Goal: Task Accomplishment & Management: Complete application form

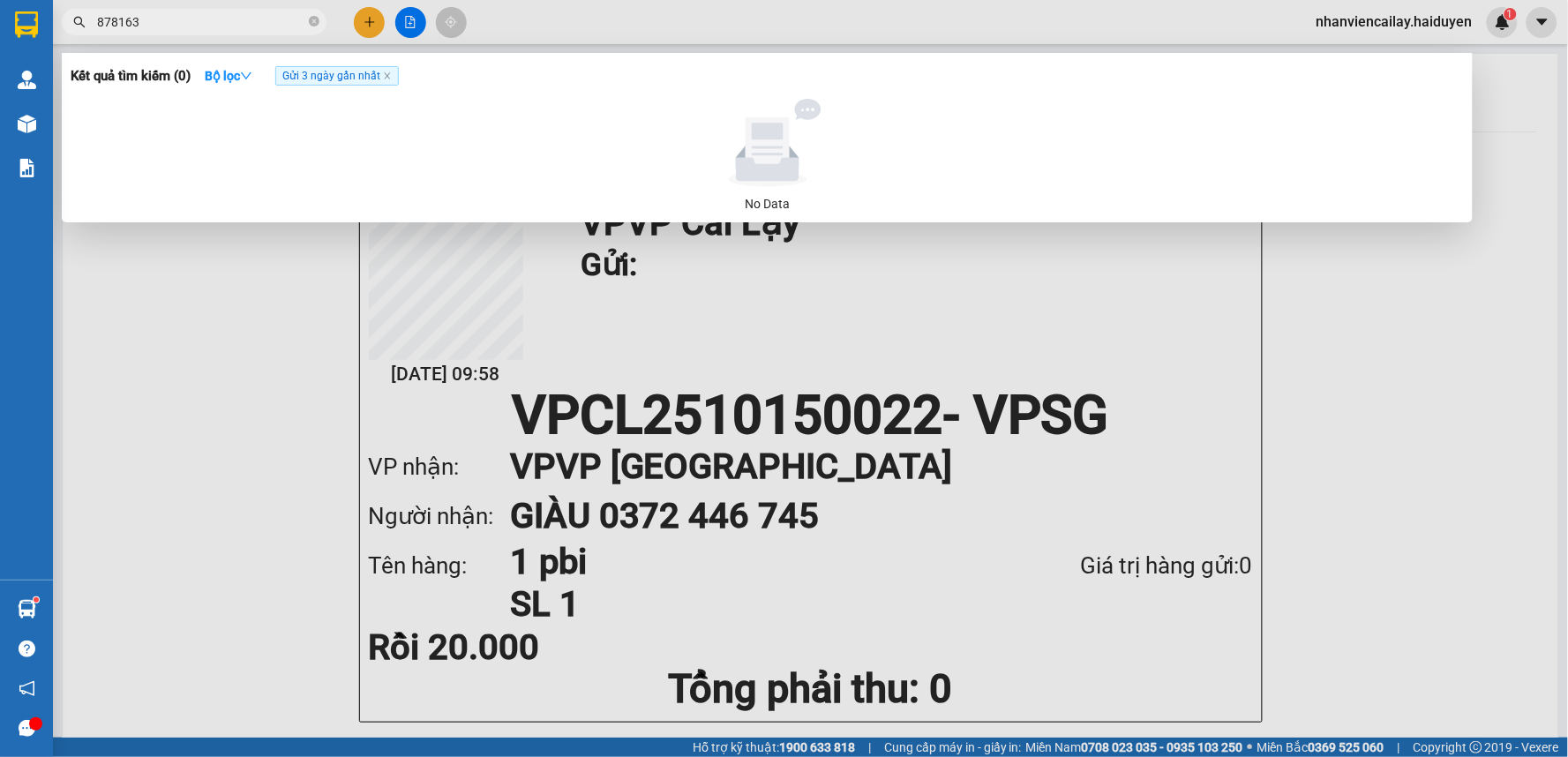
type input "878163"
click at [386, 69] on span "Gửi 3 ngày gần nhất" at bounding box center [337, 76] width 124 height 19
click at [314, 17] on icon "close-circle" at bounding box center [314, 21] width 11 height 11
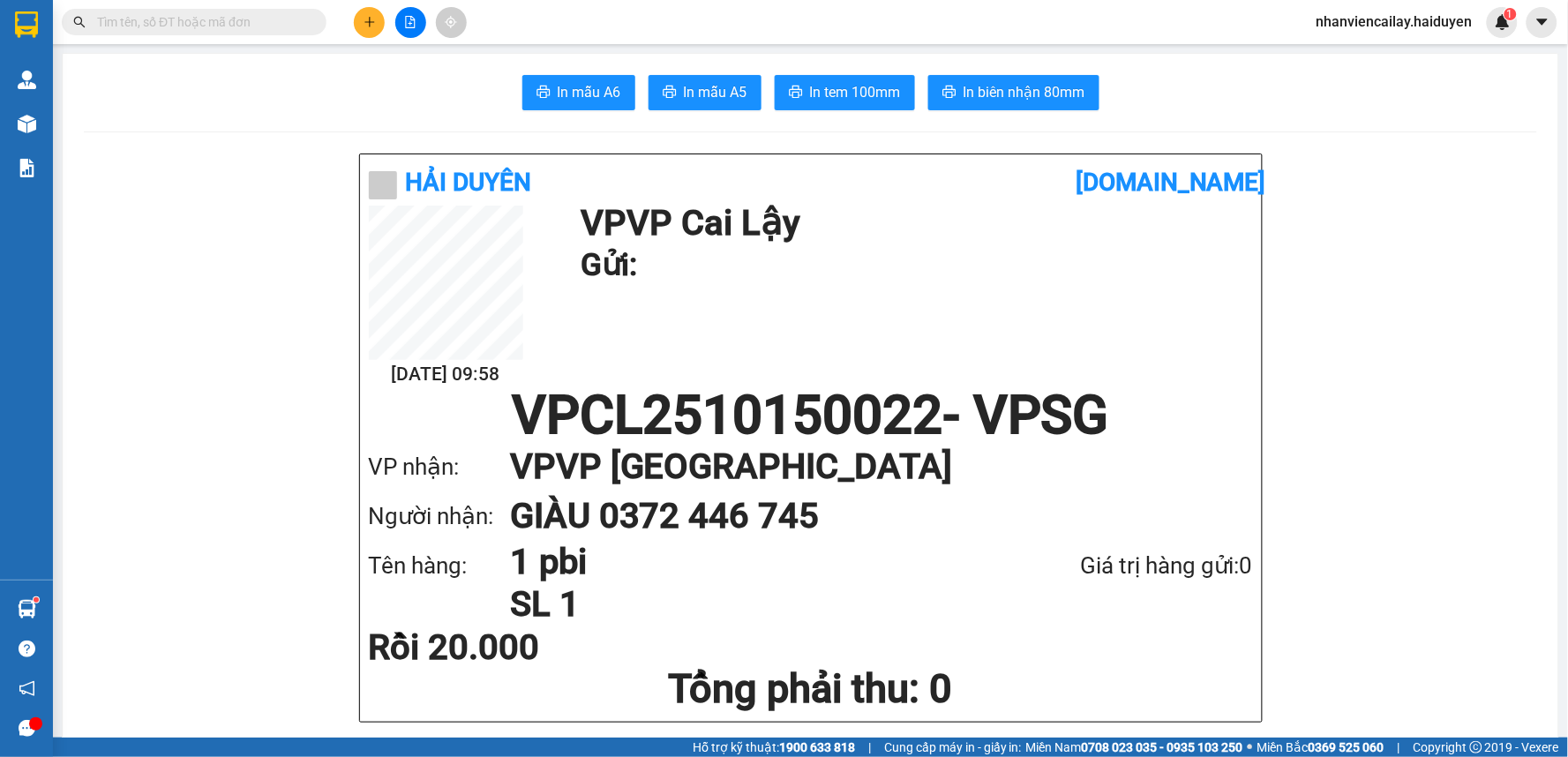
click at [297, 17] on input "text" at bounding box center [201, 22] width 209 height 19
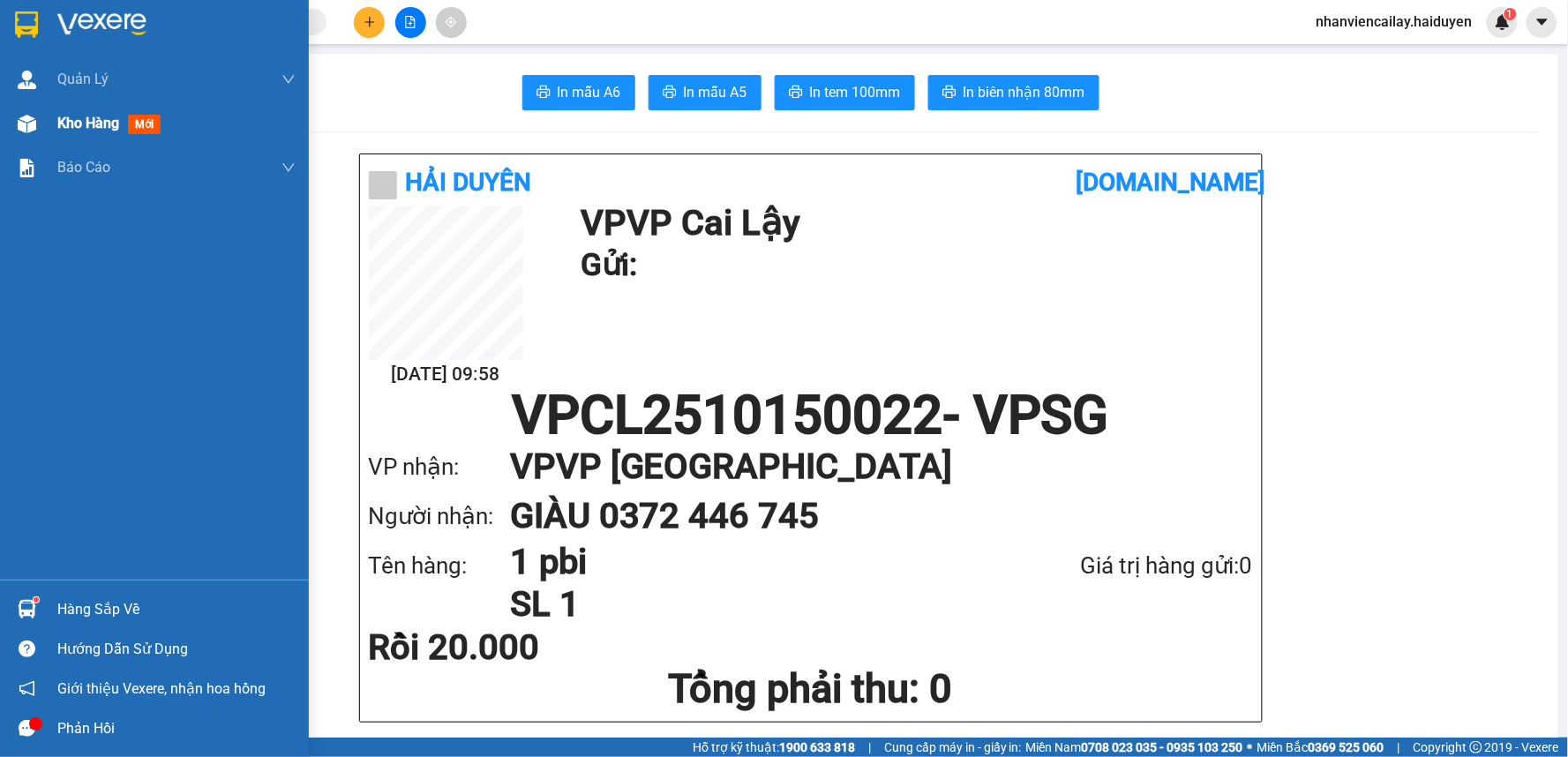
click at [77, 118] on span "Kho hàng" at bounding box center [88, 123] width 62 height 16
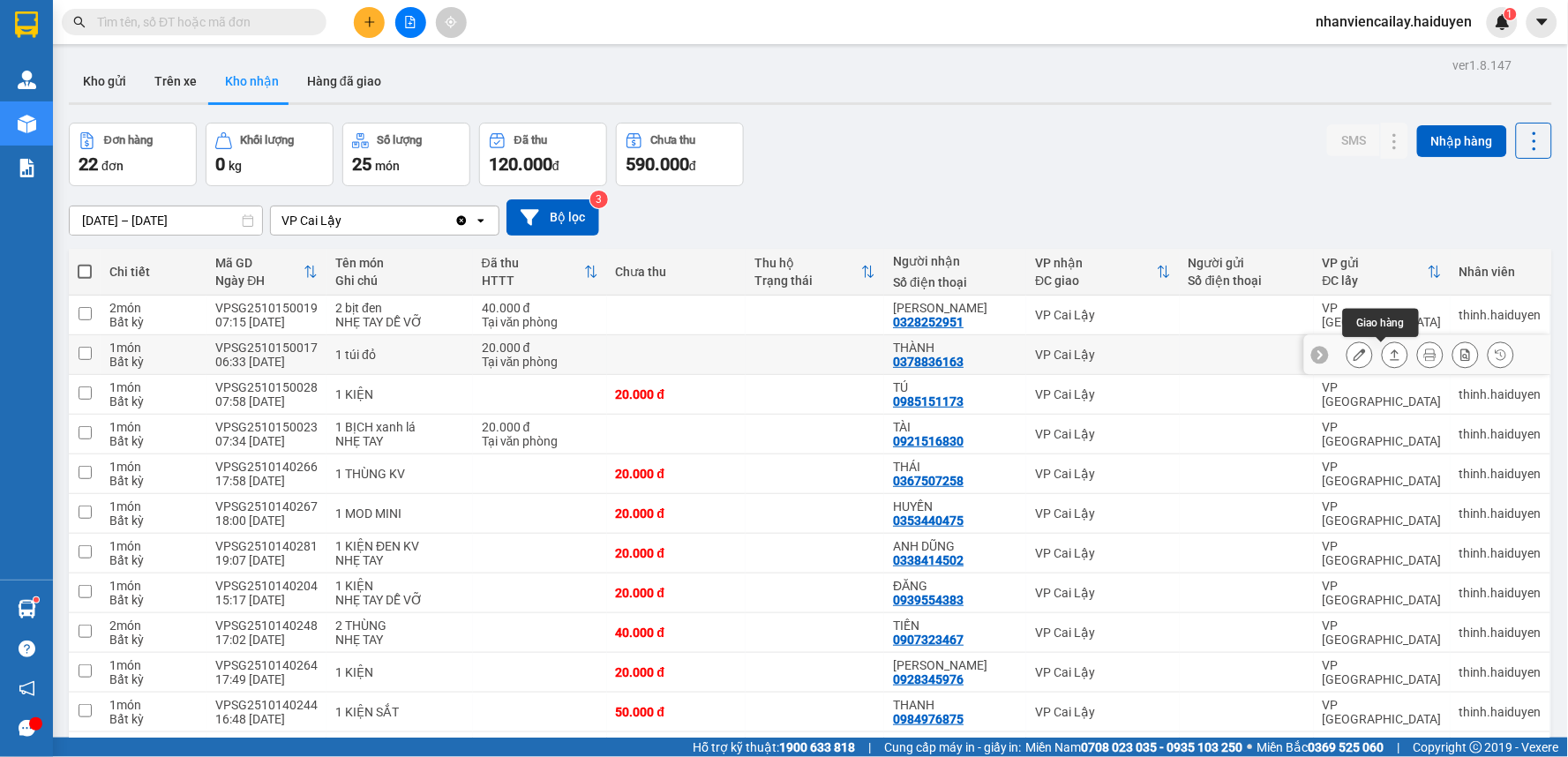
click at [1389, 349] on icon at bounding box center [1396, 355] width 13 height 13
click at [1354, 356] on icon at bounding box center [1360, 355] width 13 height 13
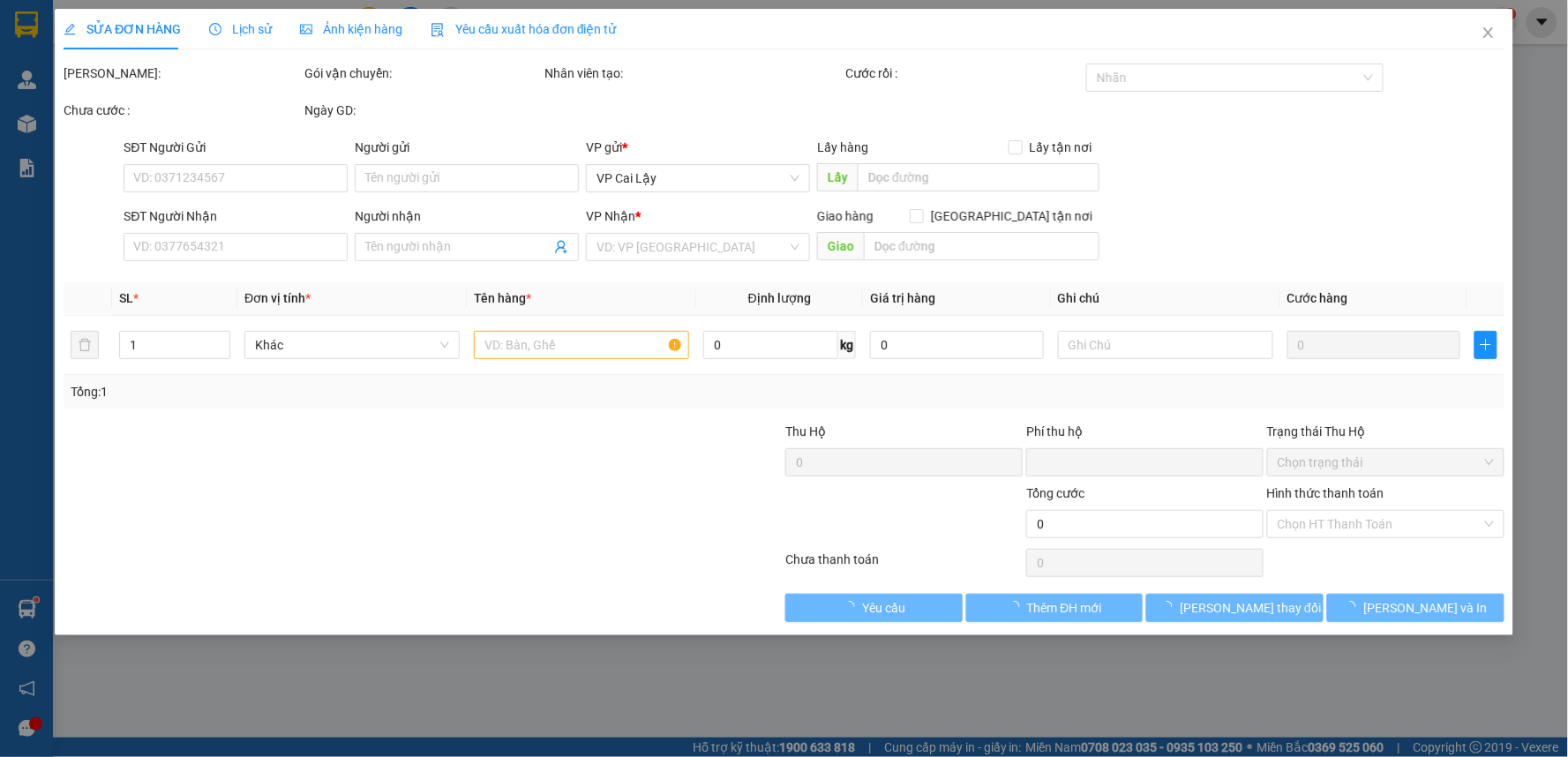
type input "0378836163"
type input "THÀNH"
type input "0"
type input "20.000"
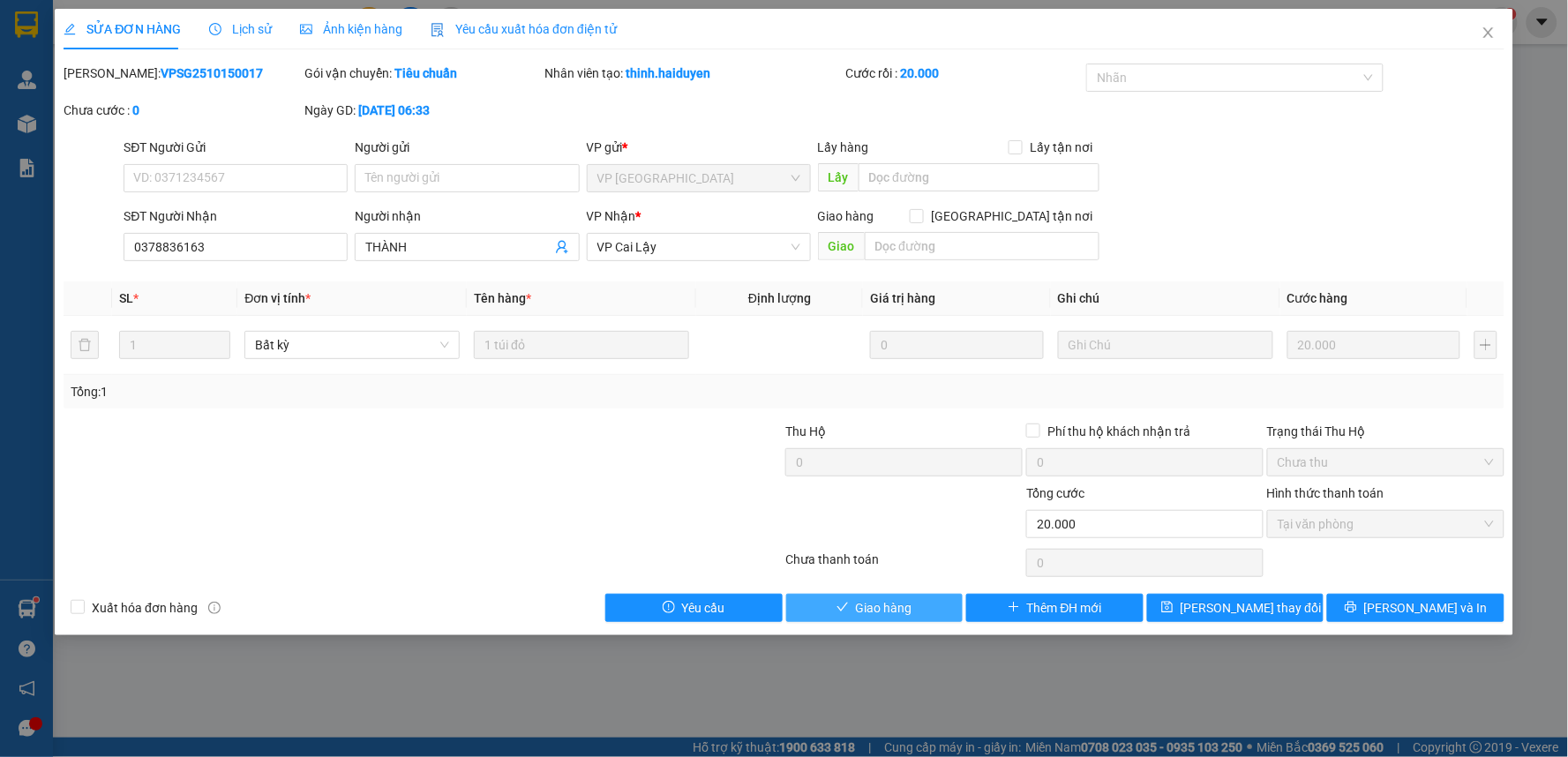
click at [907, 606] on span "Giao hàng" at bounding box center [885, 608] width 56 height 19
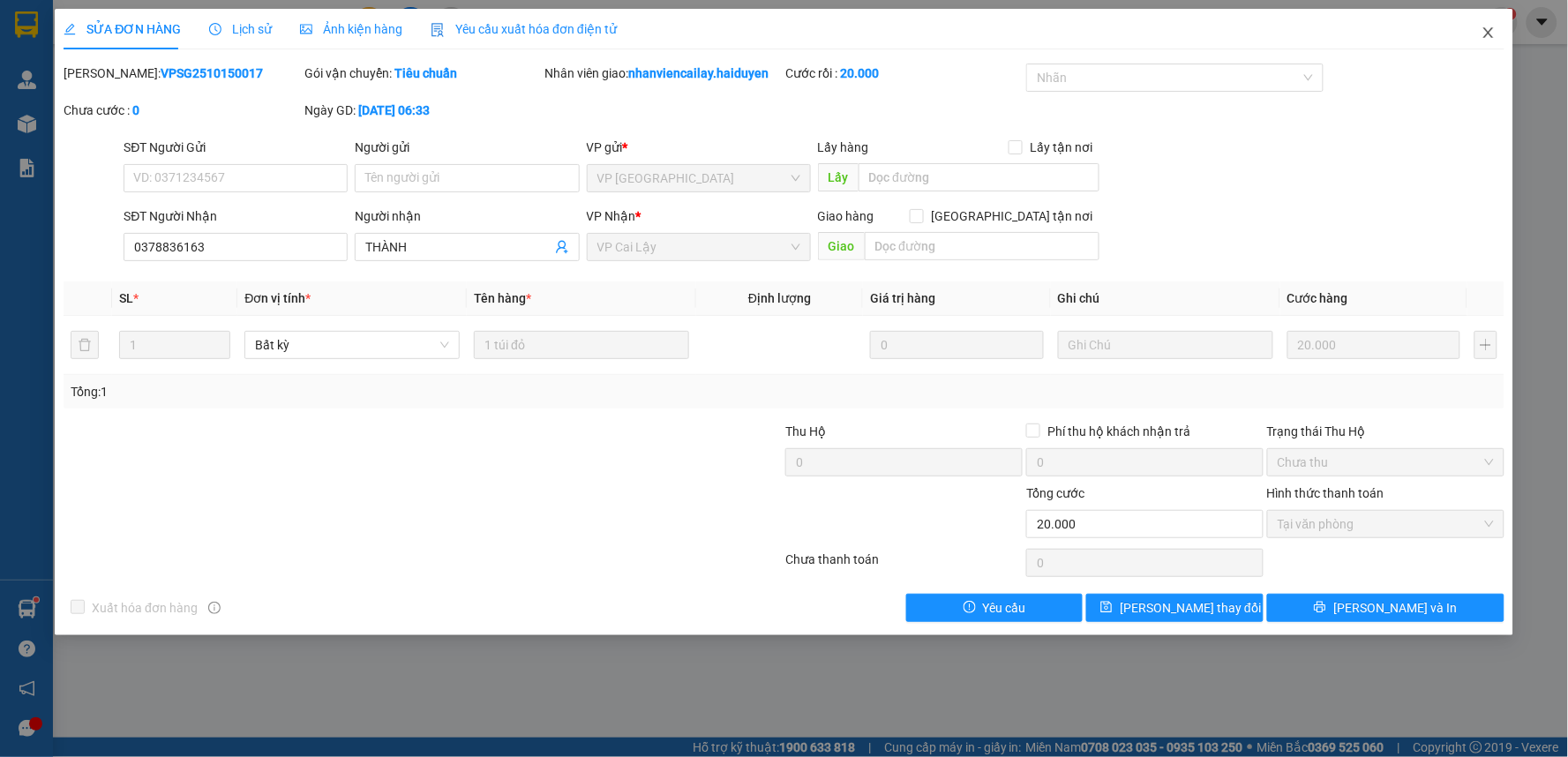
click at [1490, 32] on icon "close" at bounding box center [1488, 33] width 10 height 11
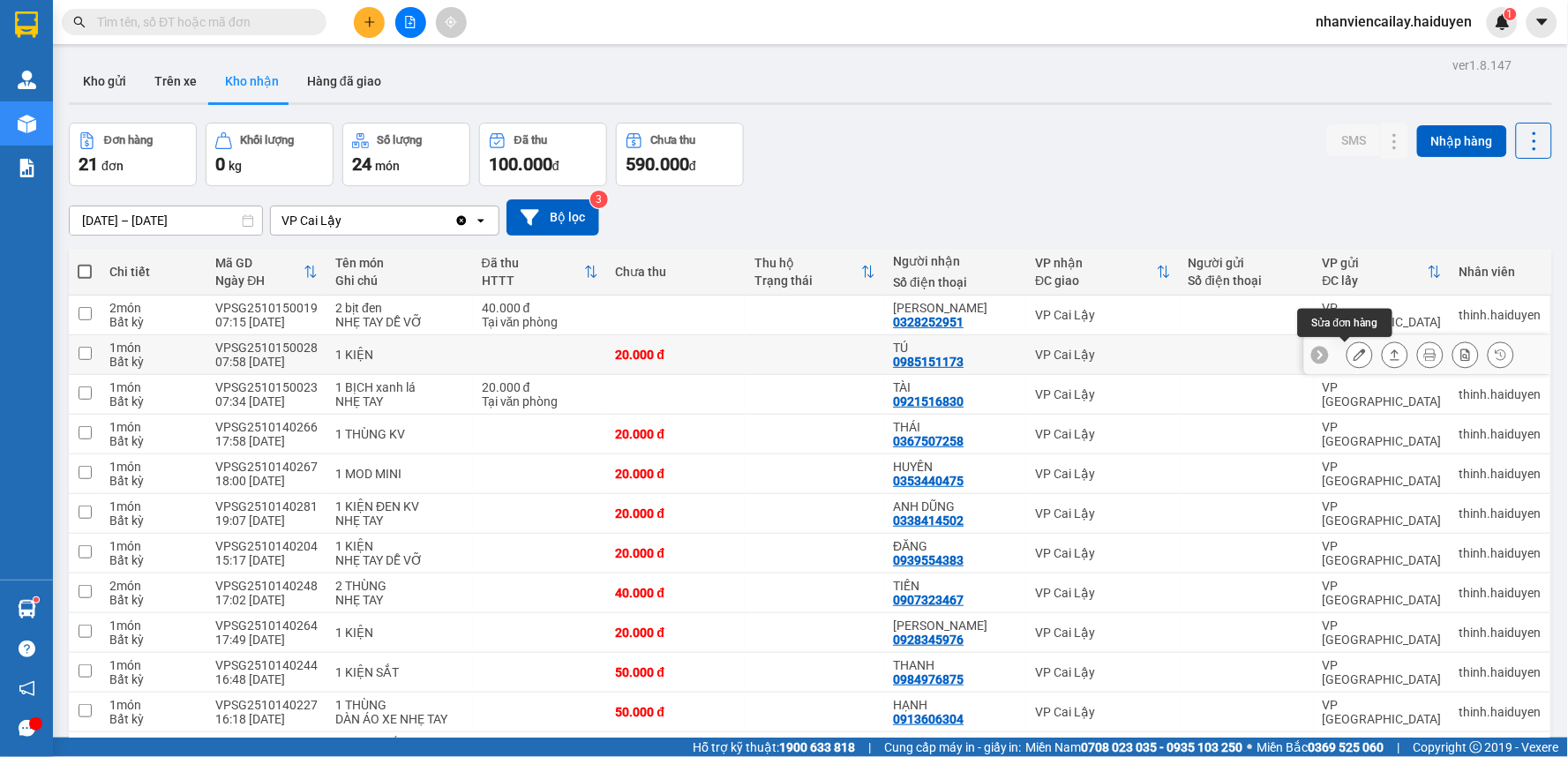
click at [1354, 355] on icon at bounding box center [1360, 355] width 13 height 13
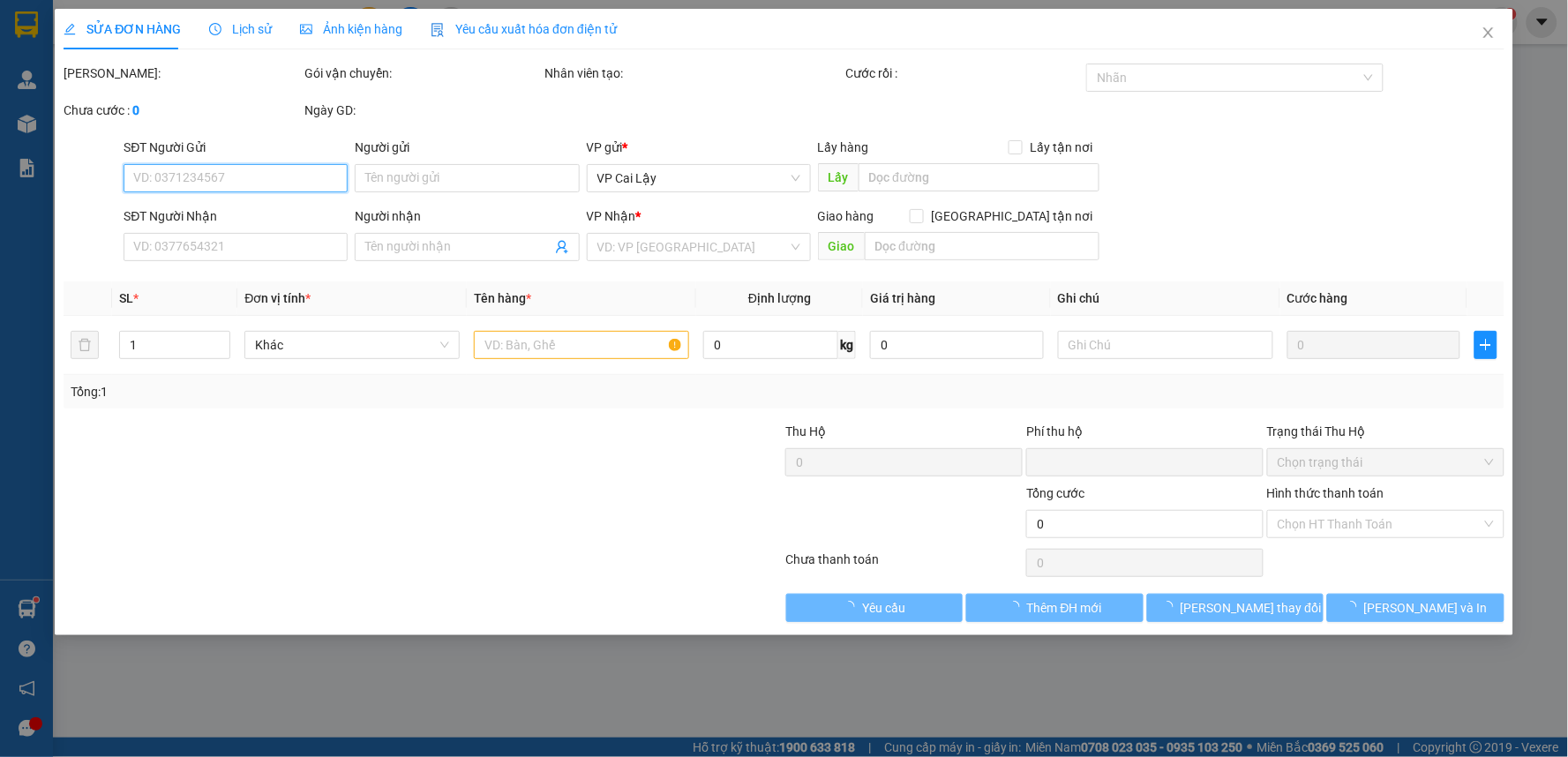
type input "0985151173"
type input "TÚ"
type input "0"
type input "20.000"
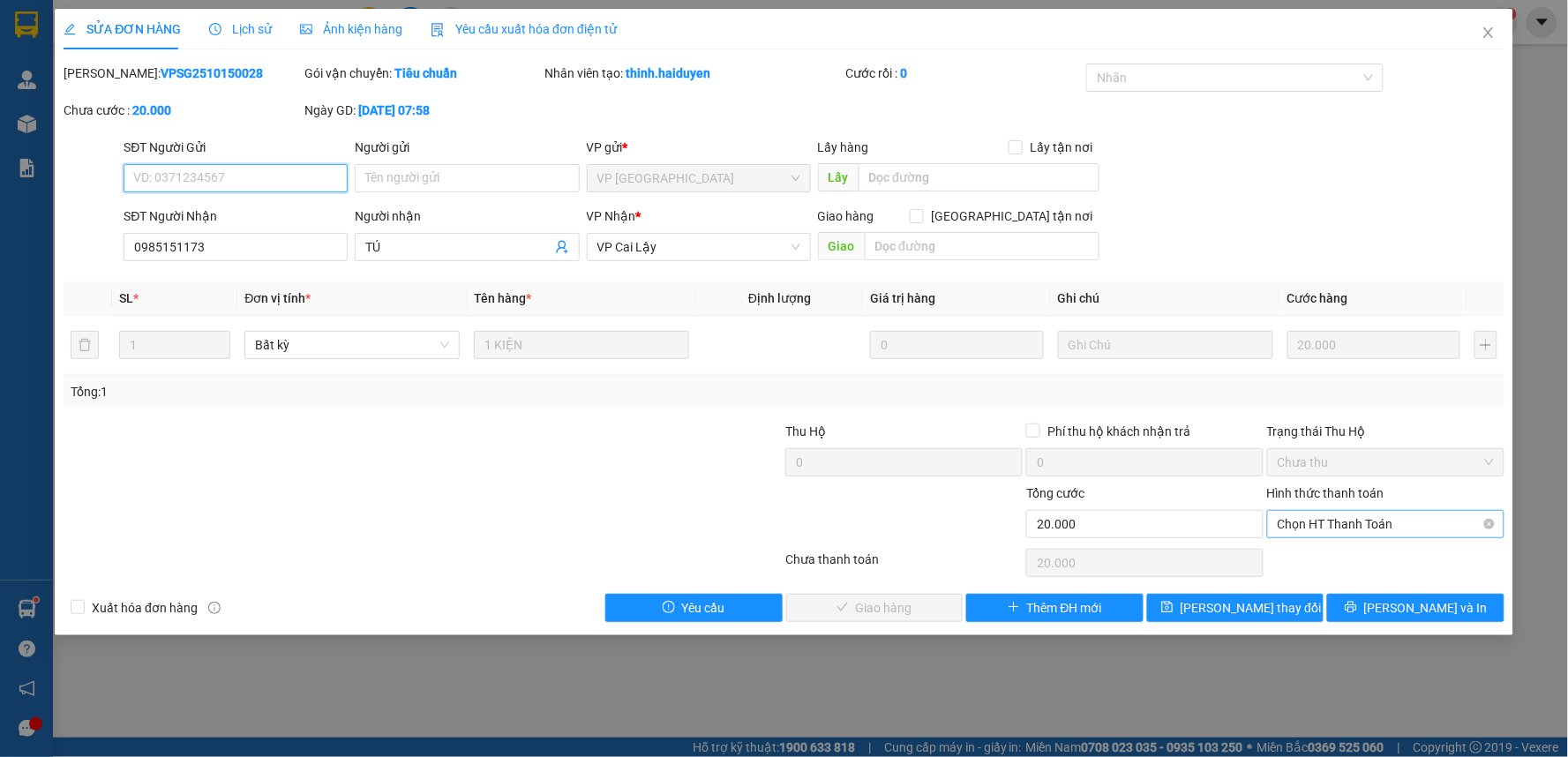
click at [1422, 524] on span "Chọn HT Thanh Toán" at bounding box center [1386, 524] width 216 height 26
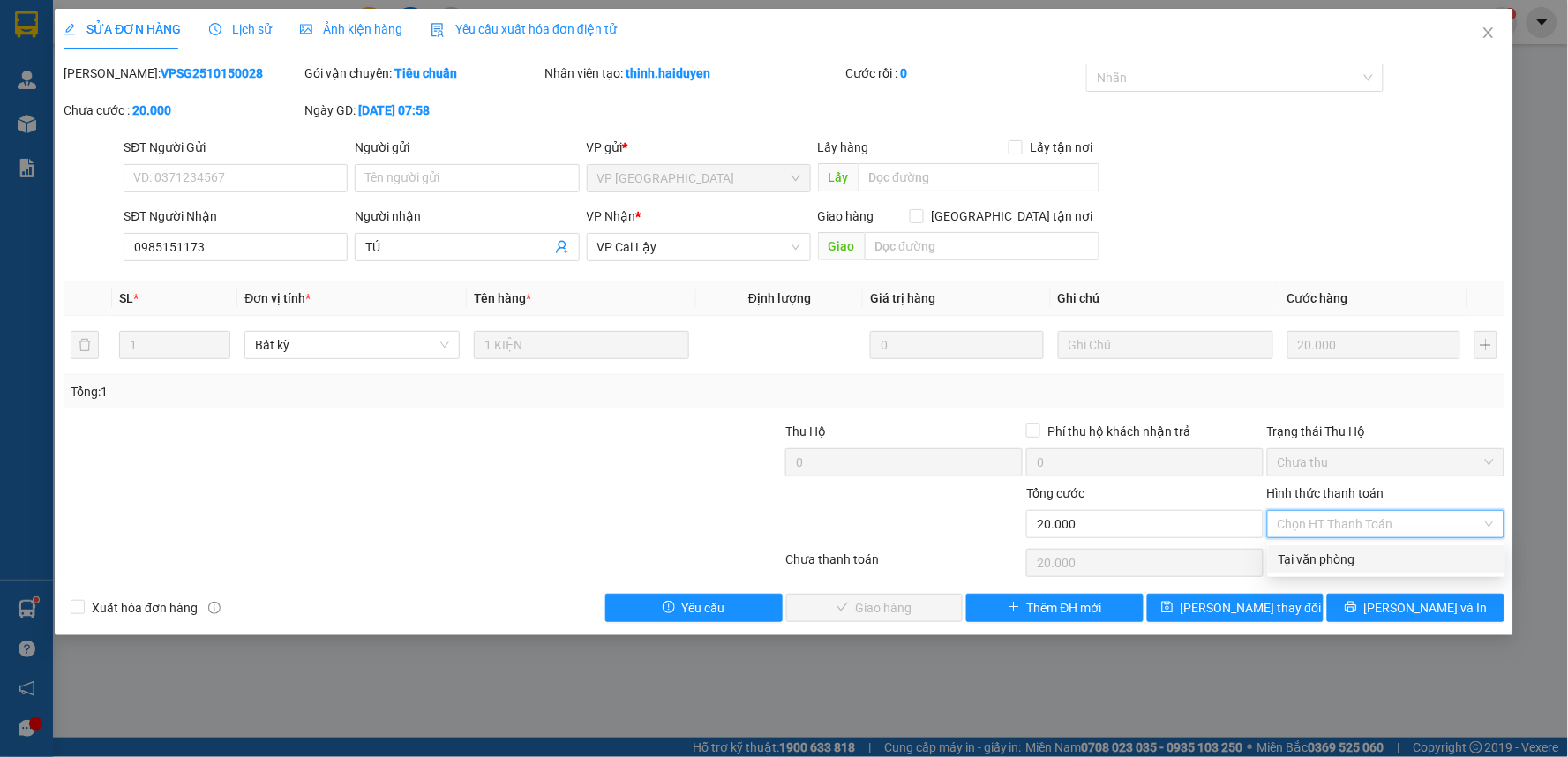
click at [1357, 558] on div "Tại văn phòng" at bounding box center [1387, 558] width 216 height 19
type input "0"
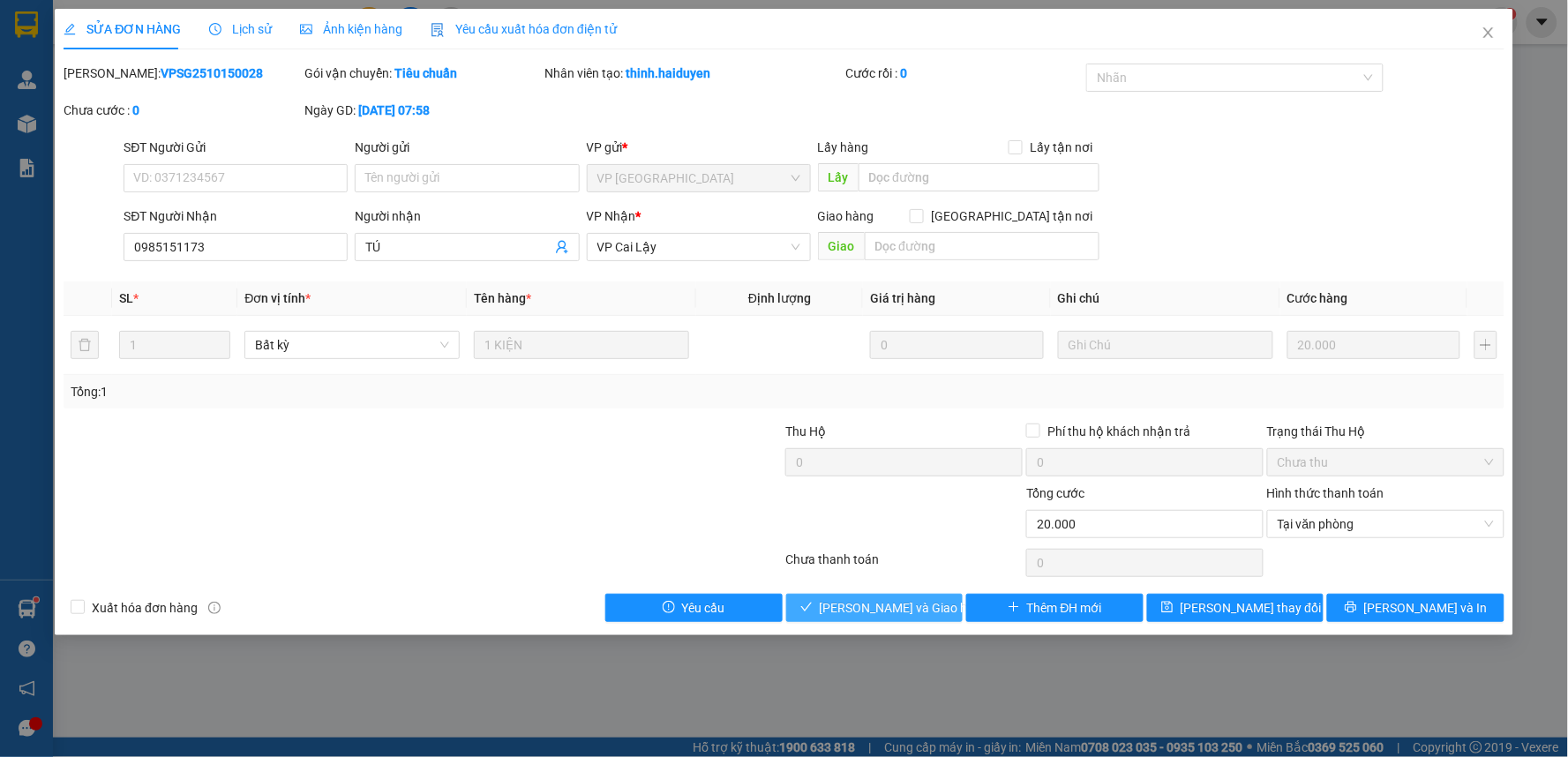
click at [906, 606] on span "[PERSON_NAME] và Giao hàng" at bounding box center [905, 608] width 169 height 19
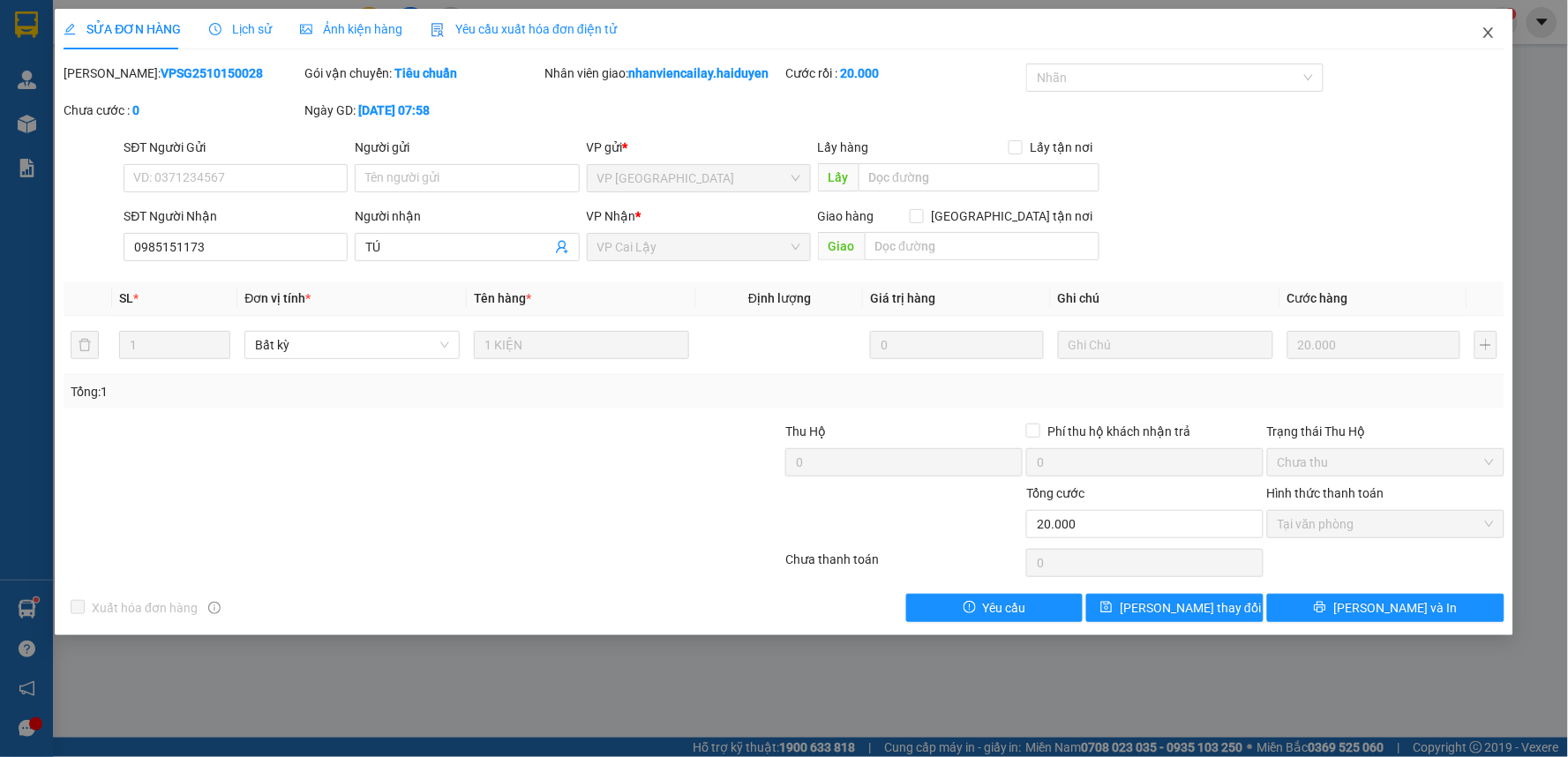
click at [1487, 32] on icon "close" at bounding box center [1488, 33] width 10 height 11
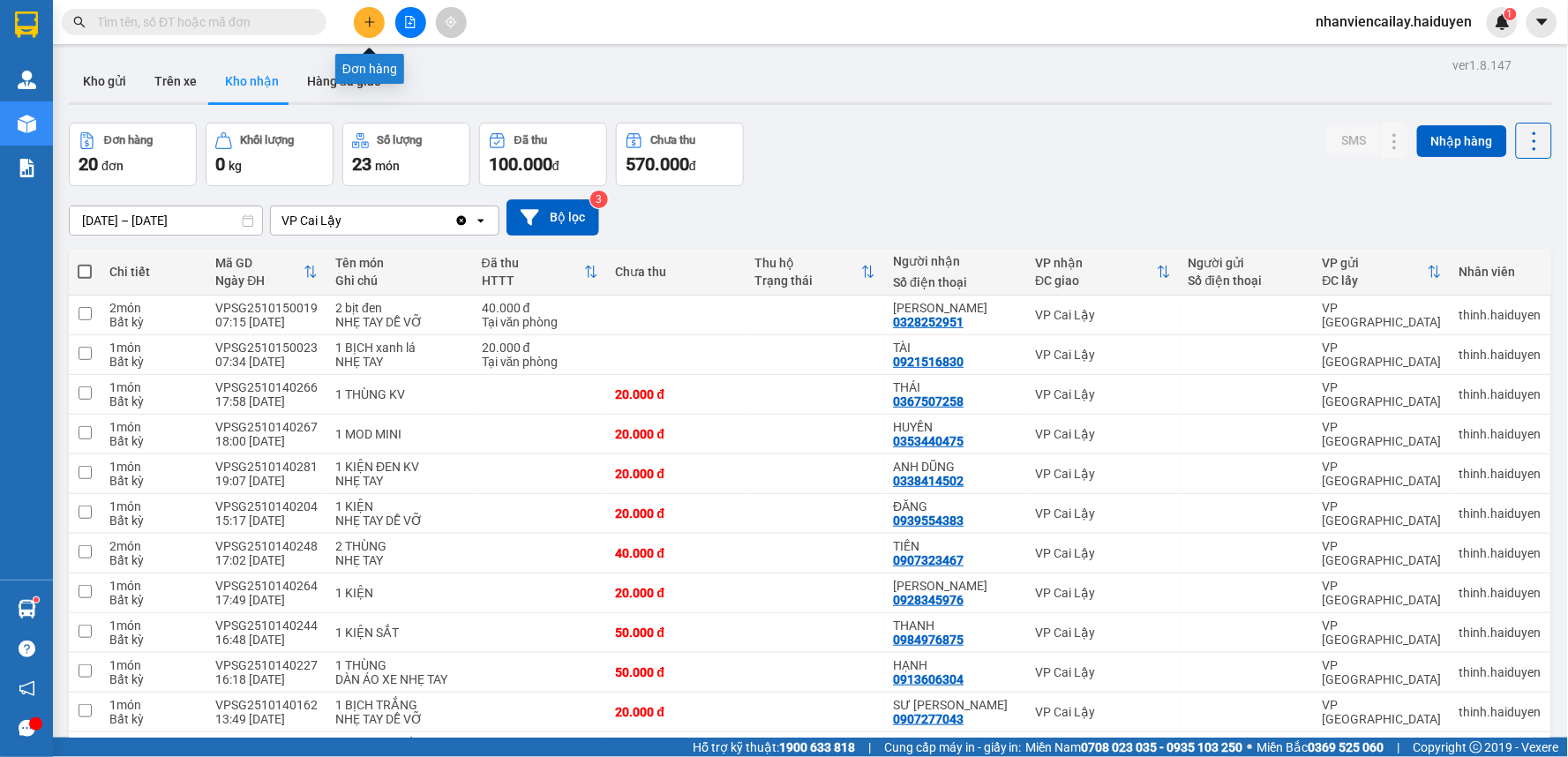
click at [367, 17] on icon "plus" at bounding box center [370, 22] width 13 height 13
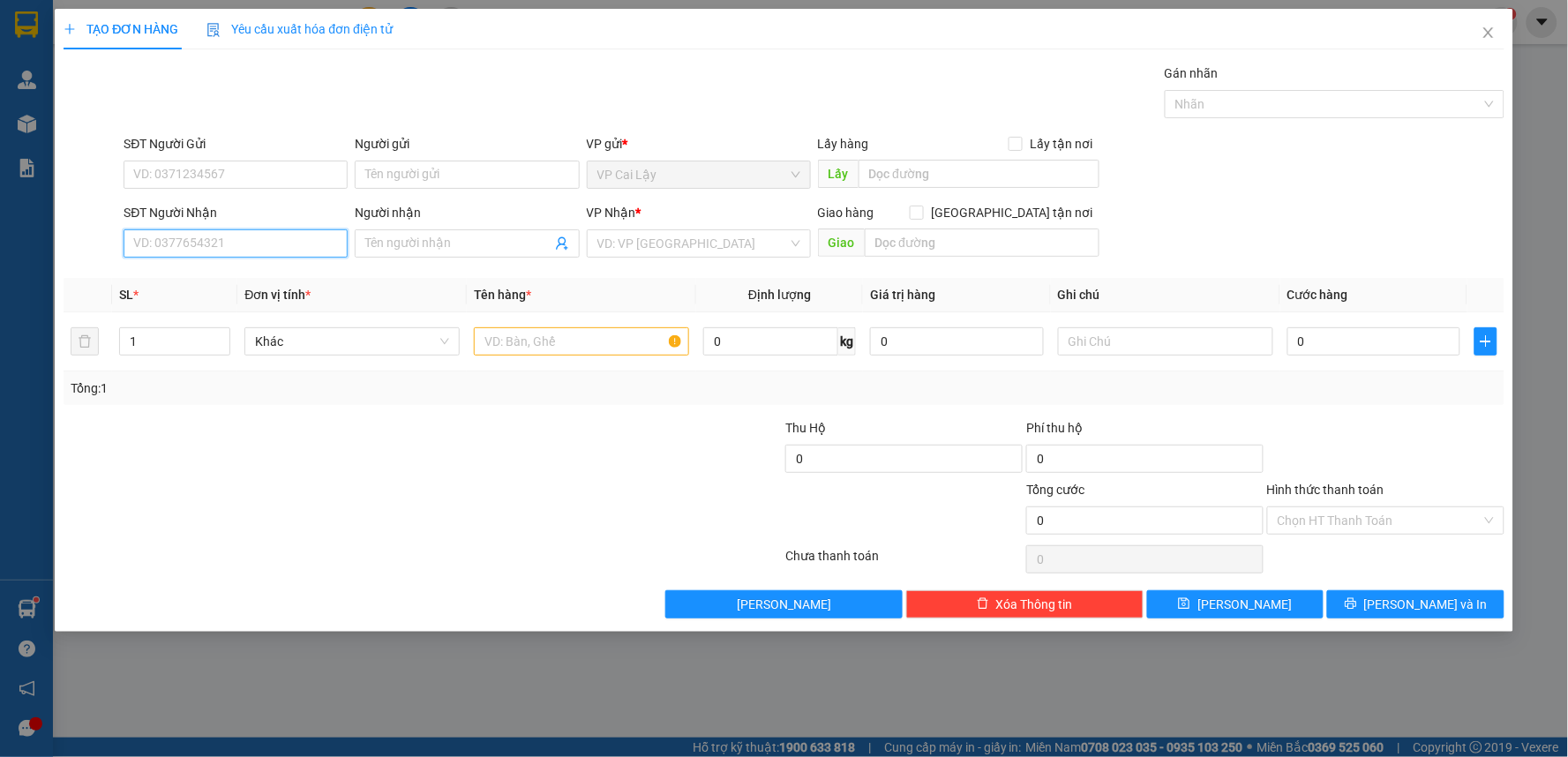
click at [280, 248] on input "SĐT Người Nhận" at bounding box center [236, 243] width 224 height 28
type input "0909866113"
click at [303, 277] on div "0909866113 - TÂN" at bounding box center [235, 278] width 203 height 19
type input "TÂN"
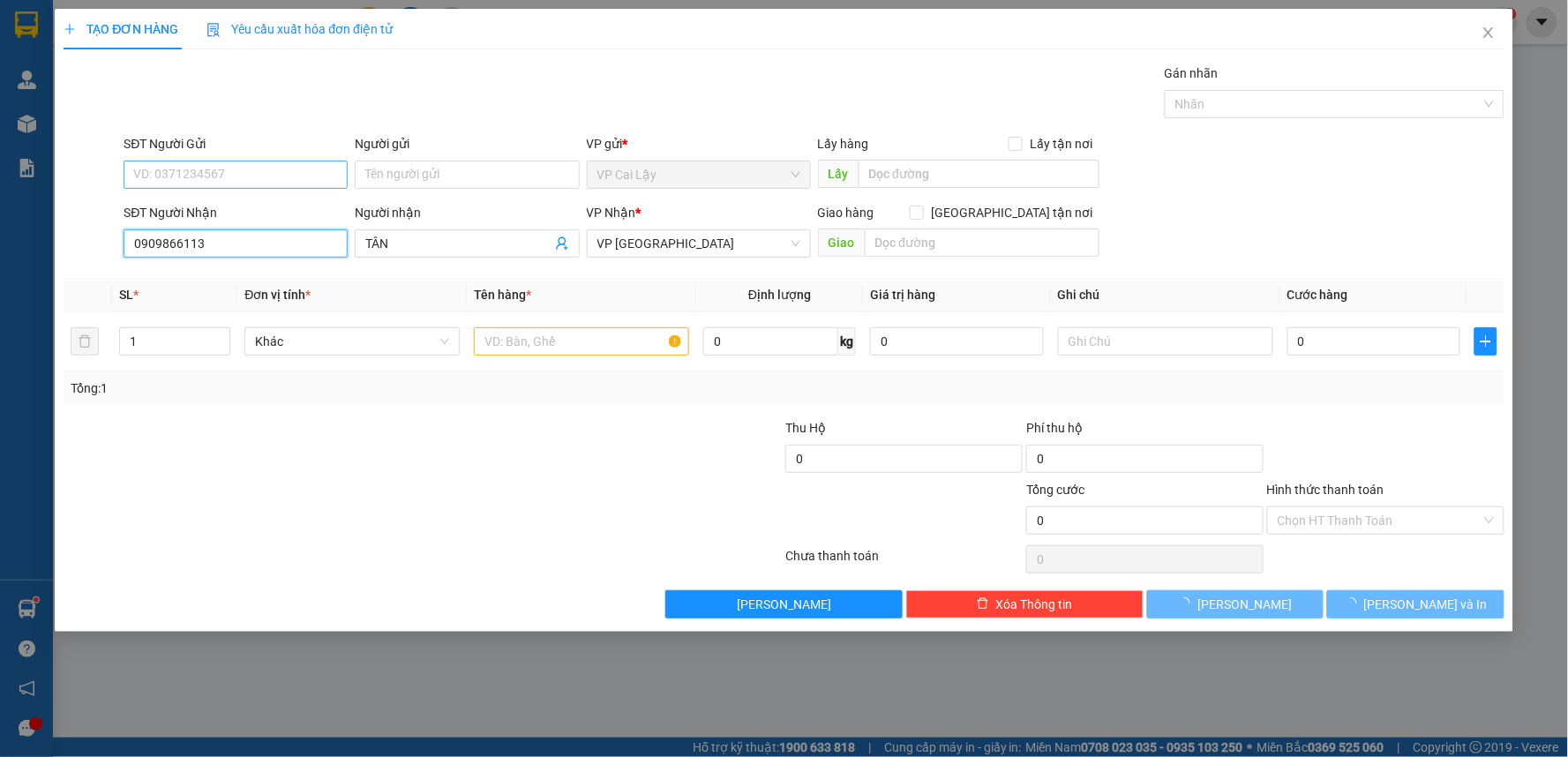
type input "20.000"
type input "0909866113"
click at [298, 174] on input "SĐT Người Gửi" at bounding box center [236, 174] width 224 height 28
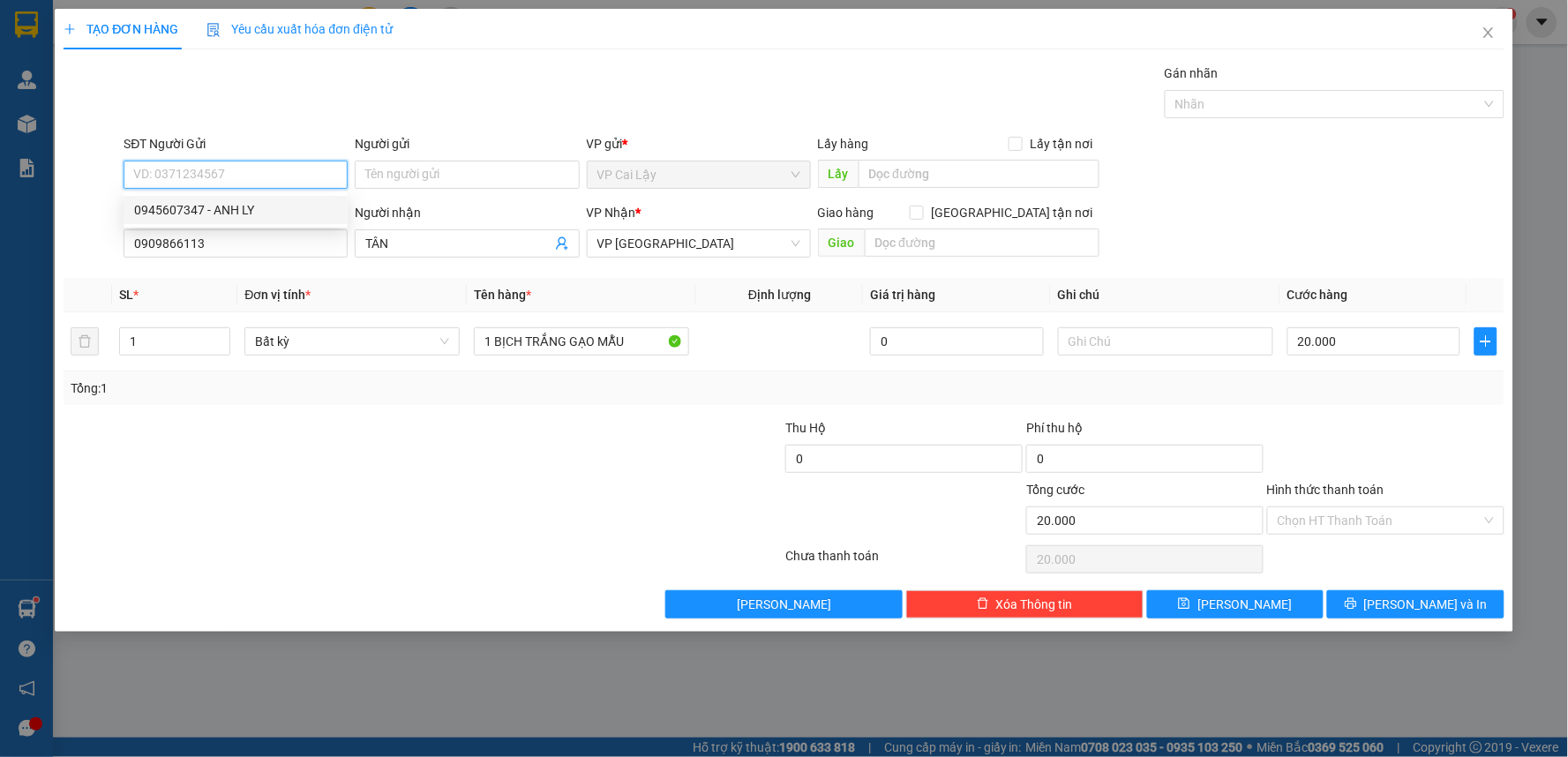
click at [292, 210] on div "0945607347 - ANH LY" at bounding box center [235, 210] width 203 height 19
type input "0945607347"
type input "ANH LY"
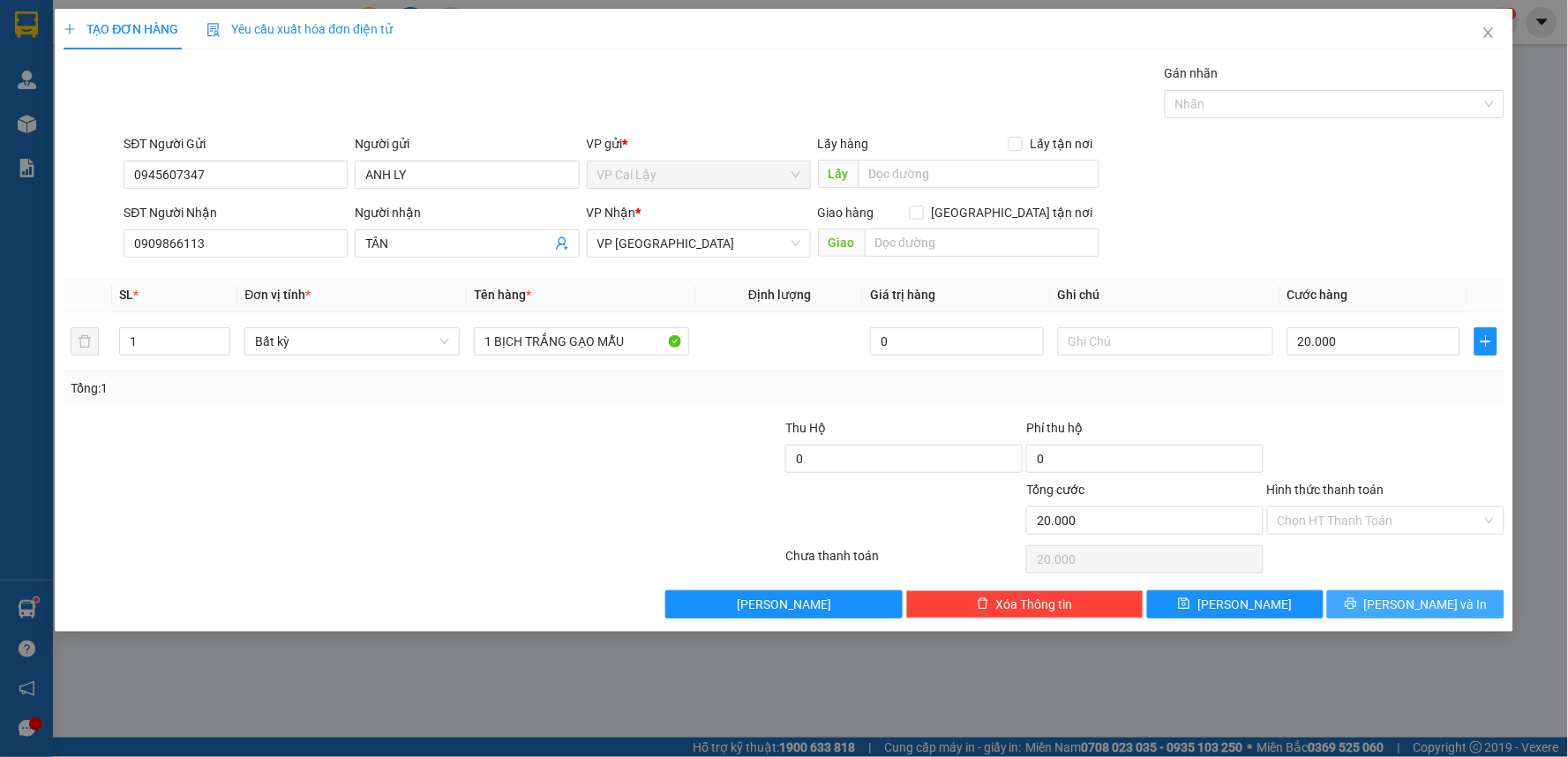
click at [1423, 605] on span "[PERSON_NAME] và In" at bounding box center [1427, 604] width 124 height 19
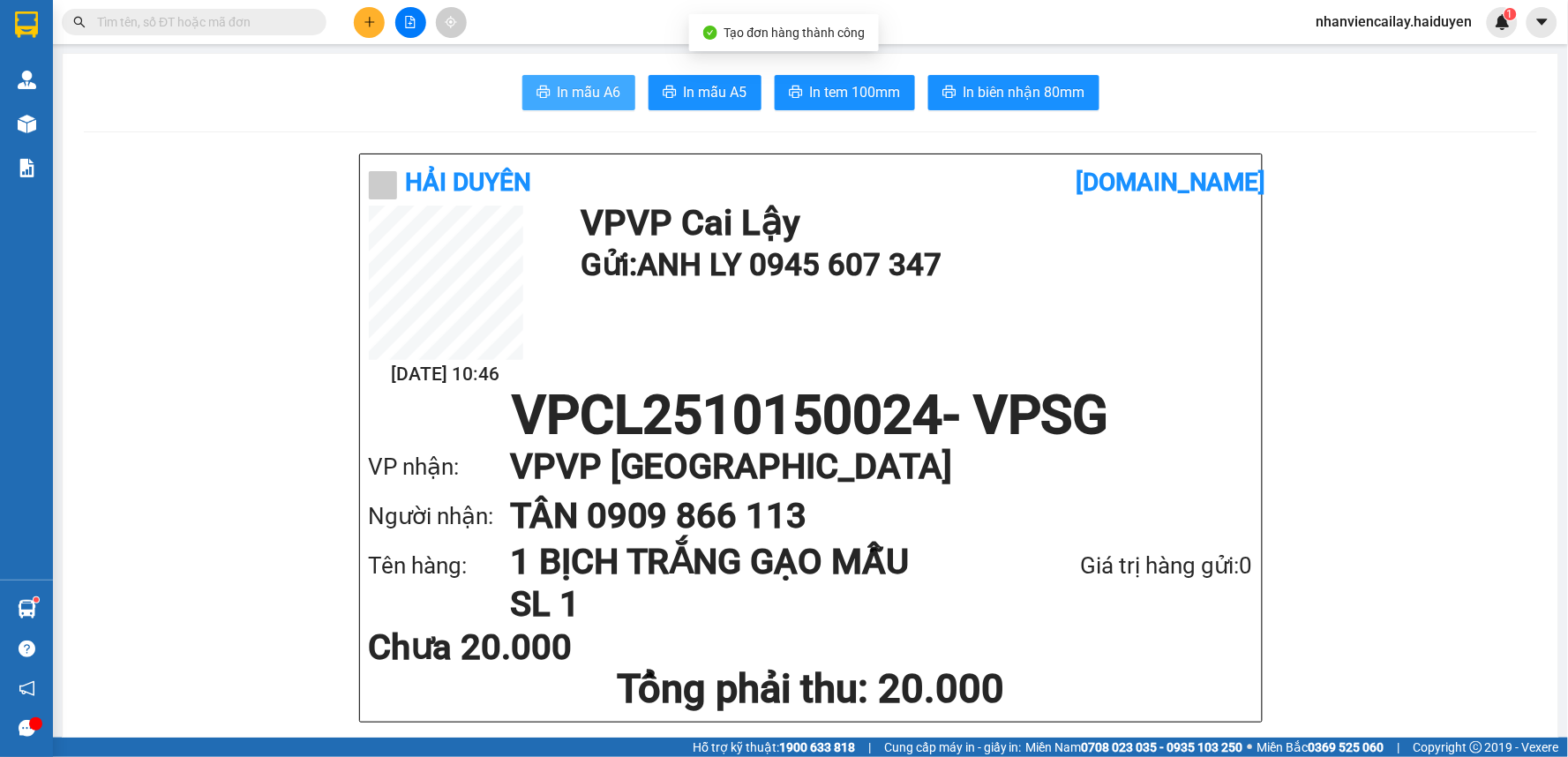
click at [591, 98] on span "In mẫu A6" at bounding box center [589, 92] width 64 height 22
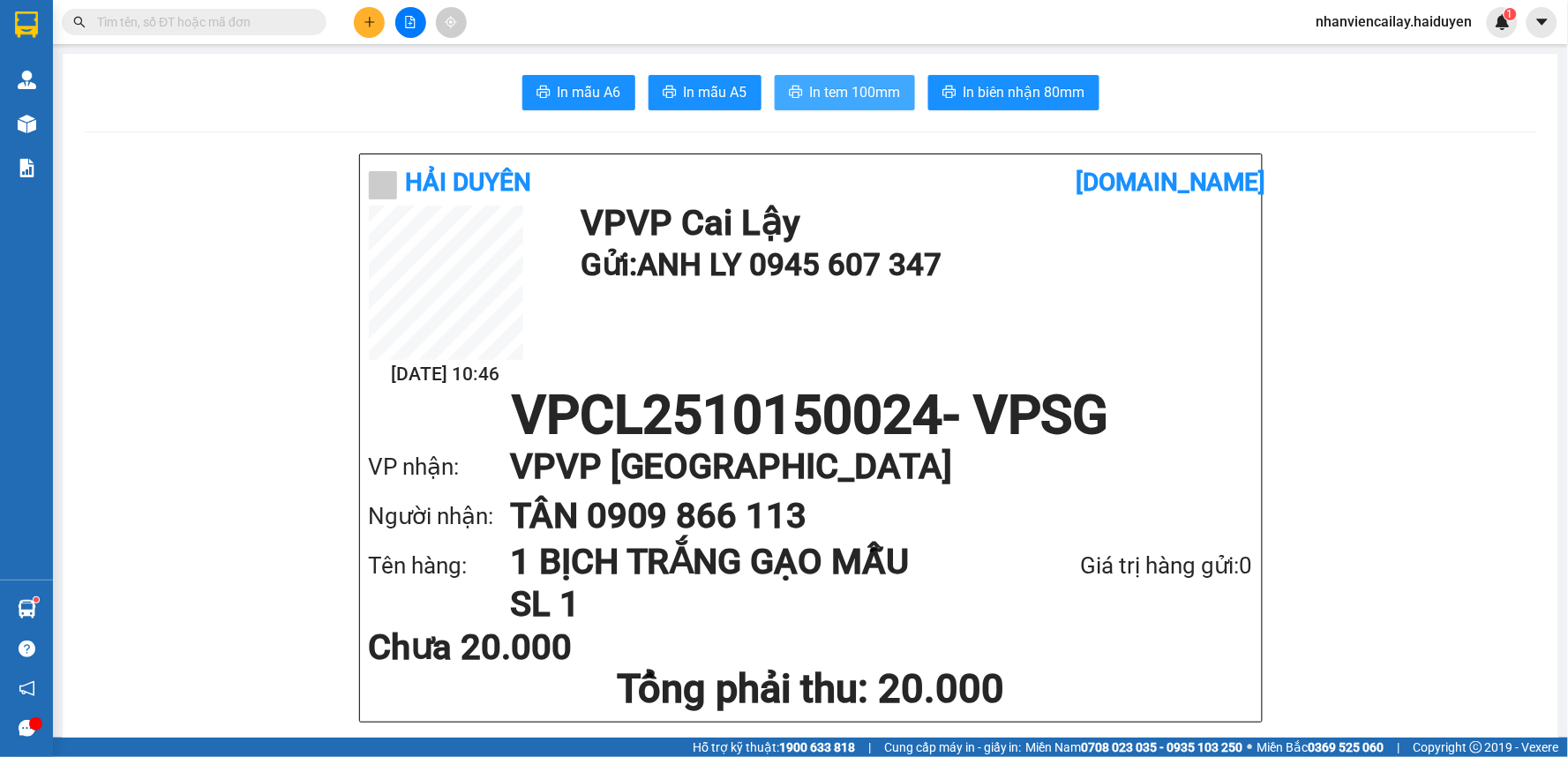
click at [878, 106] on button "In tem 100mm" at bounding box center [845, 92] width 140 height 36
click at [375, 27] on icon "plus" at bounding box center [370, 22] width 13 height 13
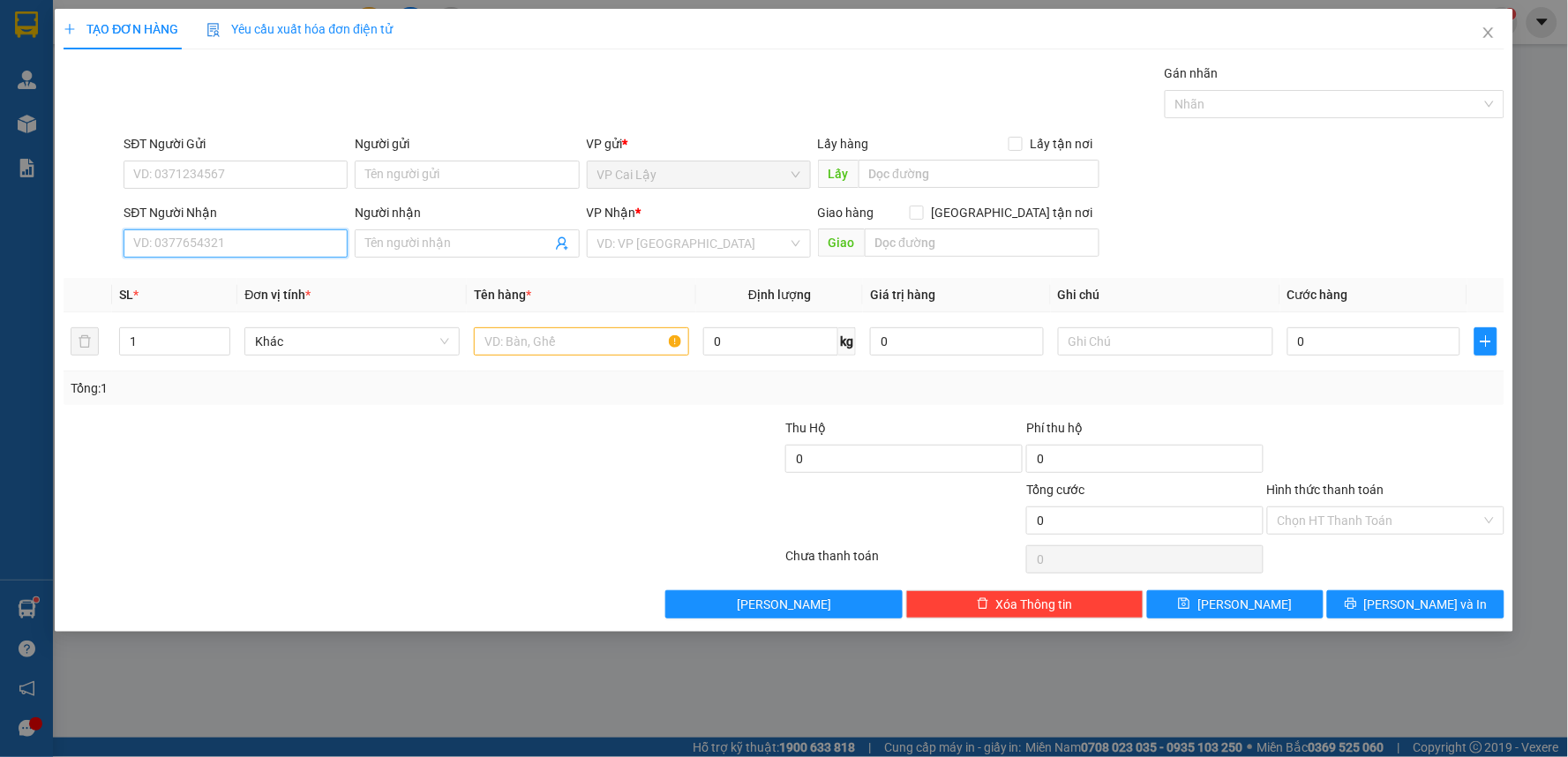
click at [326, 242] on input "SĐT Người Nhận" at bounding box center [236, 243] width 224 height 28
click at [272, 247] on input "SĐT Người Nhận" at bounding box center [236, 243] width 224 height 28
click at [1491, 31] on icon "close" at bounding box center [1488, 33] width 10 height 11
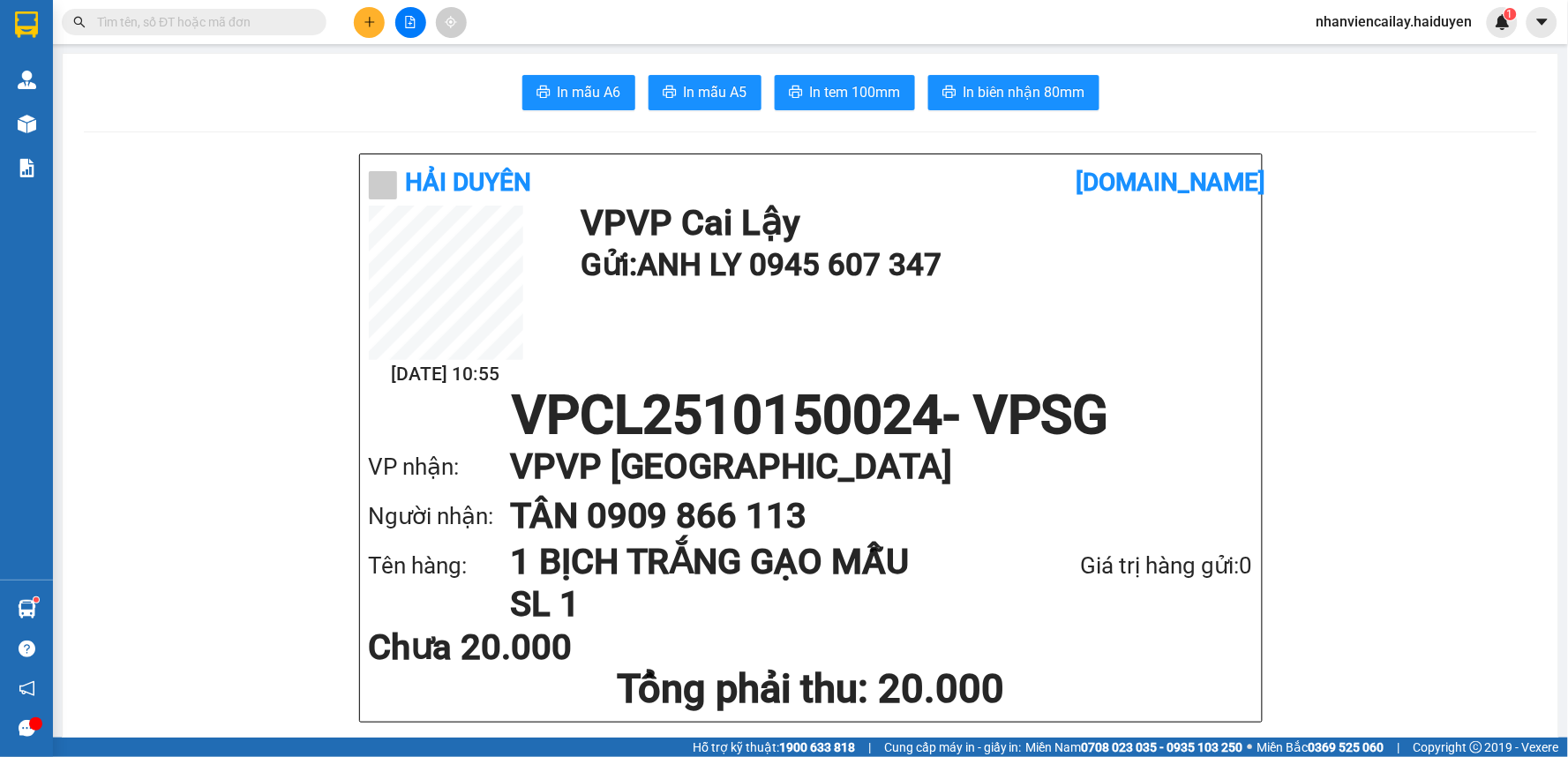
click at [230, 21] on input "text" at bounding box center [201, 22] width 209 height 19
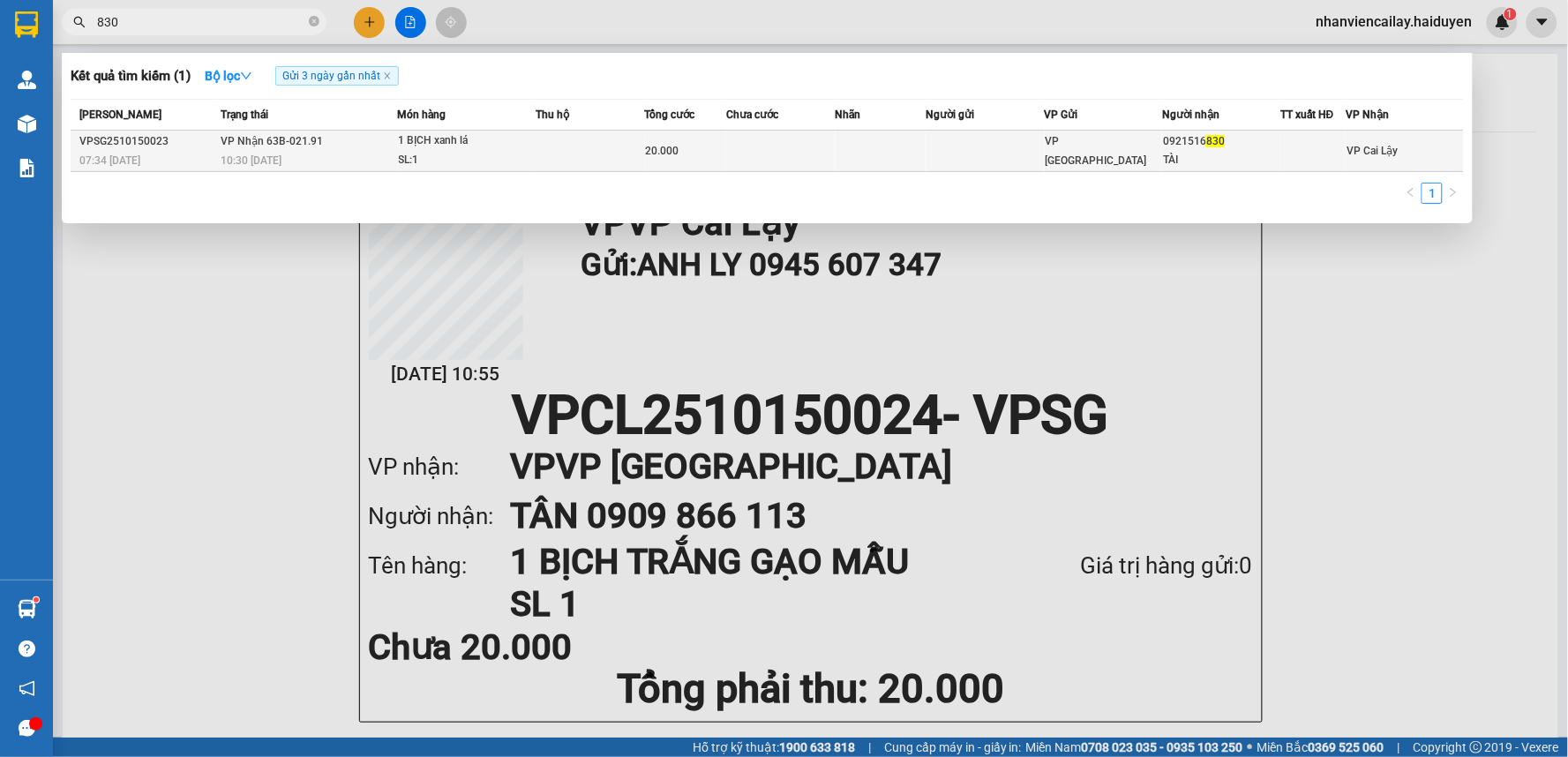
type input "830"
click at [528, 145] on div "1 BỊCH xanh lá" at bounding box center [465, 140] width 132 height 19
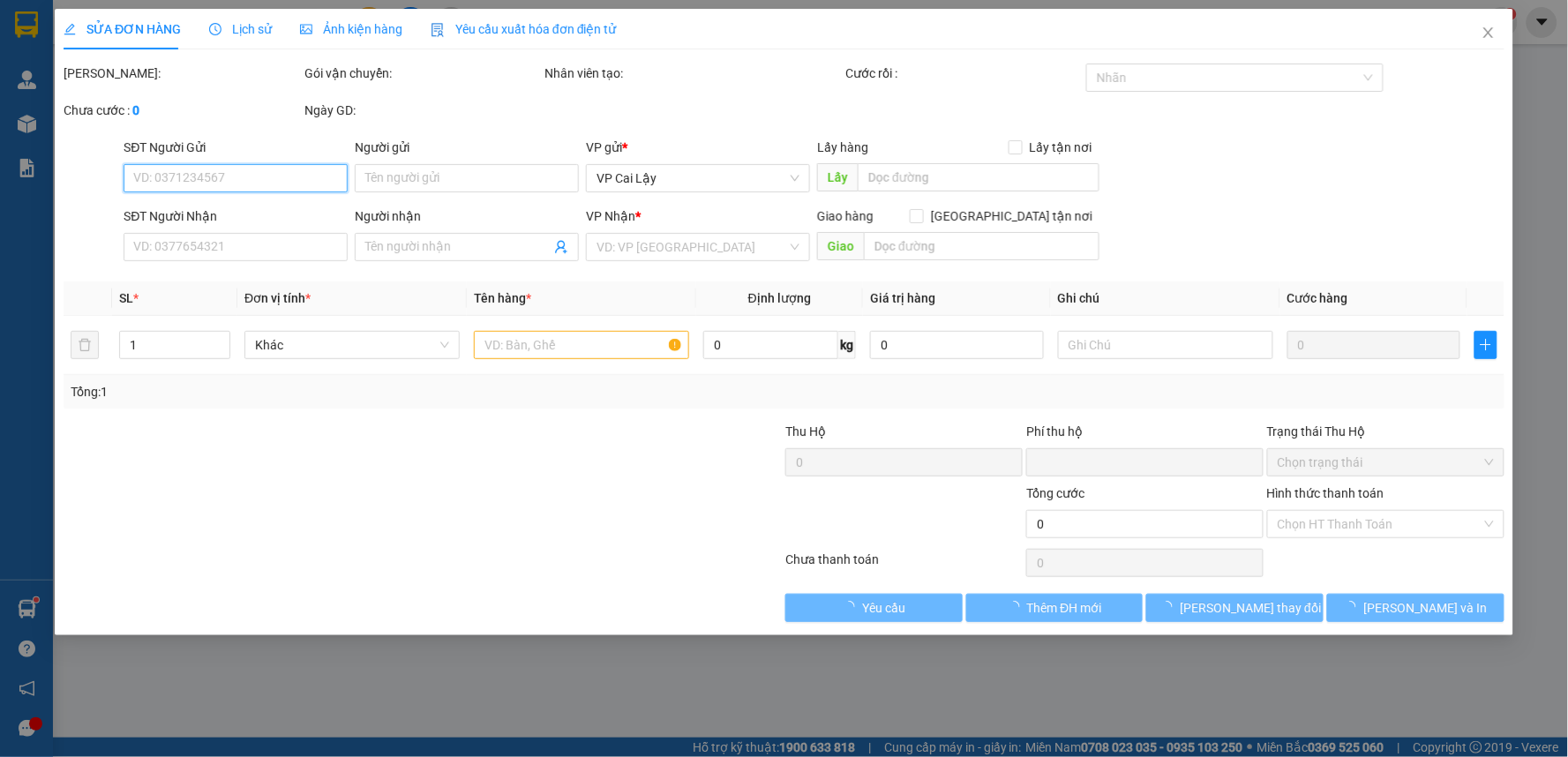
type input "0921516830"
type input "TÀI"
type input "0"
type input "20.000"
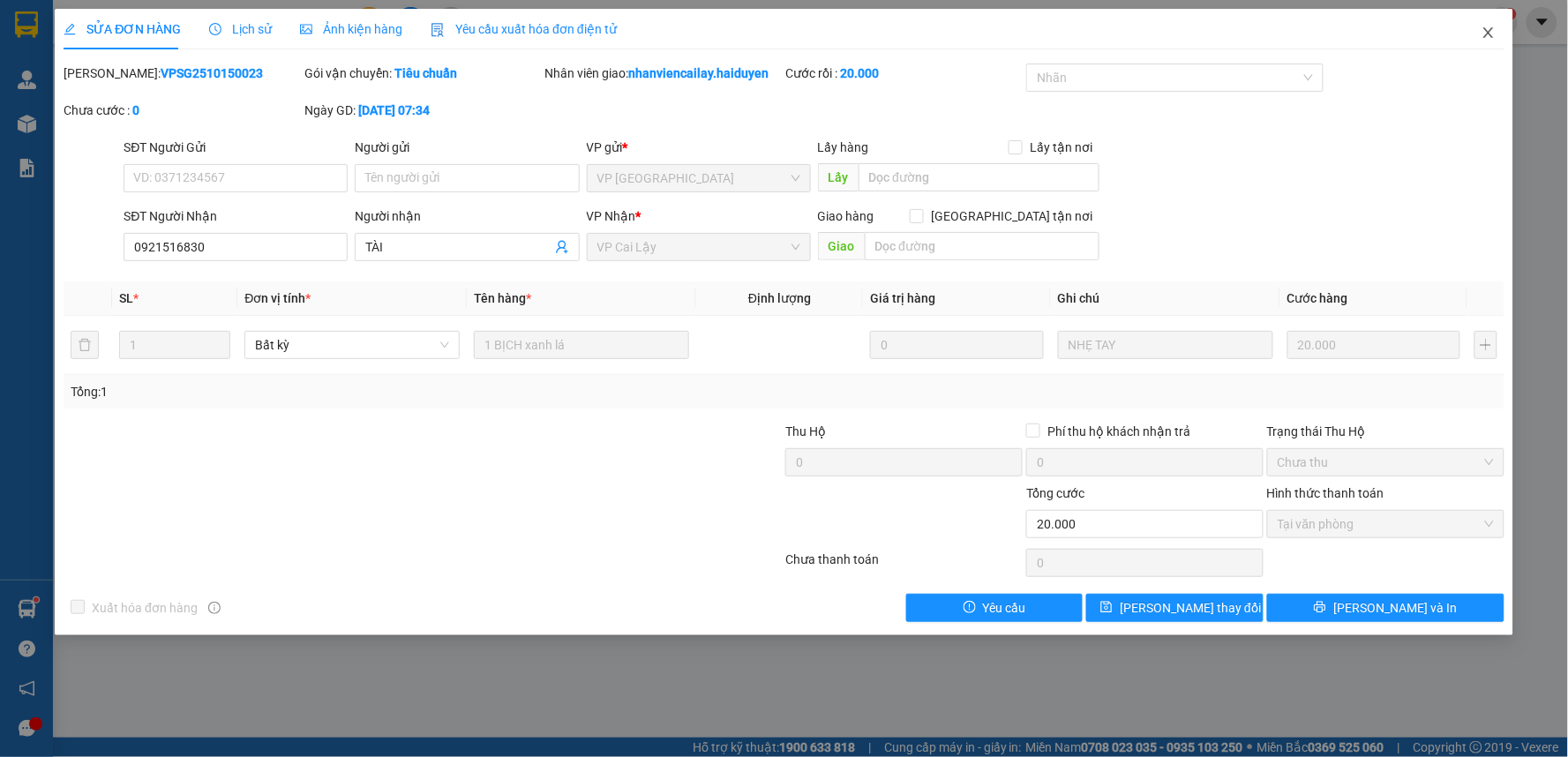
click at [1490, 34] on icon "close" at bounding box center [1488, 32] width 14 height 14
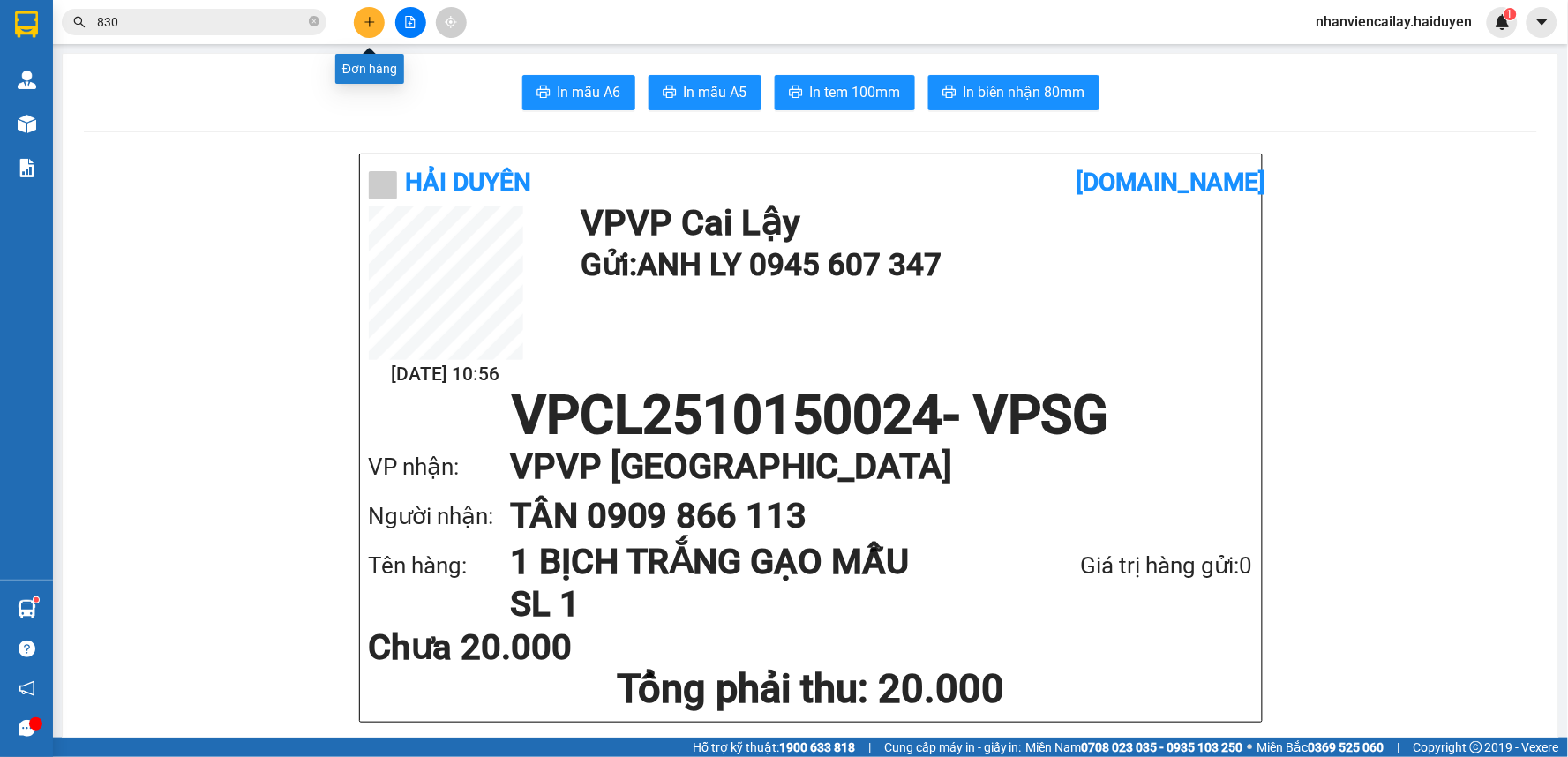
click at [368, 25] on icon "plus" at bounding box center [370, 22] width 13 height 13
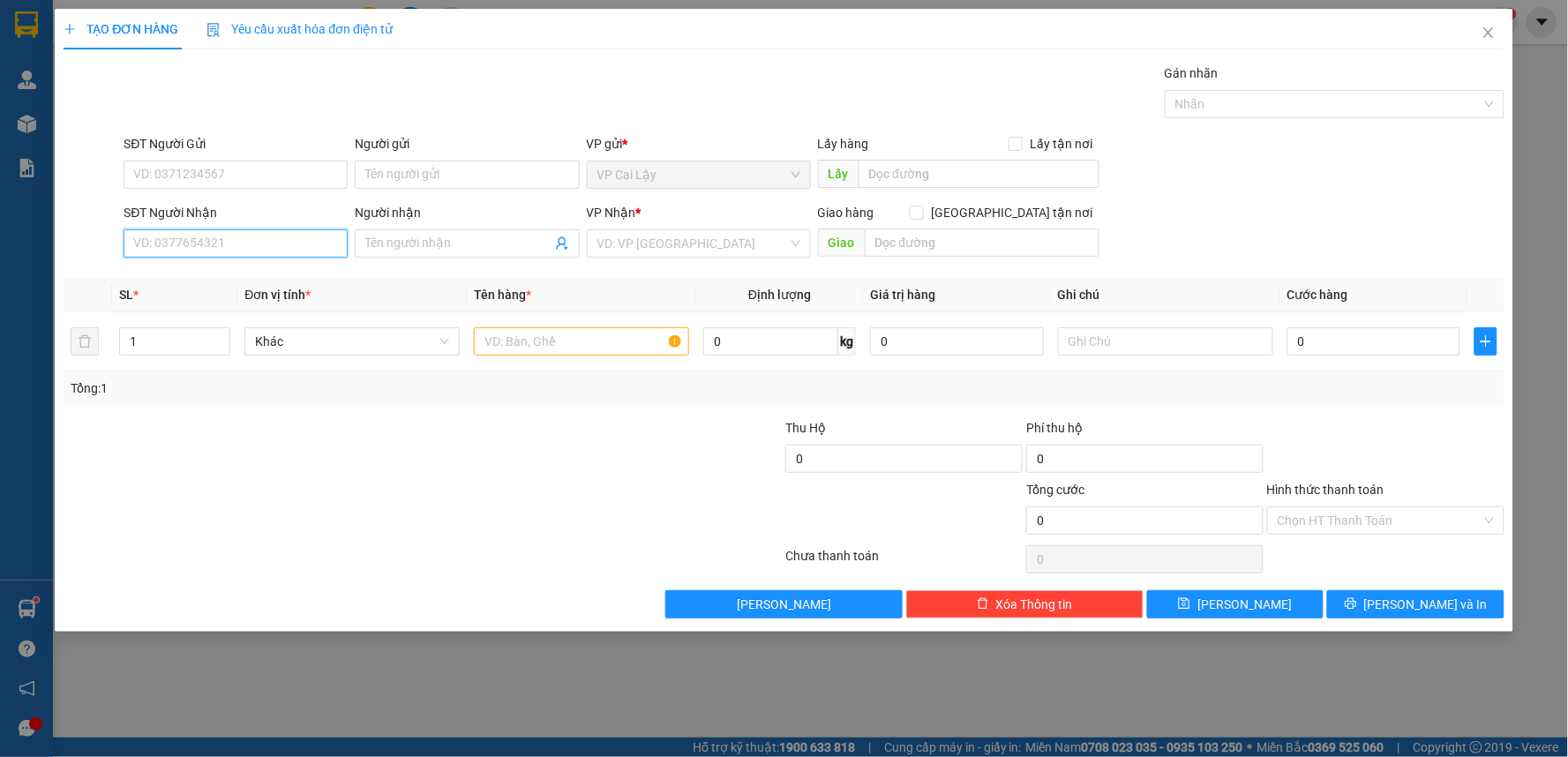
click at [323, 240] on input "SĐT Người Nhận" at bounding box center [236, 243] width 224 height 28
click at [230, 284] on div "0339959273 - [PERSON_NAME]" at bounding box center [235, 278] width 203 height 19
type input "0339959273"
type input "MINH THƯ"
type input "182 [PERSON_NAME] P2 Q10"
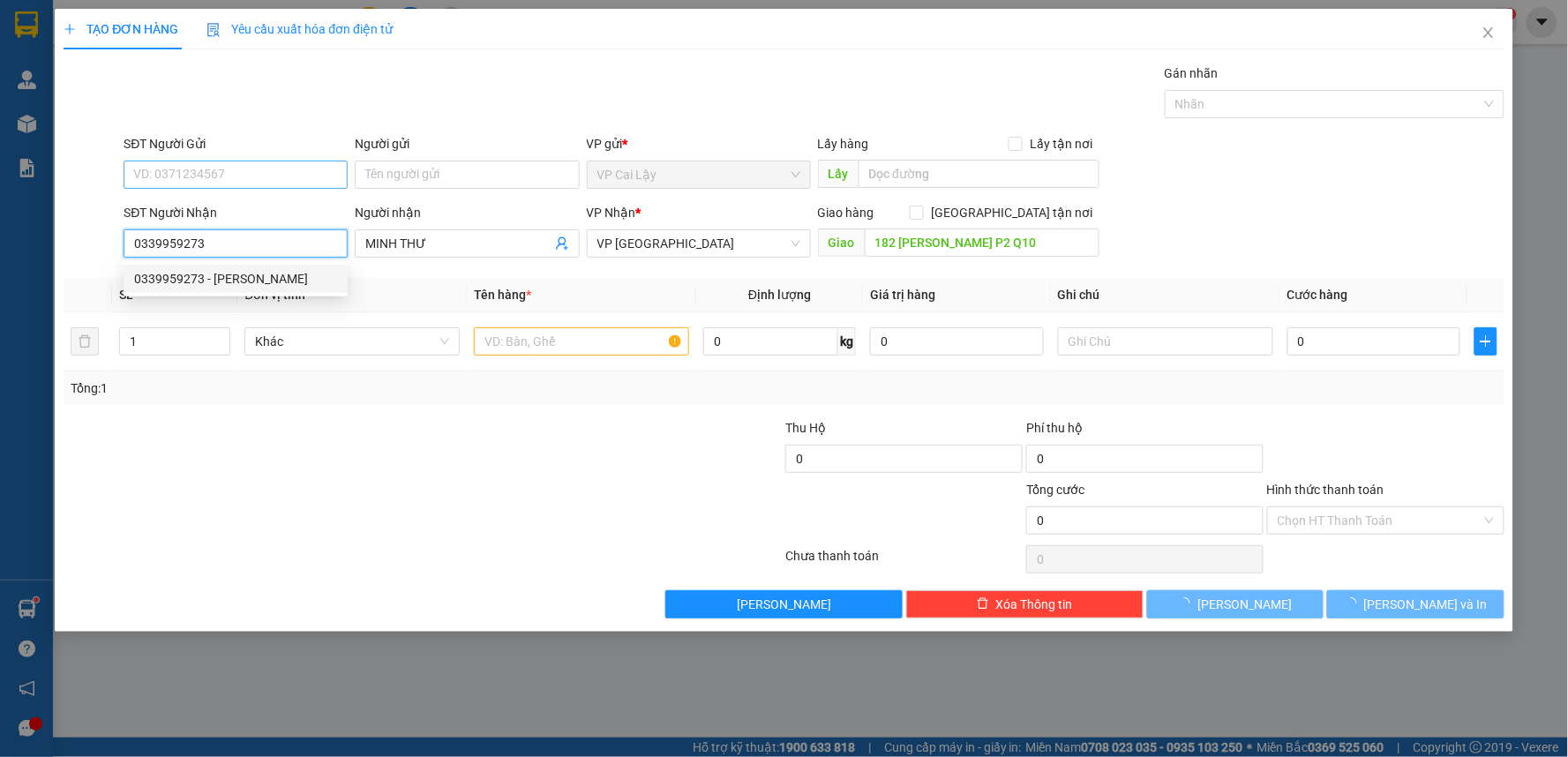
type input "20.000"
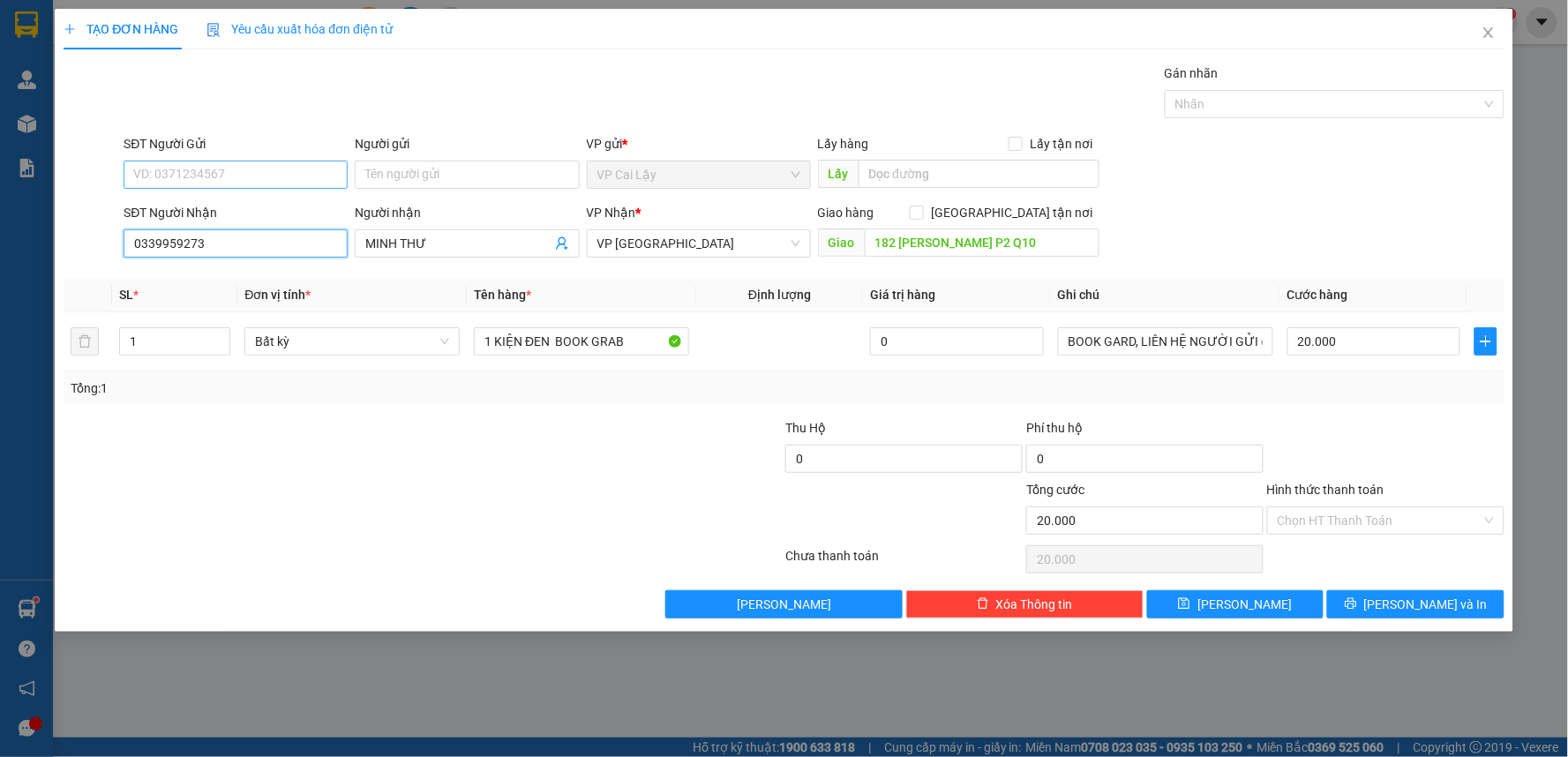
type input "0339959273"
click at [285, 179] on input "SĐT Người Gửi" at bounding box center [236, 174] width 224 height 28
type input "0382070483"
click at [436, 178] on input "Người gửi" at bounding box center [466, 174] width 224 height 28
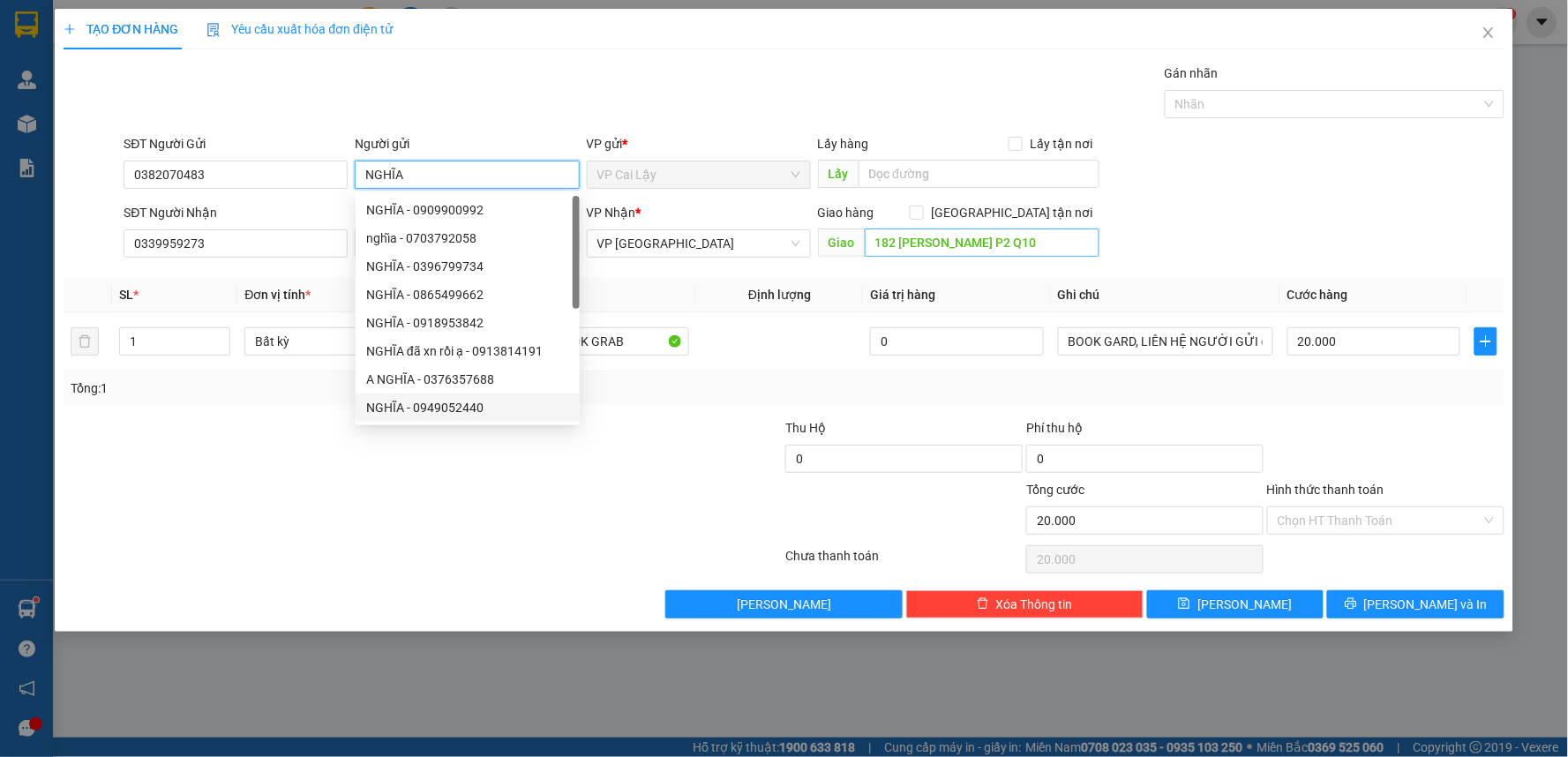
type input "NGHĨA"
click at [1077, 247] on input "182 [PERSON_NAME] P2 Q10" at bounding box center [982, 242] width 236 height 28
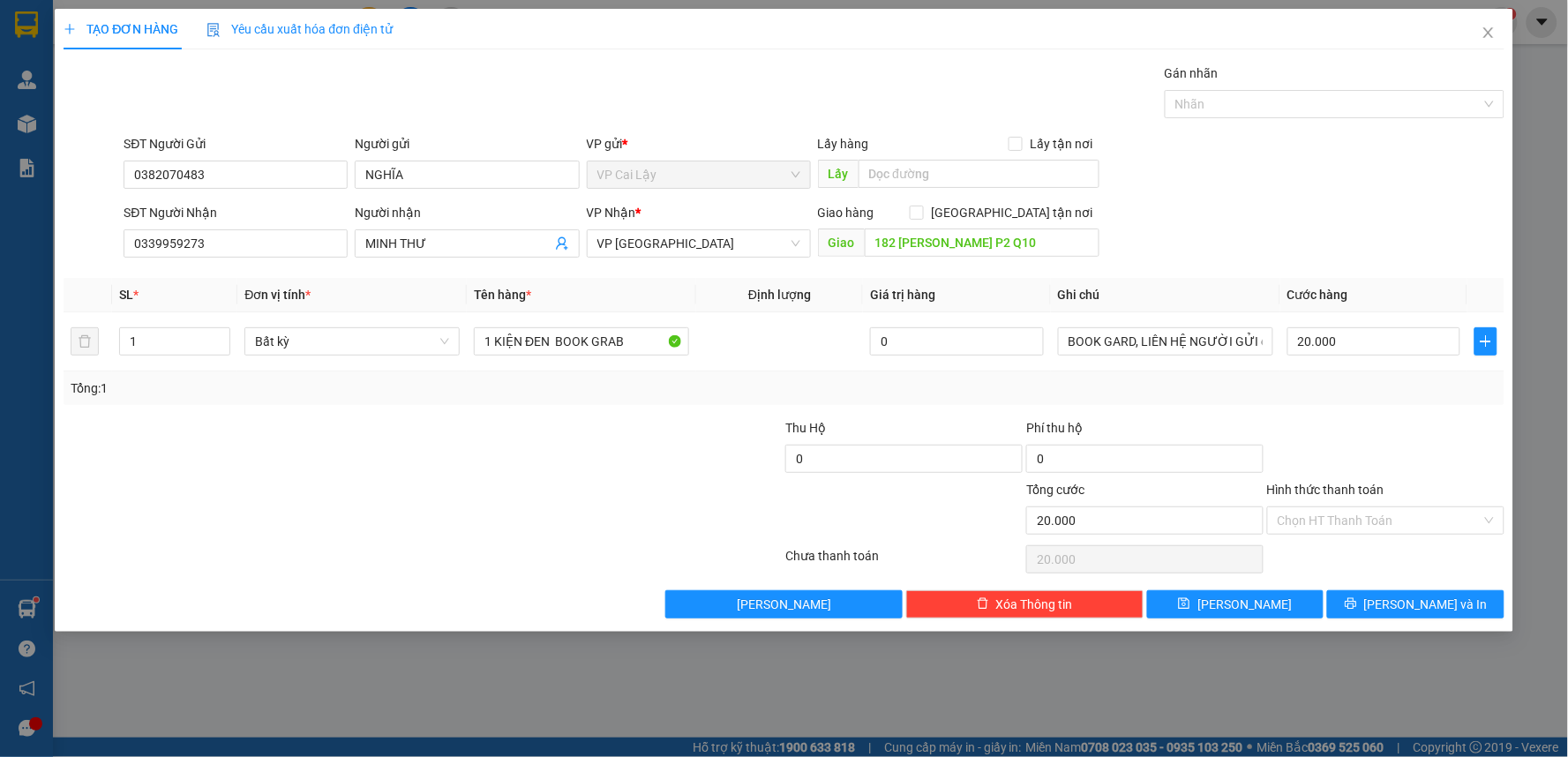
click at [1147, 231] on div "SĐT Người Nhận 0339959273 Người nhận MINH THƯ VP Nhận * VP [GEOGRAPHIC_DATA] Gi…" at bounding box center [814, 234] width 1388 height 62
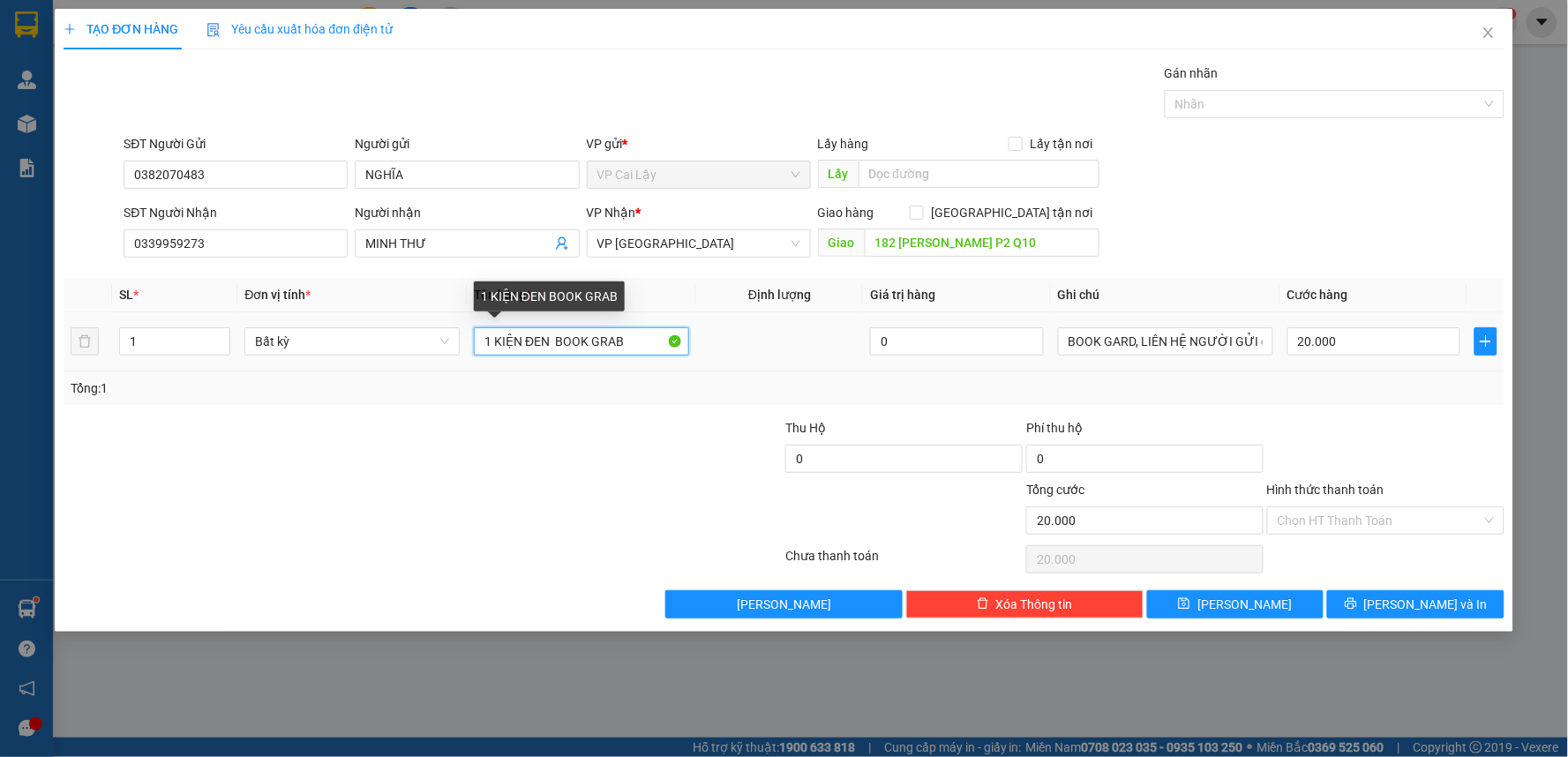
click at [549, 347] on input "1 KIỆN ĐEN BOOK GRAB" at bounding box center [581, 341] width 215 height 28
type input "1 HỘP GIẤY XANH BOOK GRAB"
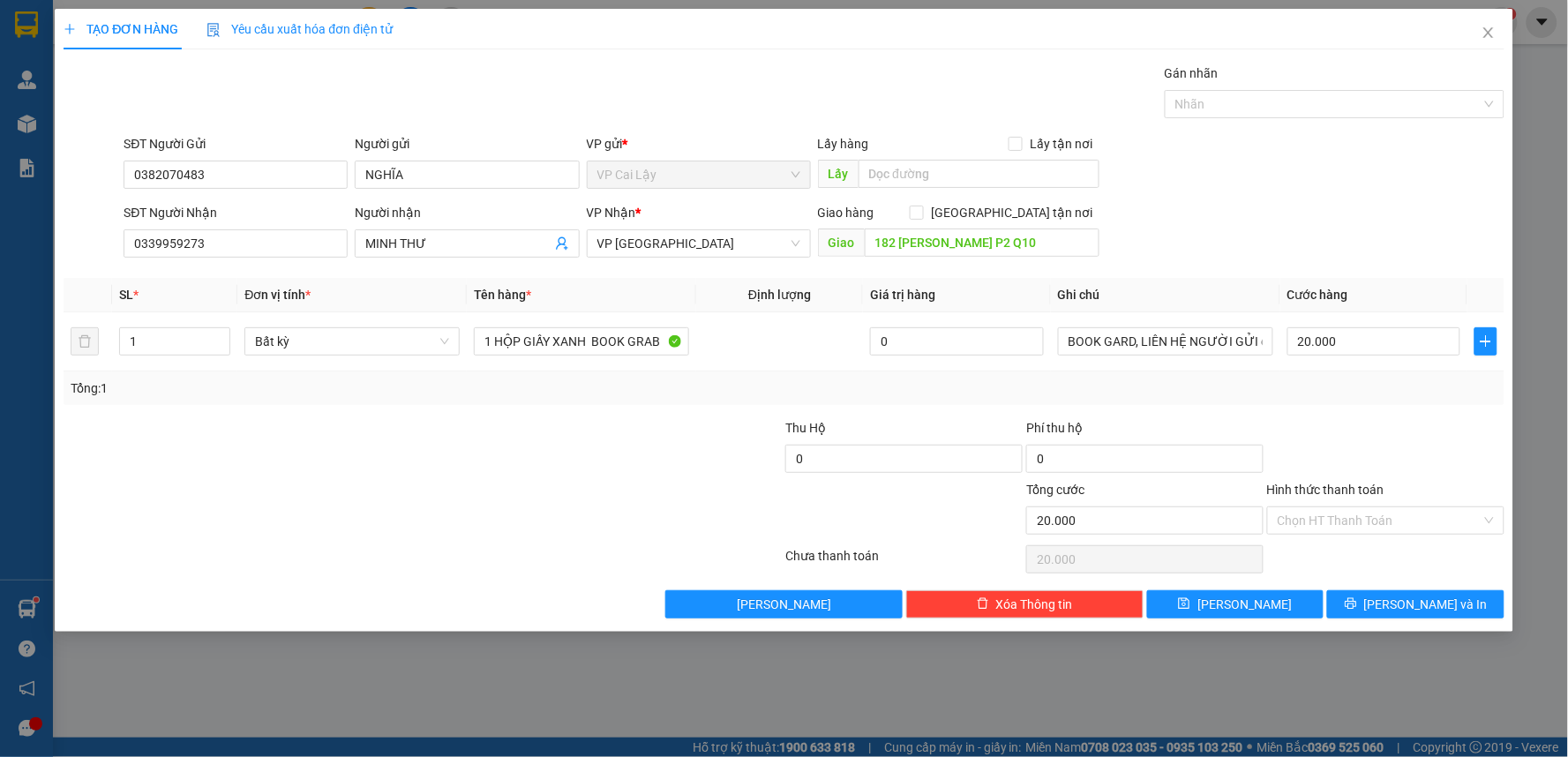
click at [1353, 226] on div "SĐT Người Nhận 0339959273 Người nhận MINH THƯ VP Nhận * VP [GEOGRAPHIC_DATA] Gi…" at bounding box center [814, 234] width 1388 height 62
click at [1072, 241] on input "182 [PERSON_NAME] P2 Q10" at bounding box center [982, 242] width 236 height 28
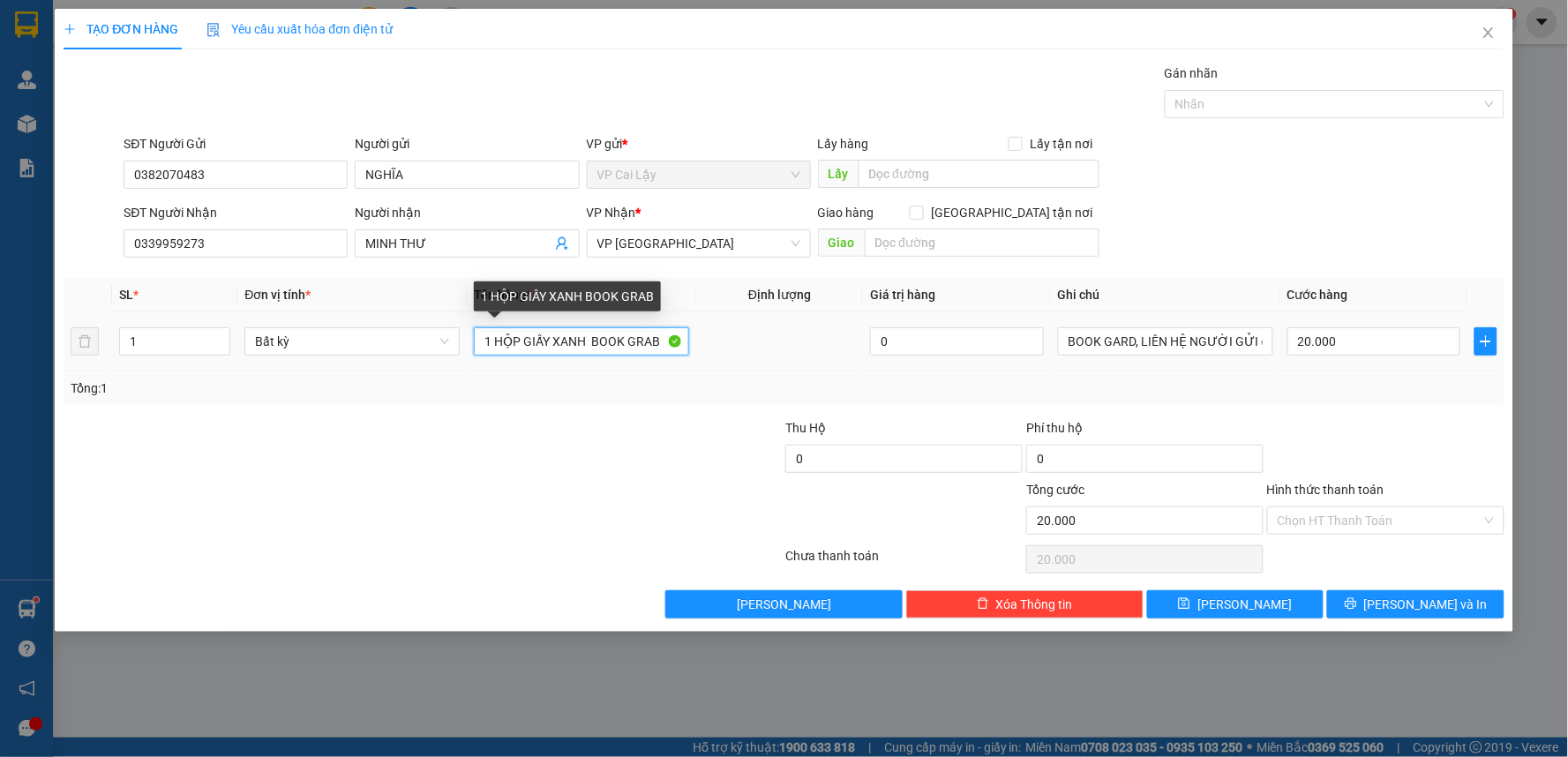
click at [662, 342] on input "1 HỘP GIẤY XANH BOOK GRAB" at bounding box center [581, 341] width 215 height 28
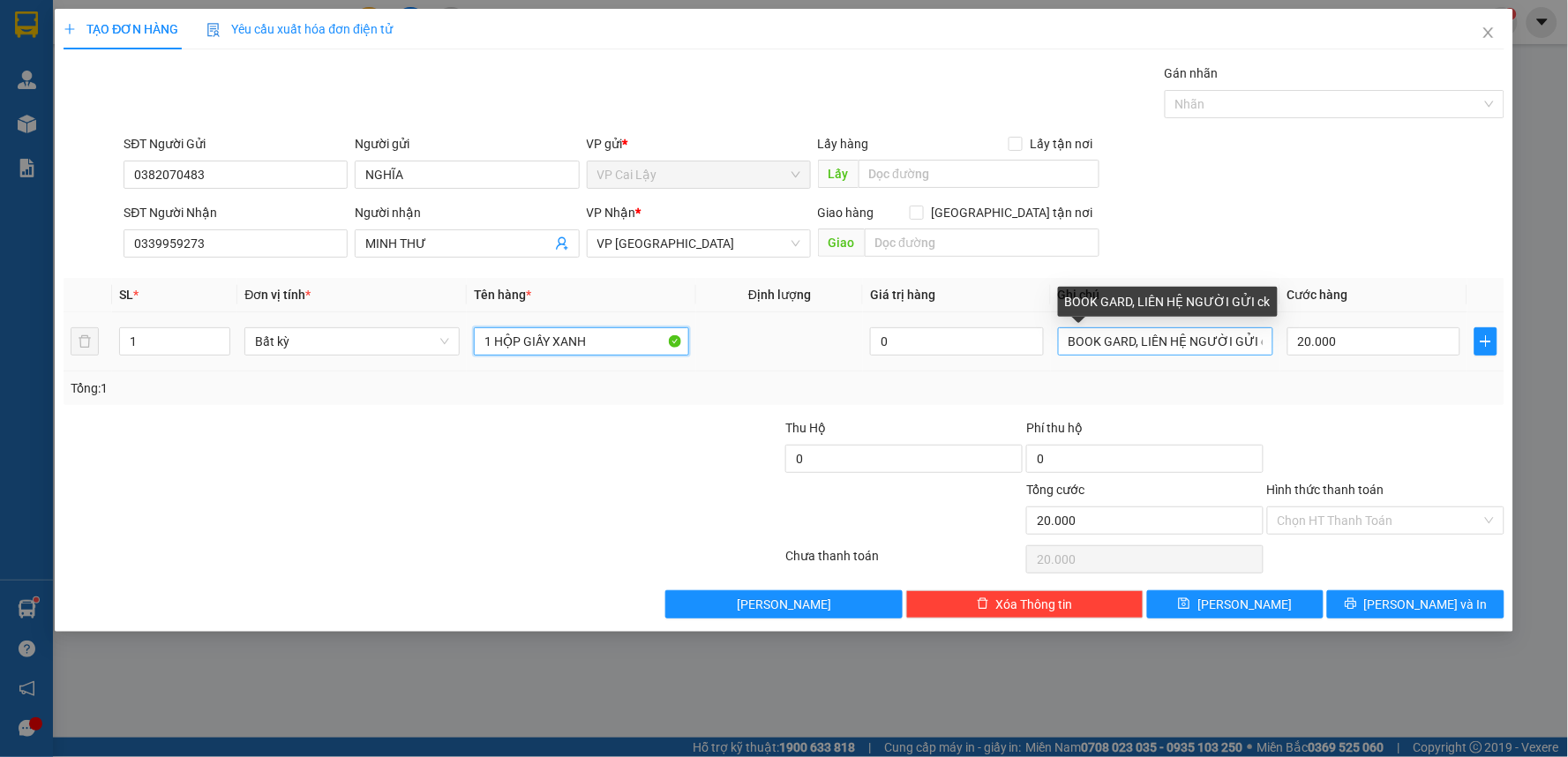
type input "1 HỘP GIẤY XANH"
drag, startPoint x: 1265, startPoint y: 342, endPoint x: 1054, endPoint y: 348, distance: 211.1
click at [1054, 348] on td "BOOK GARD, LIÊN HỆ NGƯỜI GỬI ck" at bounding box center [1166, 342] width 230 height 59
type input "k"
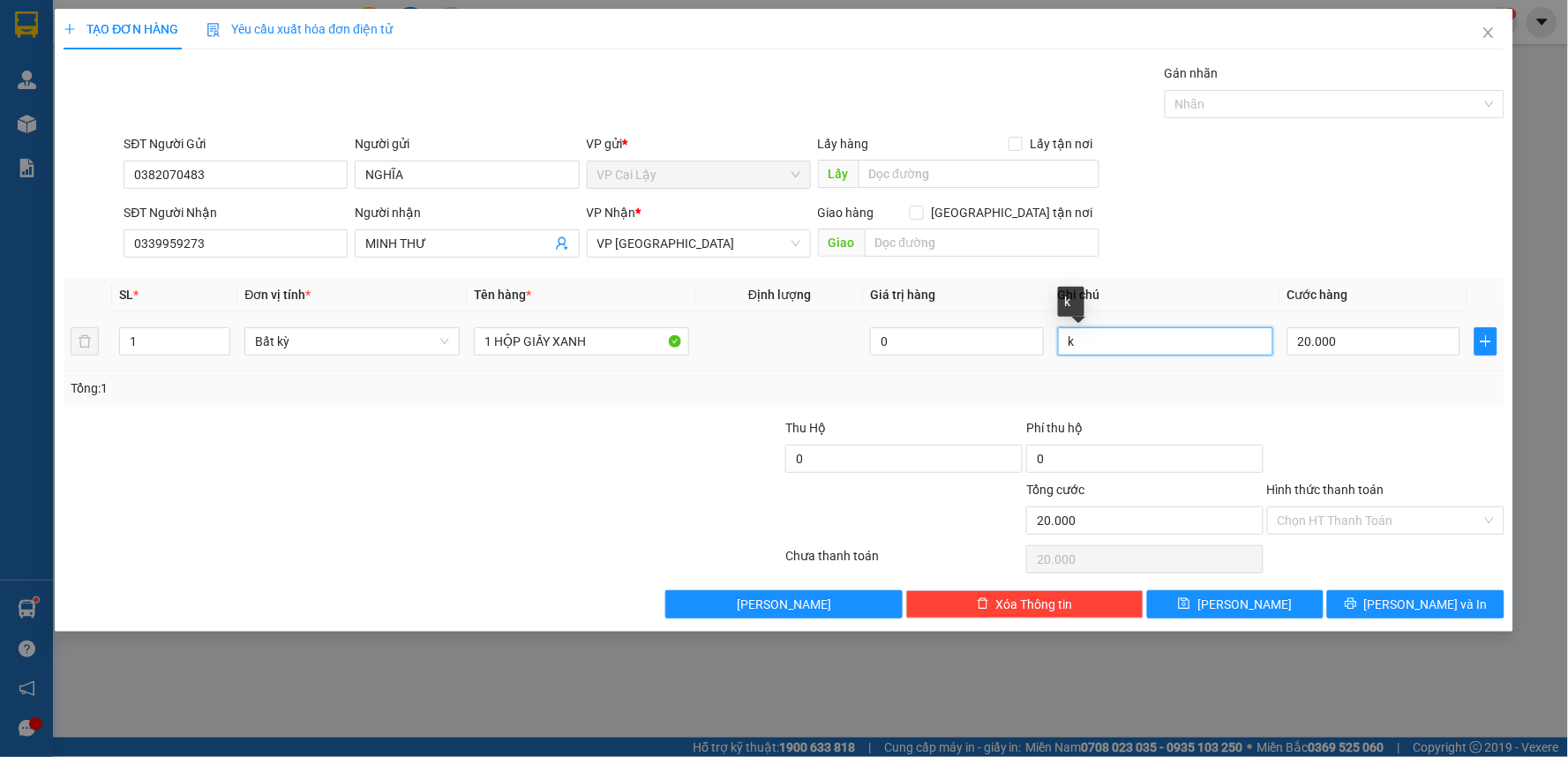
click at [1102, 339] on input "k" at bounding box center [1165, 341] width 215 height 28
click at [1395, 521] on input "Hình thức thanh toán" at bounding box center [1380, 520] width 204 height 26
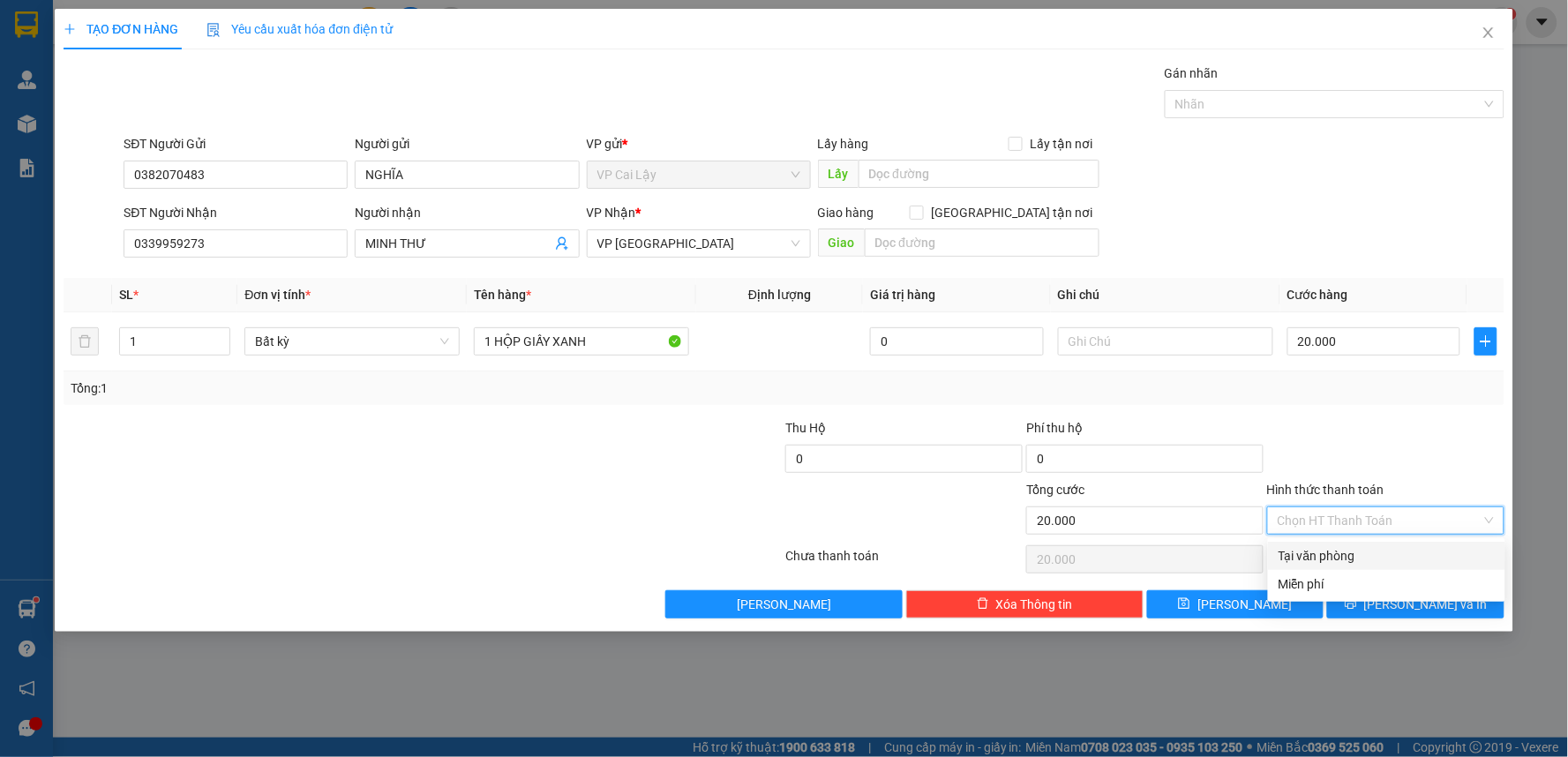
click at [1390, 551] on div "Tại văn phòng" at bounding box center [1387, 556] width 216 height 19
type input "0"
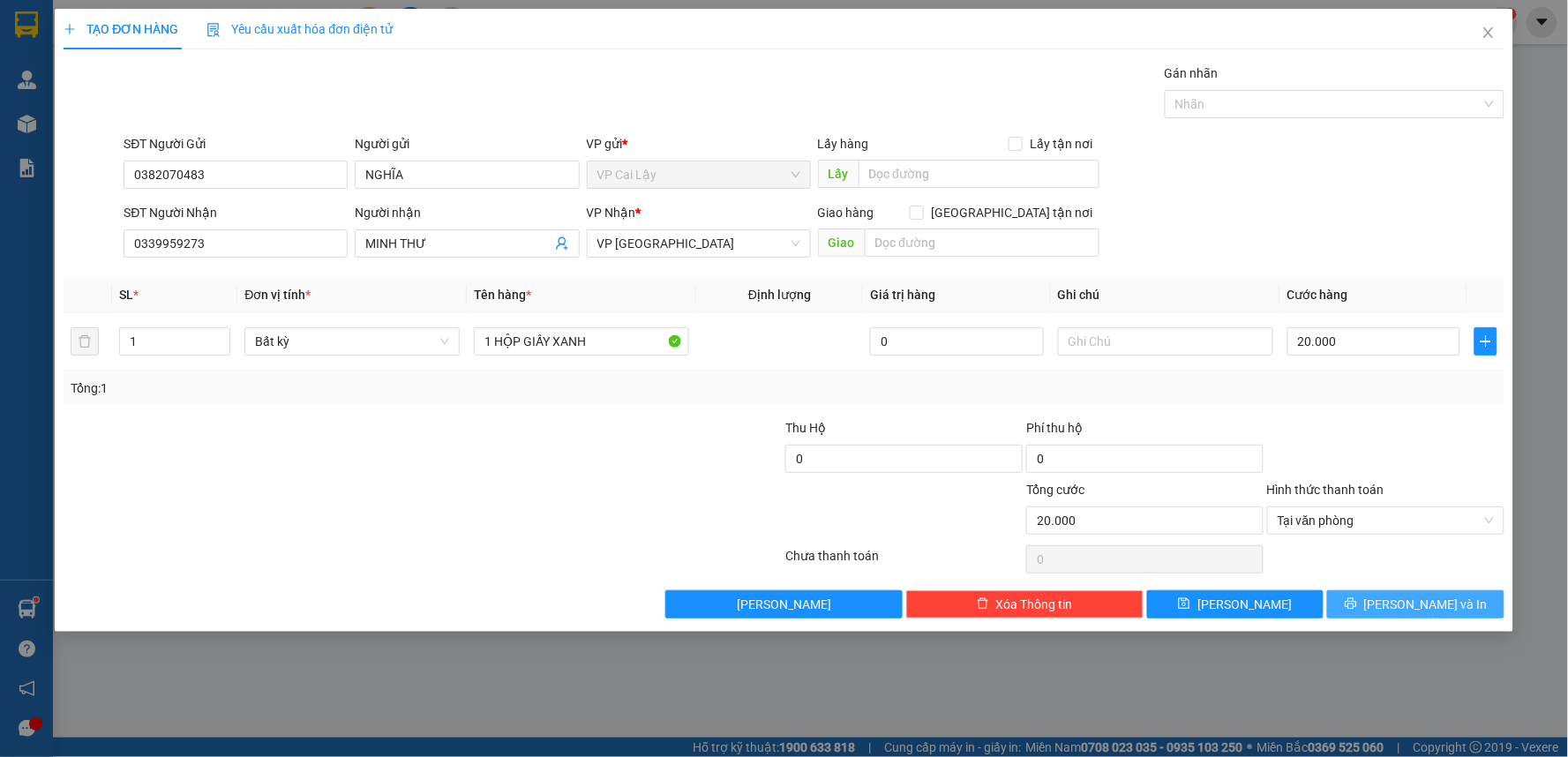
click at [1358, 600] on icon "printer" at bounding box center [1351, 604] width 13 height 13
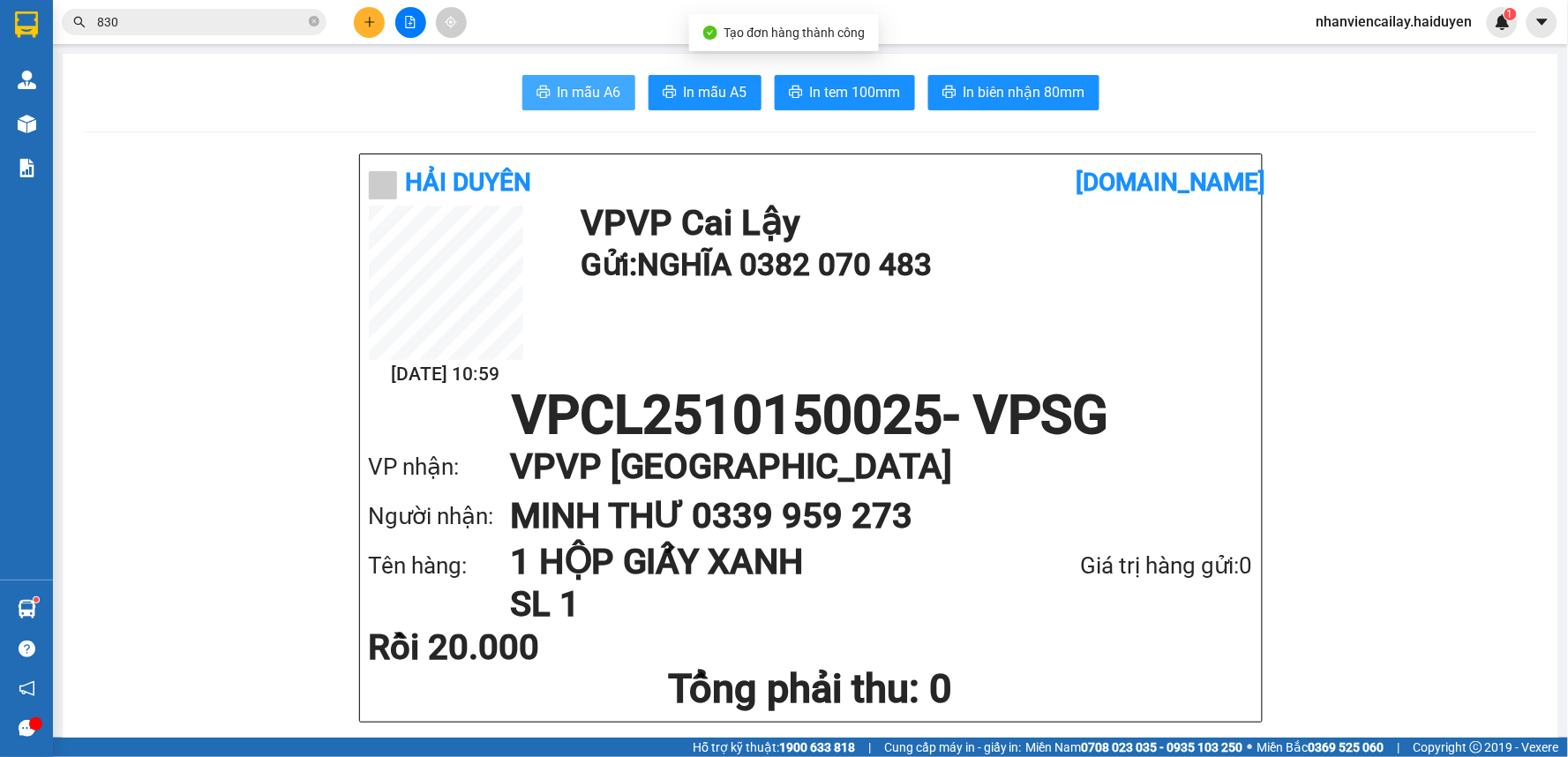
click at [569, 86] on span "In mẫu A6" at bounding box center [589, 92] width 64 height 22
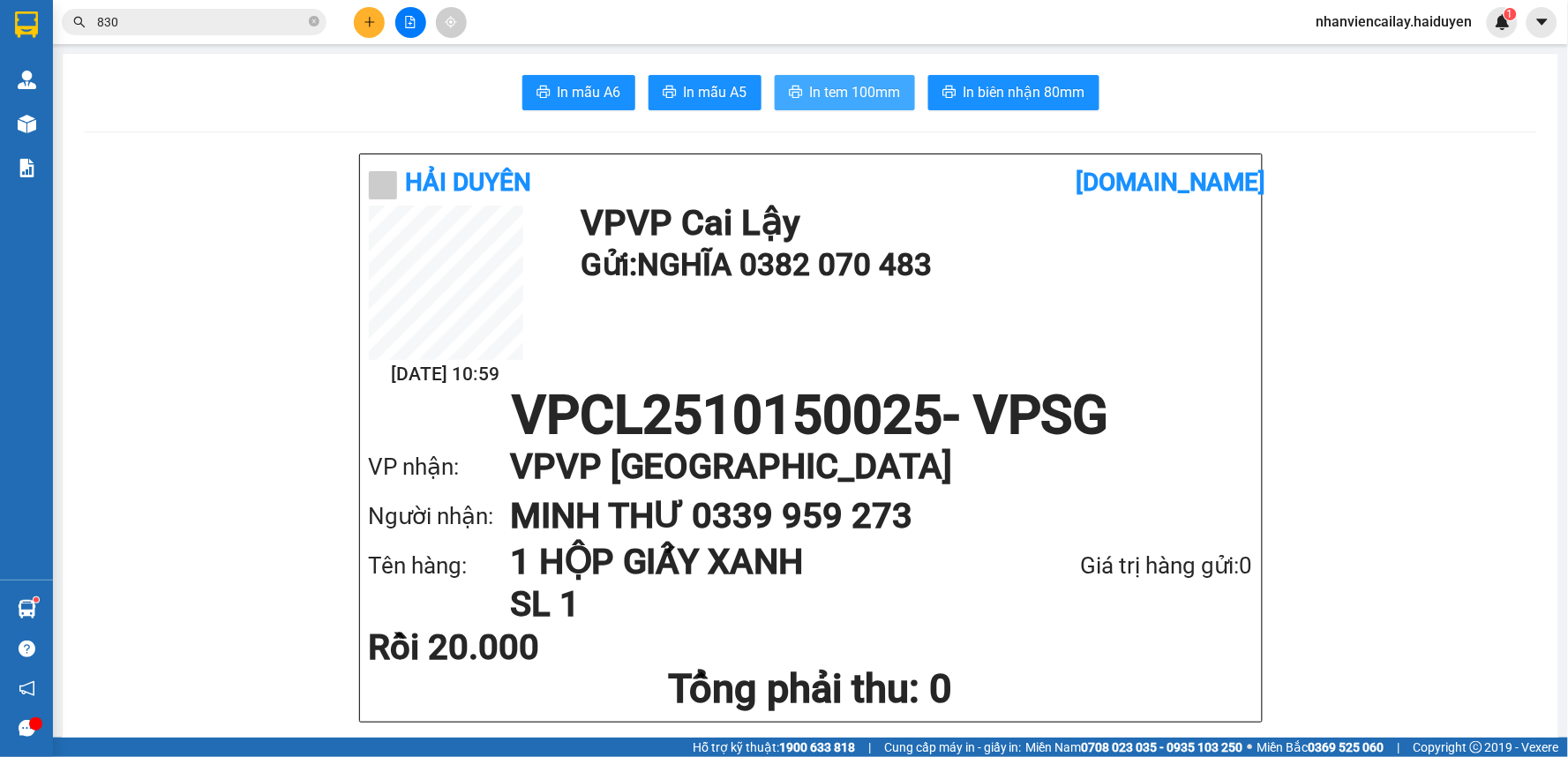
click at [861, 97] on span "In tem 100mm" at bounding box center [856, 92] width 91 height 22
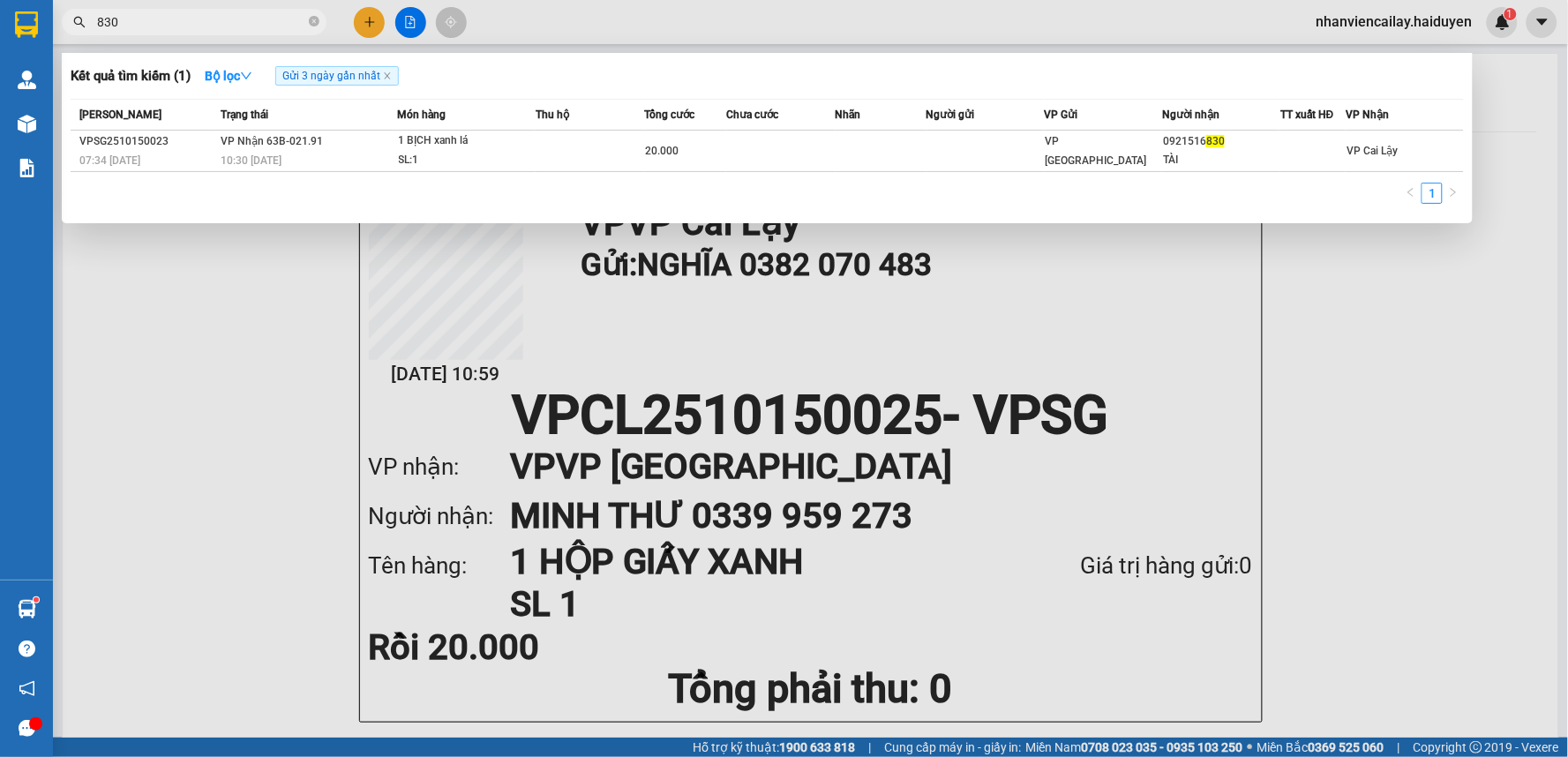
click at [281, 25] on input "830" at bounding box center [201, 22] width 209 height 19
type input "8"
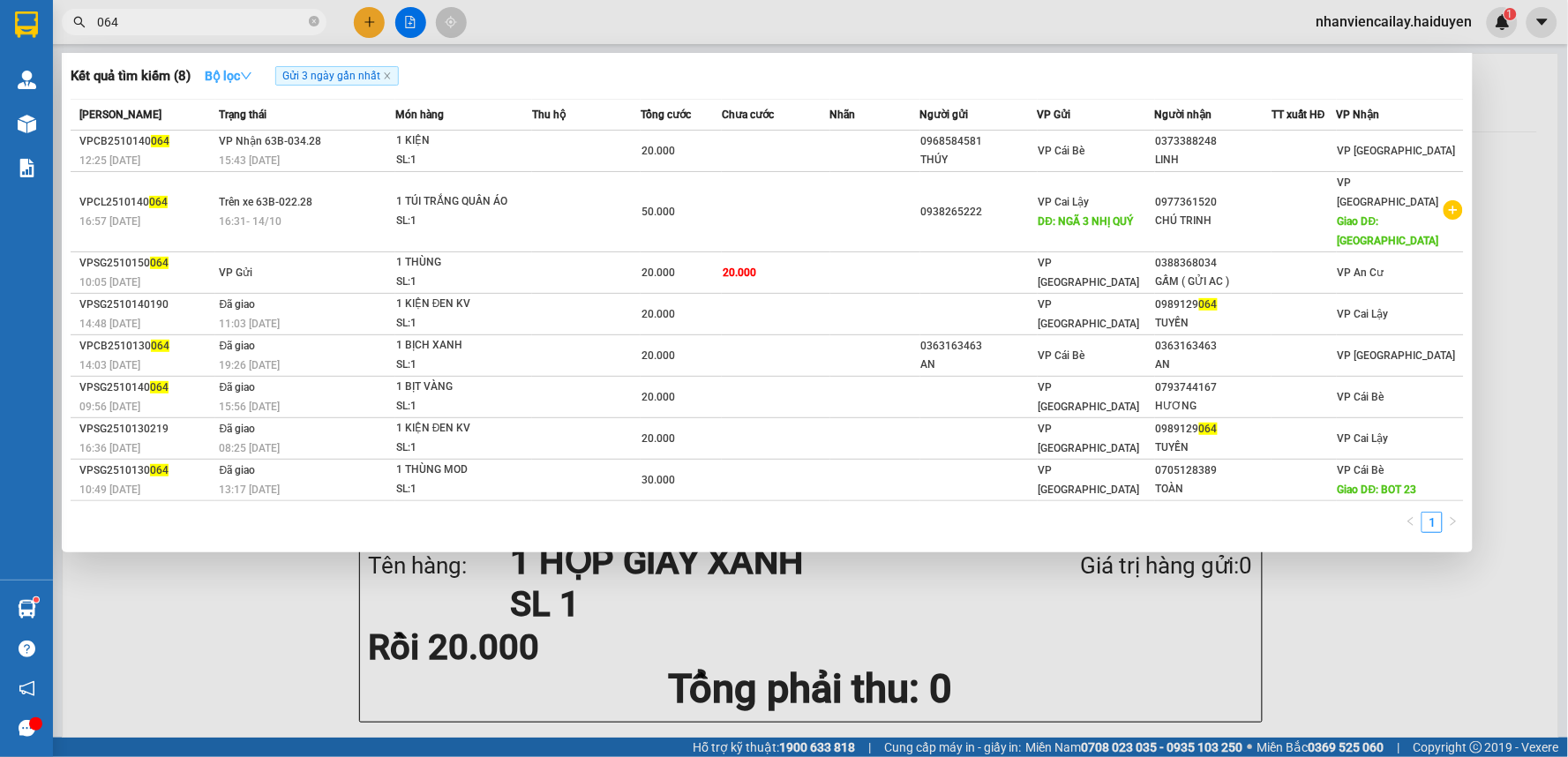
type input "064"
click at [240, 79] on strong "Bộ lọc" at bounding box center [229, 76] width 47 height 14
click at [311, 18] on icon "close-circle" at bounding box center [314, 21] width 11 height 11
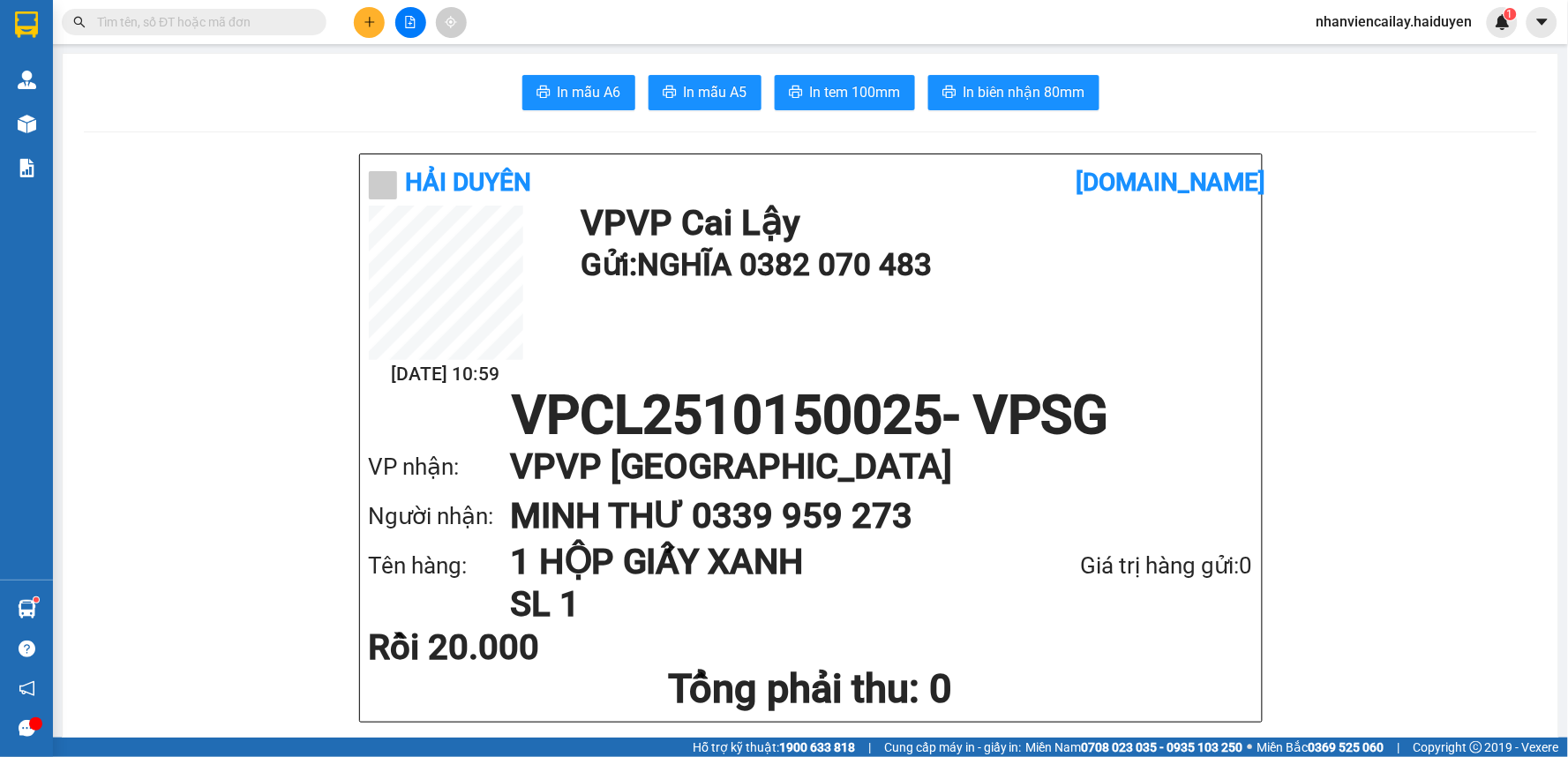
click at [250, 15] on input "text" at bounding box center [201, 22] width 209 height 19
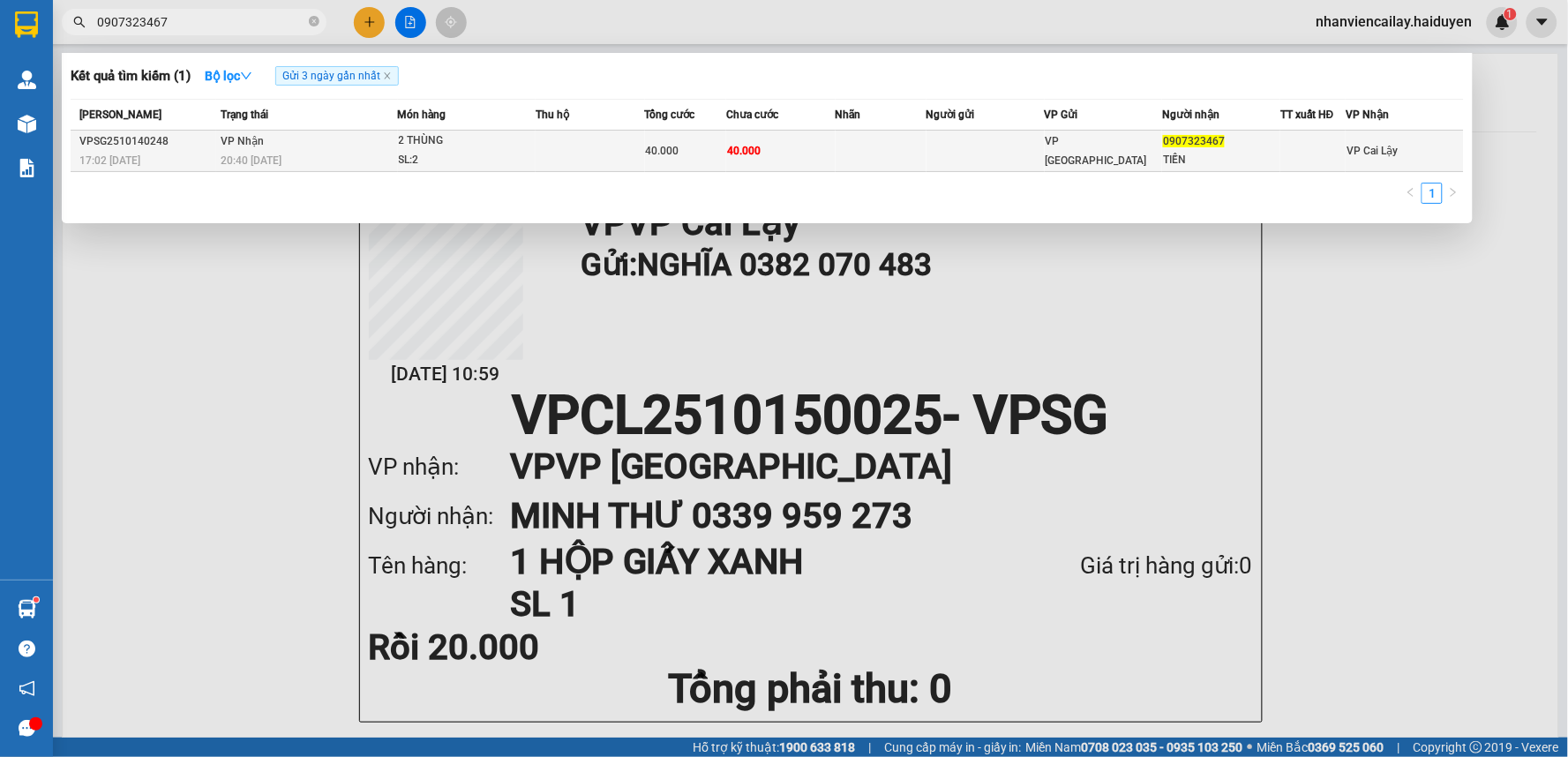
type input "0907323467"
click at [578, 157] on td at bounding box center [590, 151] width 109 height 42
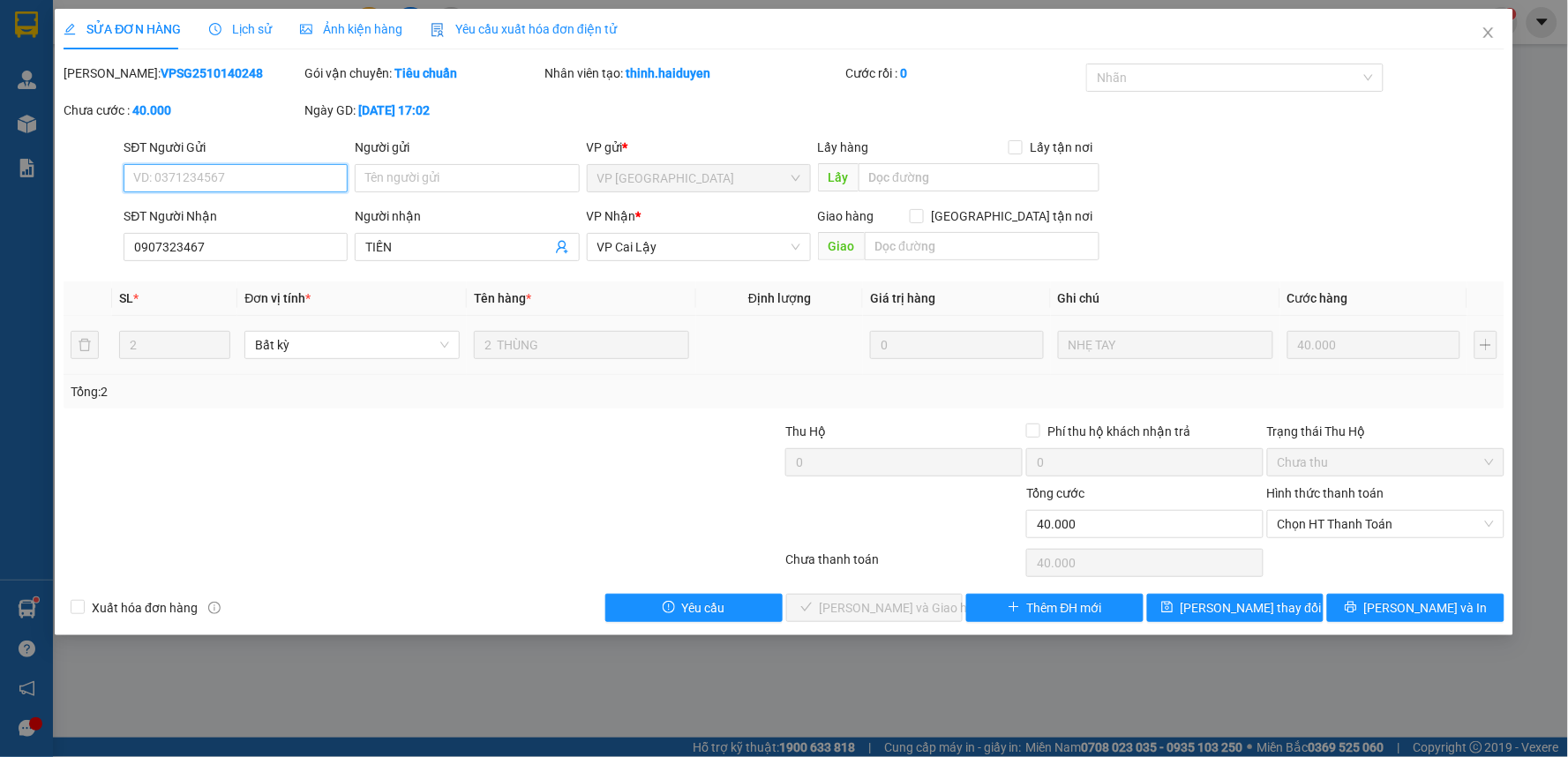
type input "0907323467"
type input "TIẾN"
type input "0"
type input "40.000"
click at [1450, 524] on span "Chọn HT Thanh Toán" at bounding box center [1386, 524] width 216 height 26
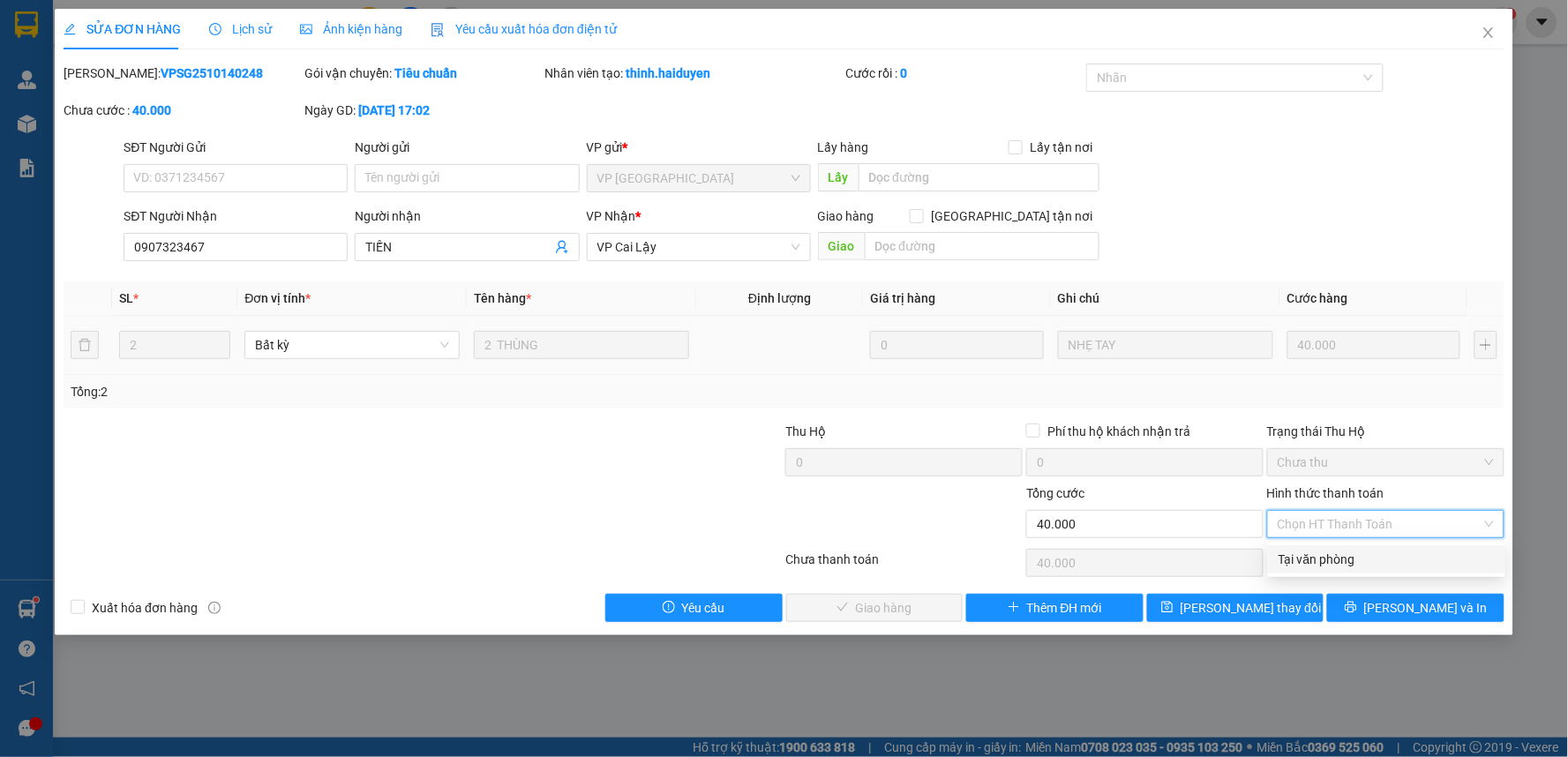
click at [1388, 566] on div "Tại văn phòng" at bounding box center [1387, 558] width 216 height 19
type input "0"
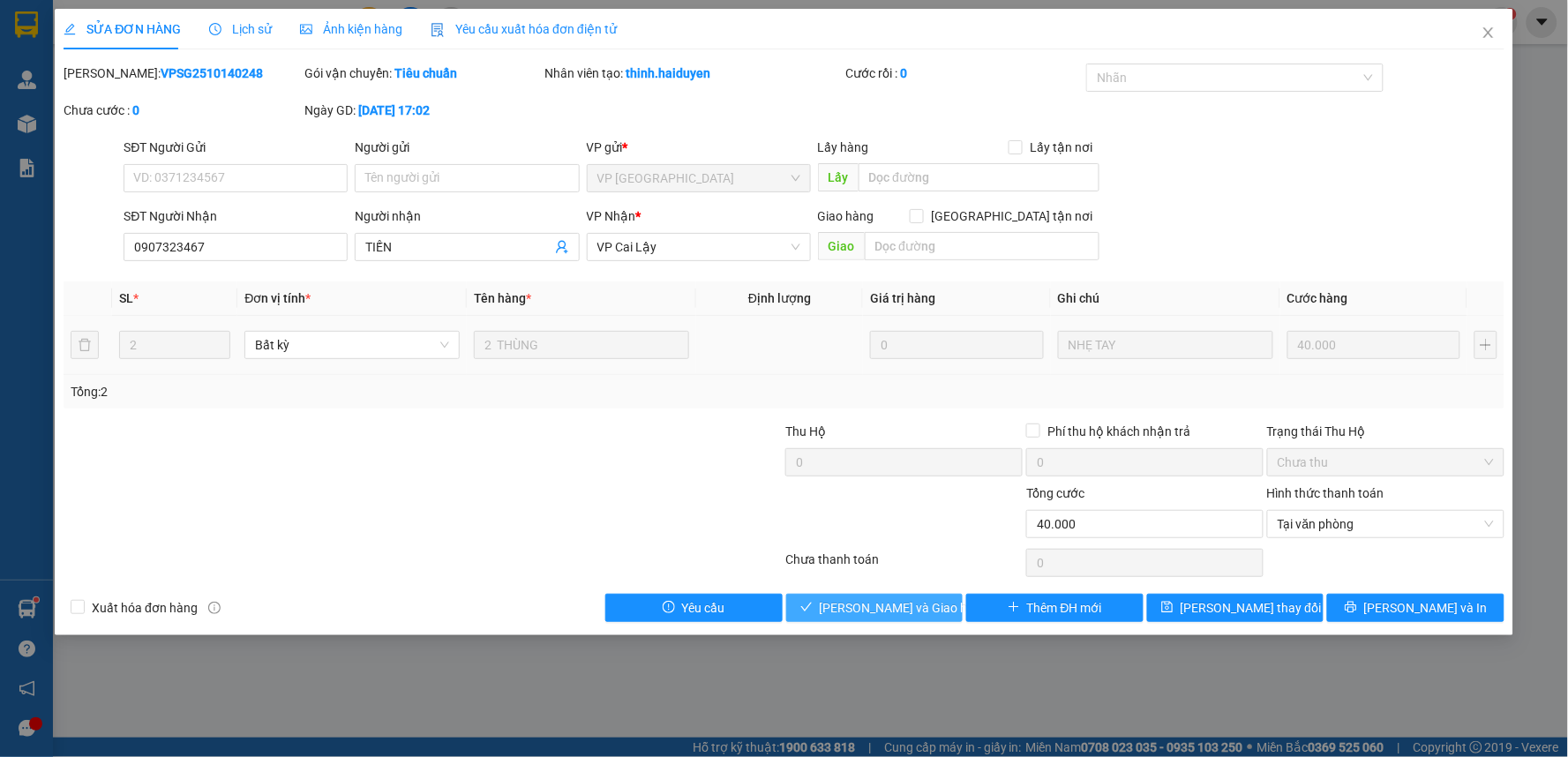
click at [927, 607] on span "[PERSON_NAME] và Giao hàng" at bounding box center [905, 608] width 169 height 19
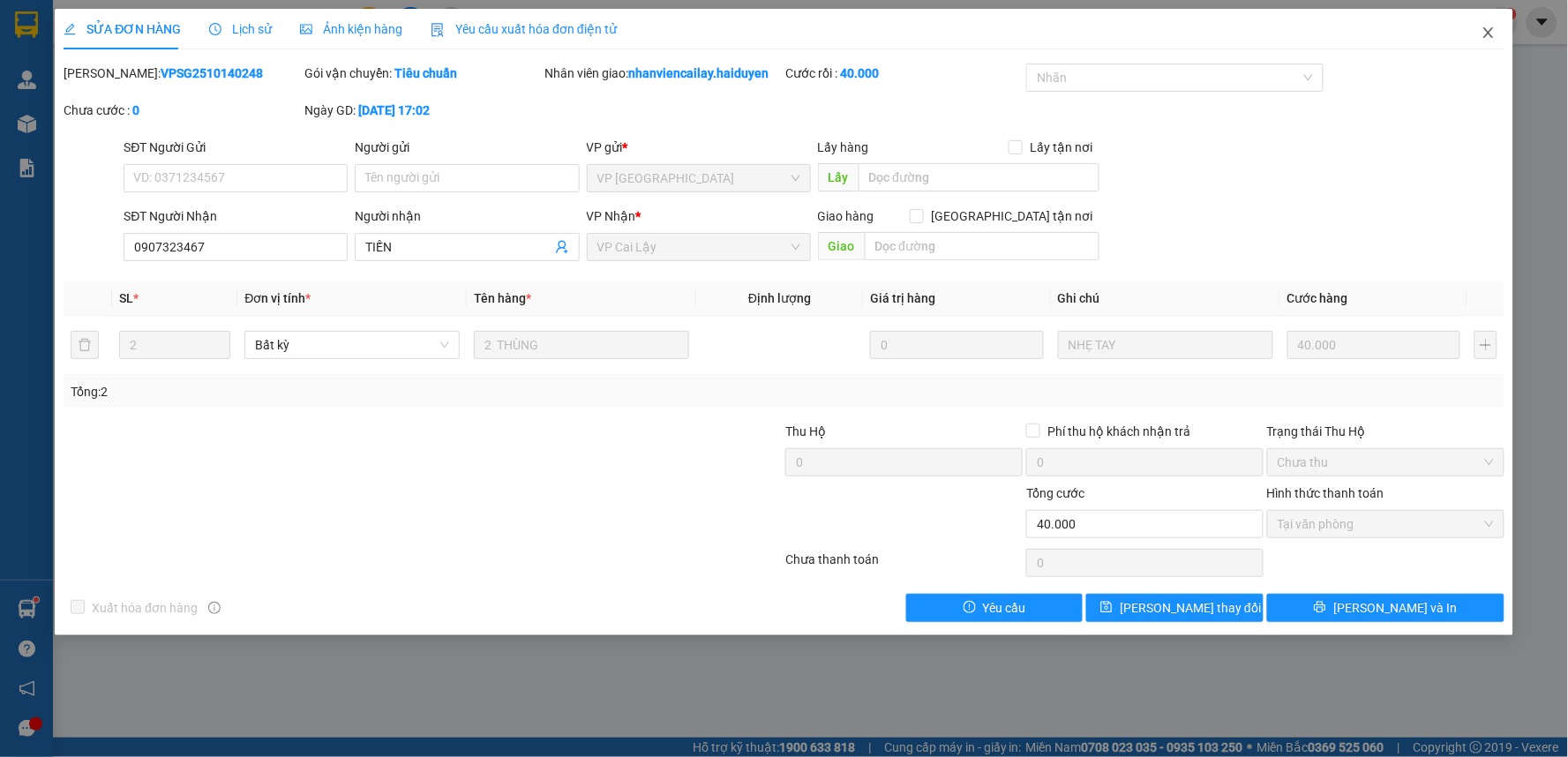
click at [1490, 29] on icon "close" at bounding box center [1488, 32] width 14 height 14
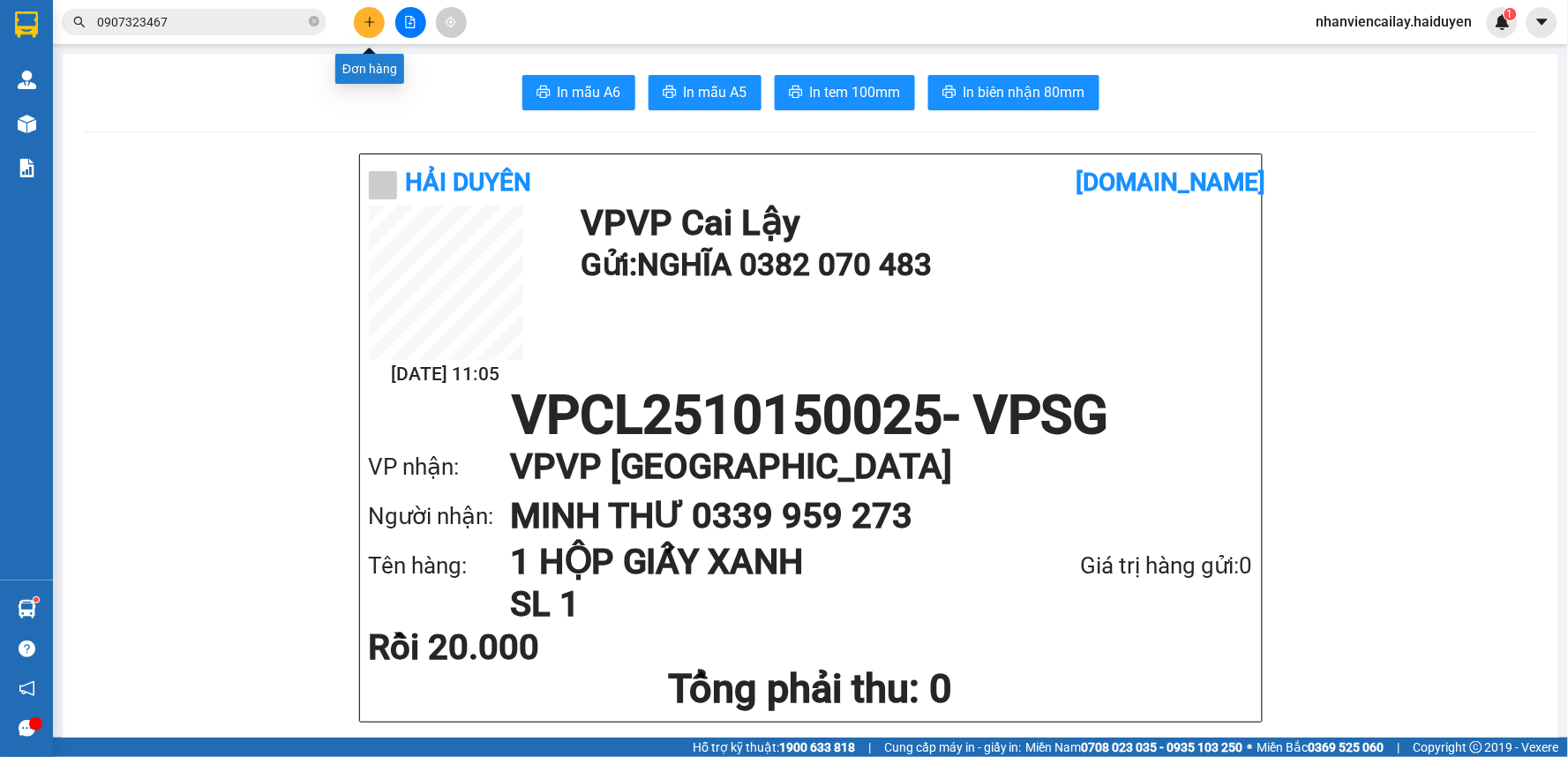
click at [376, 18] on button at bounding box center [369, 23] width 31 height 31
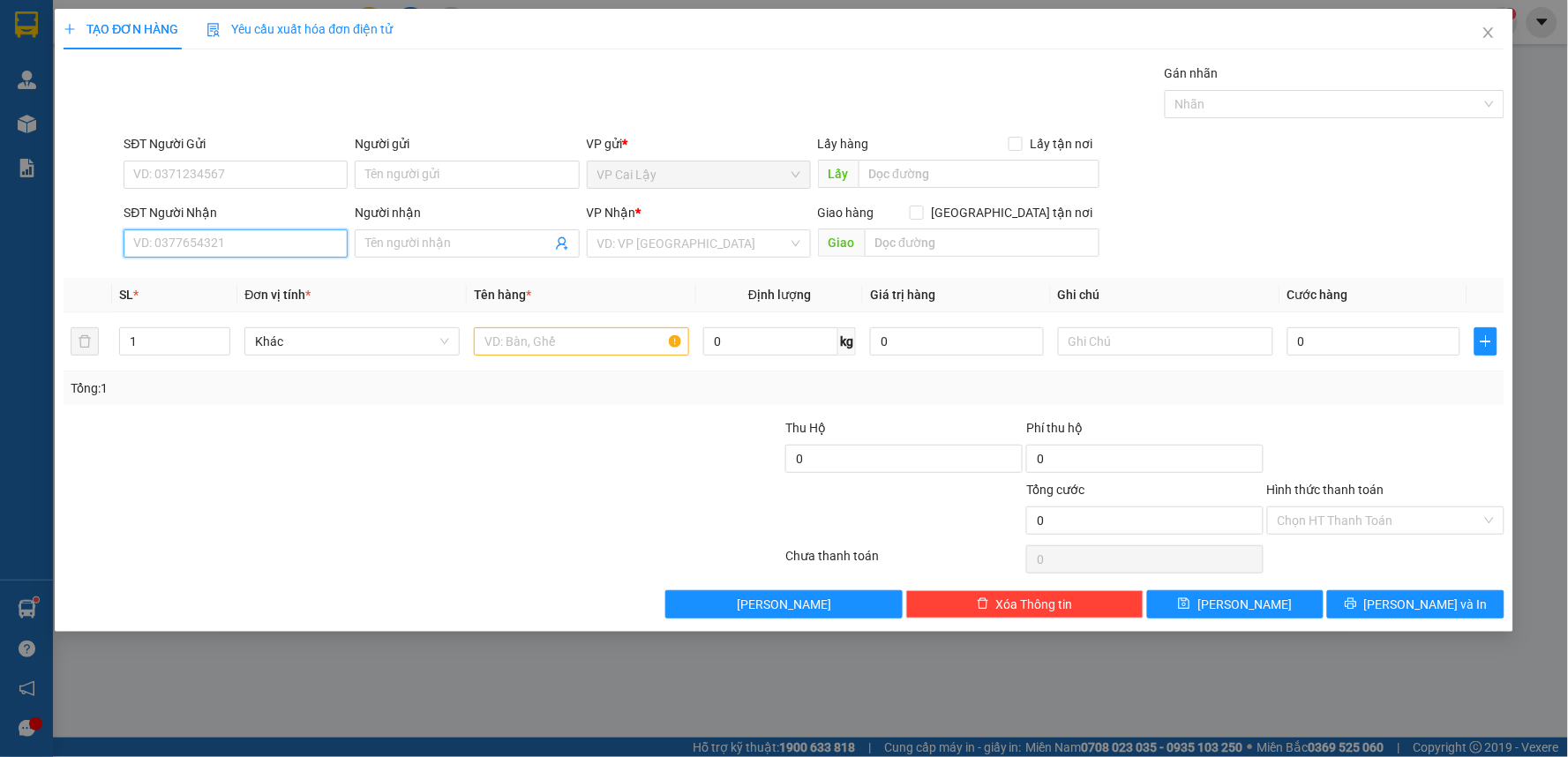
click at [288, 240] on input "SĐT Người Nhận" at bounding box center [236, 243] width 224 height 28
click at [289, 170] on input "SĐT Người Gửi" at bounding box center [236, 174] width 224 height 28
click at [277, 209] on div "0966702700 - LINH ĐOÀN" at bounding box center [235, 210] width 203 height 19
type input "0966702700"
type input "LINH ĐOÀN"
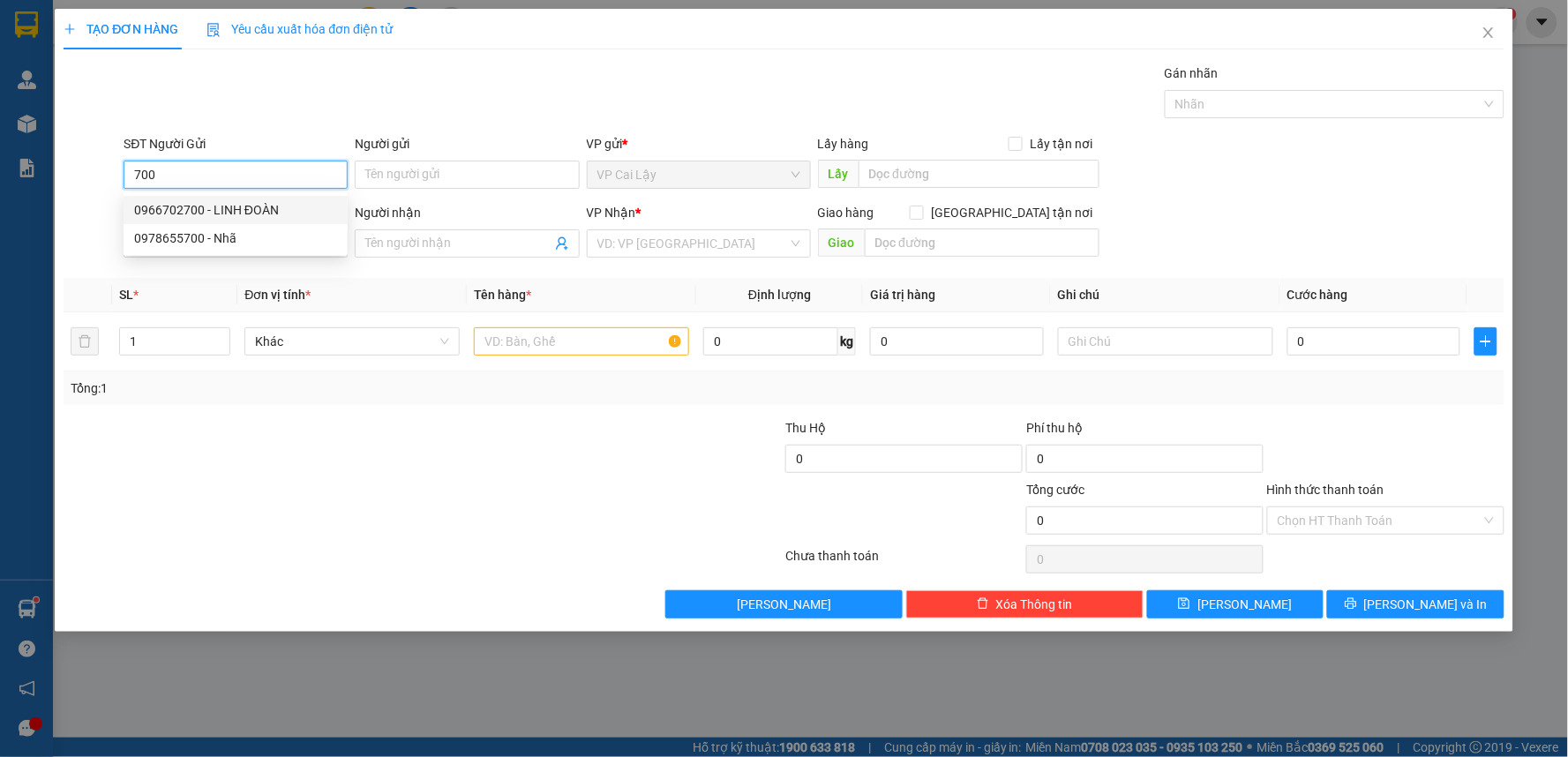
type input "0907489757"
type input "HIỆP"
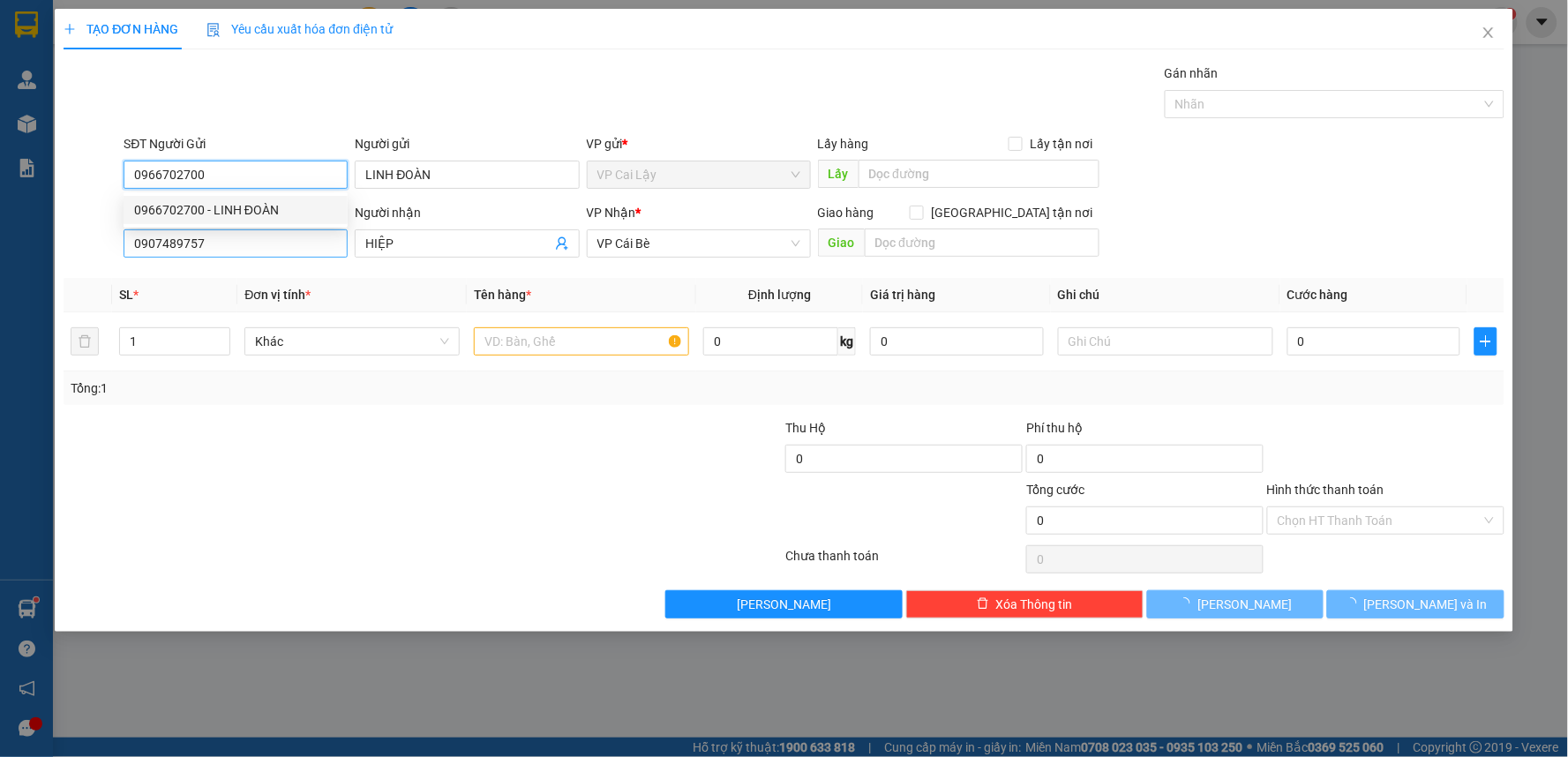
type input "10.000"
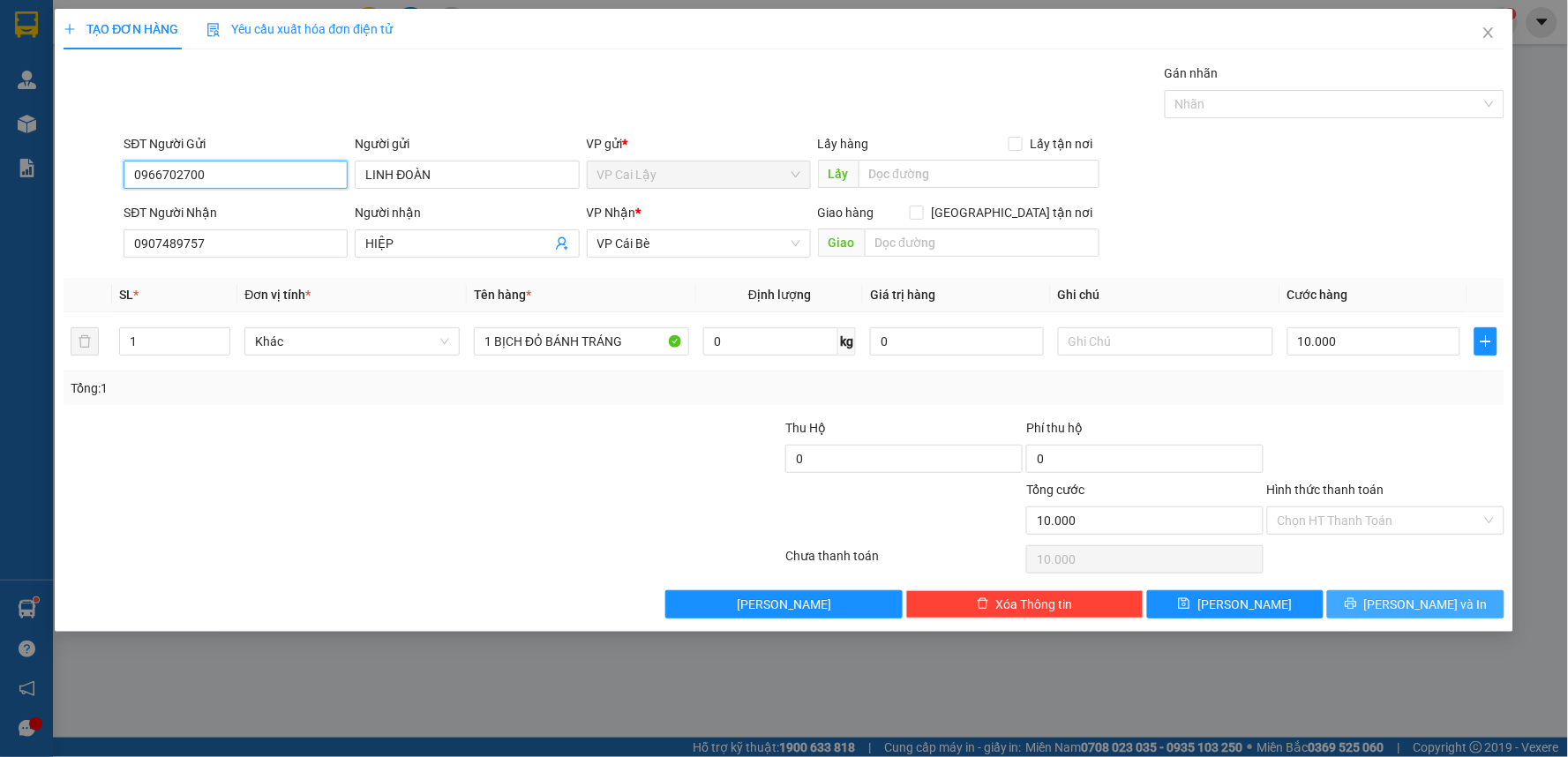
type input "0966702700"
click at [1414, 600] on span "[PERSON_NAME] và In" at bounding box center [1427, 604] width 124 height 19
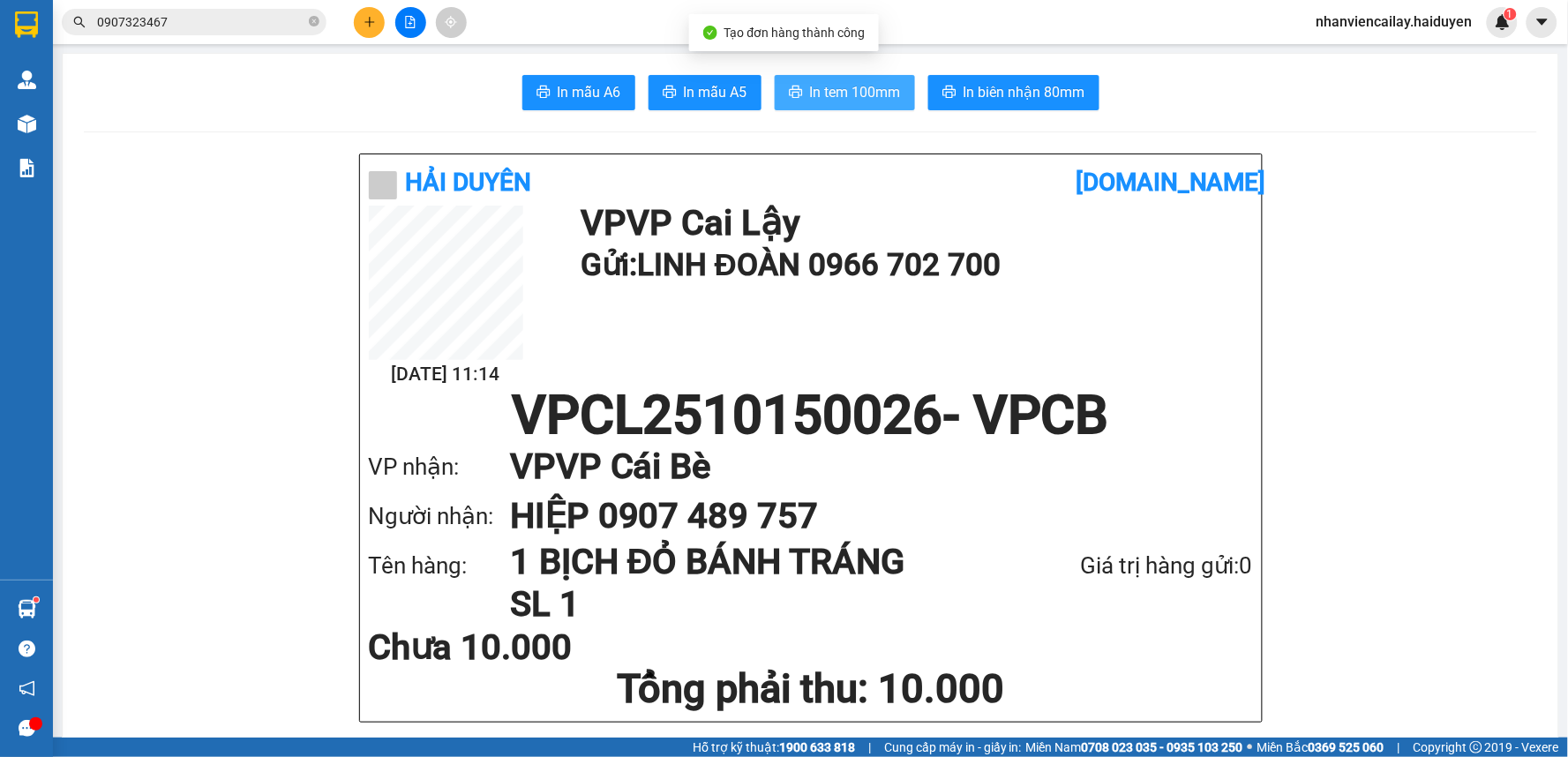
click at [858, 91] on span "In tem 100mm" at bounding box center [856, 92] width 91 height 22
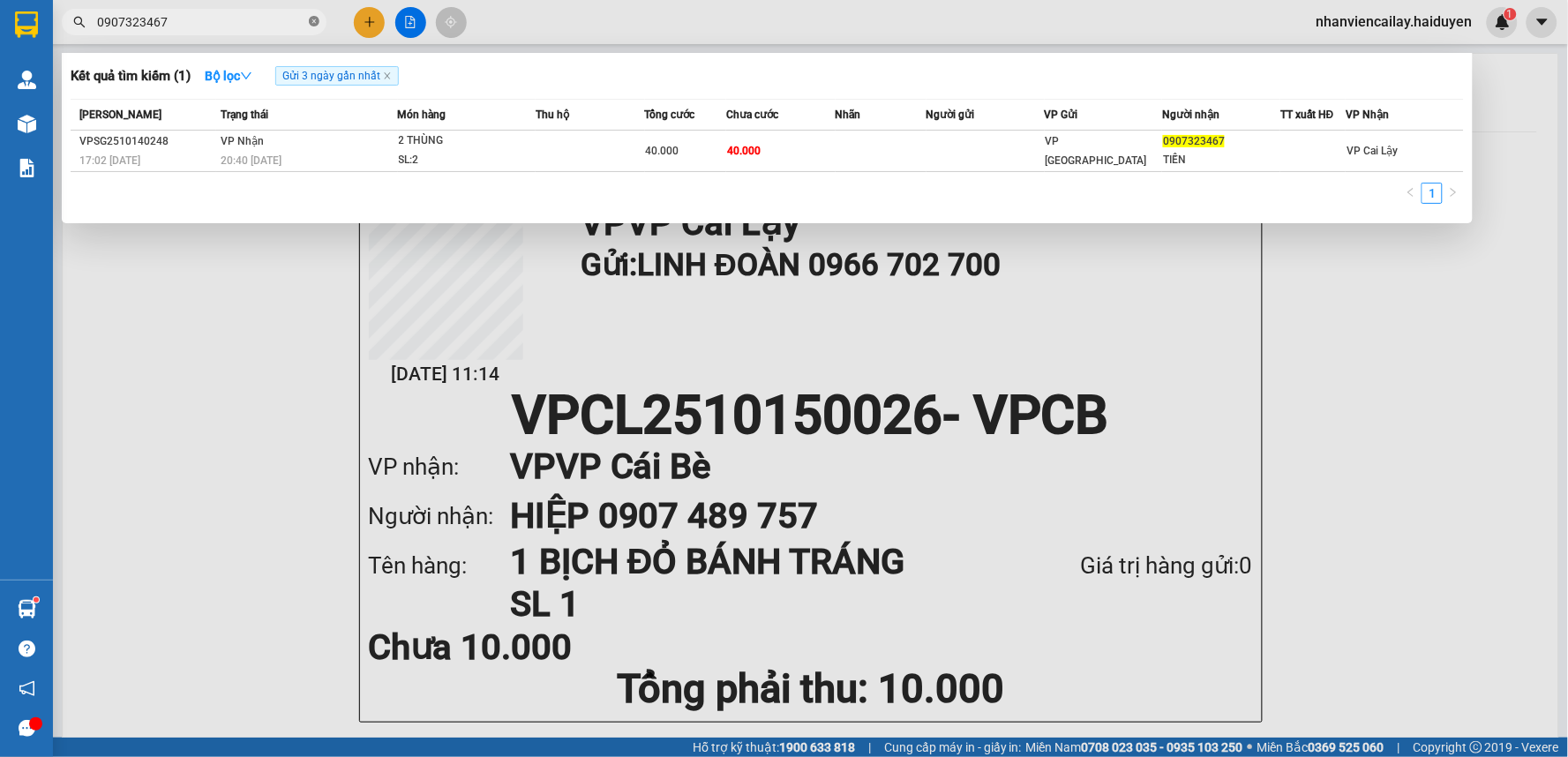
click at [313, 15] on icon "close-circle" at bounding box center [314, 21] width 11 height 11
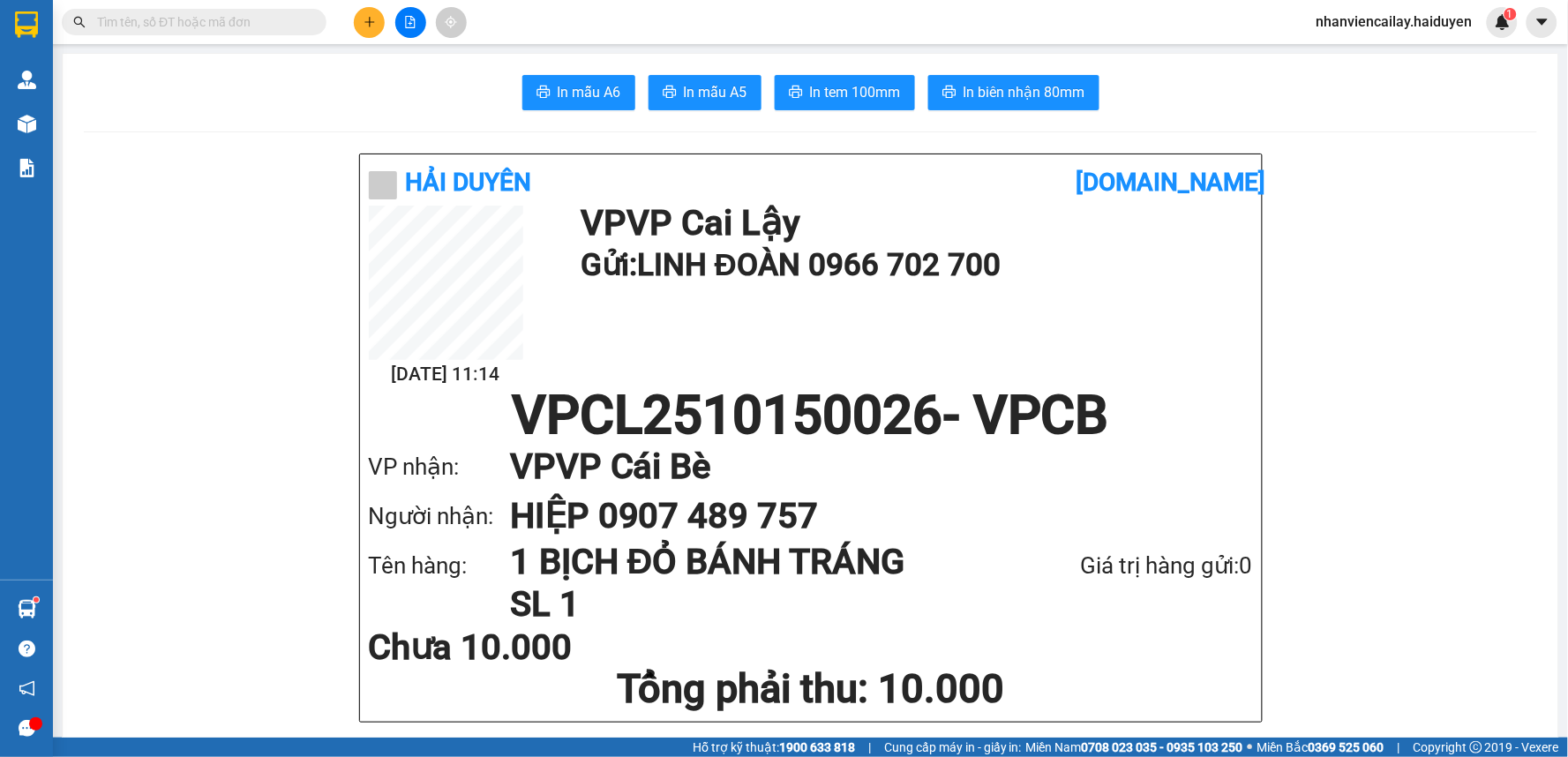
click at [286, 20] on input "text" at bounding box center [201, 22] width 209 height 19
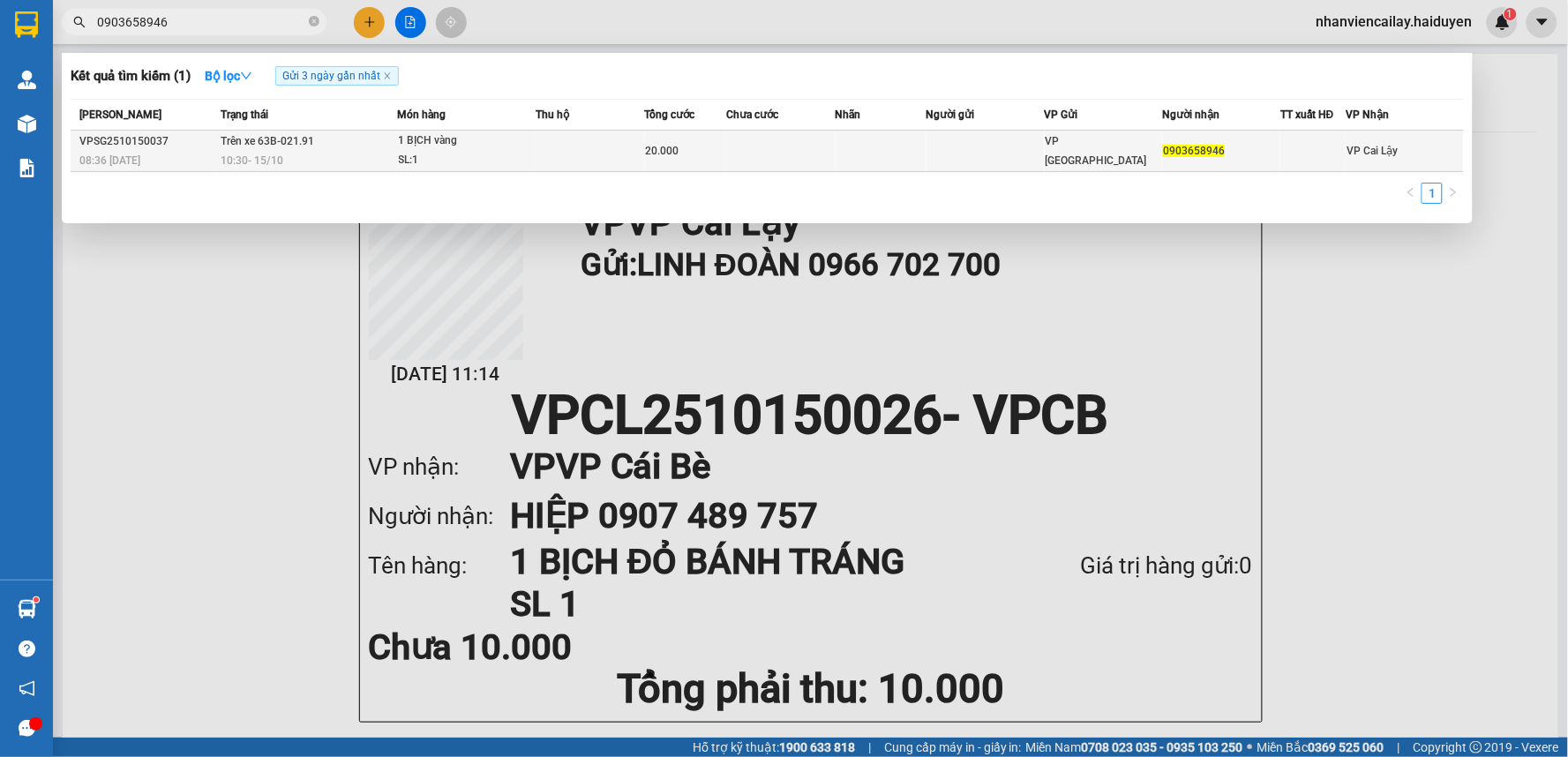
type input "0903658946"
click at [519, 142] on div "1 BỊCH vàng" at bounding box center [465, 140] width 132 height 19
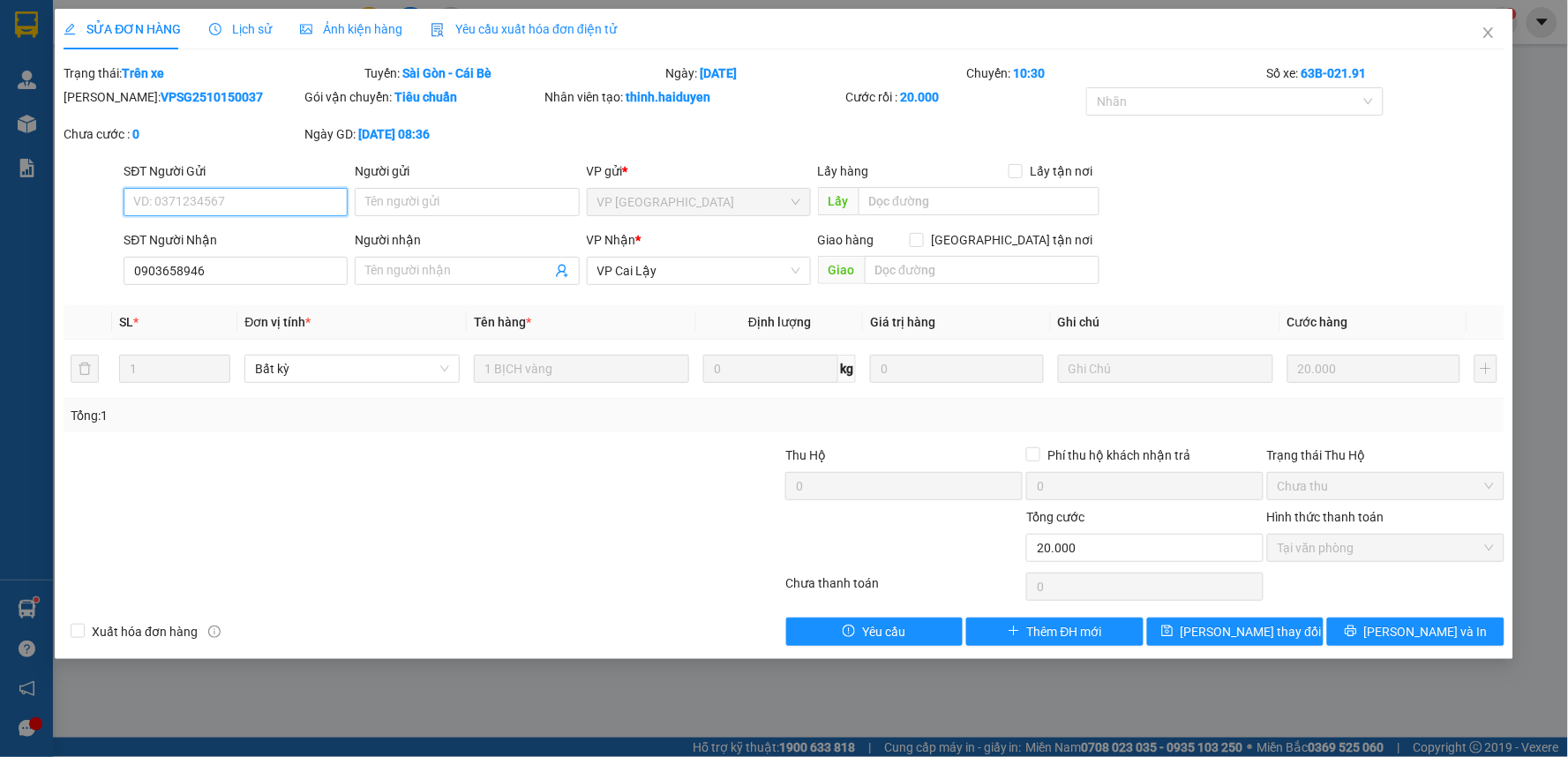
type input "0903658946"
type input "0"
type input "20.000"
click at [1491, 31] on icon "close" at bounding box center [1488, 33] width 10 height 11
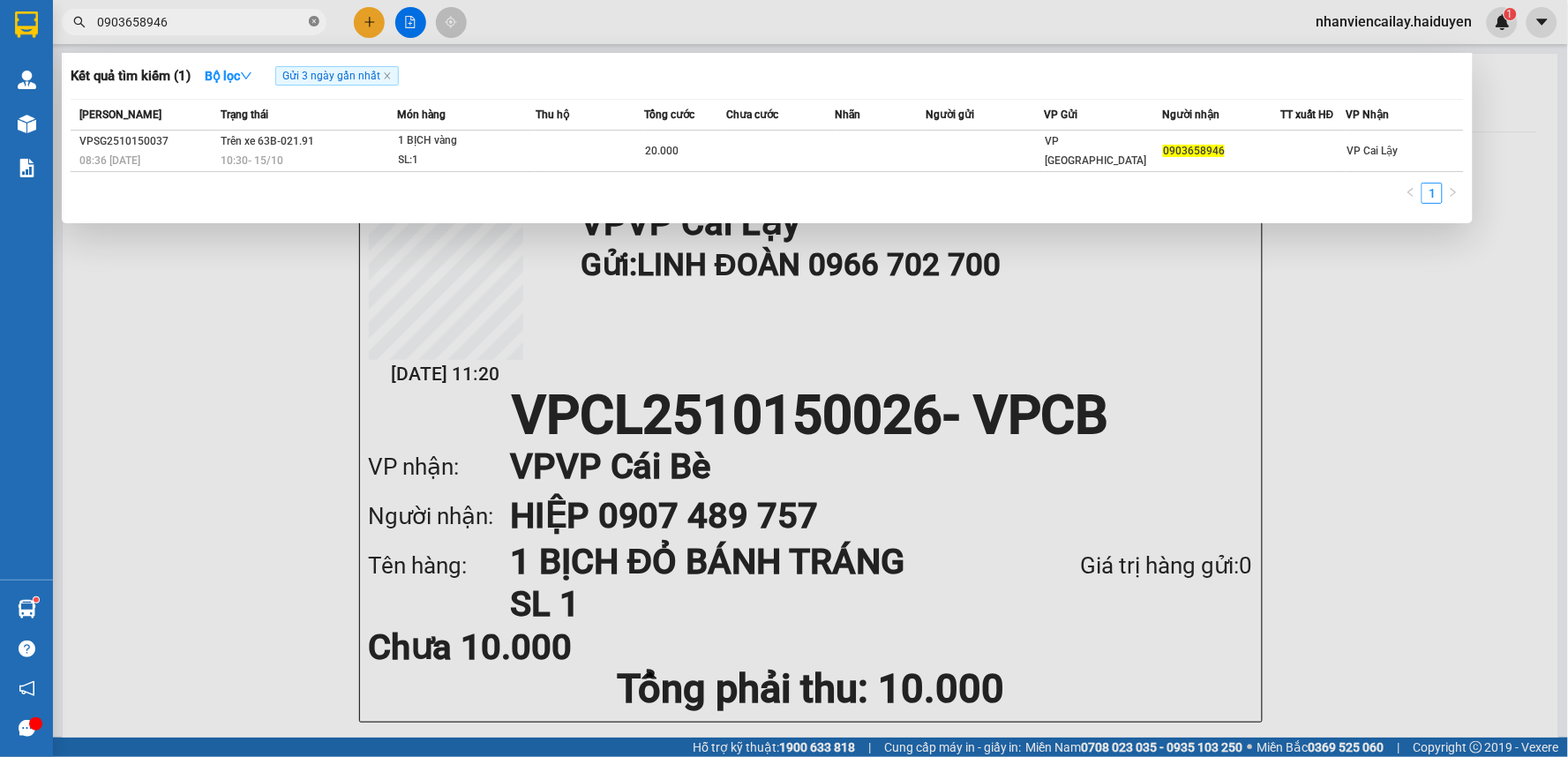
click at [311, 23] on icon "close-circle" at bounding box center [314, 21] width 11 height 11
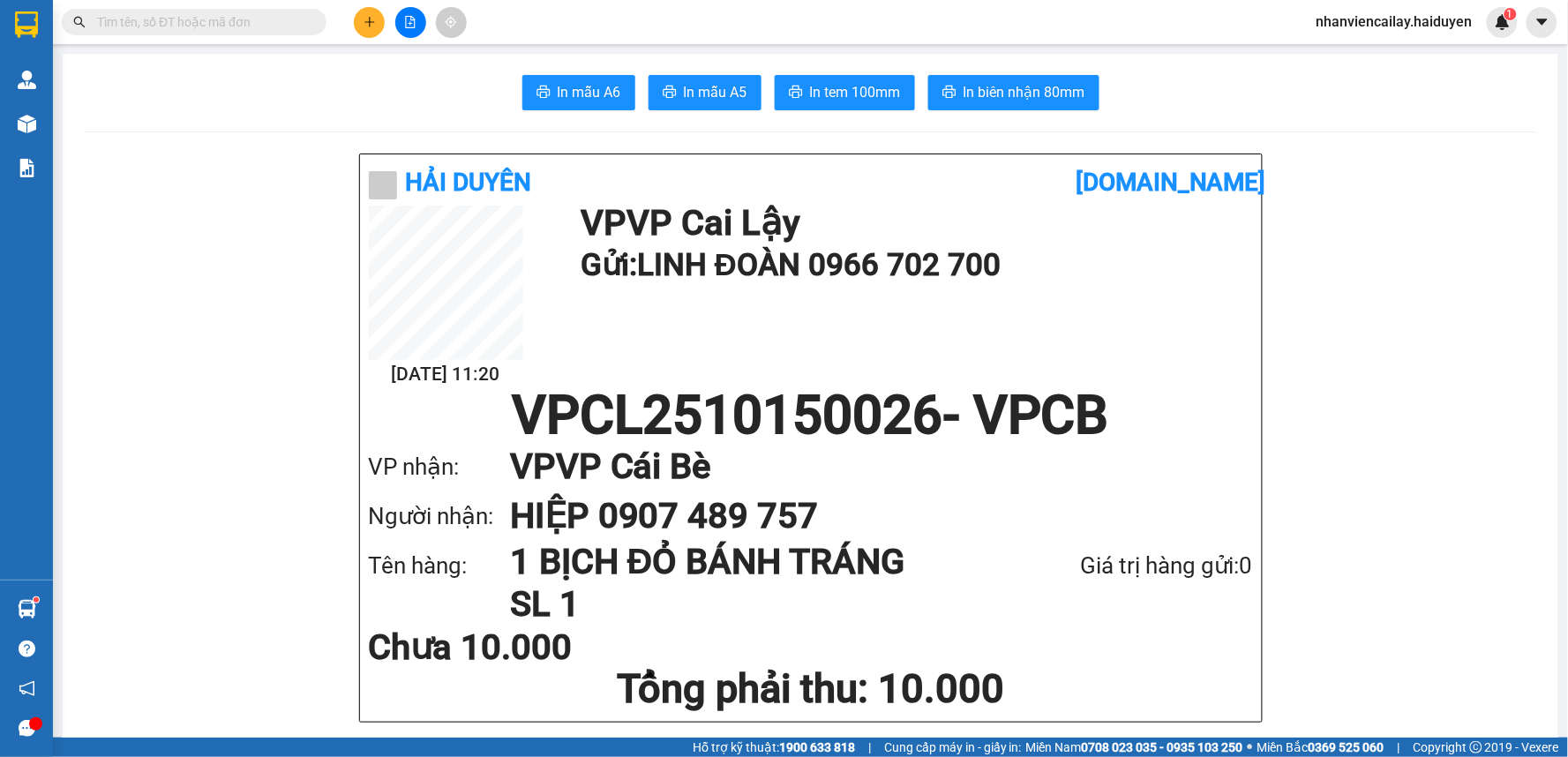
click at [293, 21] on input "text" at bounding box center [201, 22] width 209 height 19
click at [364, 15] on icon "plus" at bounding box center [370, 22] width 13 height 13
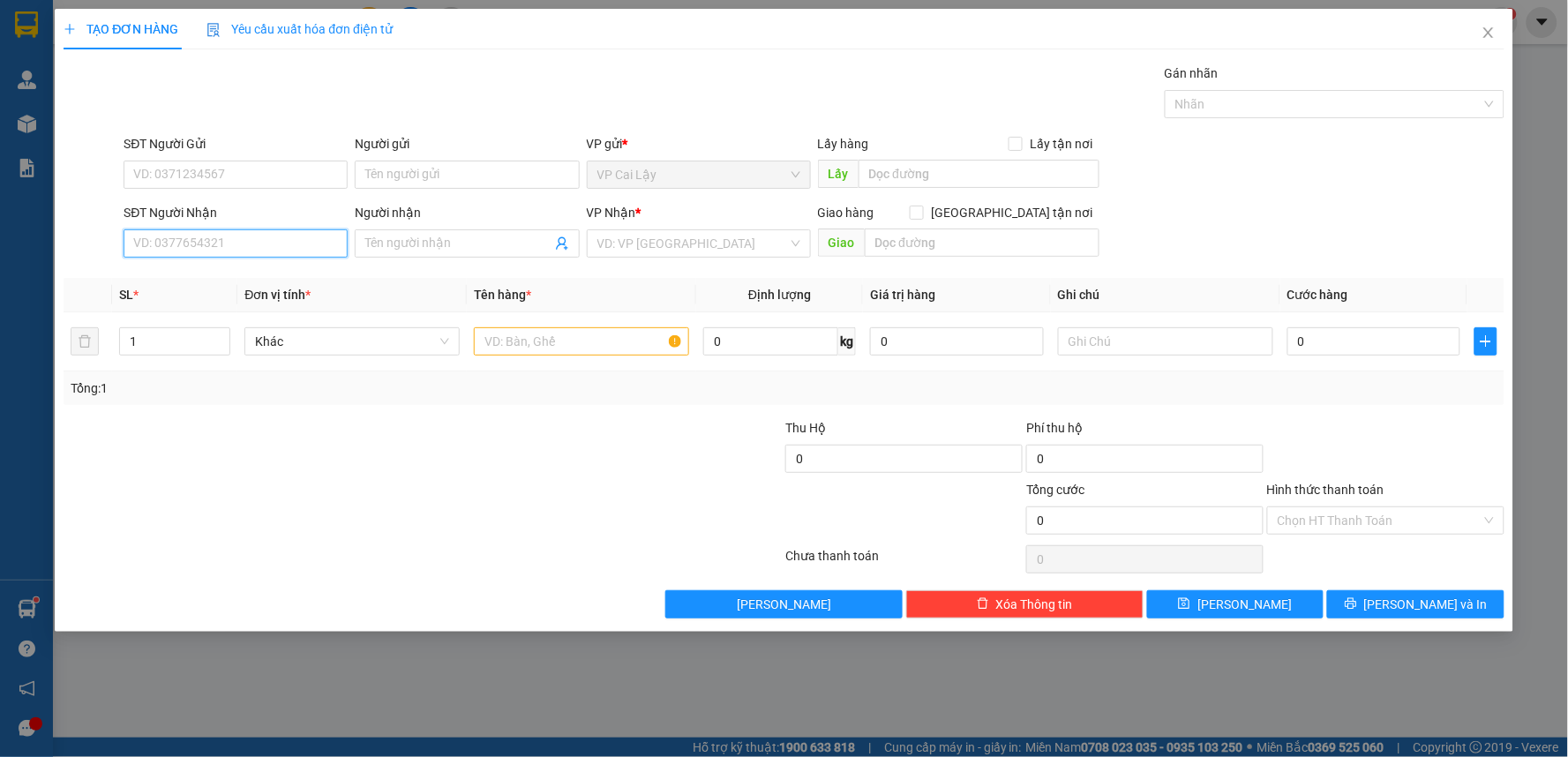
click at [307, 242] on input "SĐT Người Nhận" at bounding box center [236, 243] width 224 height 28
click at [275, 280] on div "0974379047 - ANH TÂM" at bounding box center [235, 278] width 203 height 19
type input "0974379047"
type input "ANH TÂM"
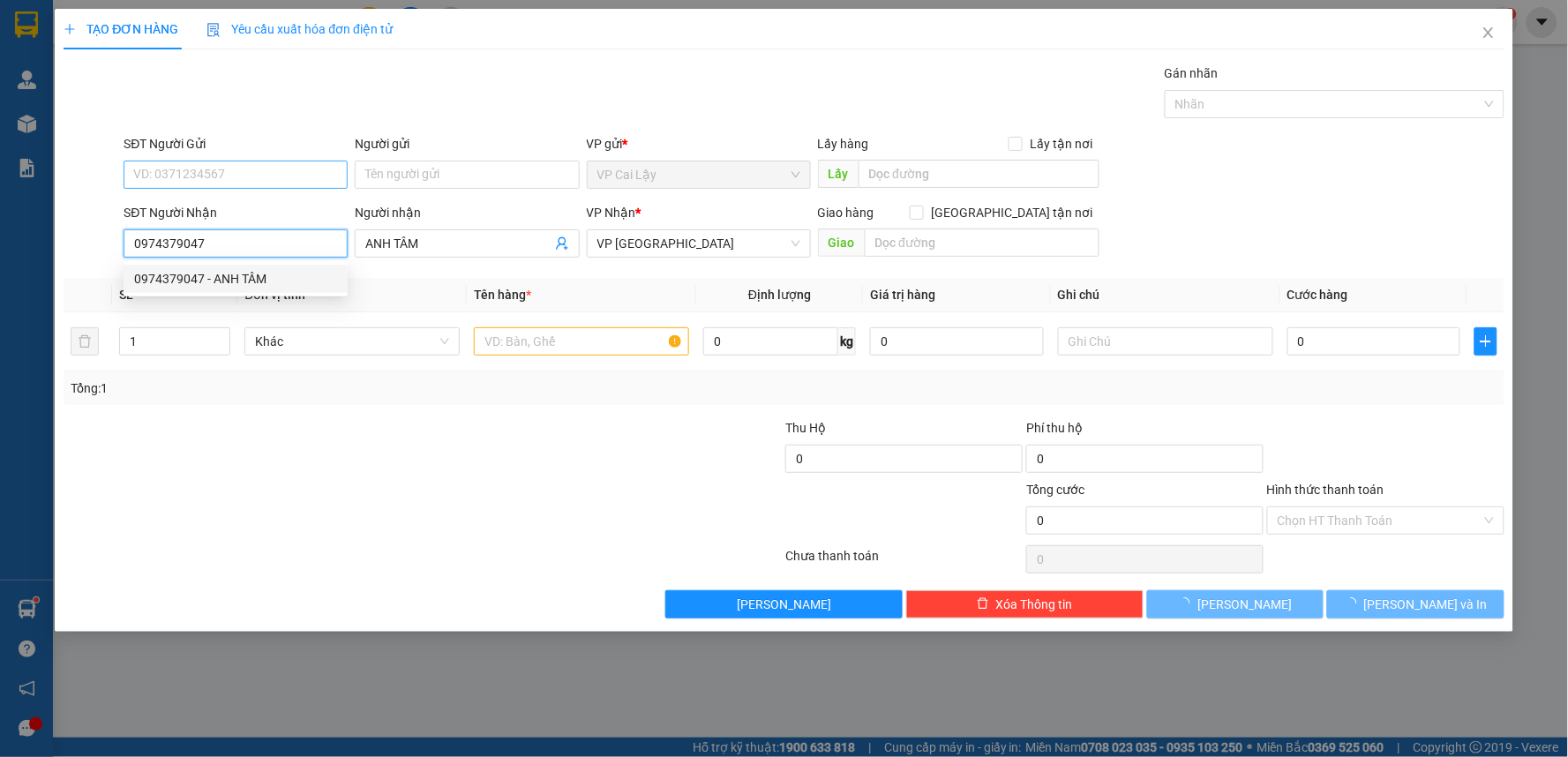
type input "20.000"
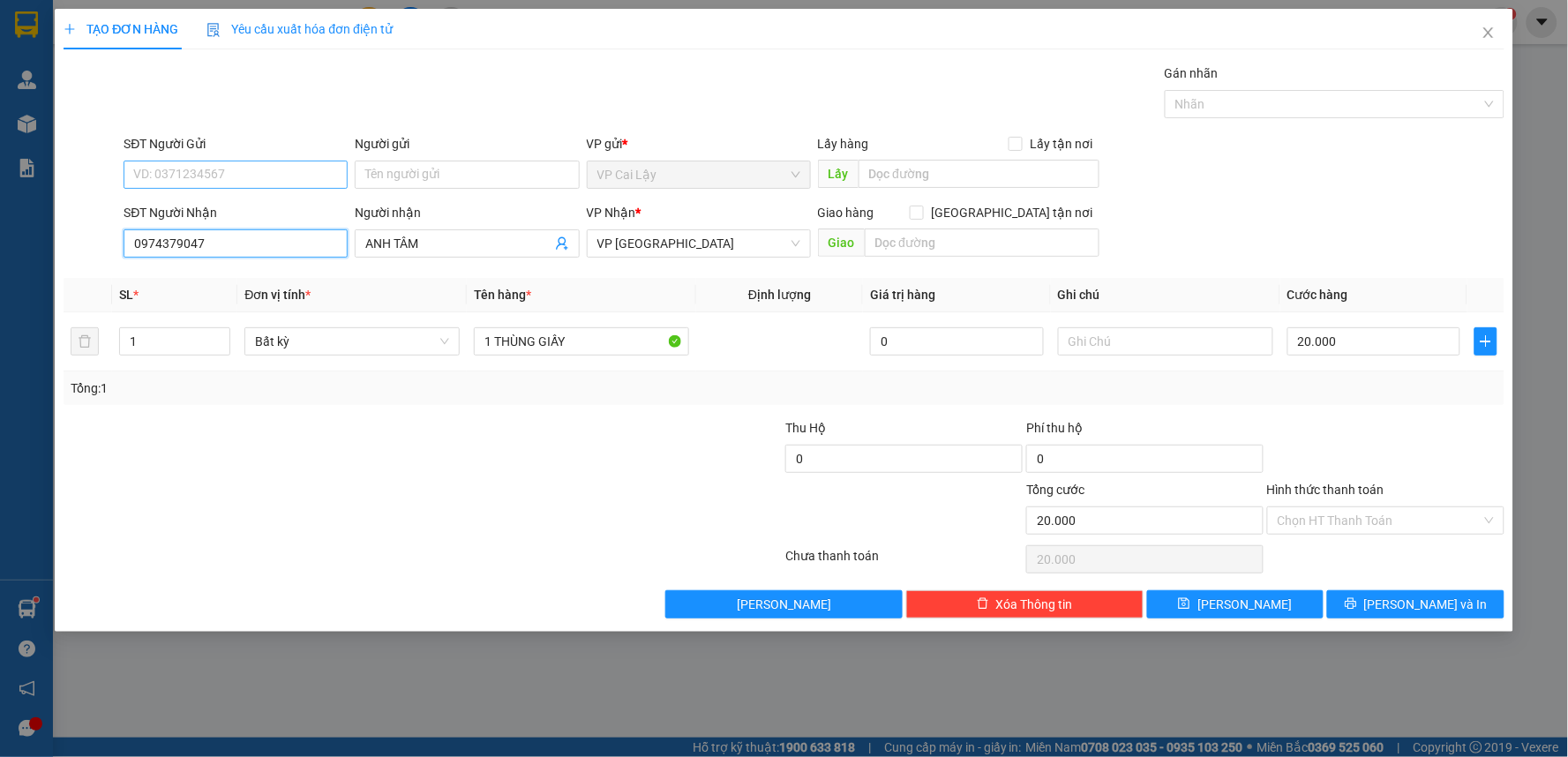
type input "0974379047"
click at [311, 180] on input "SĐT Người Gửi" at bounding box center [236, 174] width 224 height 28
click at [296, 239] on div "0766812703 - NGA" at bounding box center [235, 238] width 203 height 19
type input "0766812703"
type input "NGA"
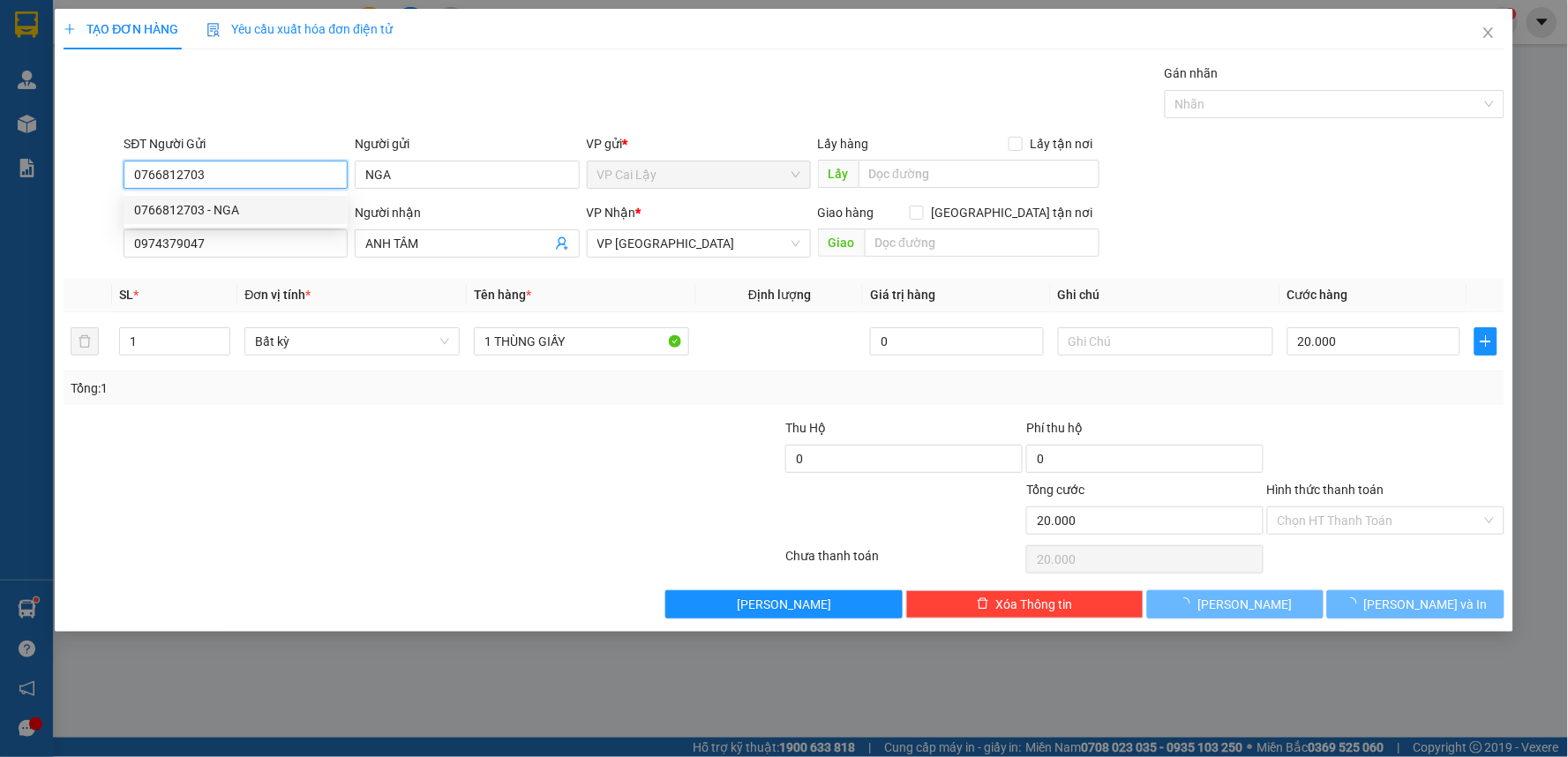
type input "60.000"
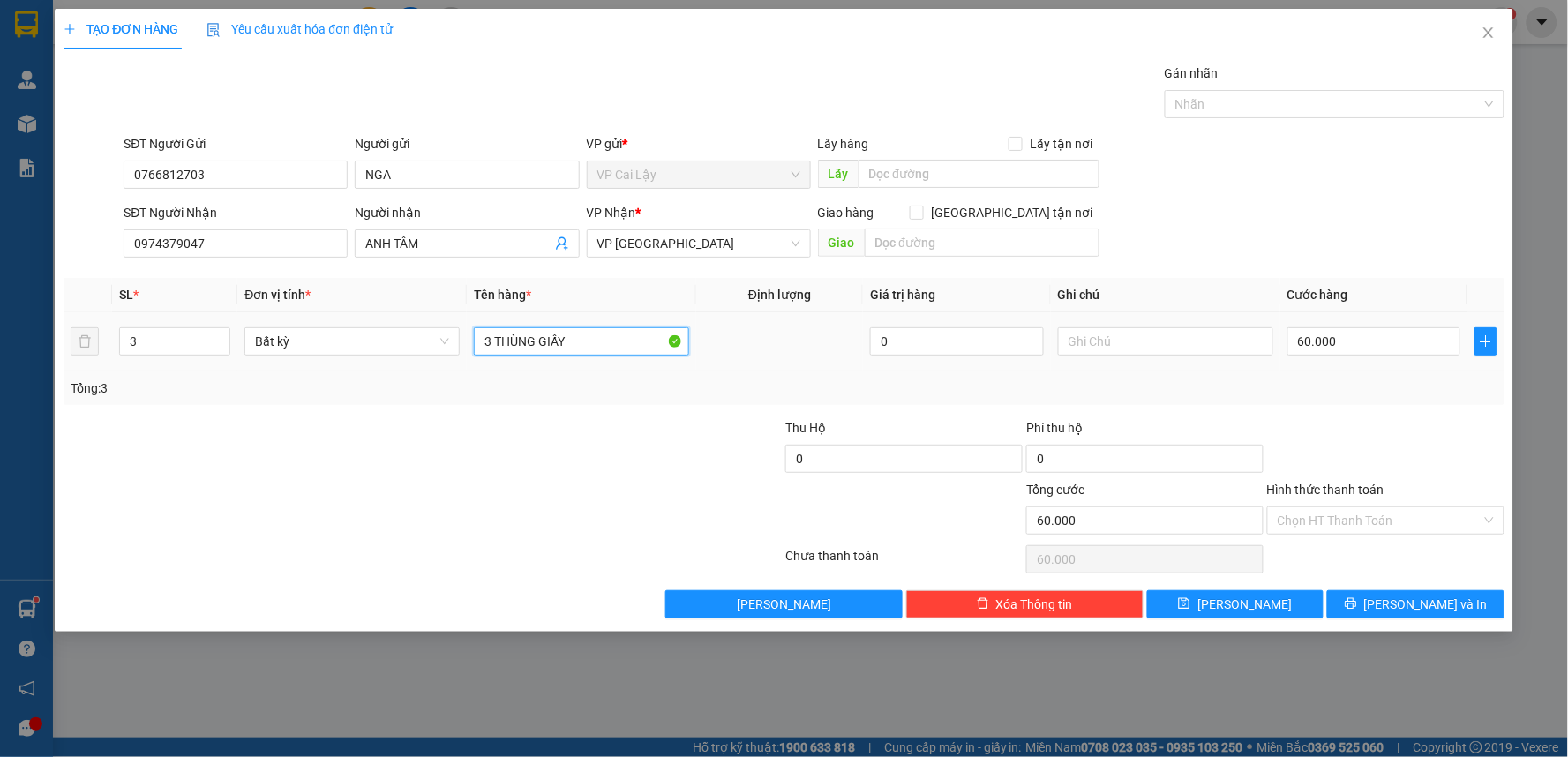
click at [579, 341] on input "3 THÙNG GIẤY" at bounding box center [581, 341] width 215 height 28
type input "3"
type input "1 BỊCH TRẮNG"
click at [159, 349] on input "3" at bounding box center [175, 341] width 109 height 26
type input "1"
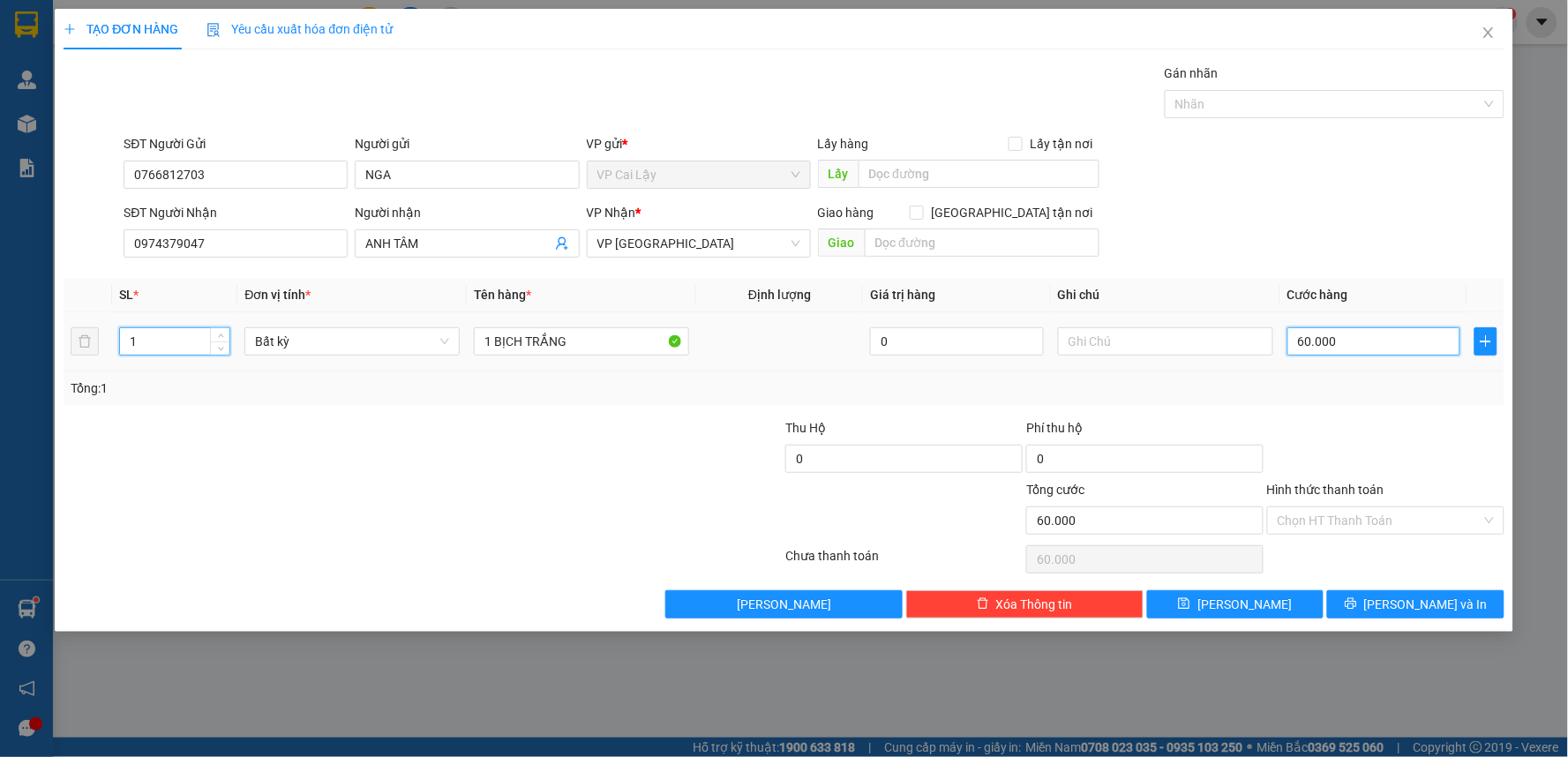
click at [1375, 341] on input "60.000" at bounding box center [1374, 341] width 174 height 28
type input "0"
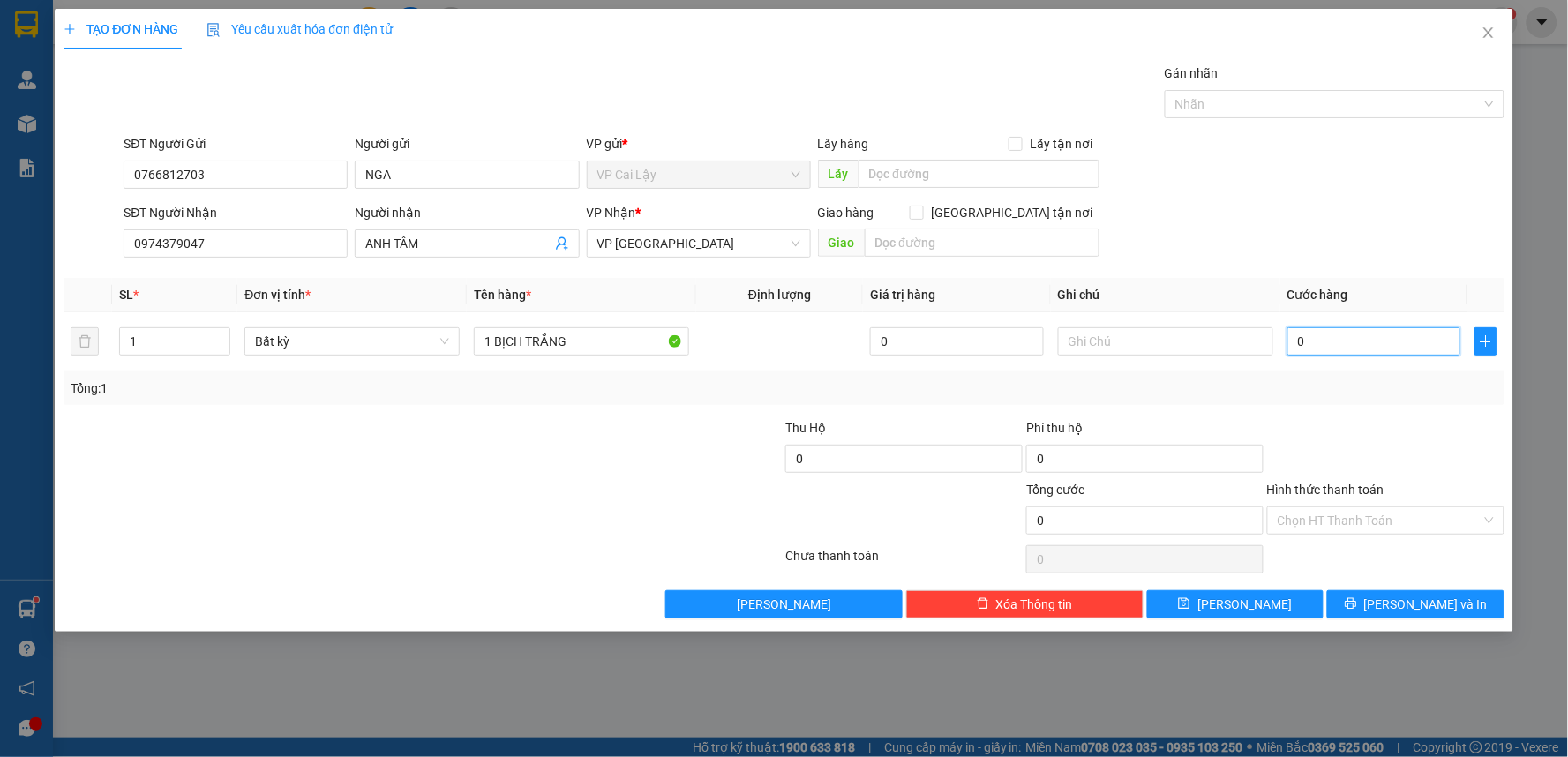
type input "2"
type input "02"
type input "20"
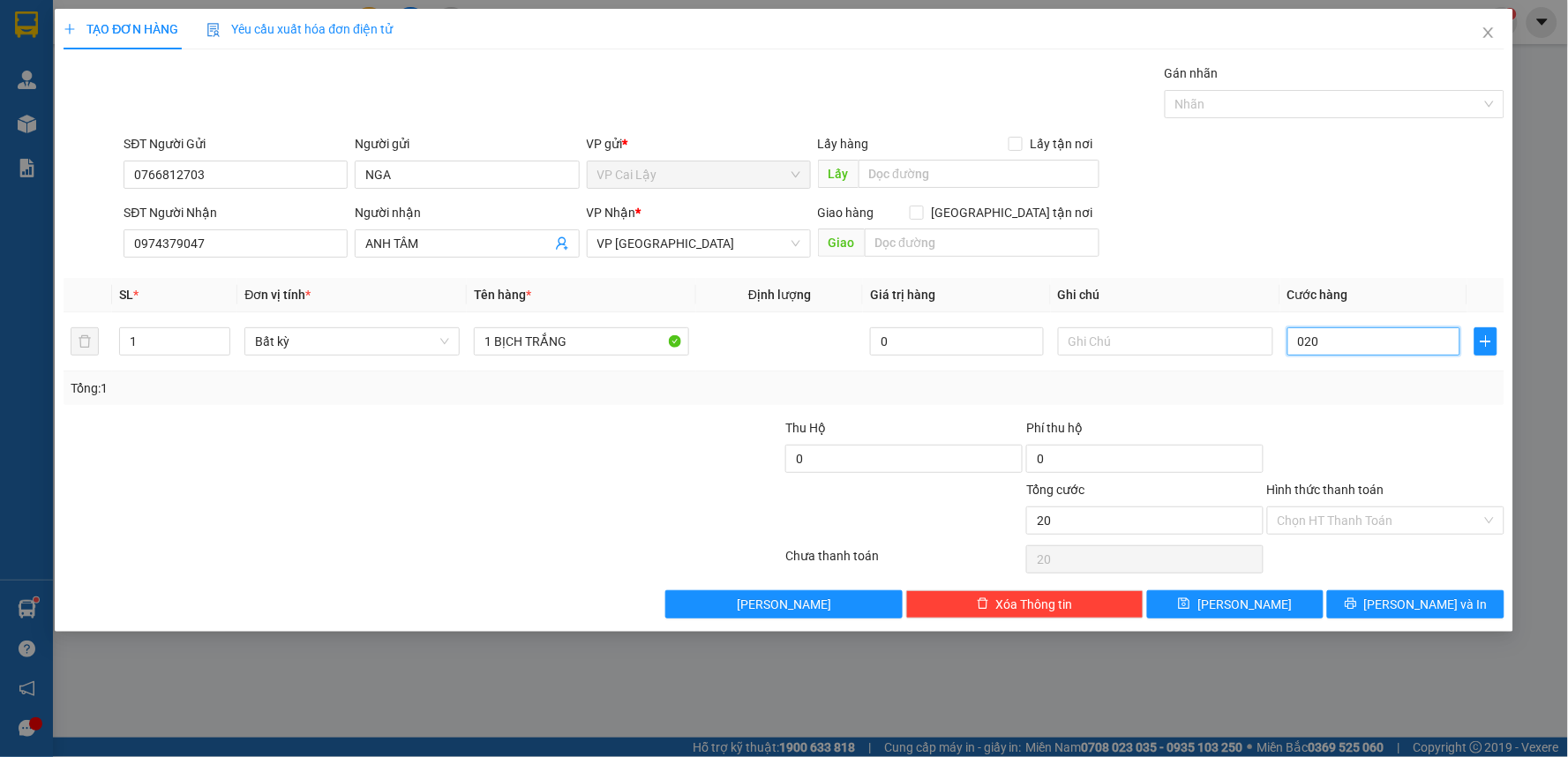
type input "020"
type input "20.000"
click at [1353, 418] on div at bounding box center [1386, 449] width 241 height 62
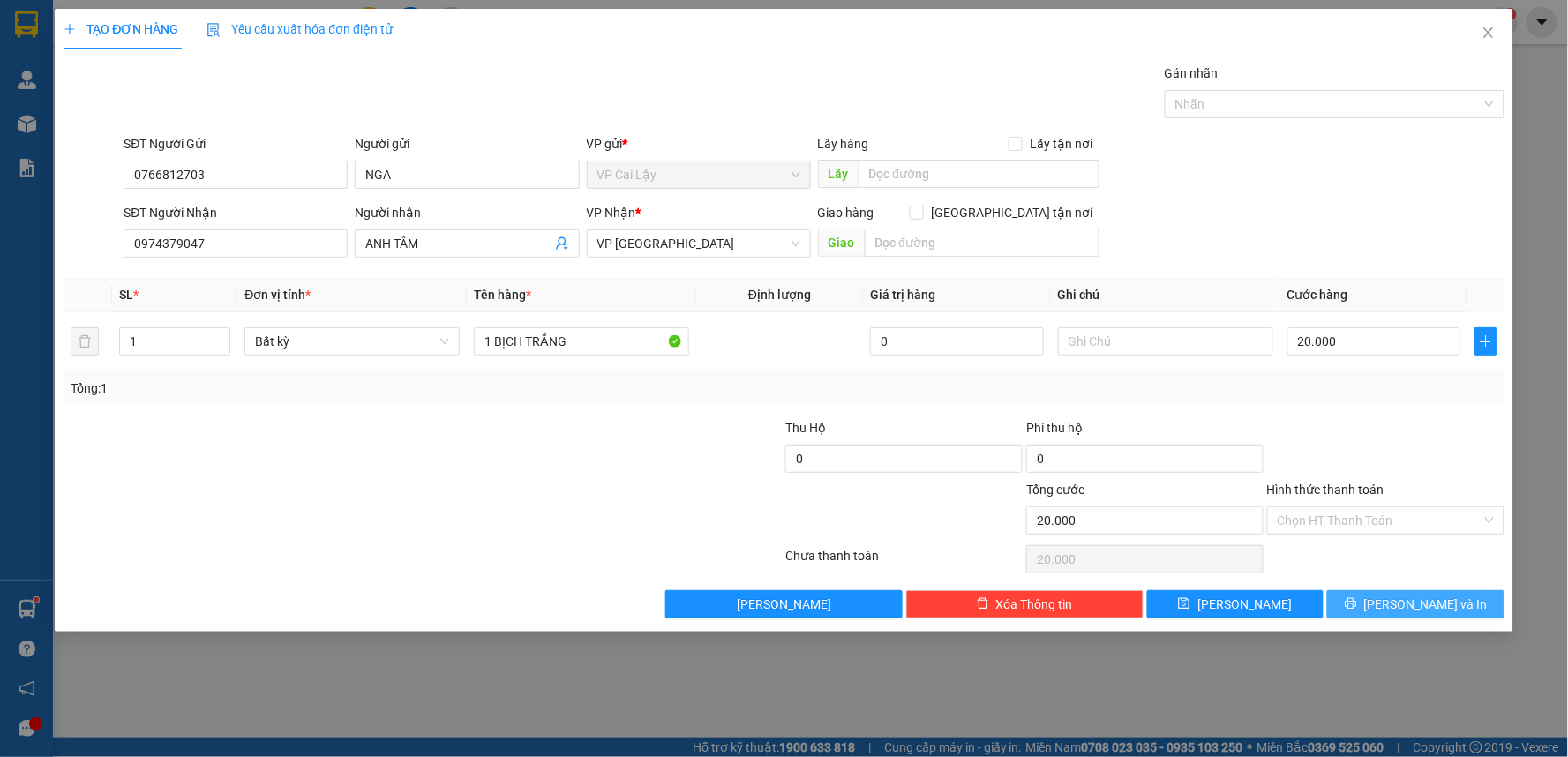
click at [1398, 605] on button "[PERSON_NAME] và In" at bounding box center [1416, 604] width 178 height 28
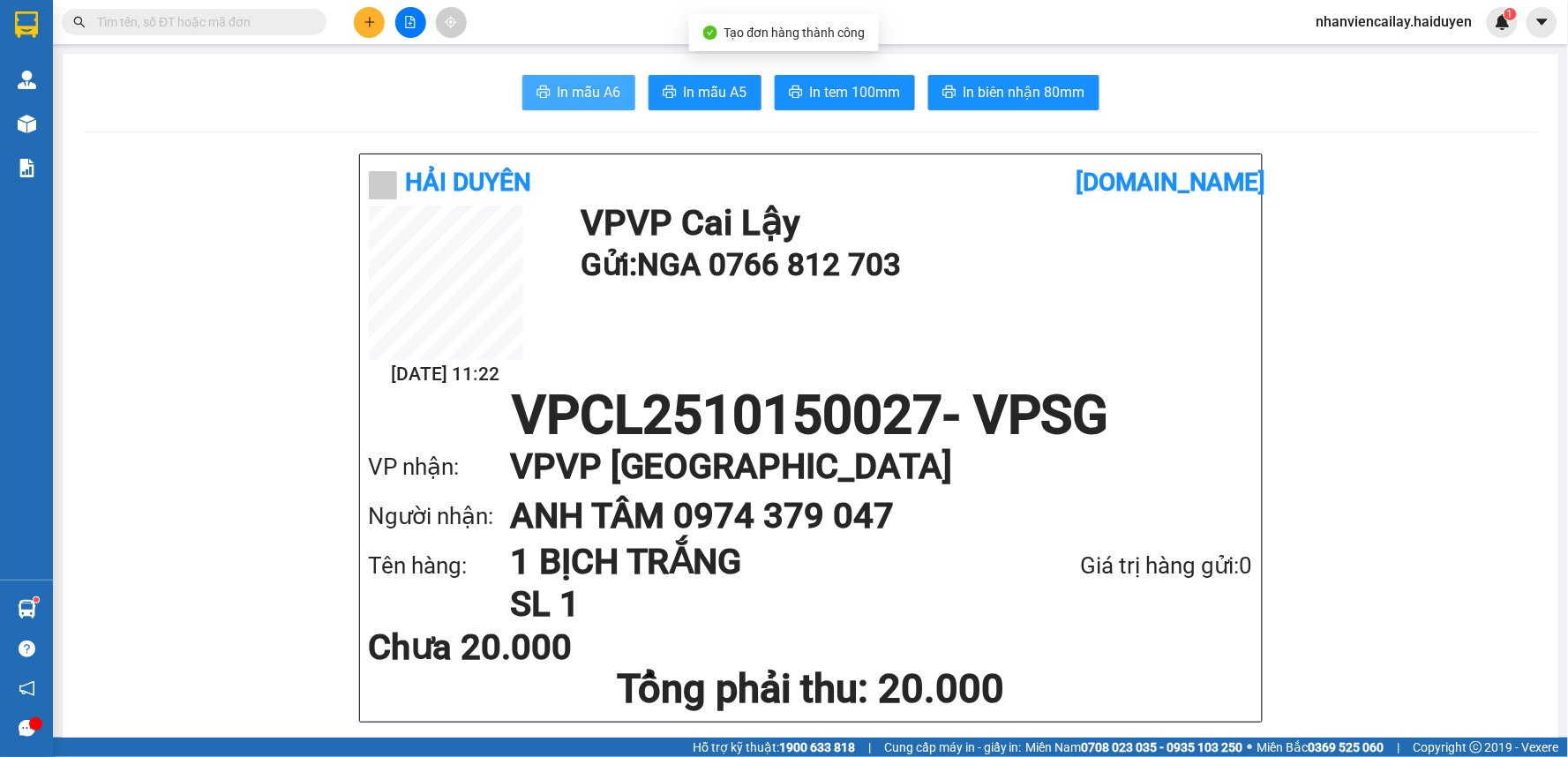
click at [604, 92] on span "In mẫu A6" at bounding box center [589, 92] width 64 height 22
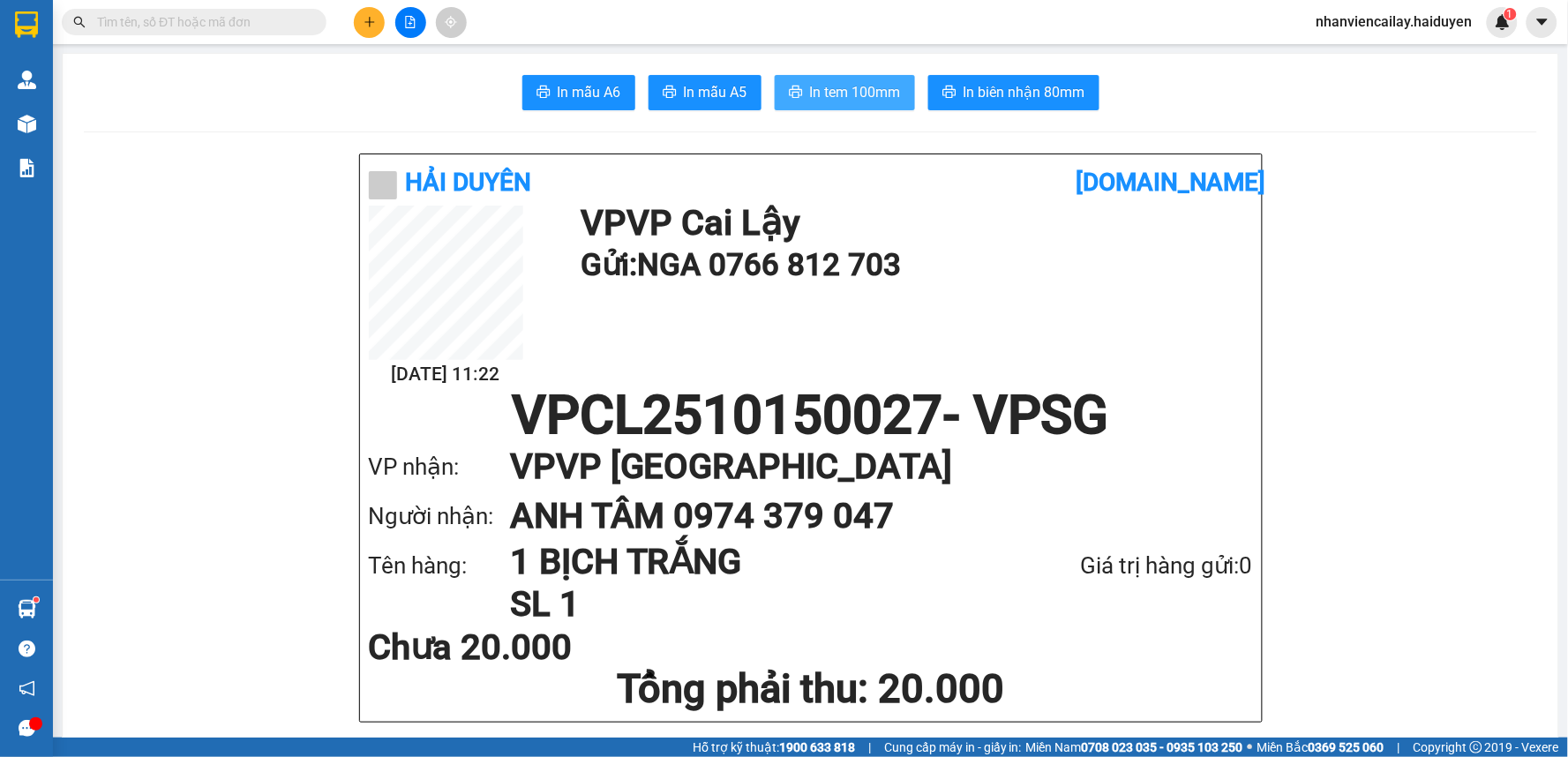
click at [825, 86] on span "In tem 100mm" at bounding box center [856, 92] width 91 height 22
click at [373, 22] on icon "plus" at bounding box center [369, 21] width 10 height 1
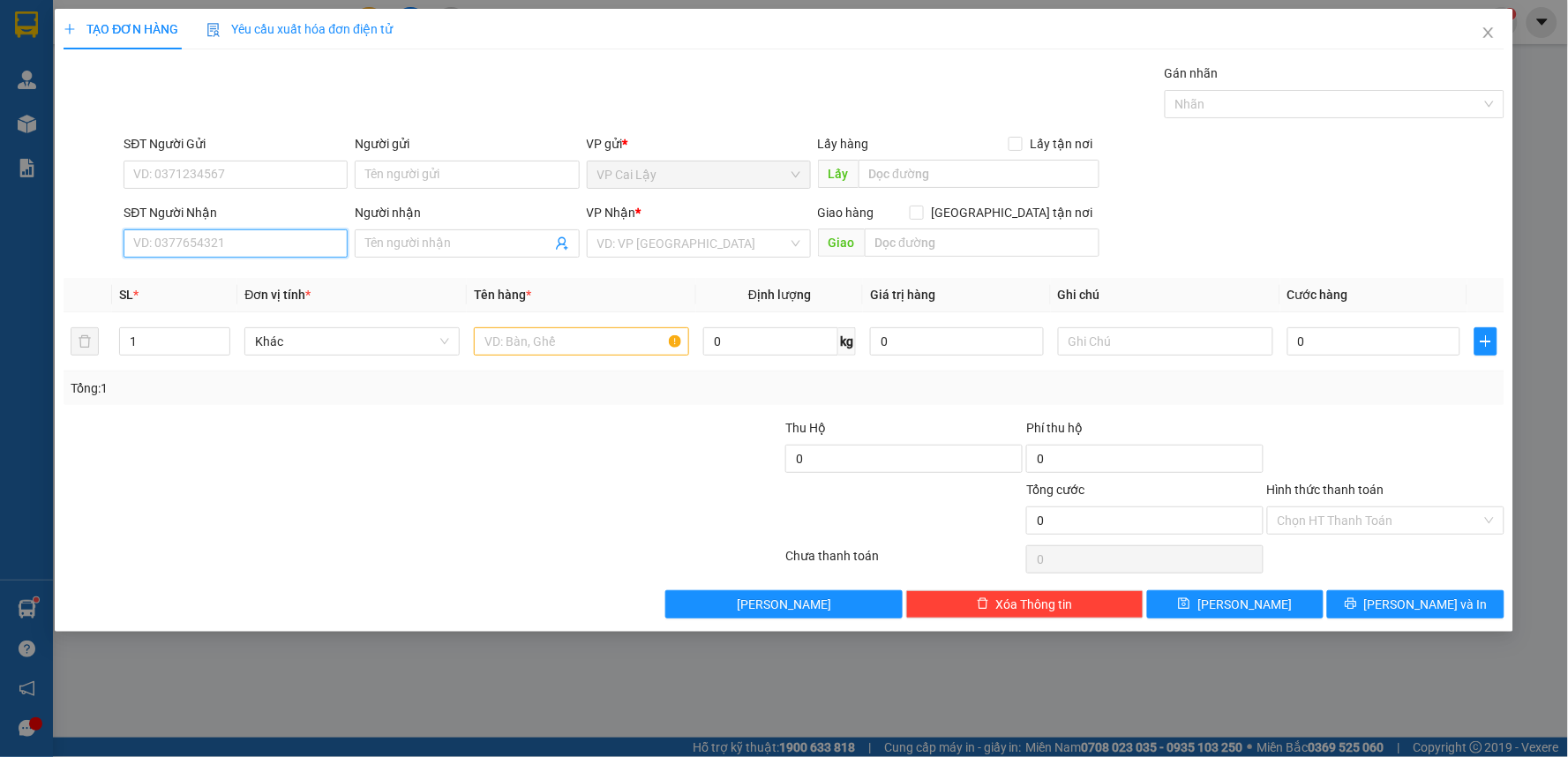
click at [295, 243] on input "SĐT Người Nhận" at bounding box center [236, 243] width 224 height 28
type input "0906408738"
click at [260, 279] on div "0906408738 - VIỆT" at bounding box center [235, 278] width 203 height 19
type input "VIỆT"
type input "565 ĐƯỜNG 3/2,P8,Q10,HCM"
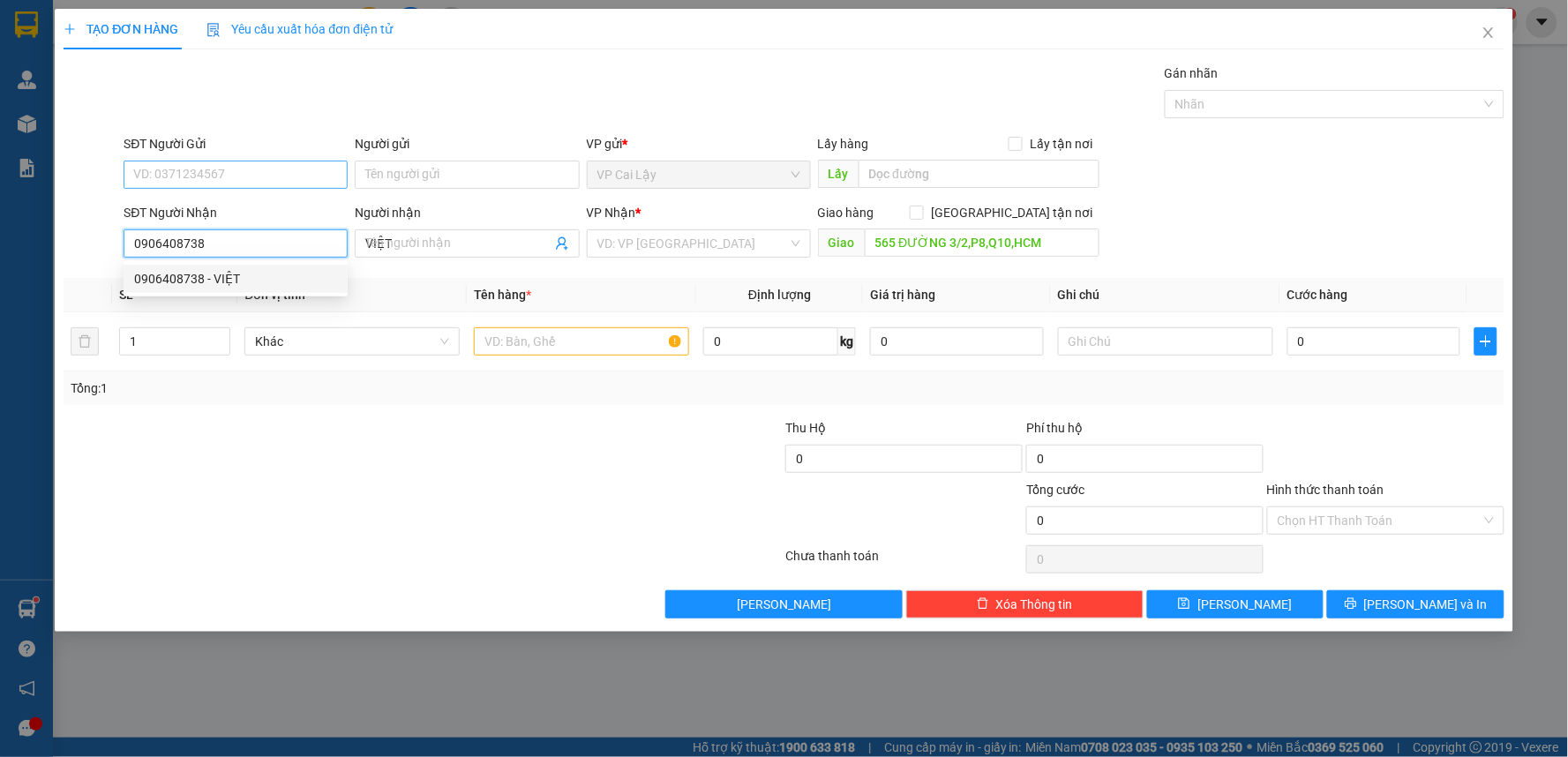
type input "40.000"
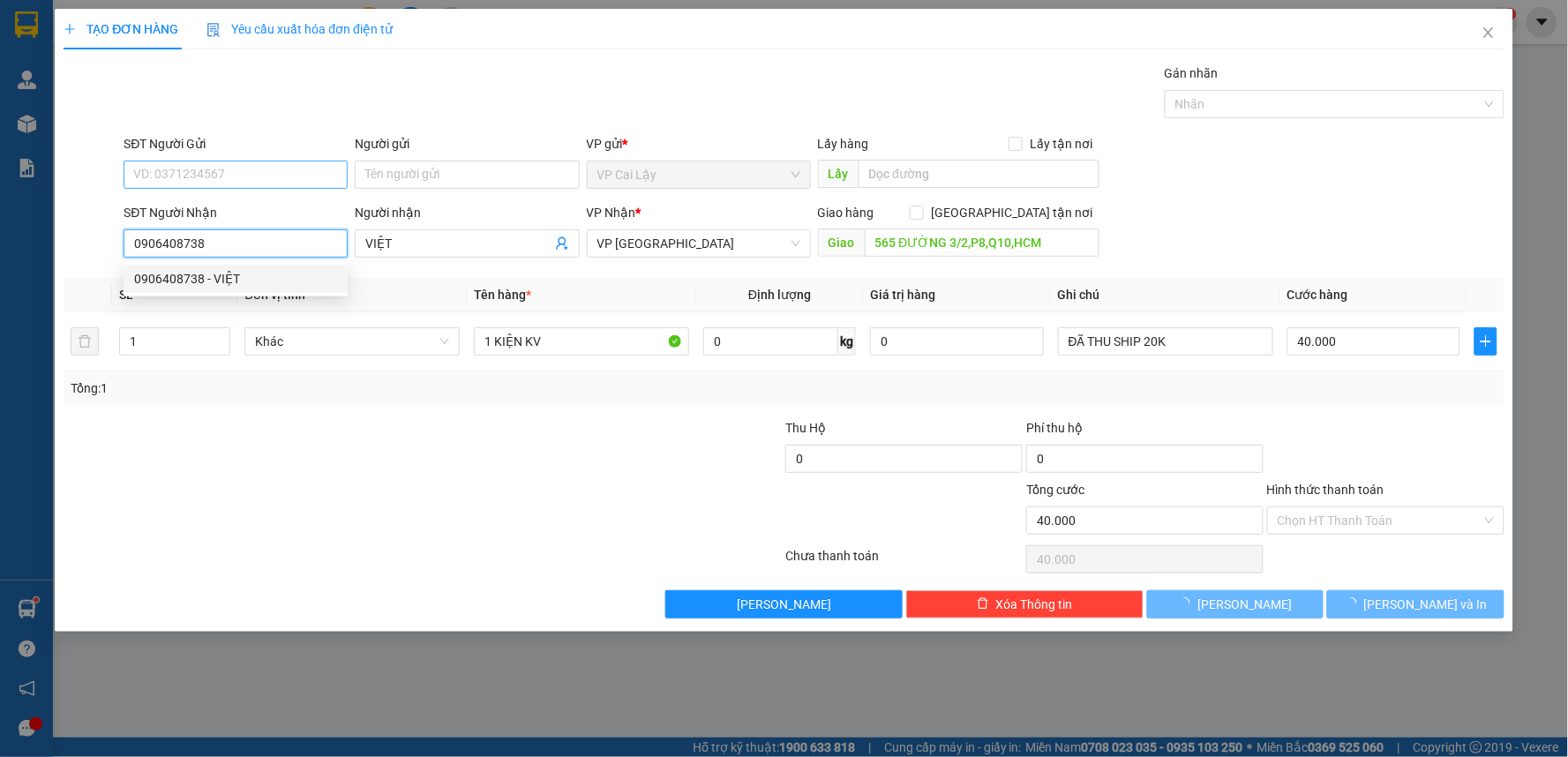
type input "0906408738"
click at [289, 169] on input "SĐT Người Gửi" at bounding box center [236, 174] width 224 height 28
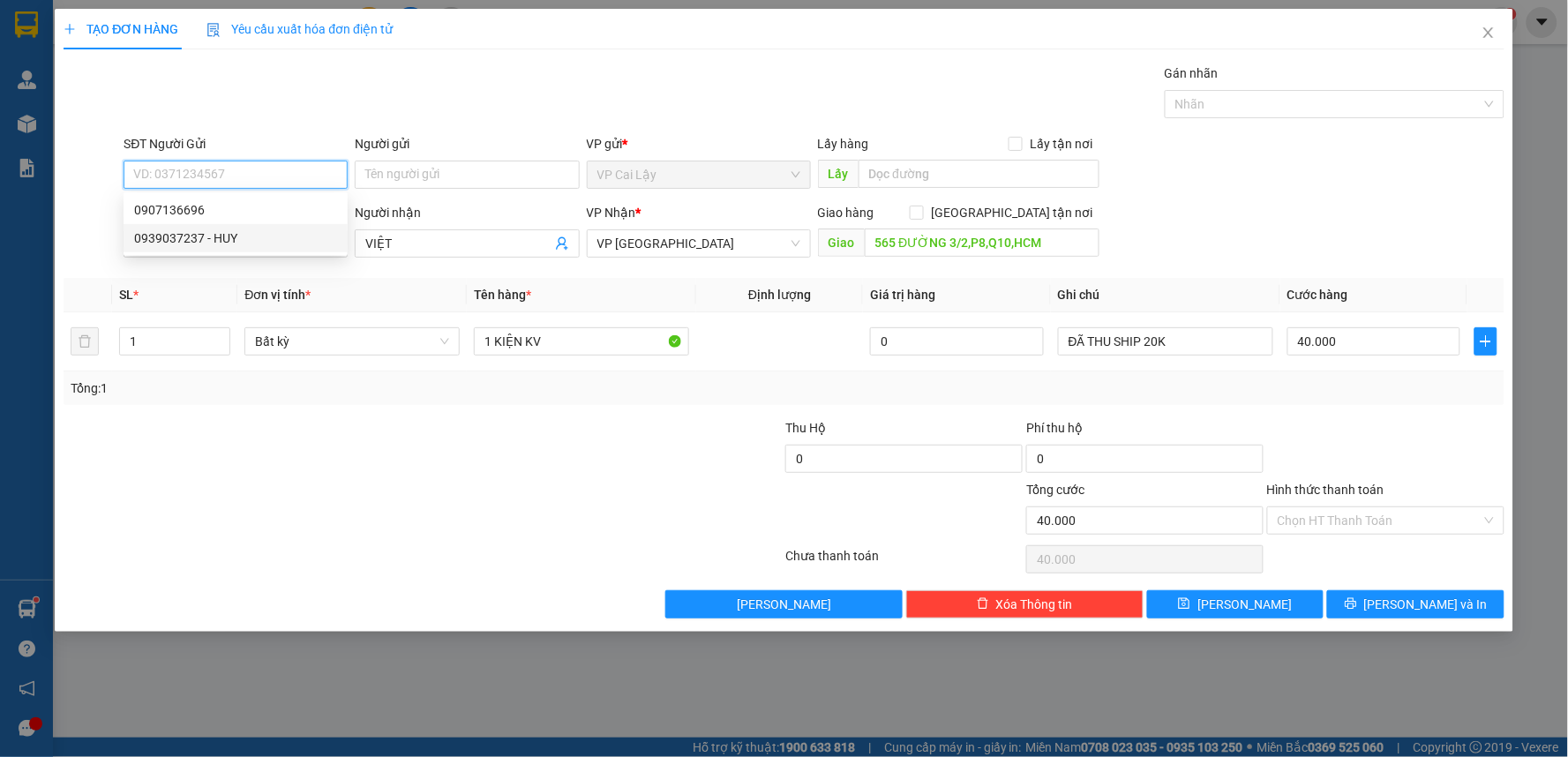
click at [279, 235] on div "0939037237 - HUY" at bounding box center [235, 238] width 203 height 19
type input "0939037237"
type input "HUY"
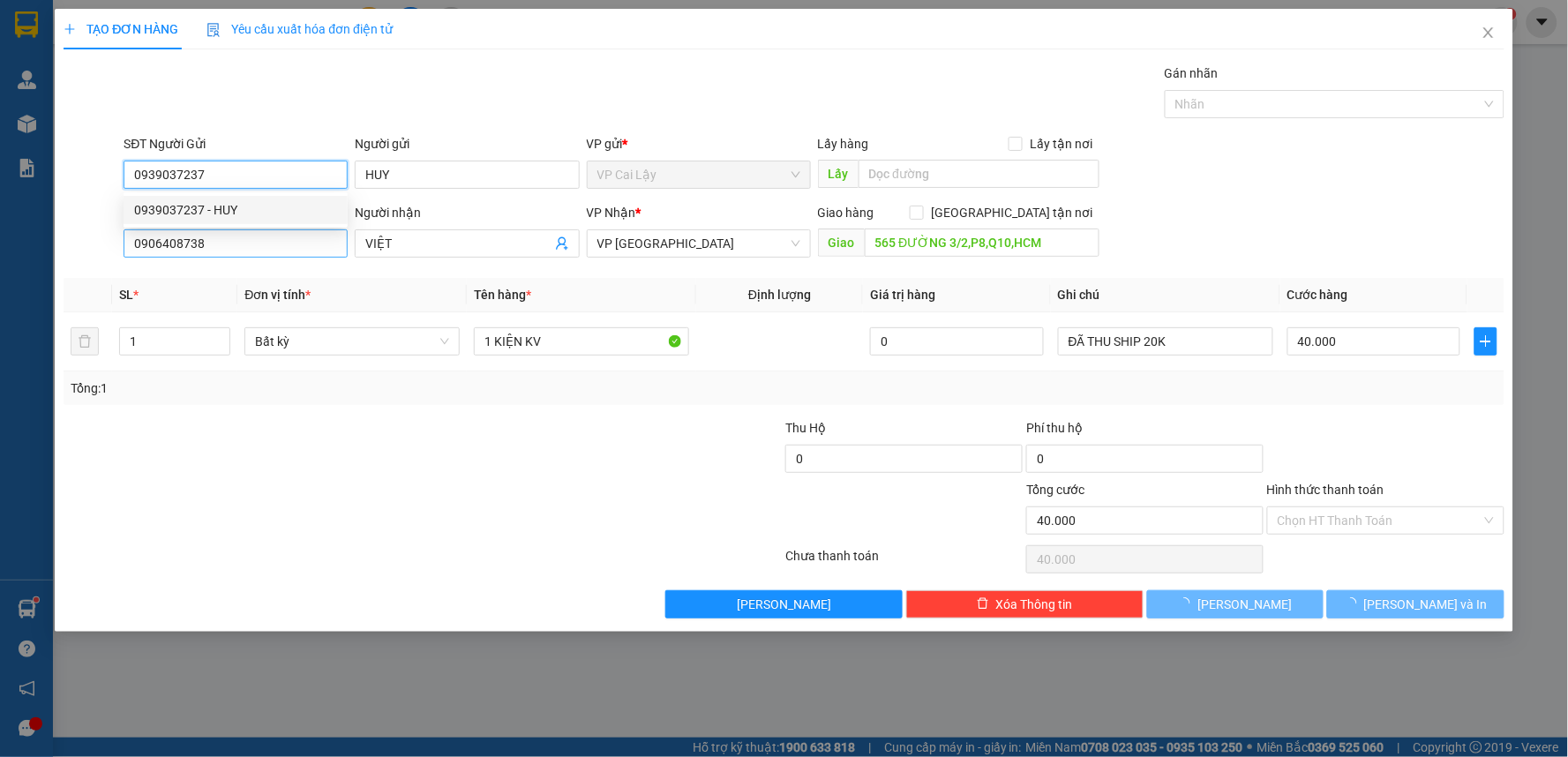
type input "20.000"
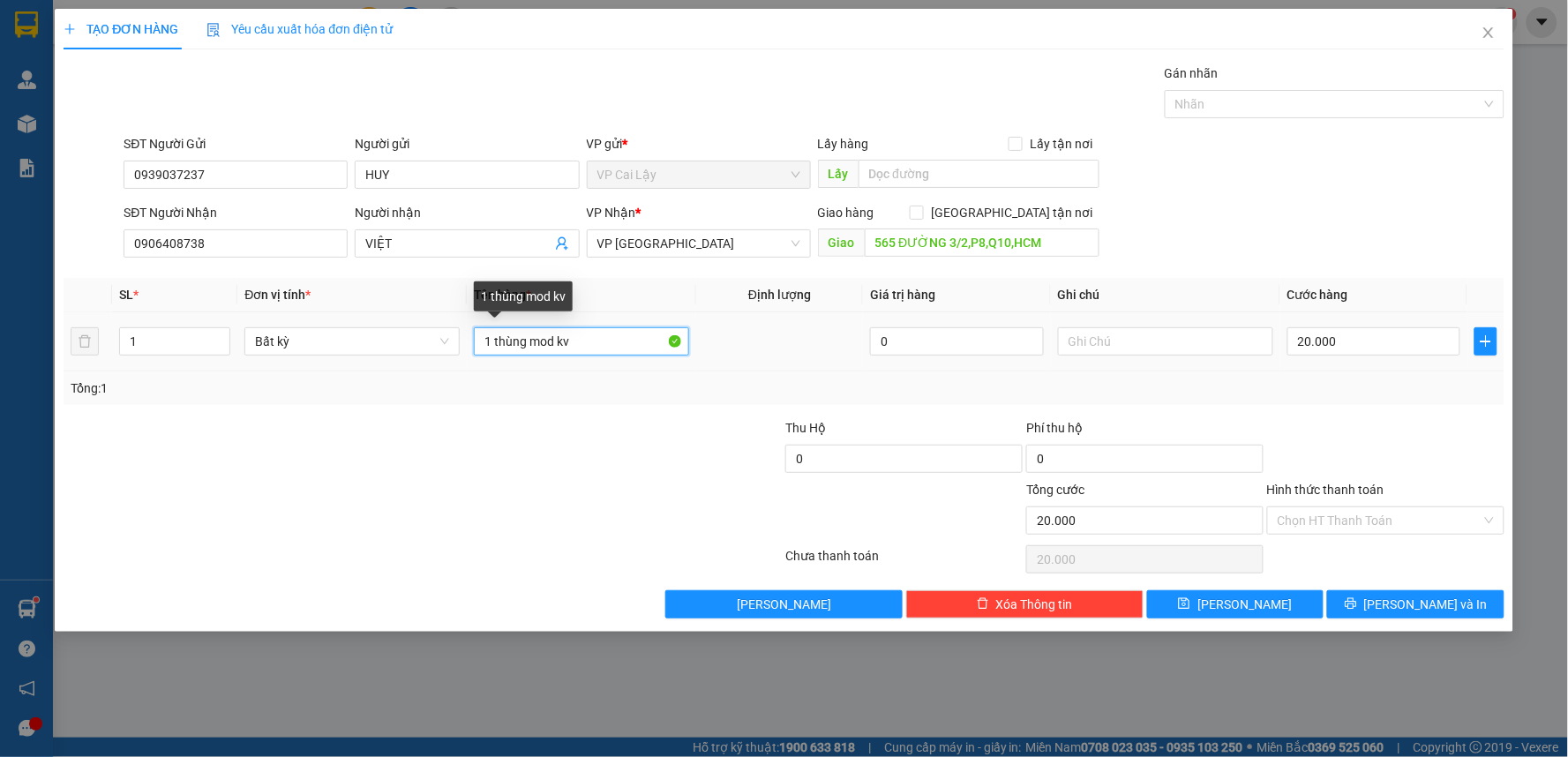
click at [615, 341] on input "1 thùng mod kv" at bounding box center [581, 341] width 215 height 28
type input "1"
type input "1 KIỆN ĐEN"
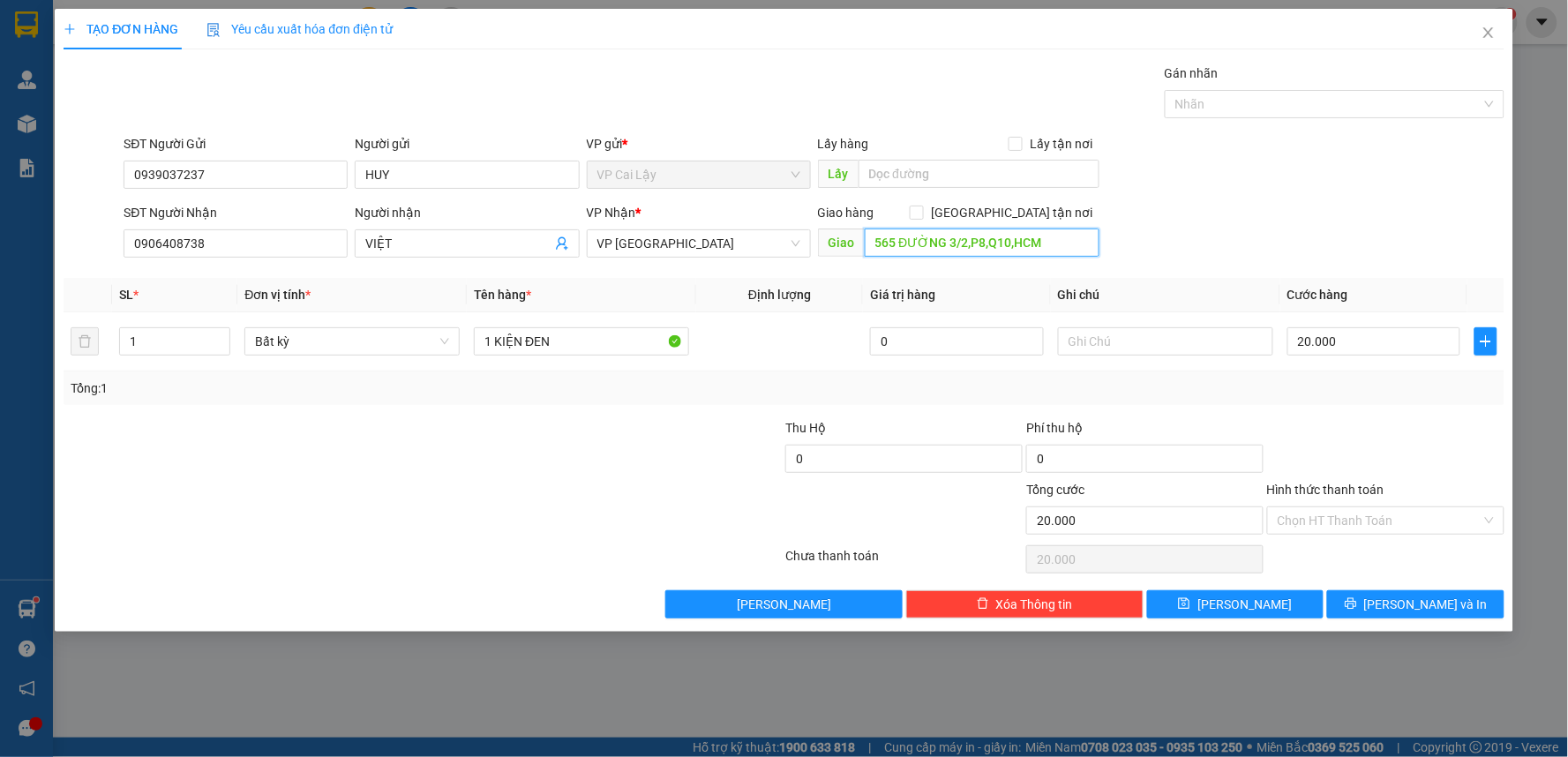
click at [1057, 245] on input "565 ĐƯỜNG 3/2,P8,Q10,HCM" at bounding box center [982, 242] width 236 height 28
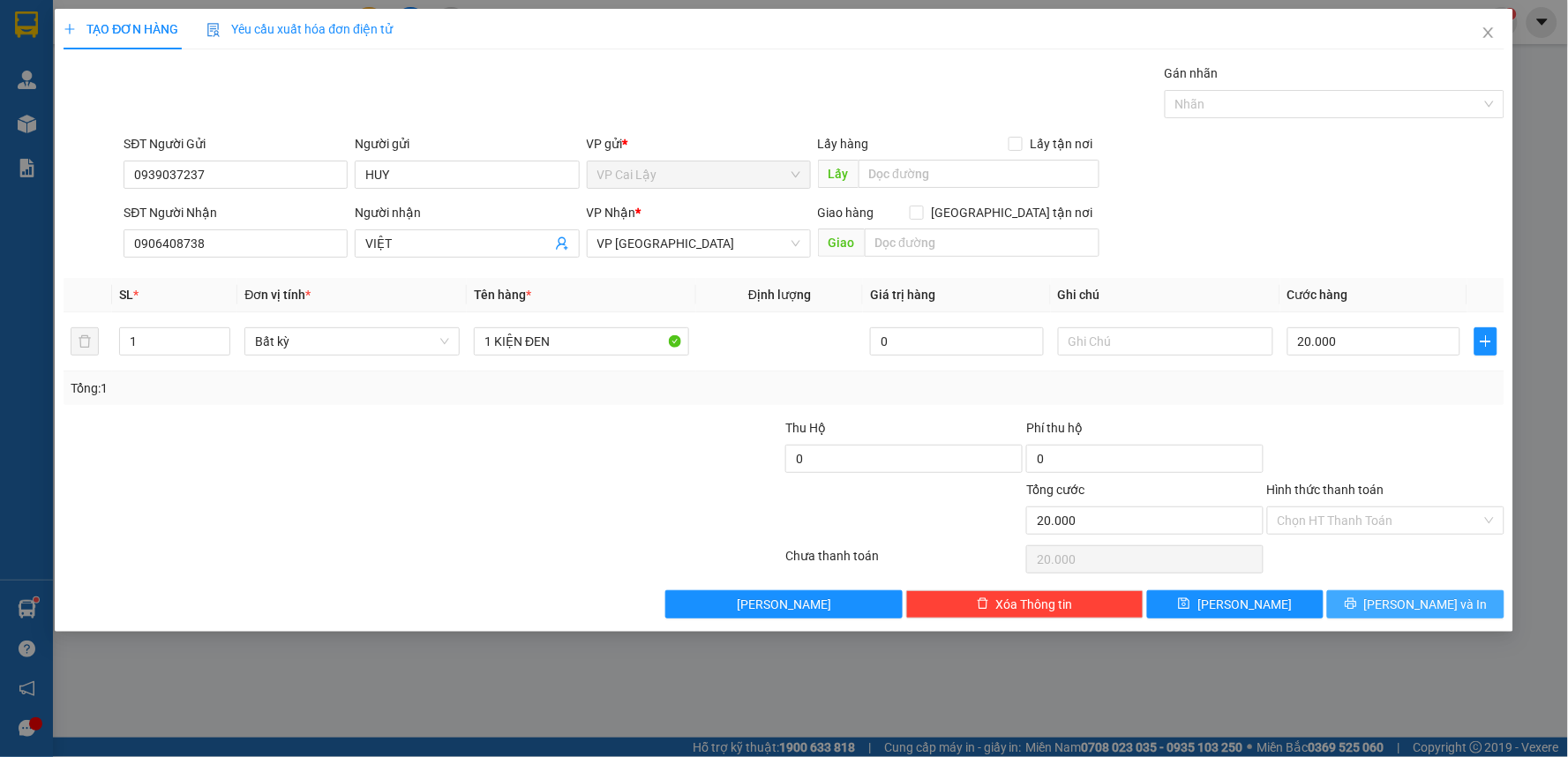
click at [1409, 595] on span "[PERSON_NAME] và In" at bounding box center [1427, 604] width 124 height 19
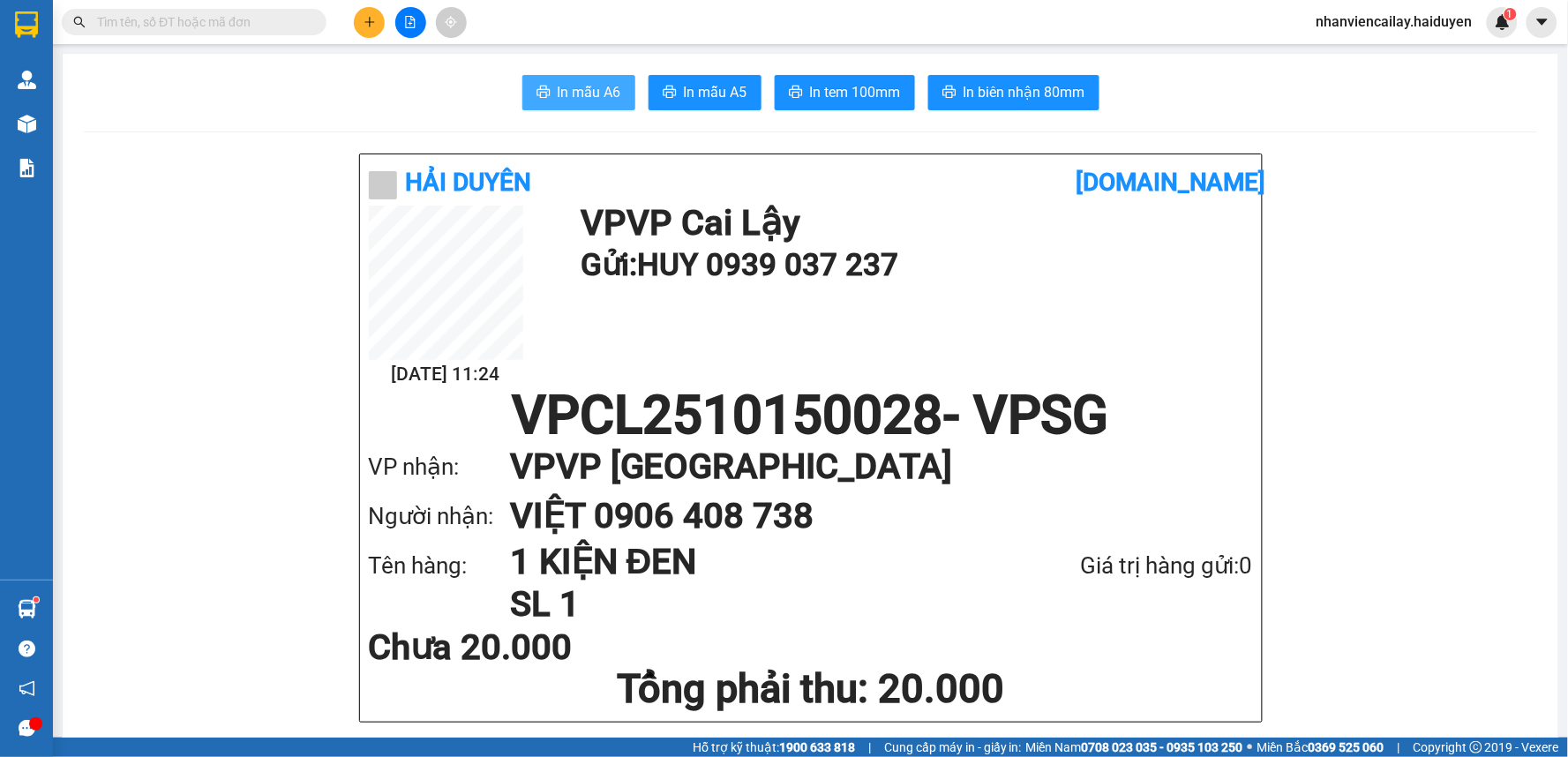
click at [598, 100] on span "In mẫu A6" at bounding box center [589, 92] width 64 height 22
click at [375, 19] on icon "plus" at bounding box center [370, 22] width 13 height 13
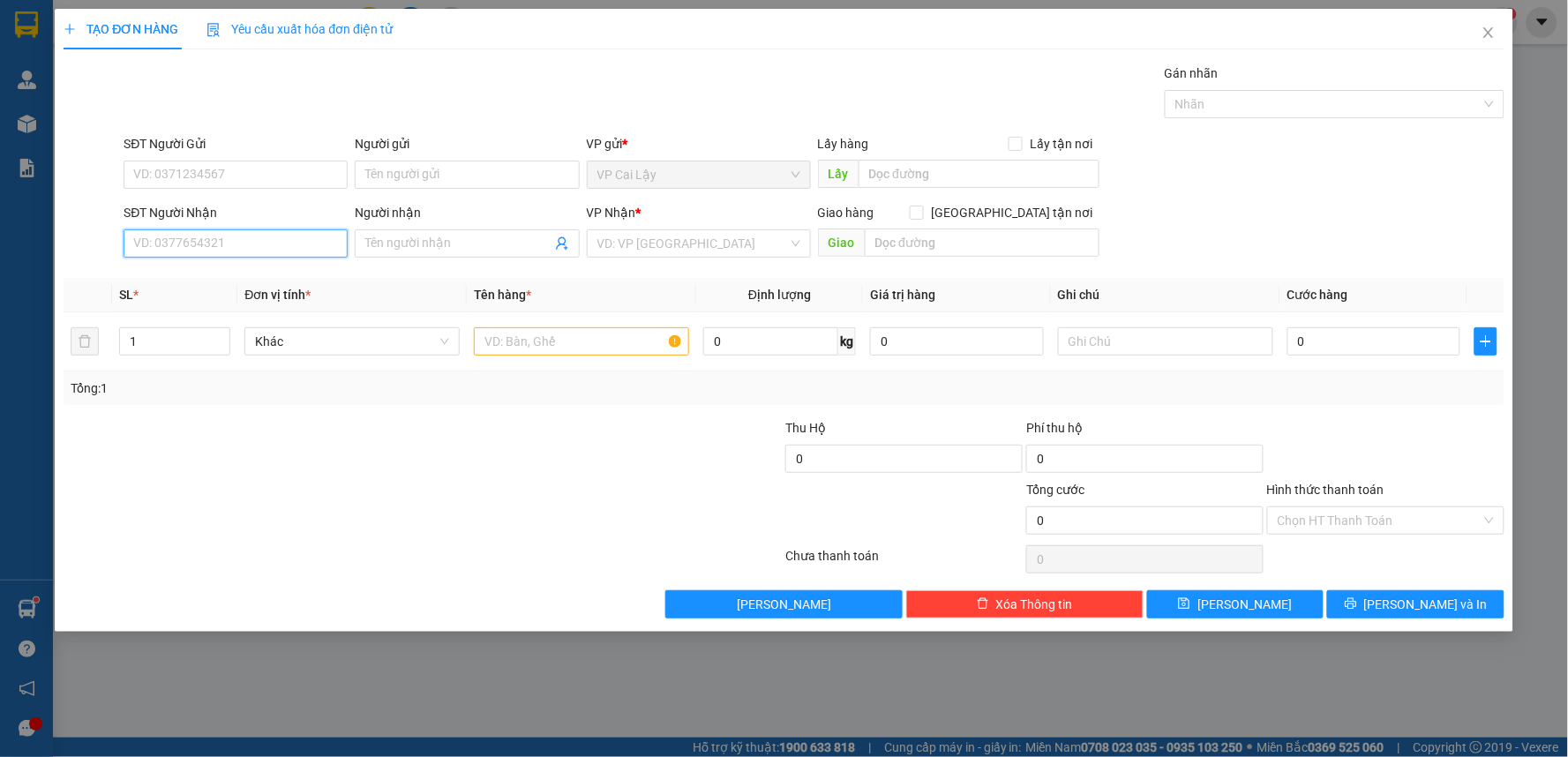
click at [242, 244] on input "SĐT Người Nhận" at bounding box center [236, 243] width 224 height 28
click at [237, 283] on div "0932183039 - VINH" at bounding box center [235, 278] width 203 height 19
type input "0932183039"
type input "VINH"
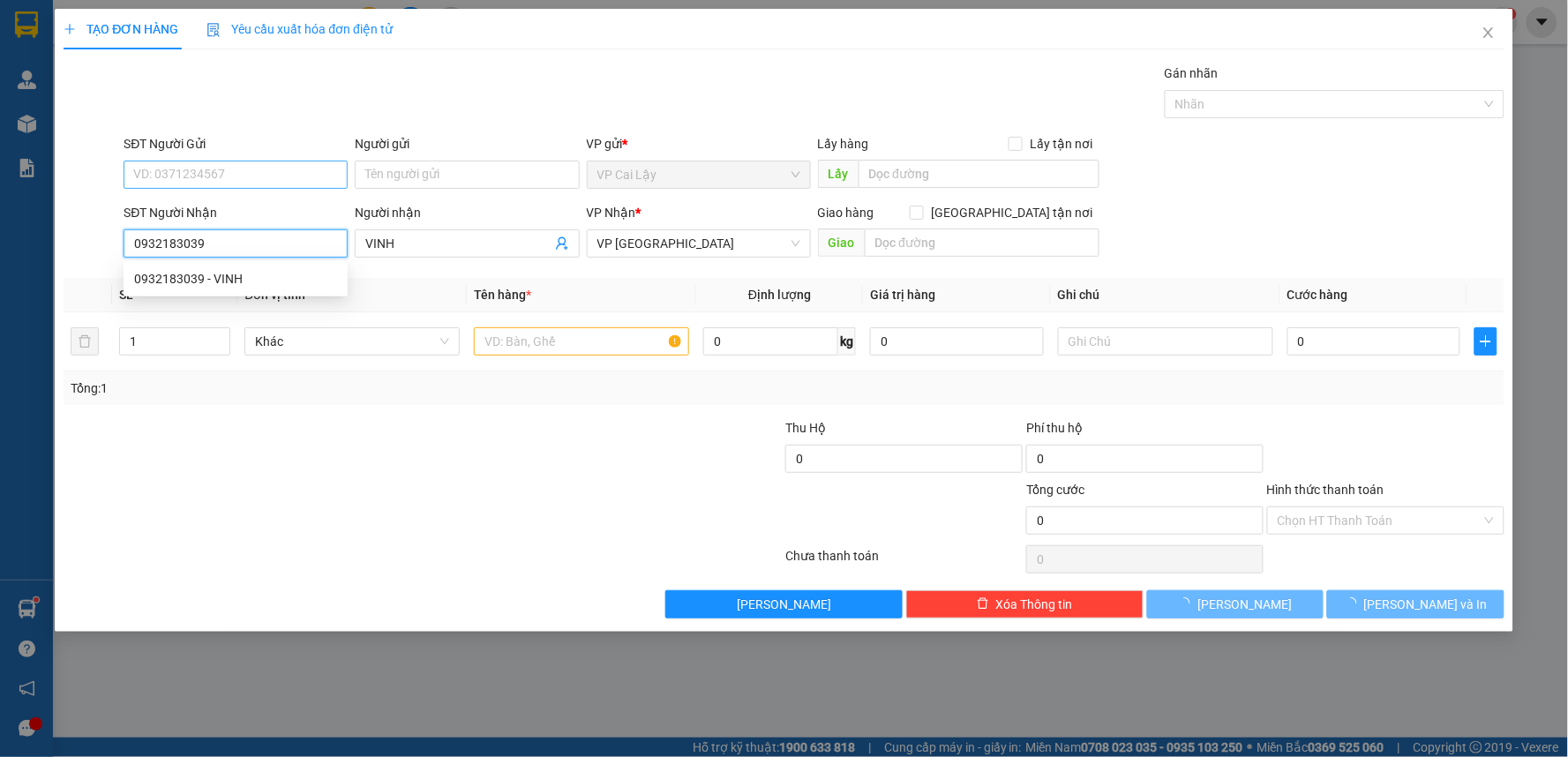
type input "20.000"
type input "0932183039"
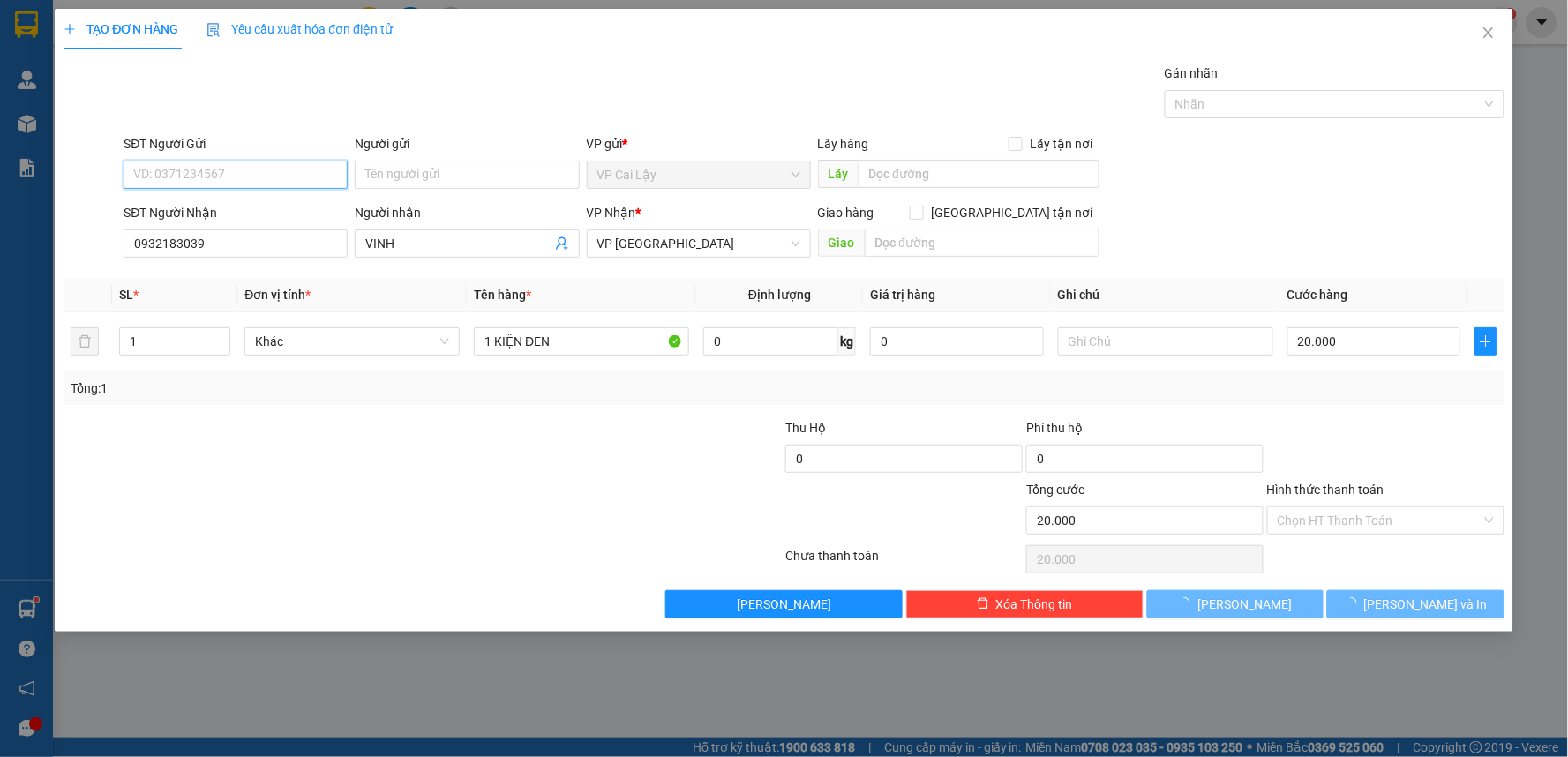
click at [268, 170] on input "SĐT Người Gửi" at bounding box center [236, 174] width 224 height 28
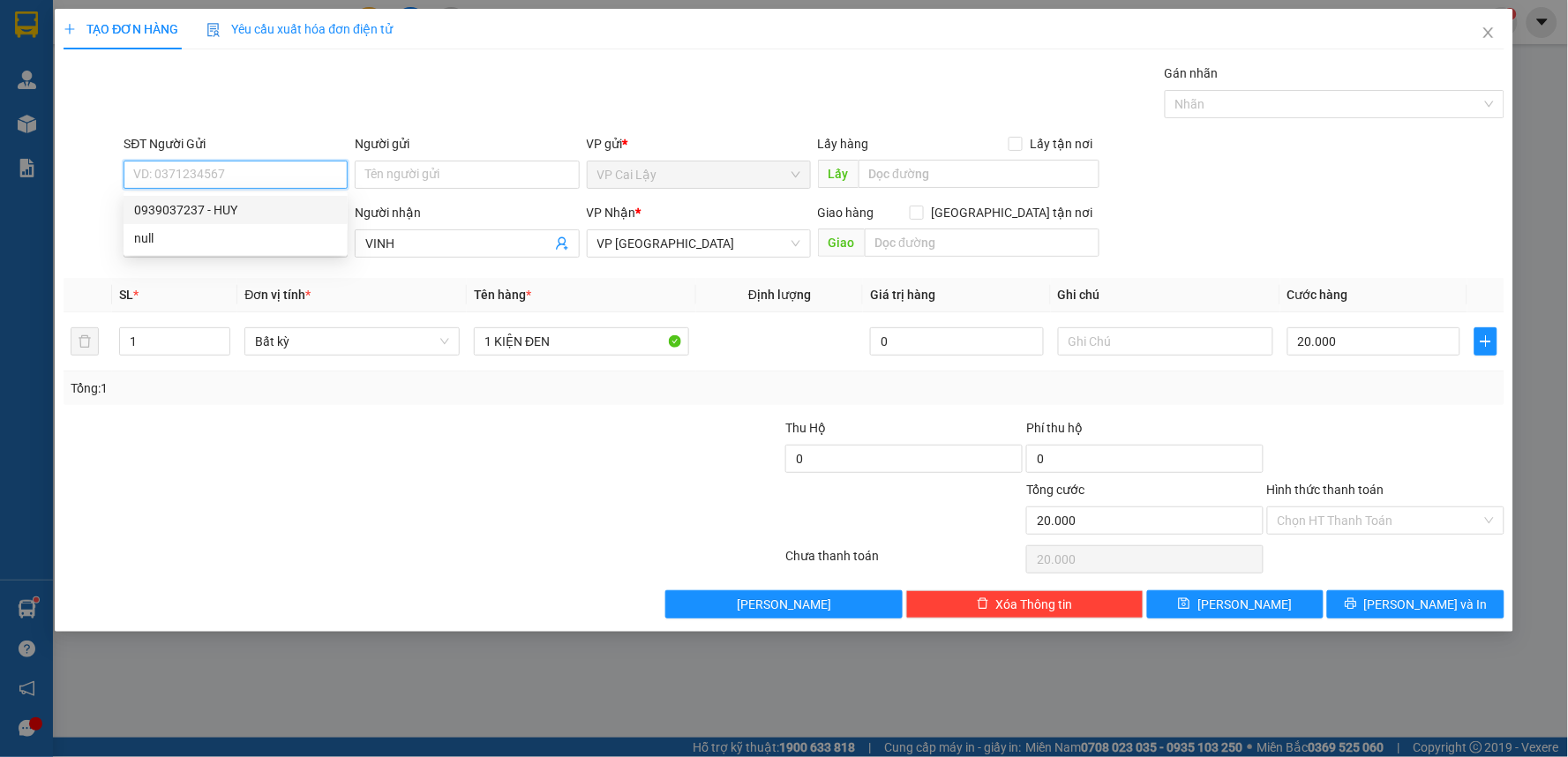
click at [248, 208] on div "0939037237 - HUY" at bounding box center [235, 210] width 203 height 19
type input "0939037237"
type input "HUY"
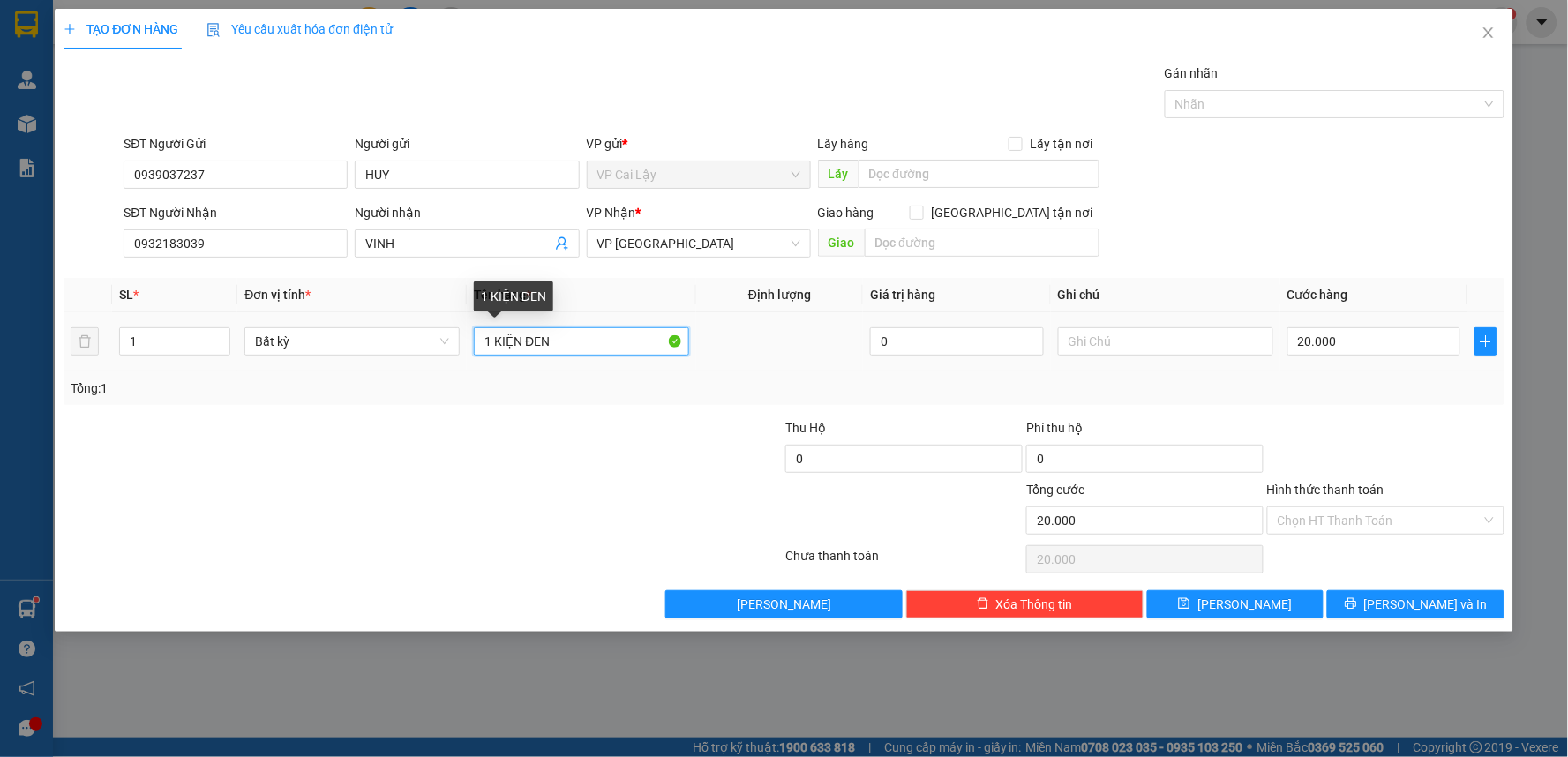
click at [598, 348] on input "1 KIỆN ĐEN" at bounding box center [581, 341] width 215 height 28
click at [1393, 518] on input "Hình thức thanh toán" at bounding box center [1380, 520] width 204 height 26
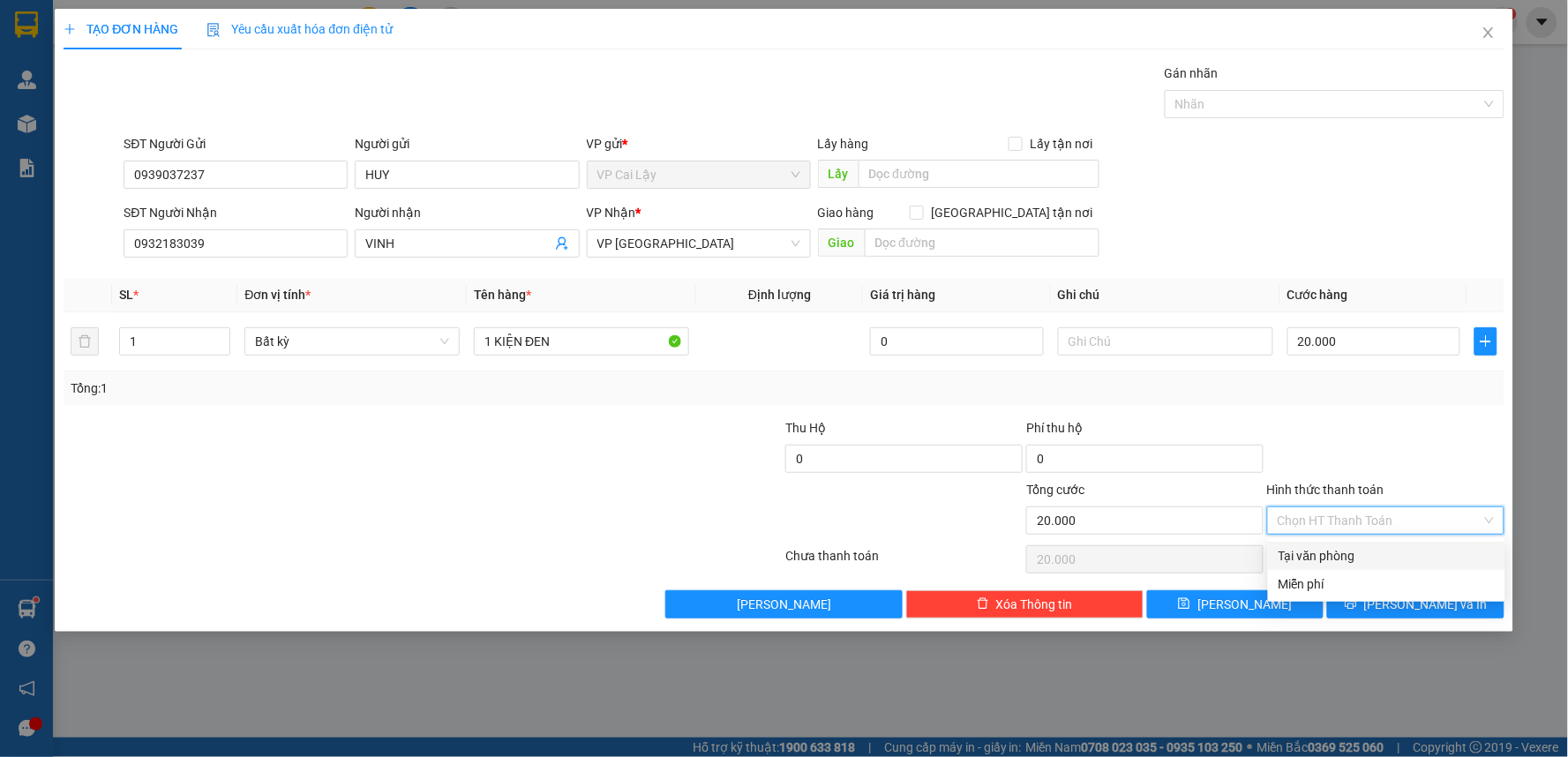
click at [1378, 554] on div "Tại văn phòng" at bounding box center [1387, 556] width 216 height 19
type input "0"
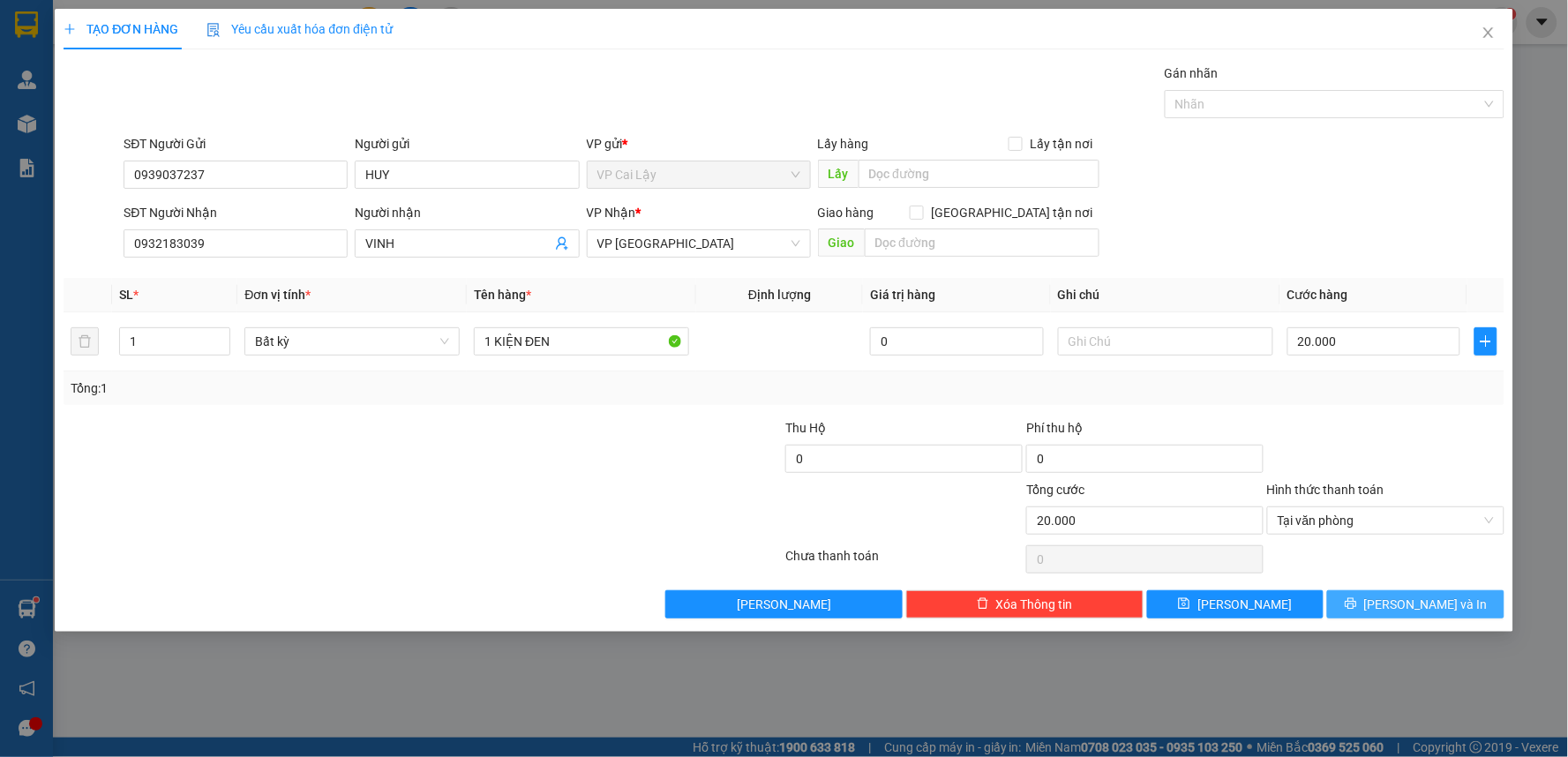
click at [1417, 605] on span "[PERSON_NAME] và In" at bounding box center [1427, 604] width 124 height 19
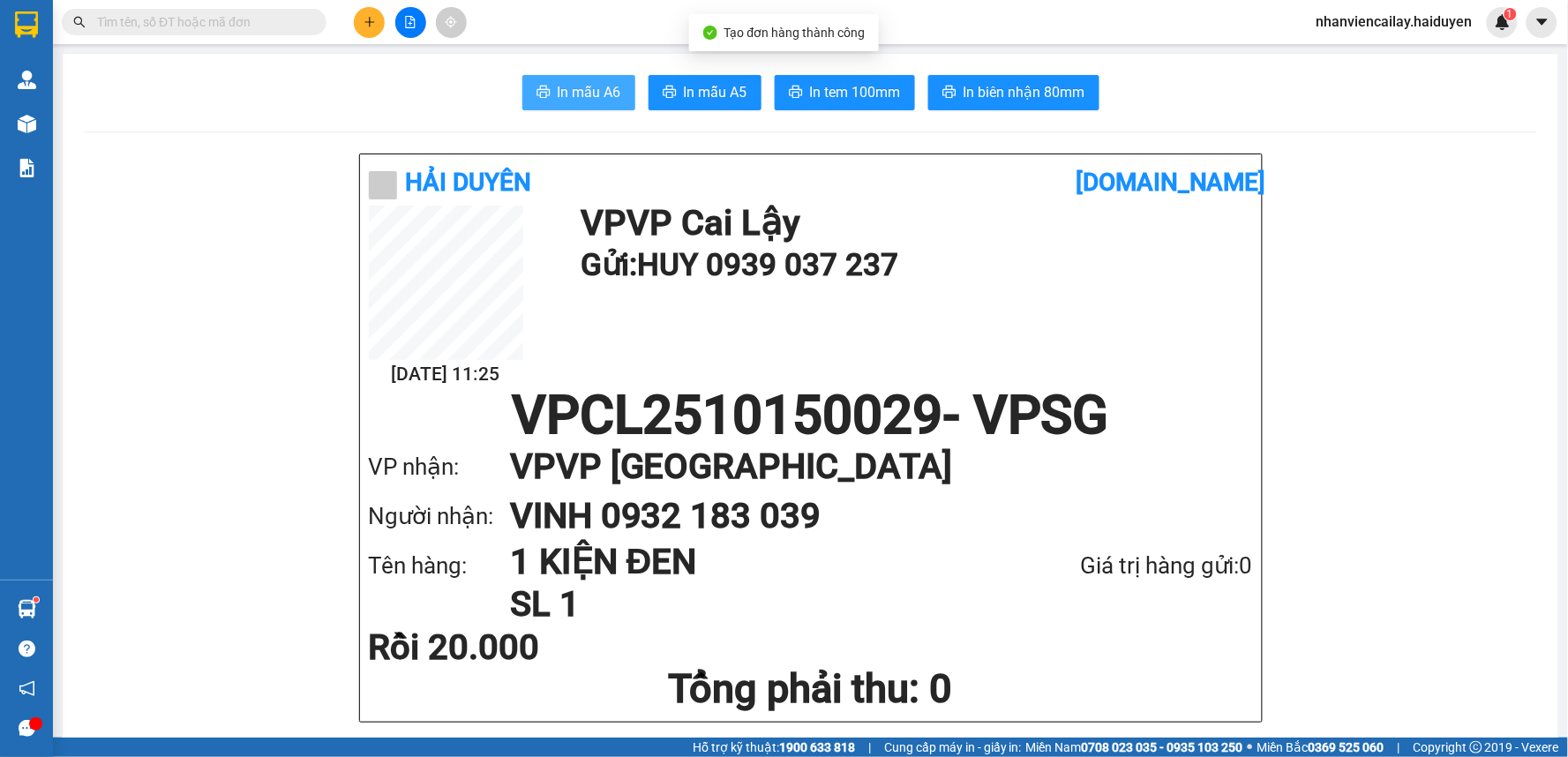
click at [606, 92] on span "In mẫu A6" at bounding box center [589, 92] width 64 height 22
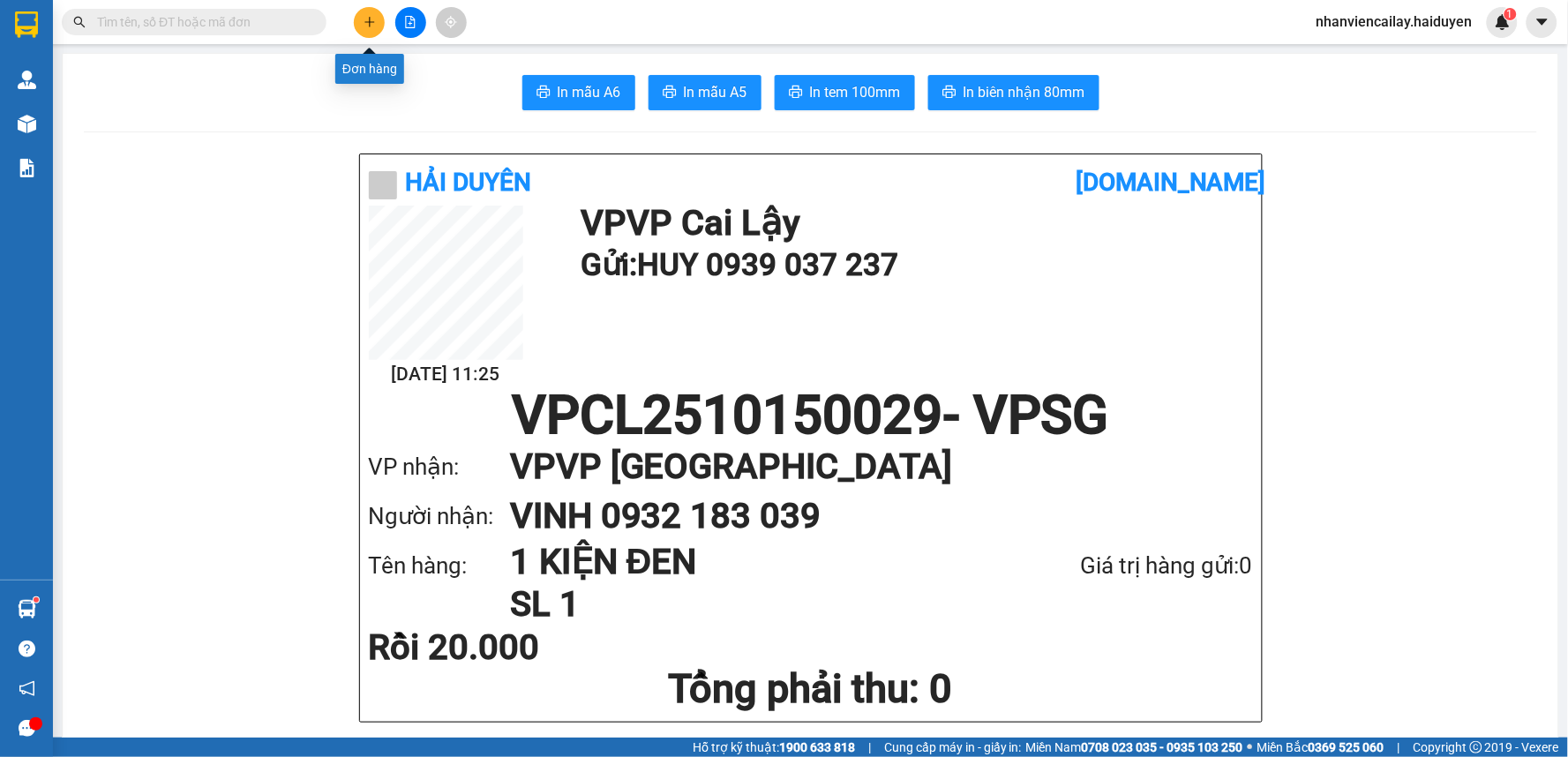
click at [369, 17] on icon "plus" at bounding box center [369, 21] width 1 height 10
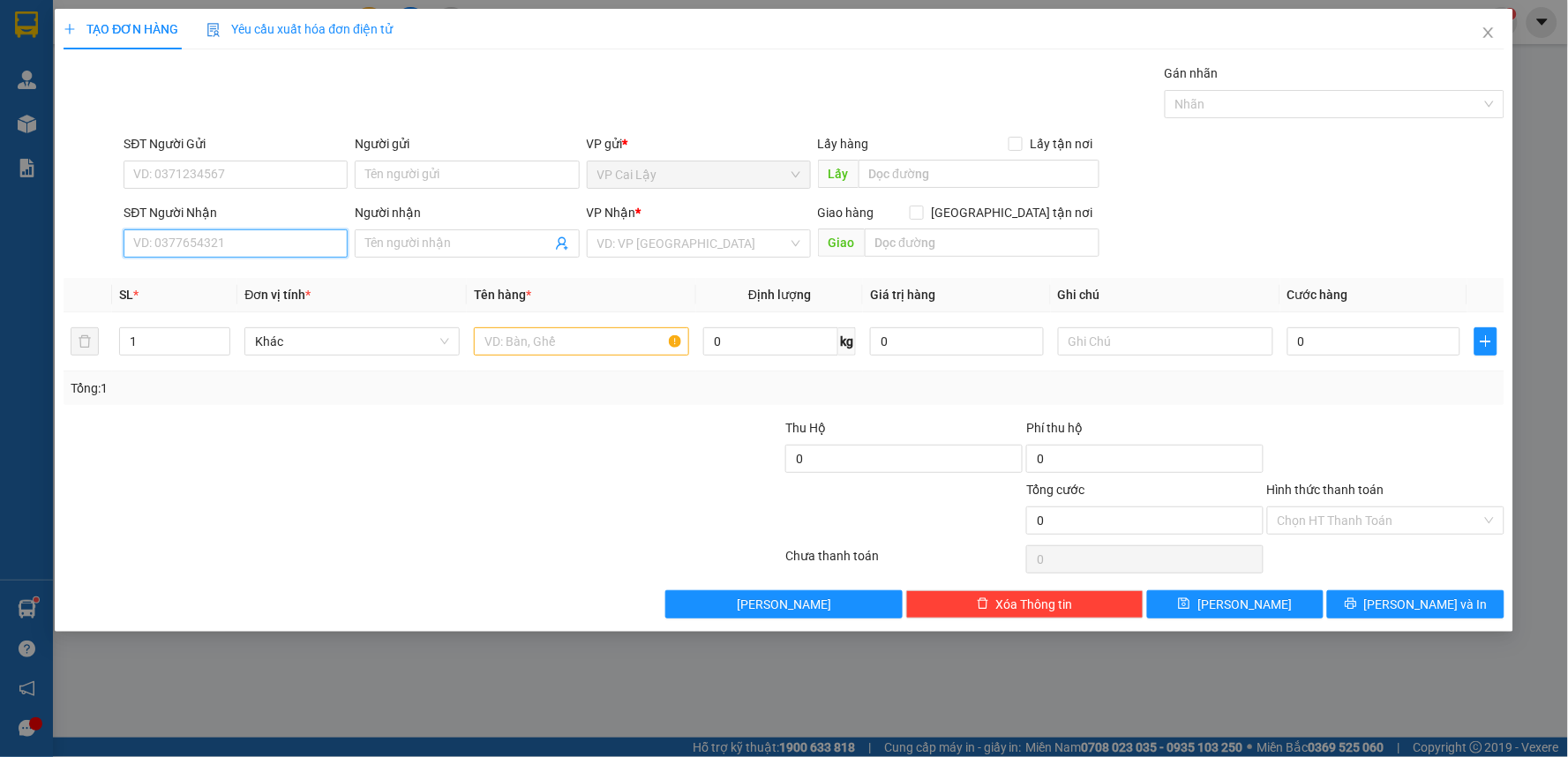
click at [286, 252] on input "SĐT Người Nhận" at bounding box center [236, 243] width 224 height 28
drag, startPoint x: 248, startPoint y: 279, endPoint x: 236, endPoint y: 274, distance: 13.0
click at [245, 279] on div "0377908803 - tín" at bounding box center [235, 278] width 203 height 19
type input "0377908803"
type input "tín"
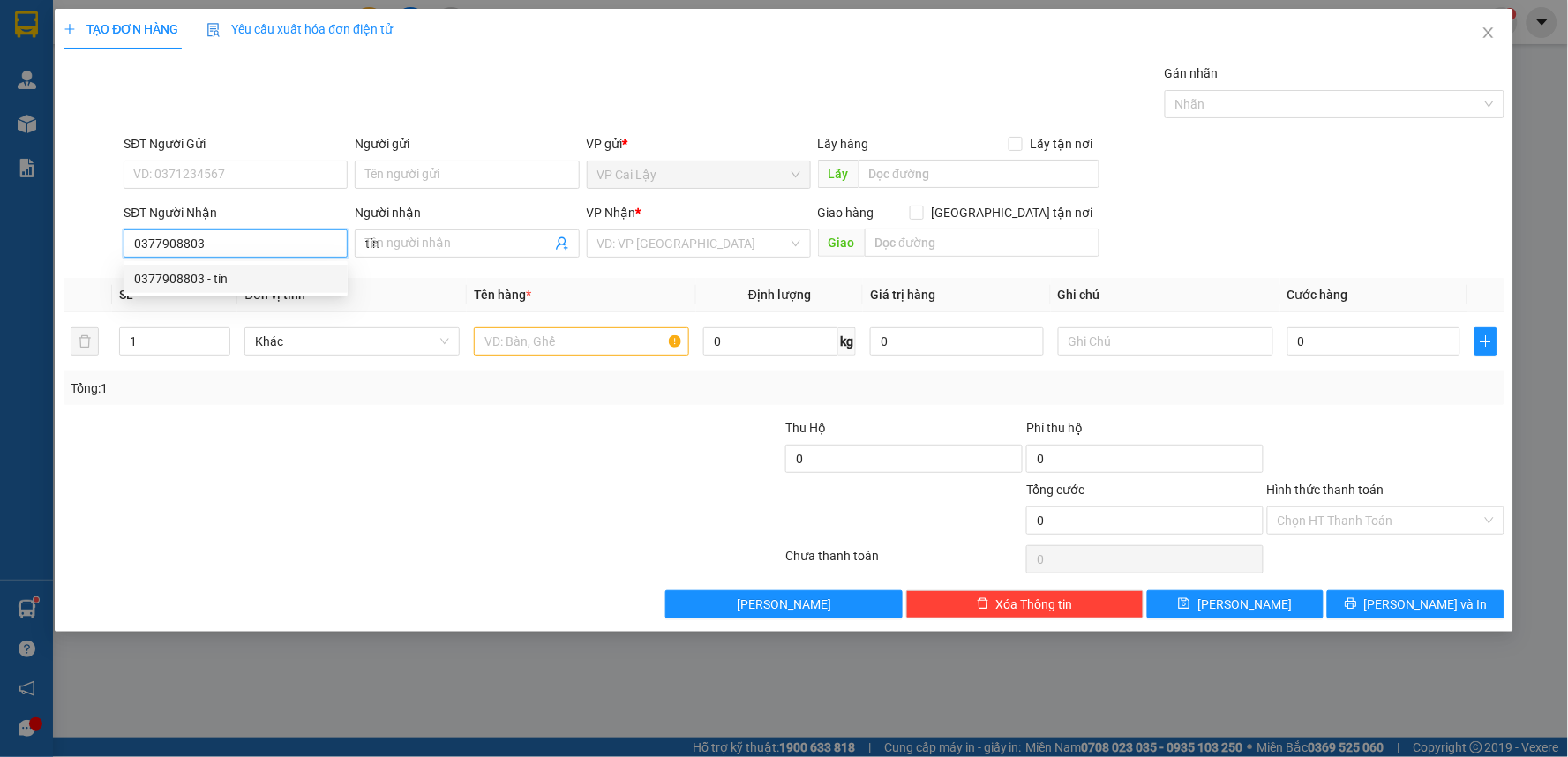
type input "20.000"
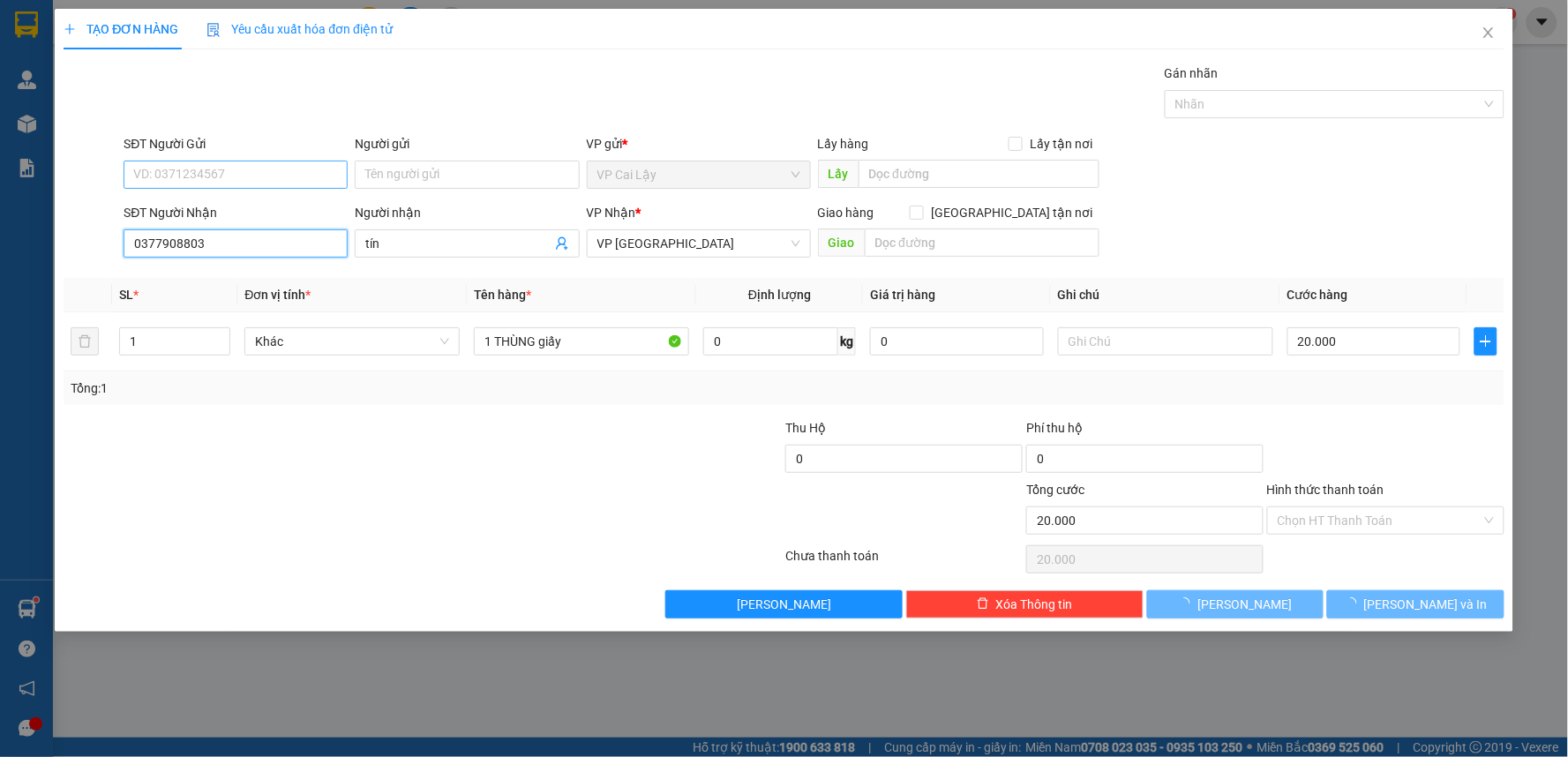
type input "0377908803"
click at [305, 169] on input "SĐT Người Gửi" at bounding box center [236, 174] width 224 height 28
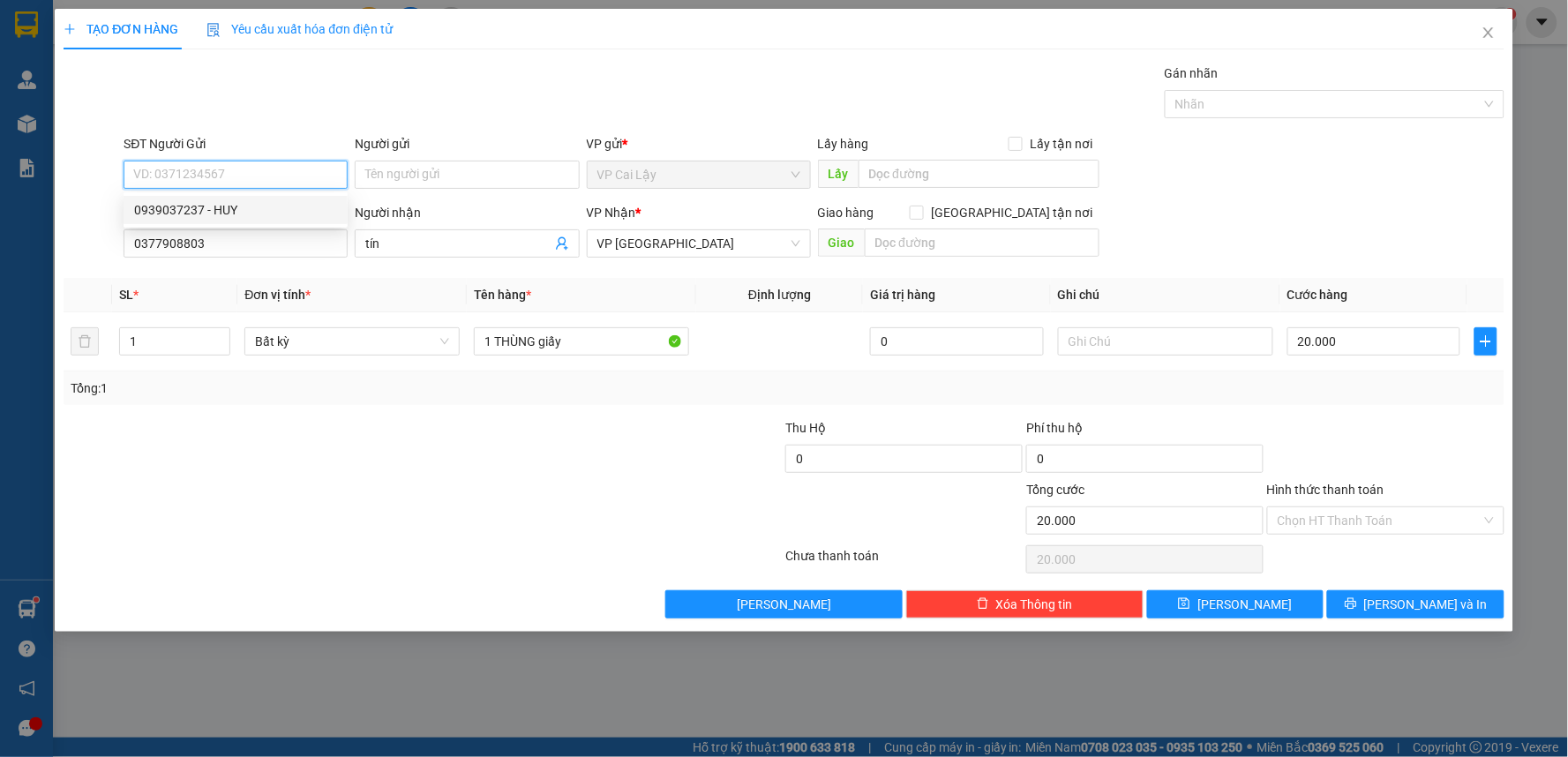
click at [277, 211] on div "0939037237 - HUY" at bounding box center [235, 210] width 203 height 19
type input "0939037237"
type input "HUY"
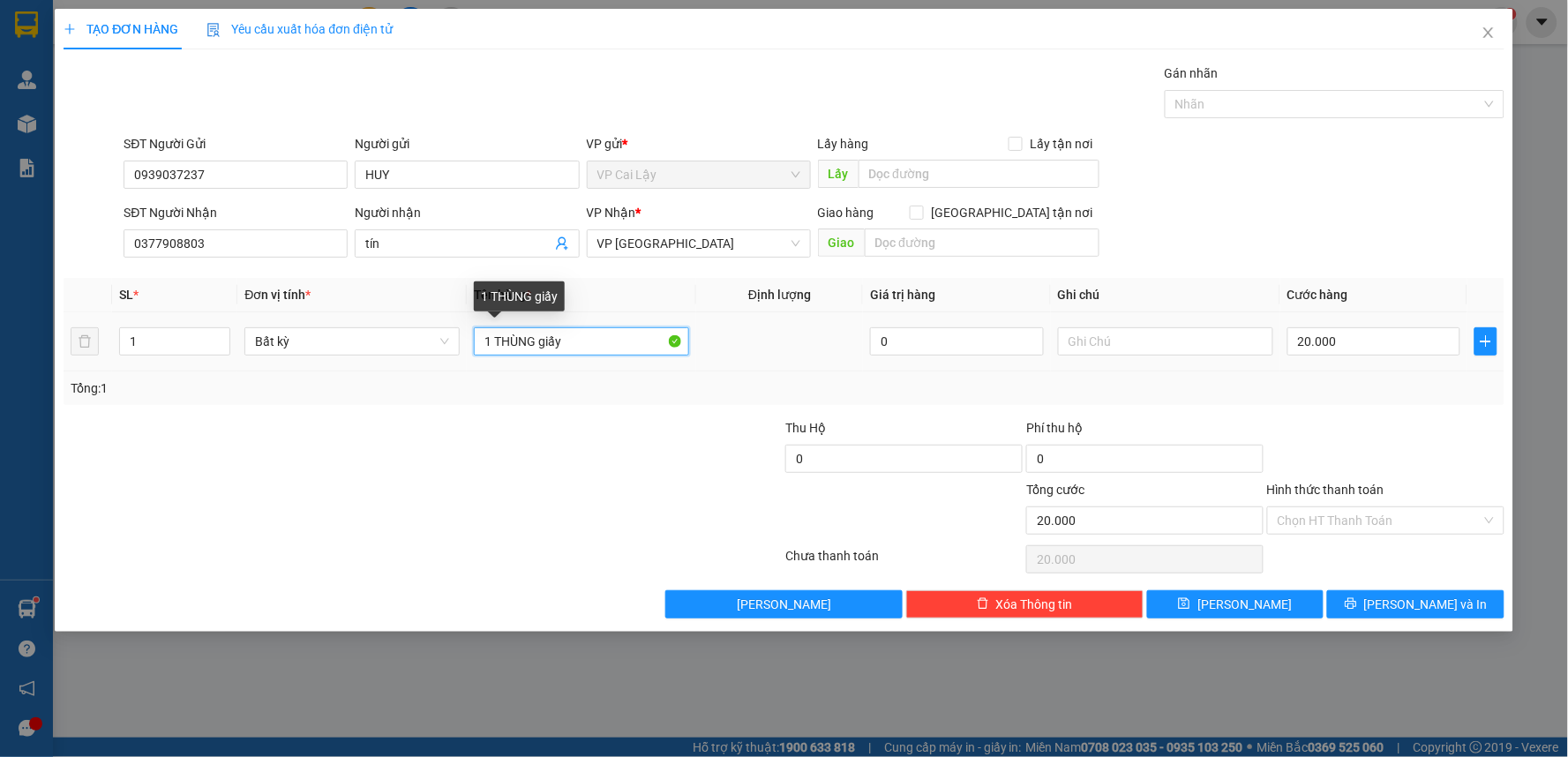
click at [584, 346] on input "1 THÙNG giấy" at bounding box center [581, 341] width 215 height 28
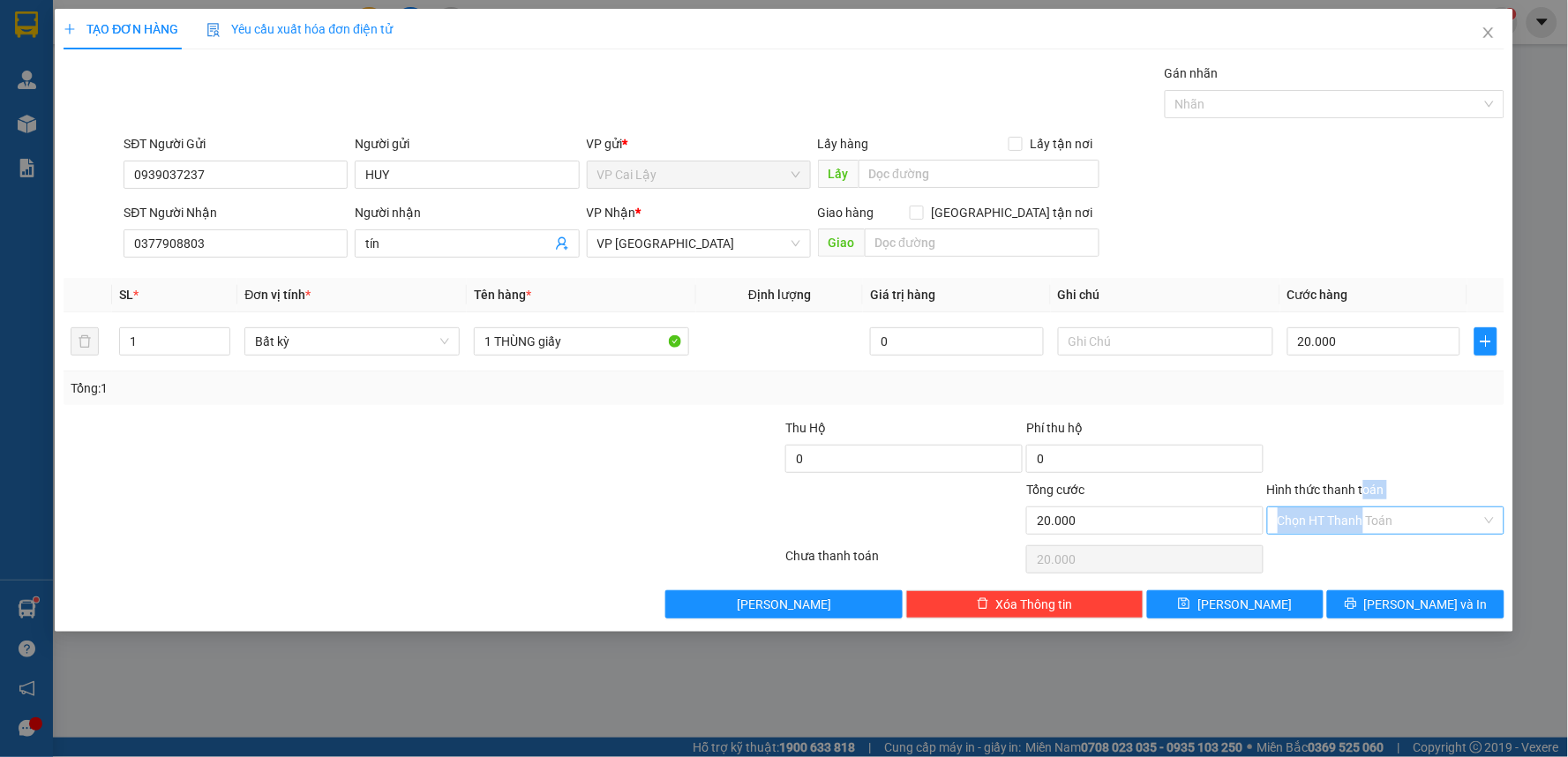
drag, startPoint x: 1364, startPoint y: 505, endPoint x: 1364, endPoint y: 516, distance: 11.0
click at [1364, 515] on div "Hình thức thanh toán Chọn HT Thanh Toán" at bounding box center [1386, 511] width 238 height 62
click at [1364, 517] on input "Hình thức thanh toán" at bounding box center [1380, 520] width 204 height 26
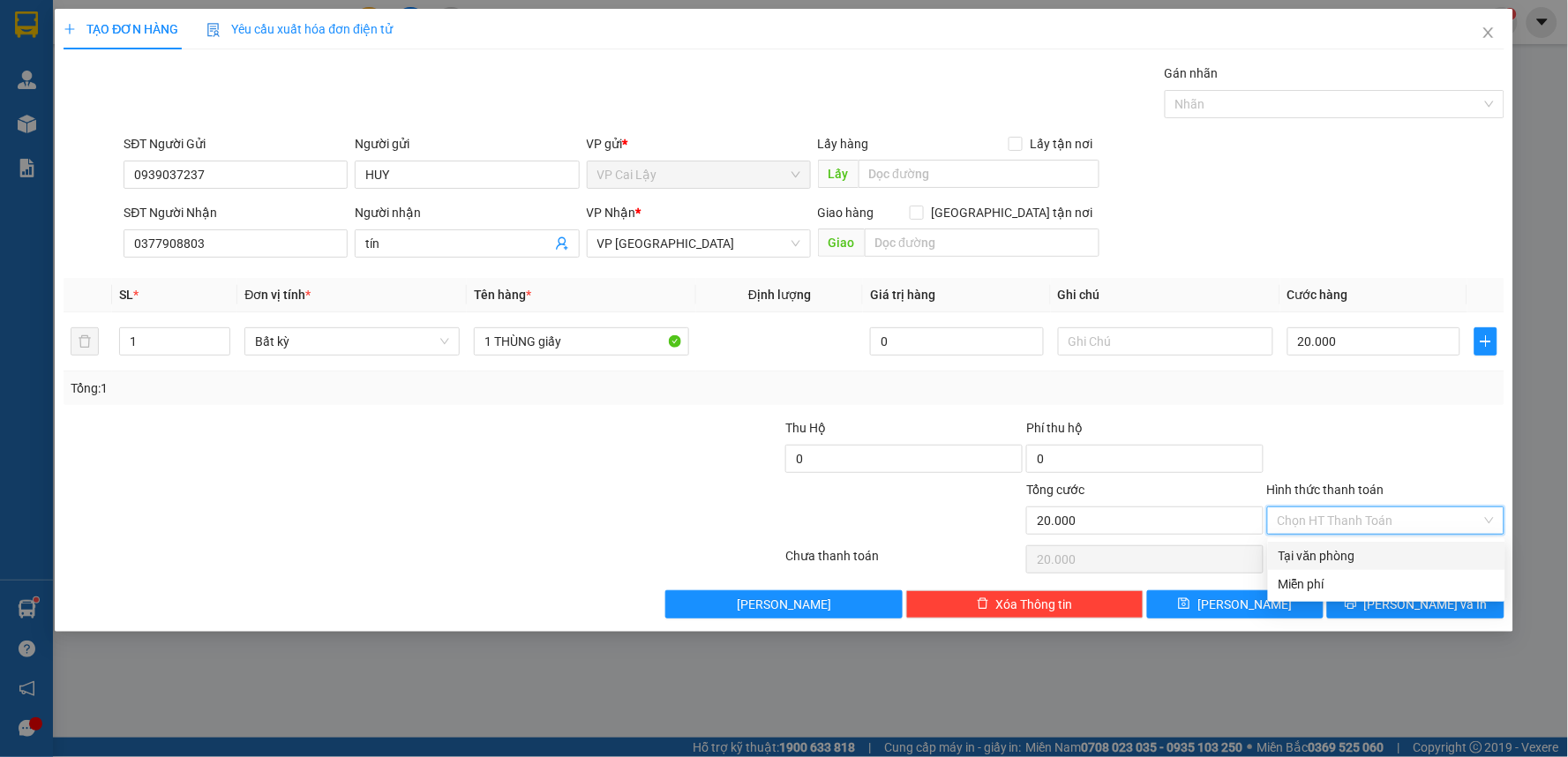
click at [1391, 549] on div "Tại văn phòng" at bounding box center [1387, 556] width 216 height 19
type input "0"
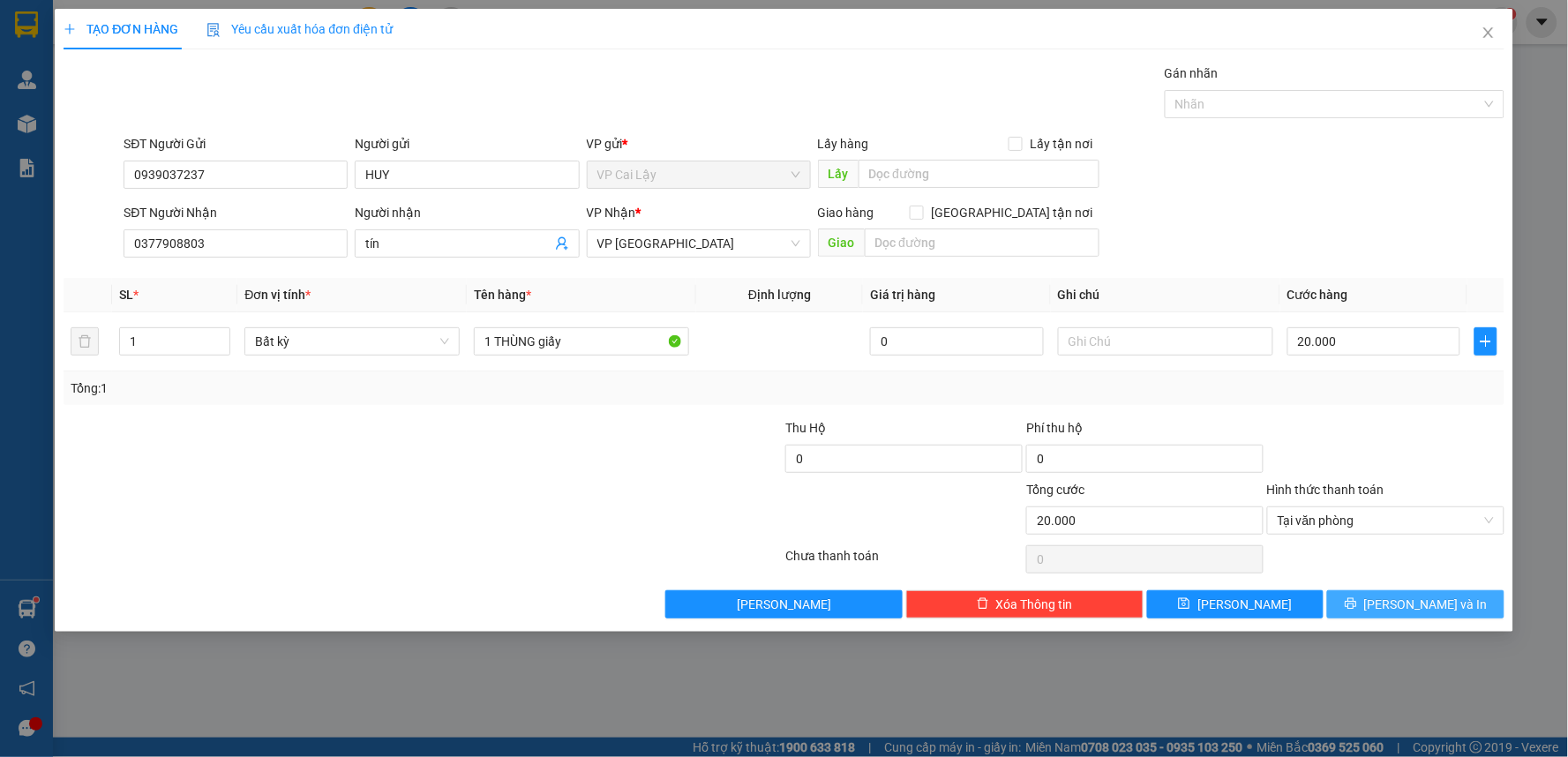
click at [1396, 610] on button "[PERSON_NAME] và In" at bounding box center [1416, 604] width 178 height 28
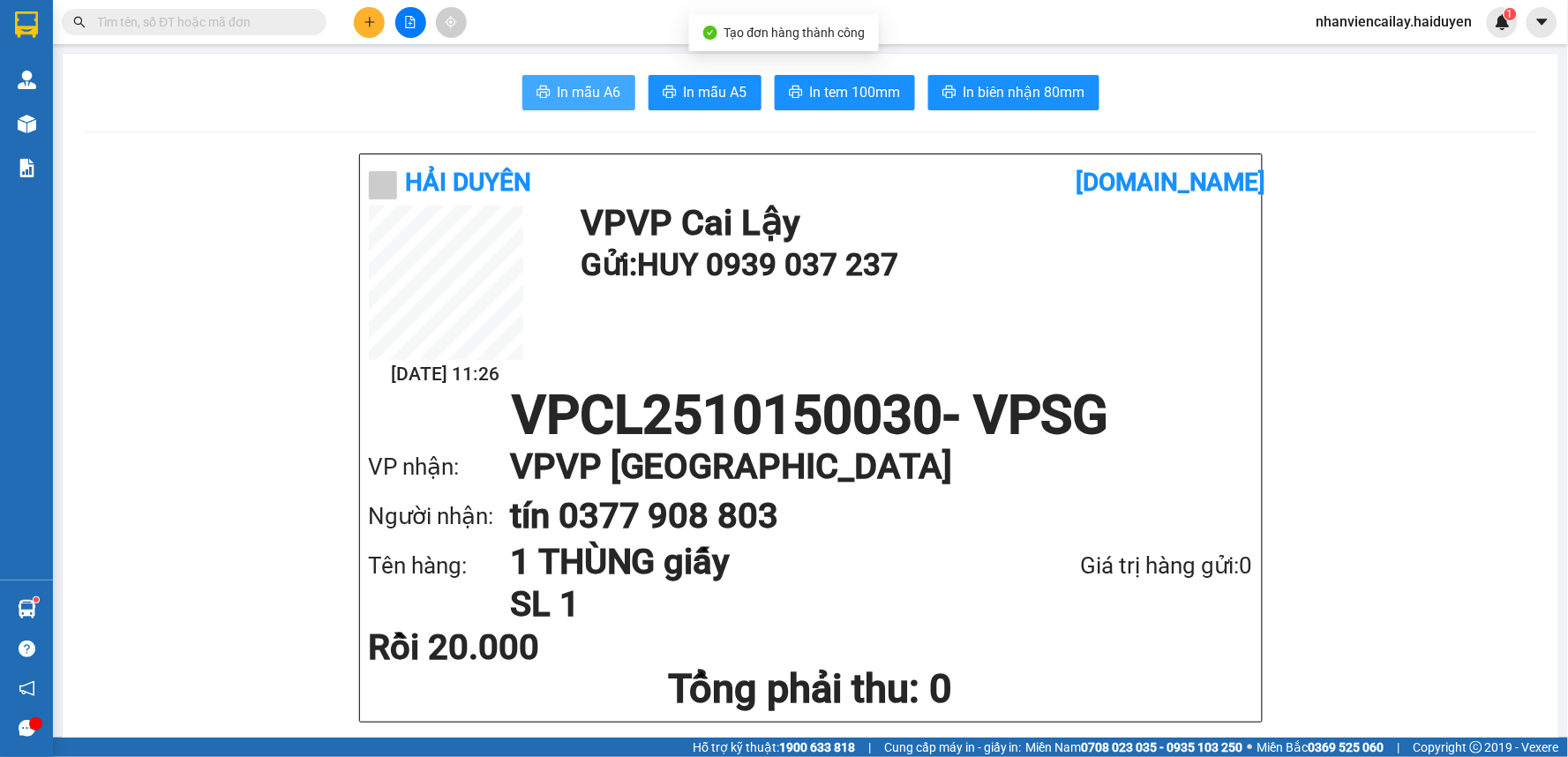
click at [591, 101] on span "In mẫu A6" at bounding box center [589, 92] width 64 height 22
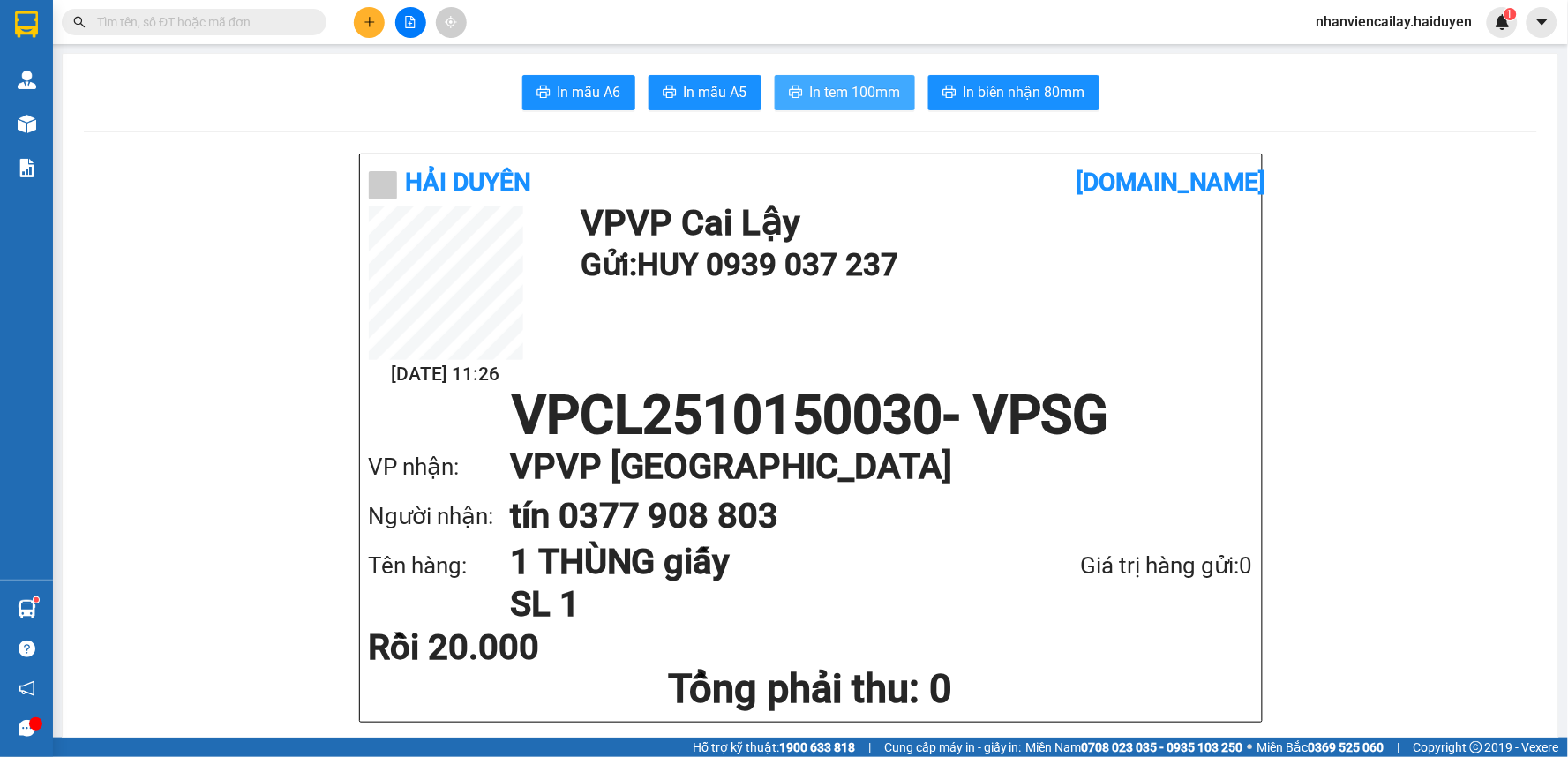
click at [869, 98] on span "In tem 100mm" at bounding box center [856, 92] width 91 height 22
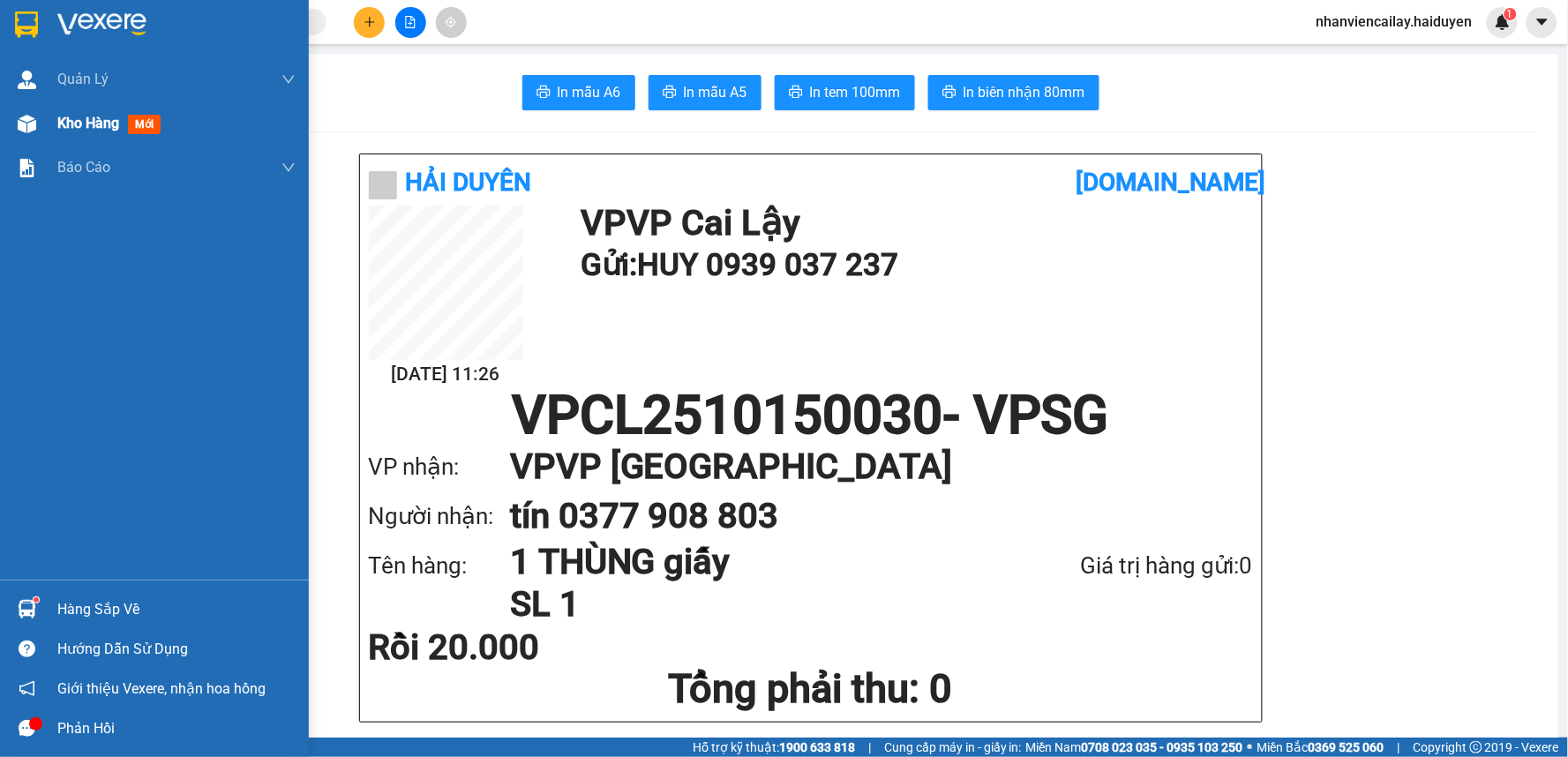
click at [26, 121] on img at bounding box center [26, 124] width 18 height 18
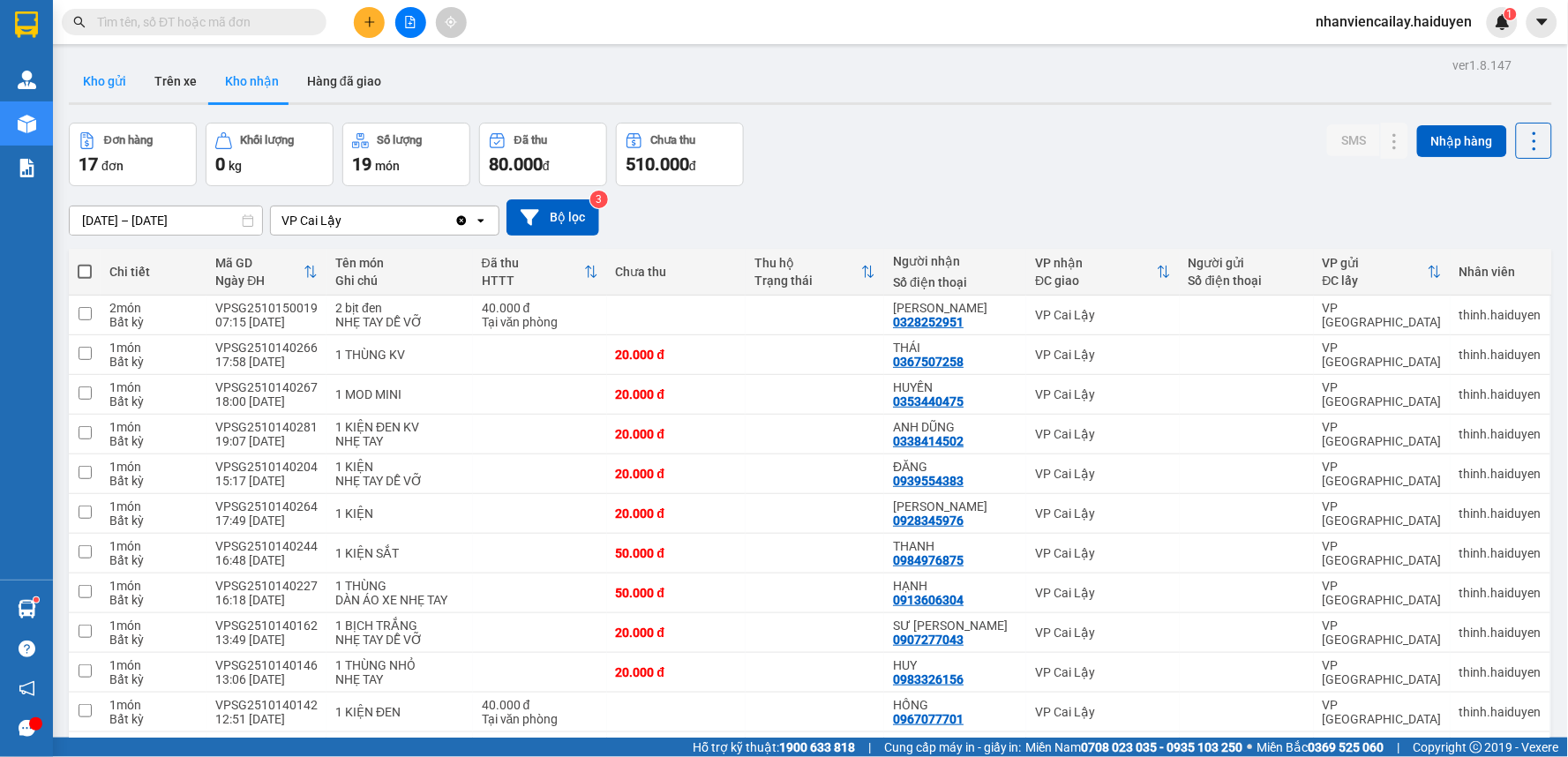
click at [107, 74] on button "Kho gửi" at bounding box center [105, 81] width 71 height 42
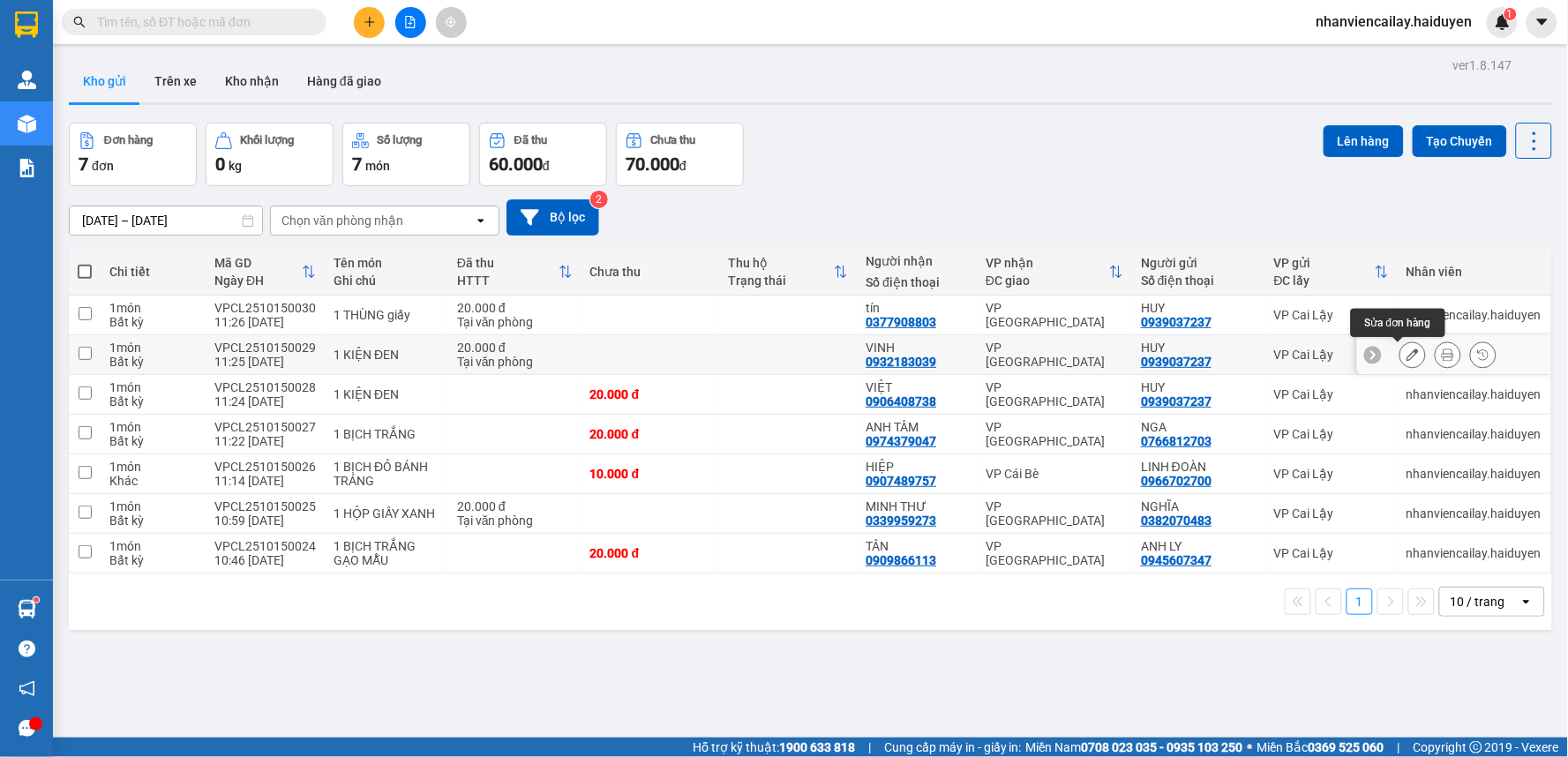
click at [1407, 351] on icon at bounding box center [1413, 355] width 13 height 13
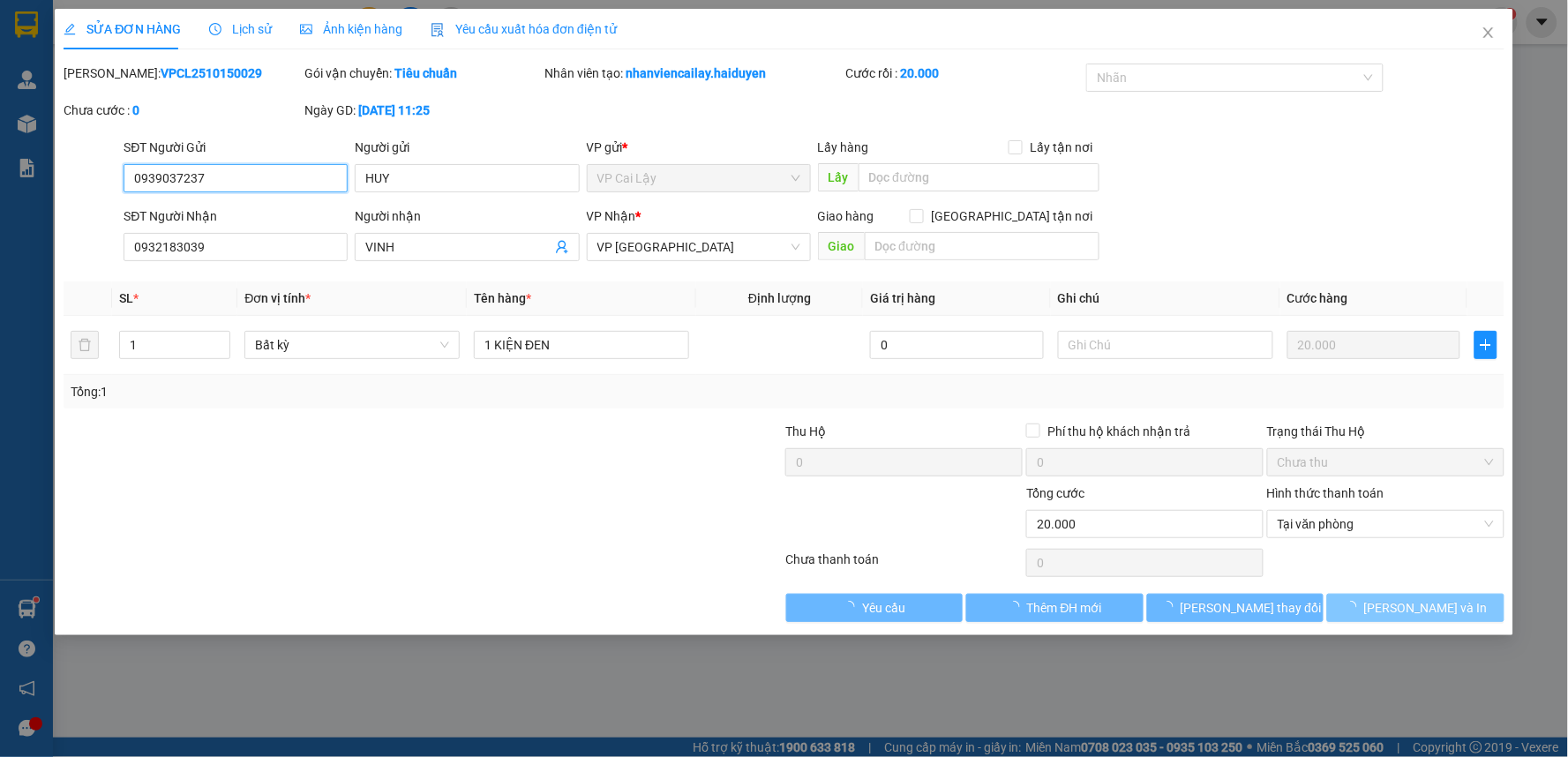
type input "0939037237"
type input "HUY"
type input "0932183039"
type input "VINH"
type input "0"
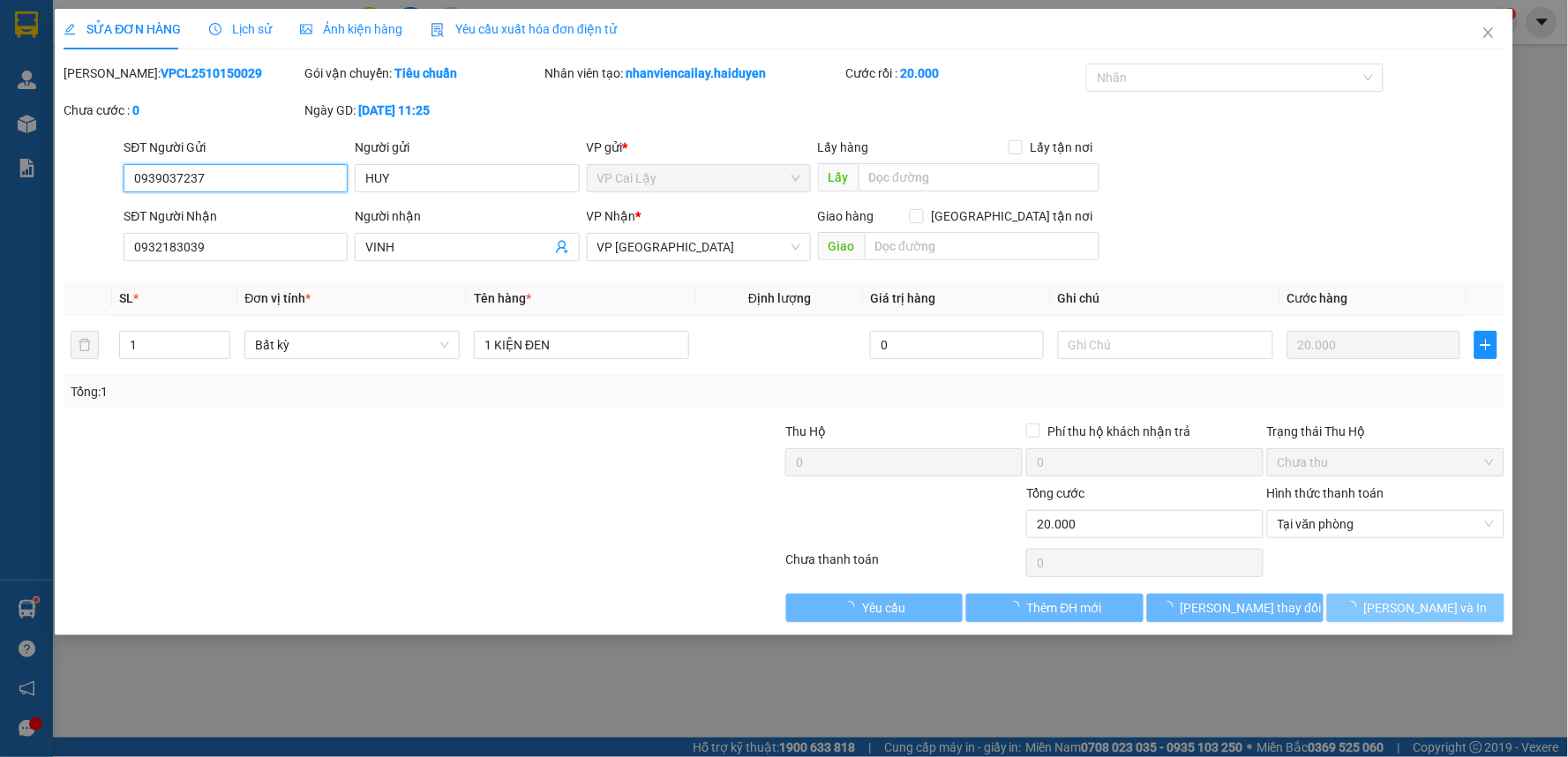
type input "20.000"
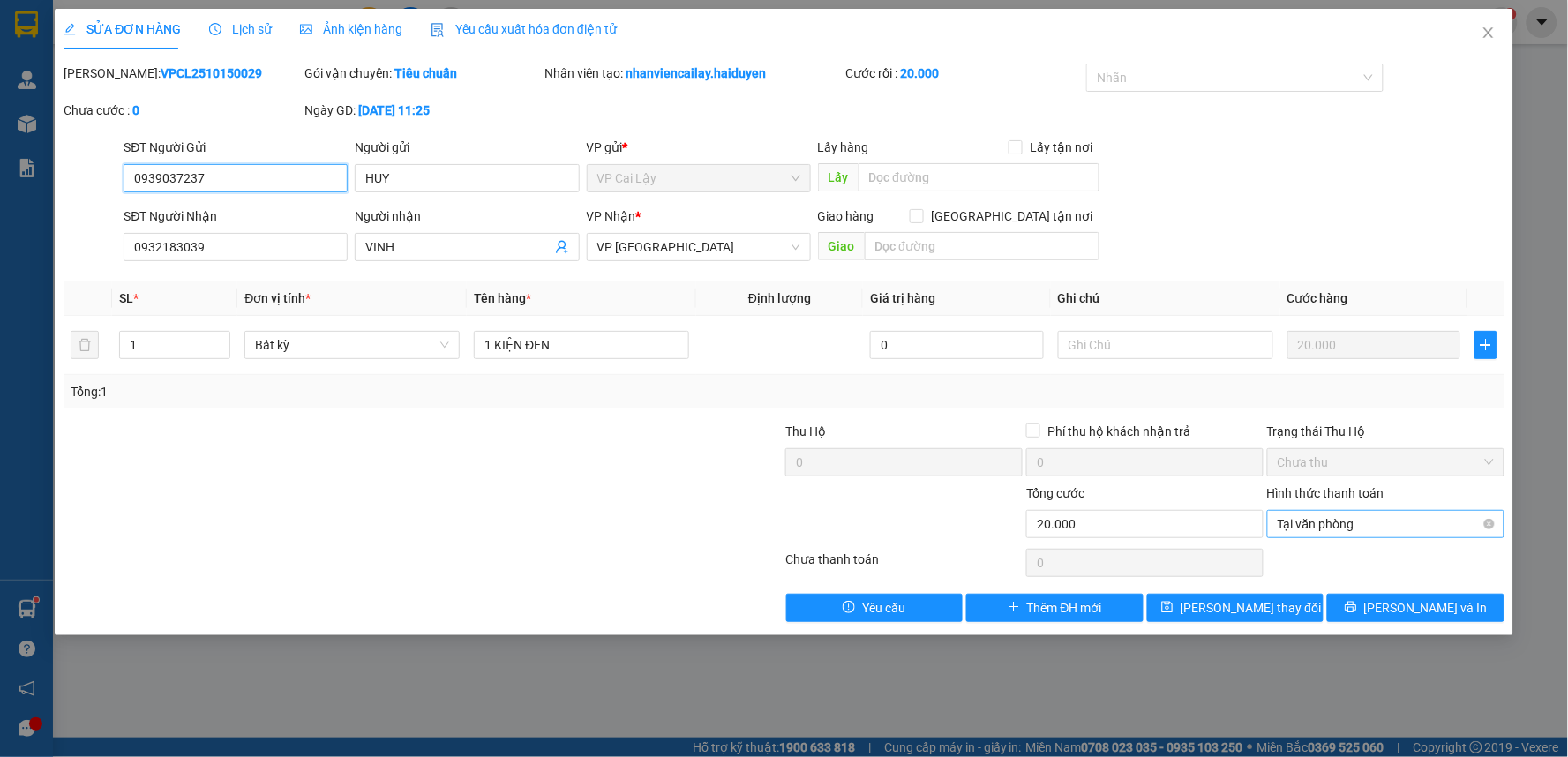
click at [1427, 517] on span "Tại văn phòng" at bounding box center [1386, 524] width 216 height 26
click at [523, 467] on div at bounding box center [302, 453] width 482 height 62
click at [1427, 605] on span "[PERSON_NAME] và In" at bounding box center [1427, 608] width 124 height 19
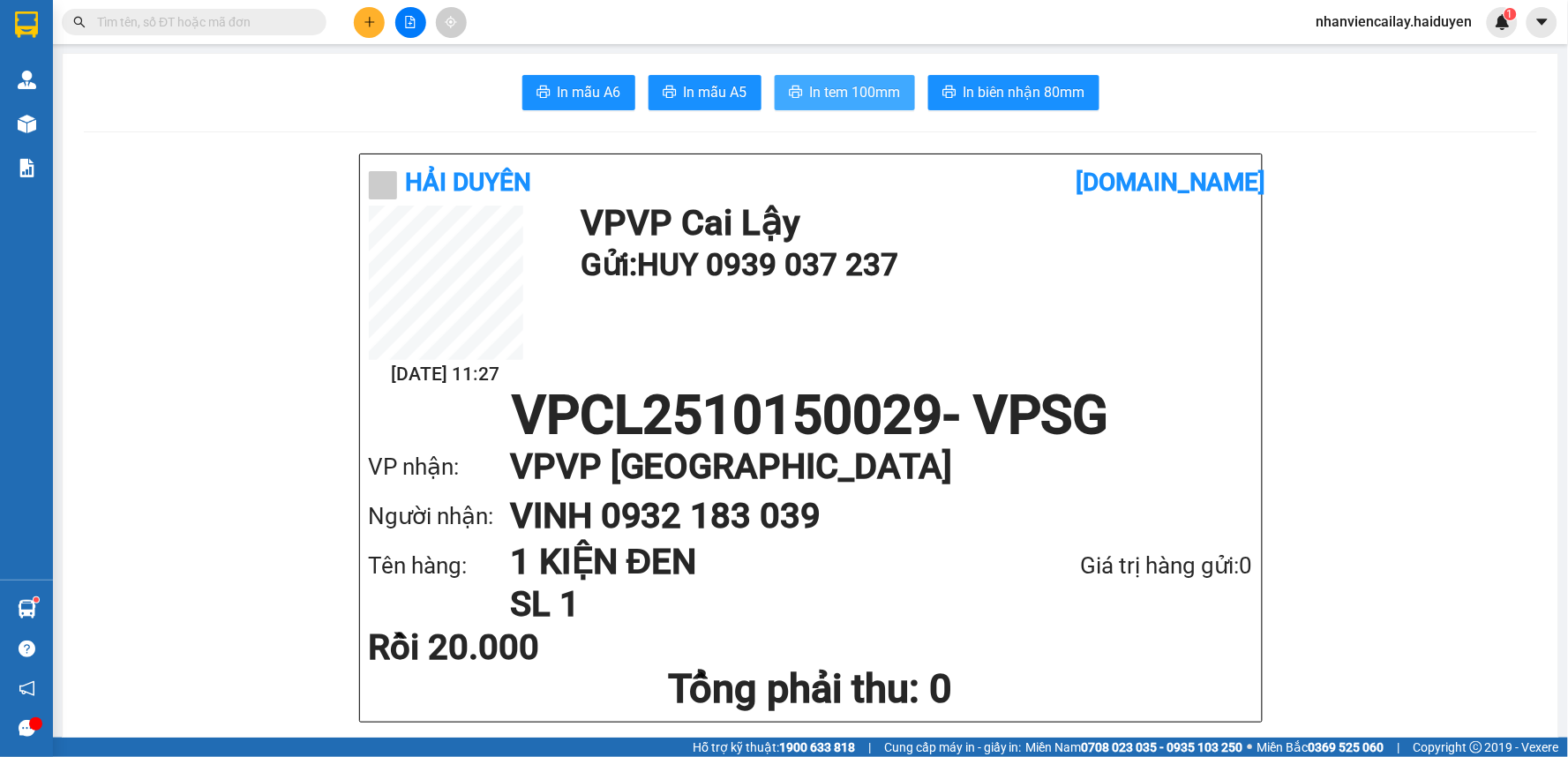
click at [816, 95] on span "In tem 100mm" at bounding box center [856, 92] width 91 height 22
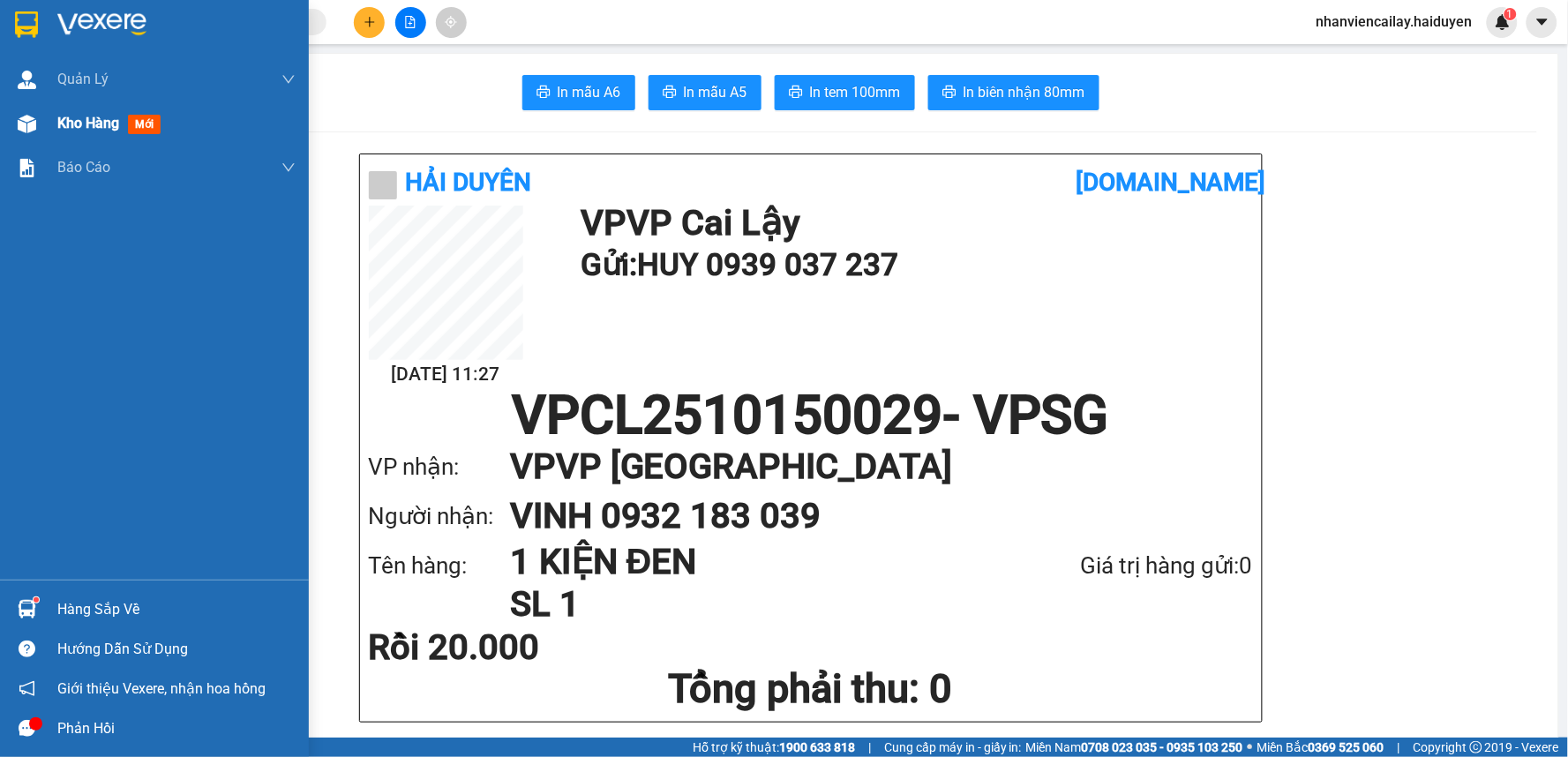
click at [49, 120] on div "Kho hàng mới" at bounding box center [154, 123] width 309 height 44
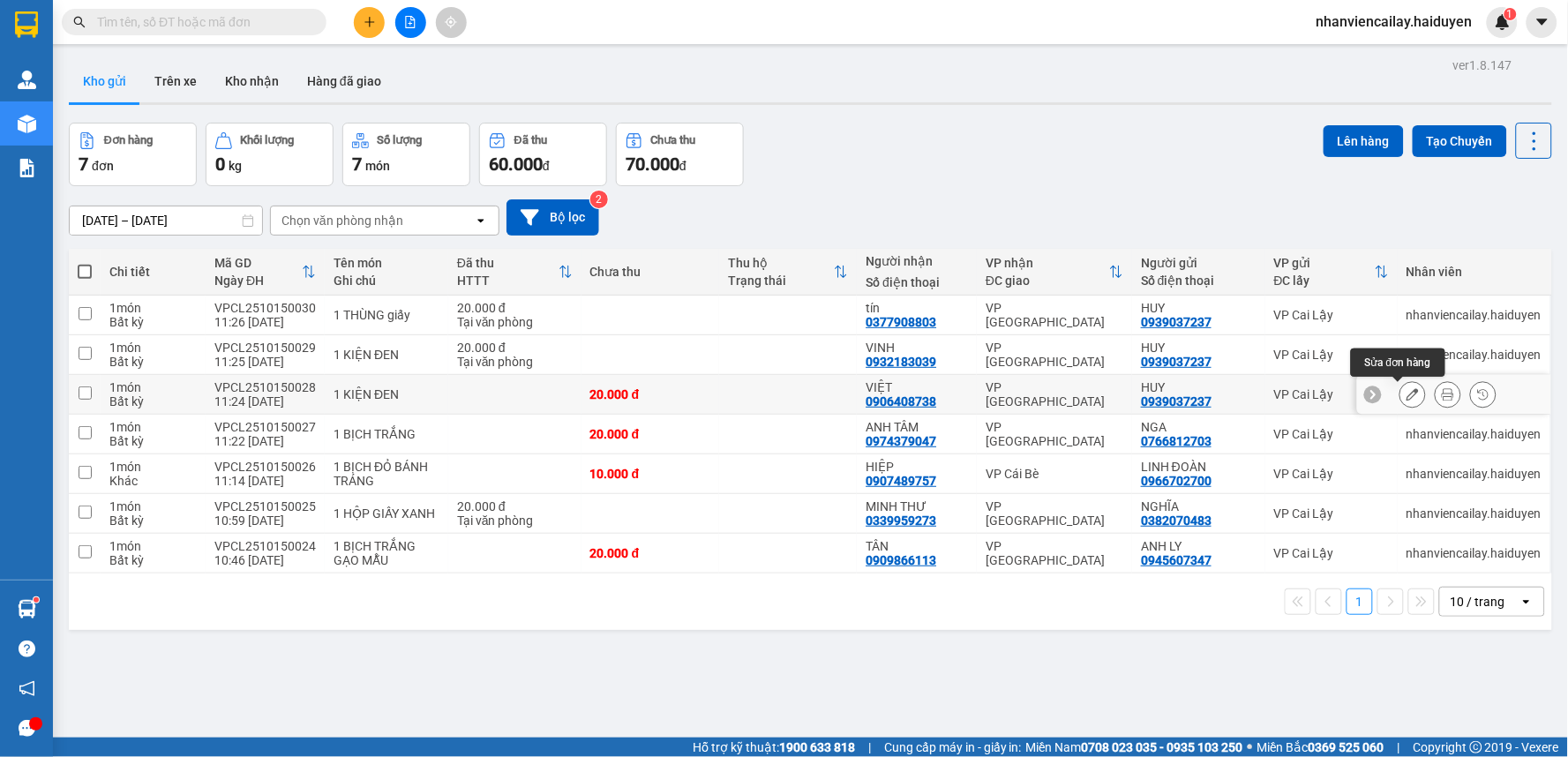
click at [1407, 395] on icon at bounding box center [1413, 394] width 13 height 13
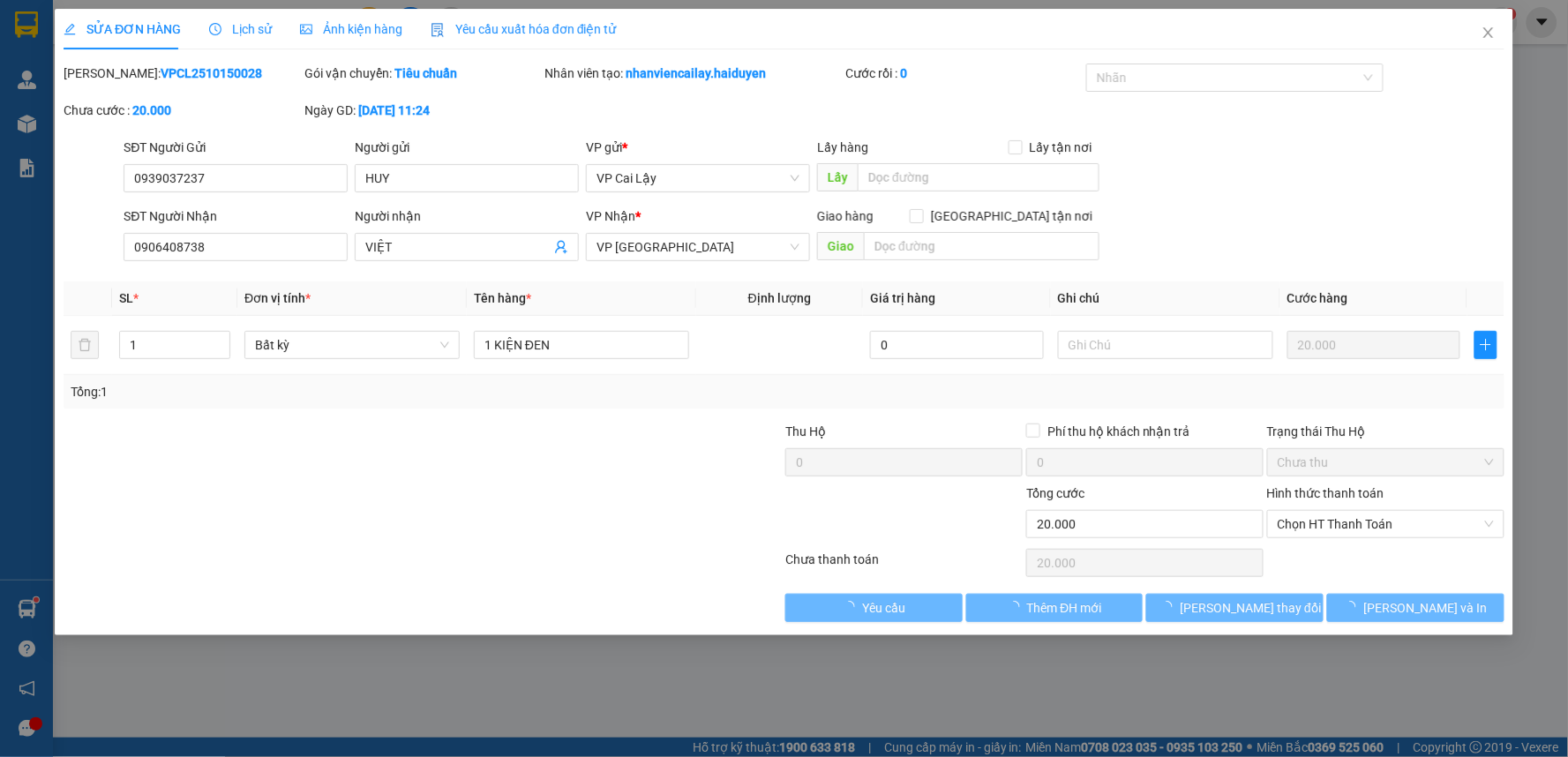
type input "0939037237"
type input "HUY"
type input "0906408738"
type input "VIỆT"
type input "0"
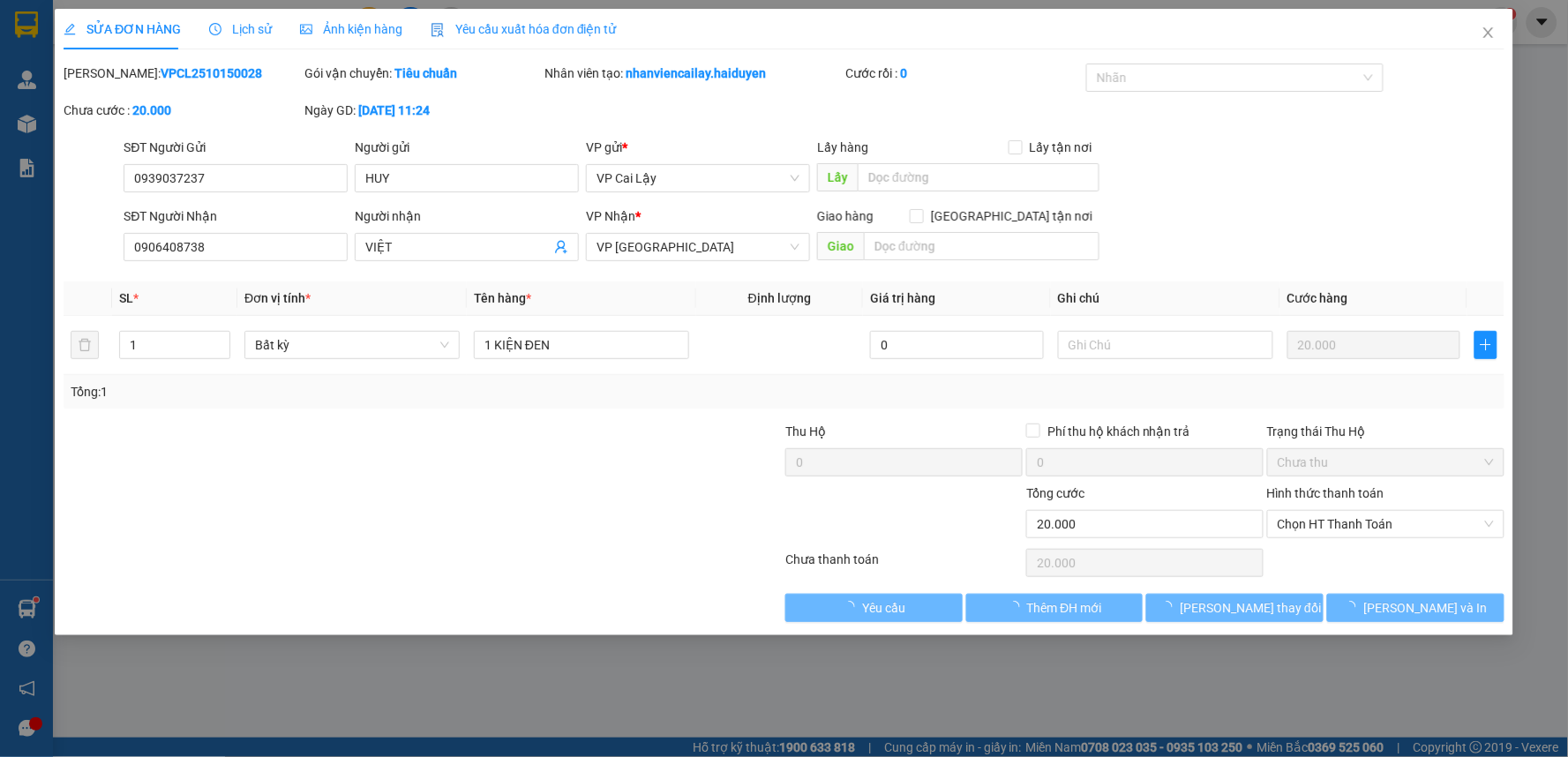
type input "20.000"
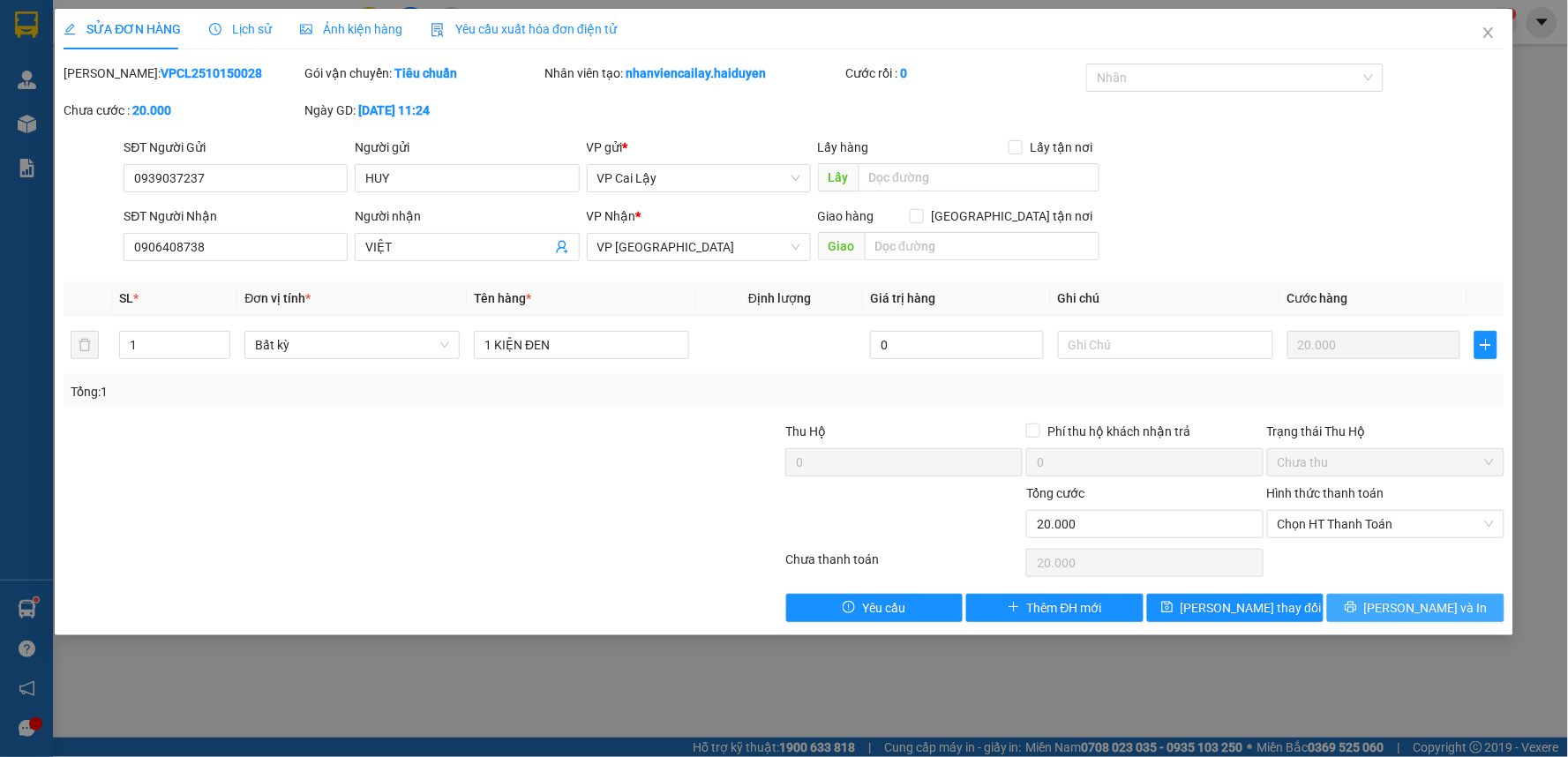
click at [1430, 606] on span "[PERSON_NAME] và In" at bounding box center [1427, 608] width 124 height 19
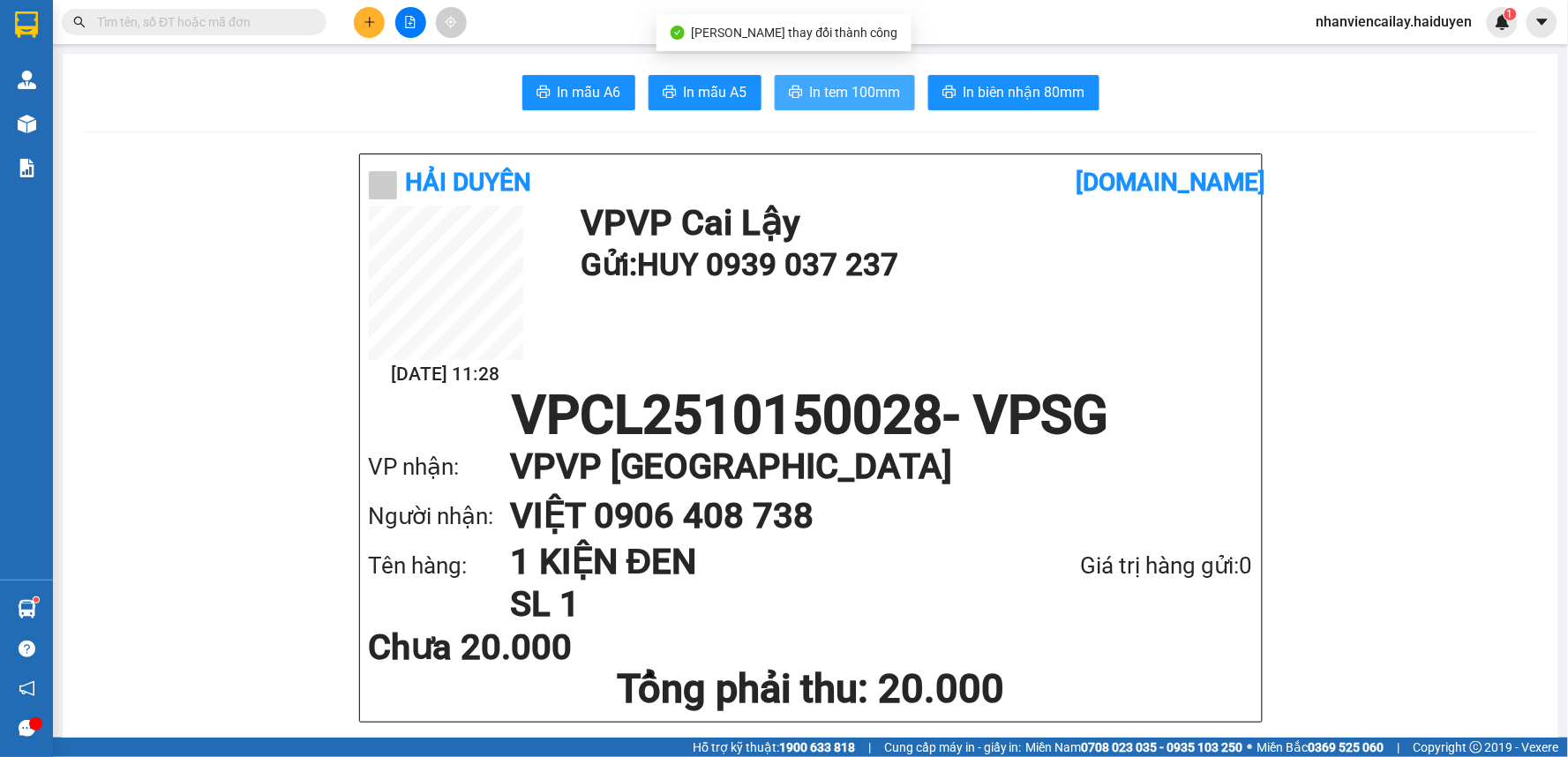
click at [827, 90] on span "In tem 100mm" at bounding box center [856, 92] width 91 height 22
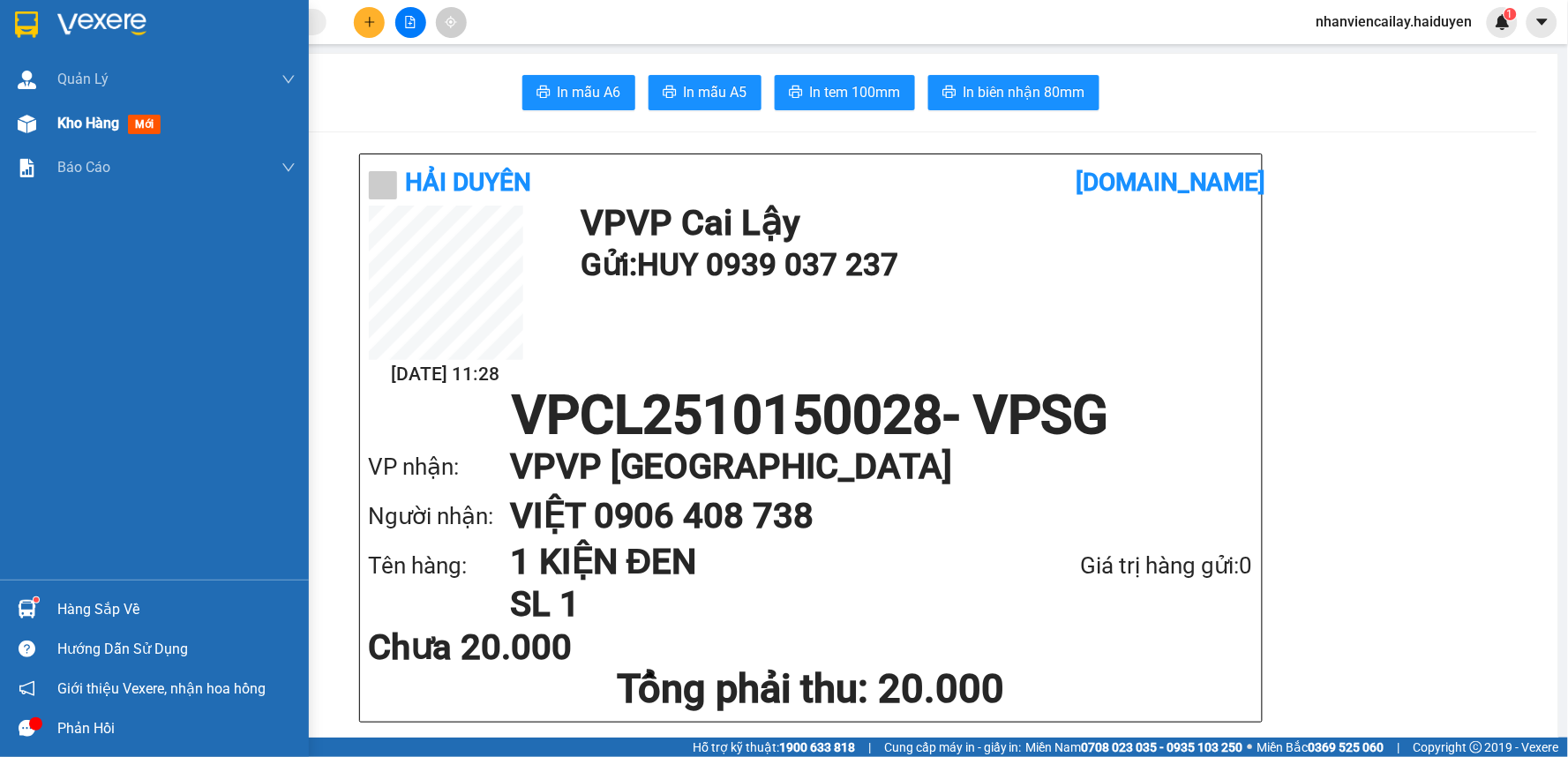
click at [30, 125] on img at bounding box center [26, 124] width 18 height 18
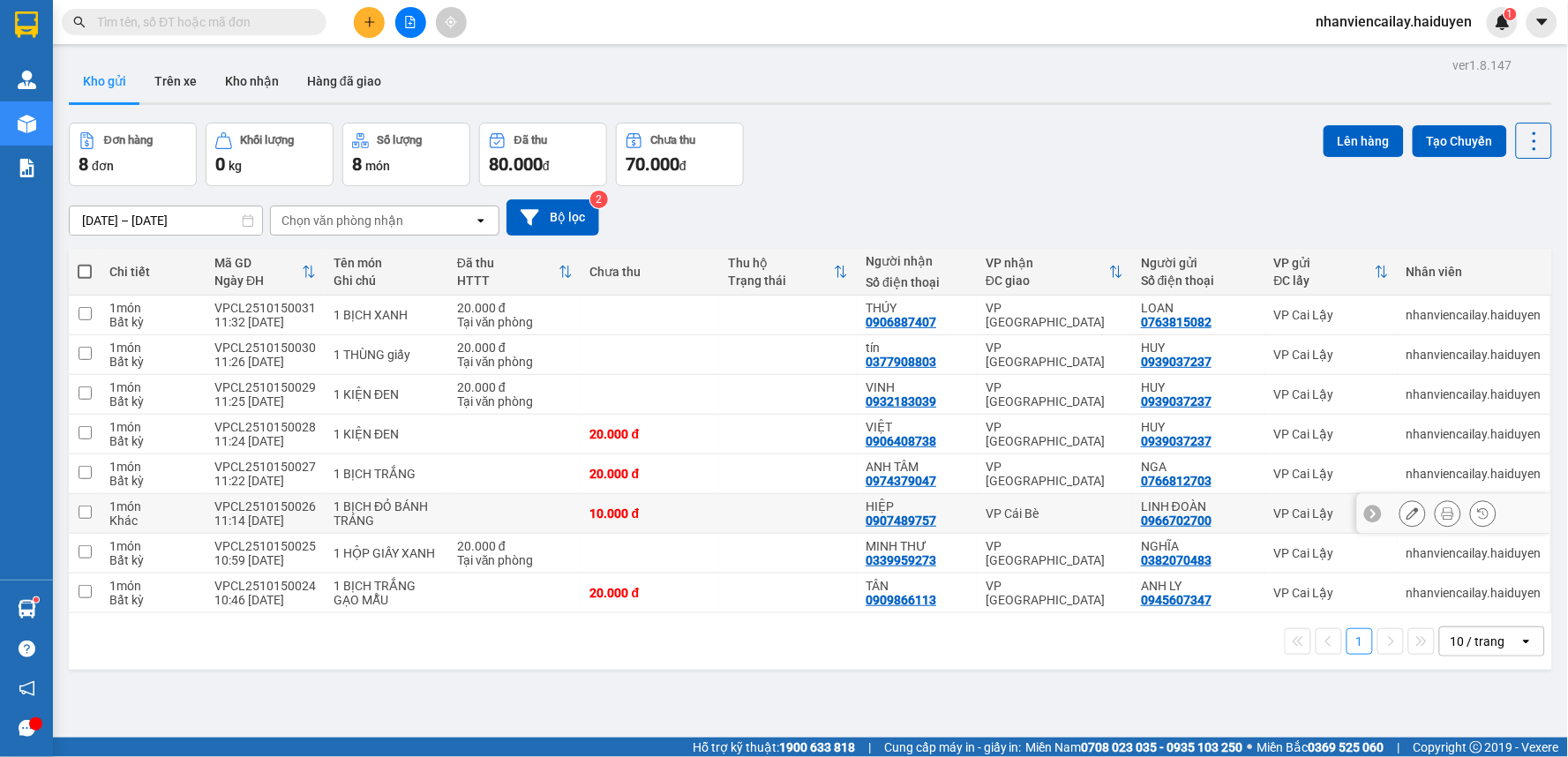
click at [1087, 514] on div "VP Cái Bè" at bounding box center [1054, 513] width 138 height 14
checkbox input "true"
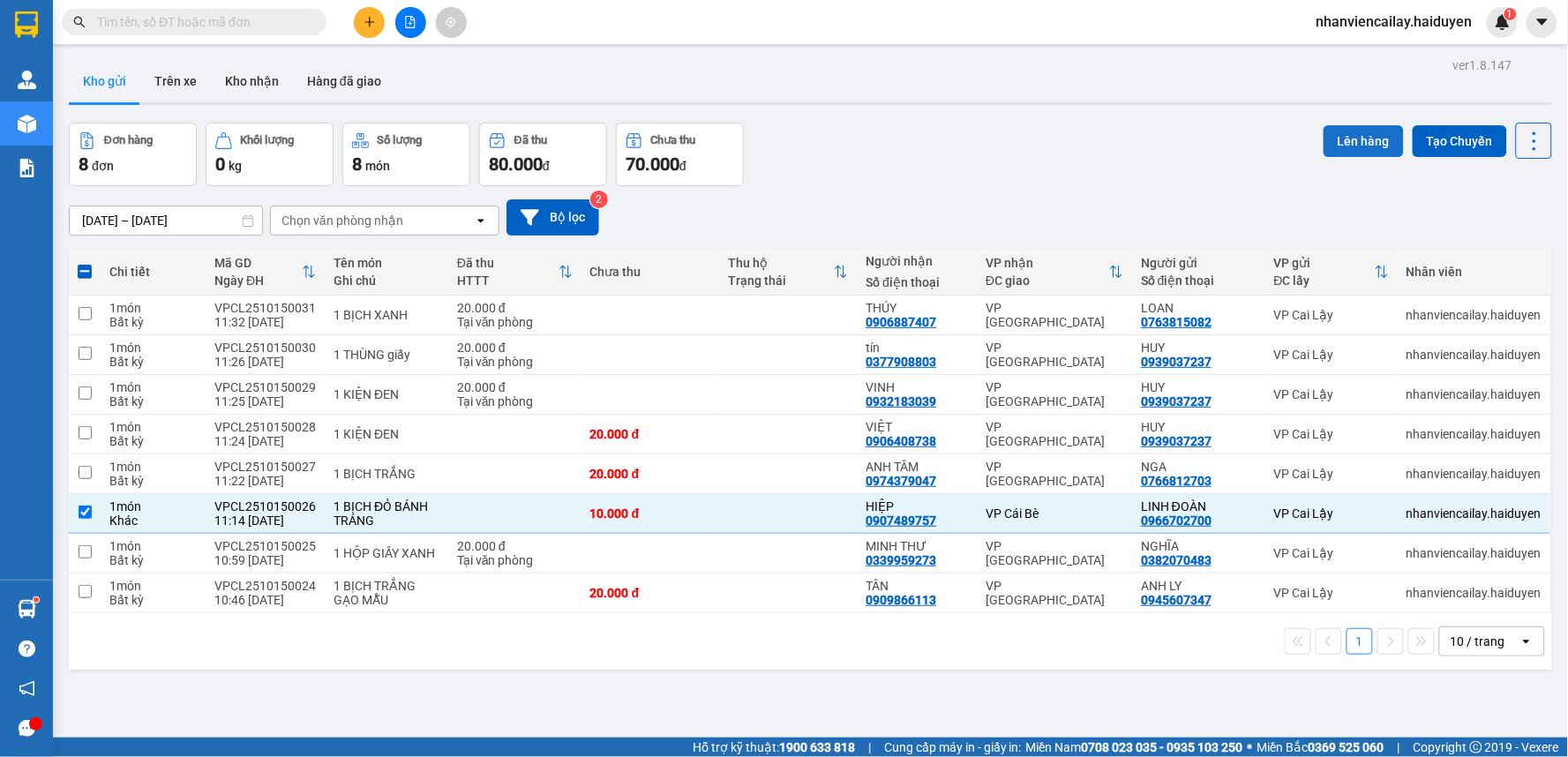
click at [1355, 132] on button "Lên hàng" at bounding box center [1364, 141] width 80 height 32
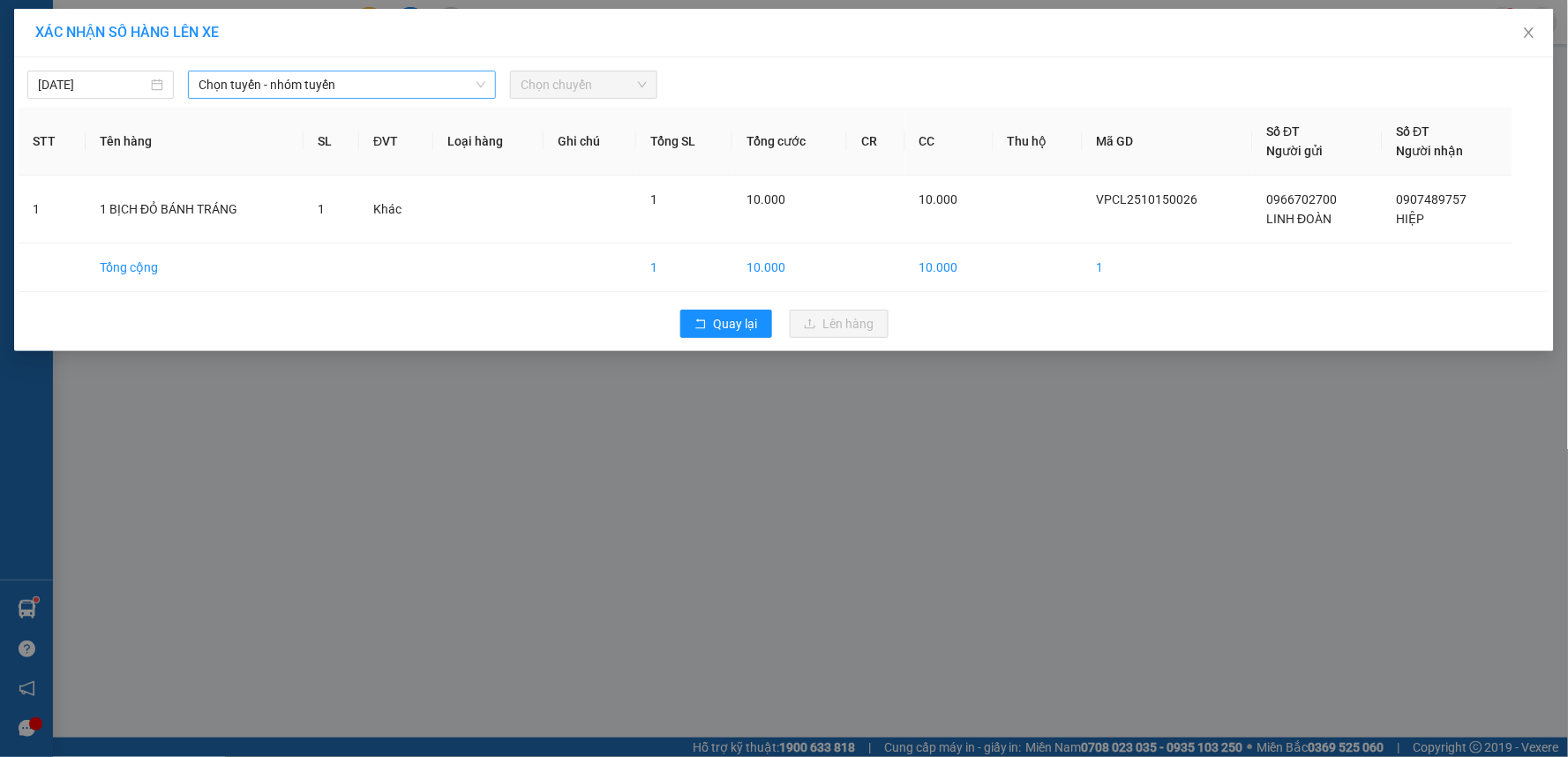
click at [466, 93] on span "Chọn tuyến - nhóm tuyến" at bounding box center [342, 84] width 287 height 26
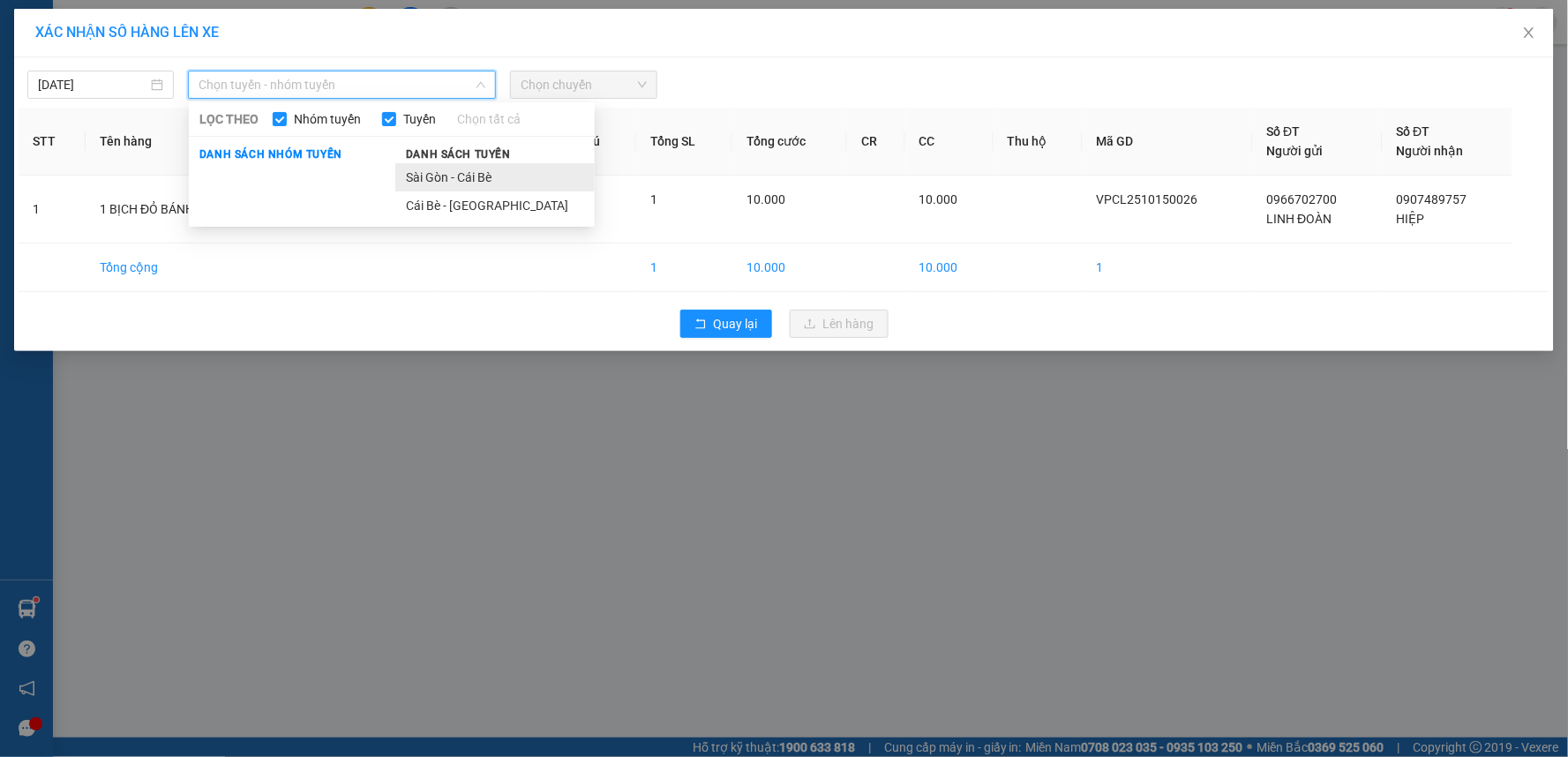
click at [436, 177] on li "Sài Gòn - Cái Bè" at bounding box center [495, 177] width 200 height 28
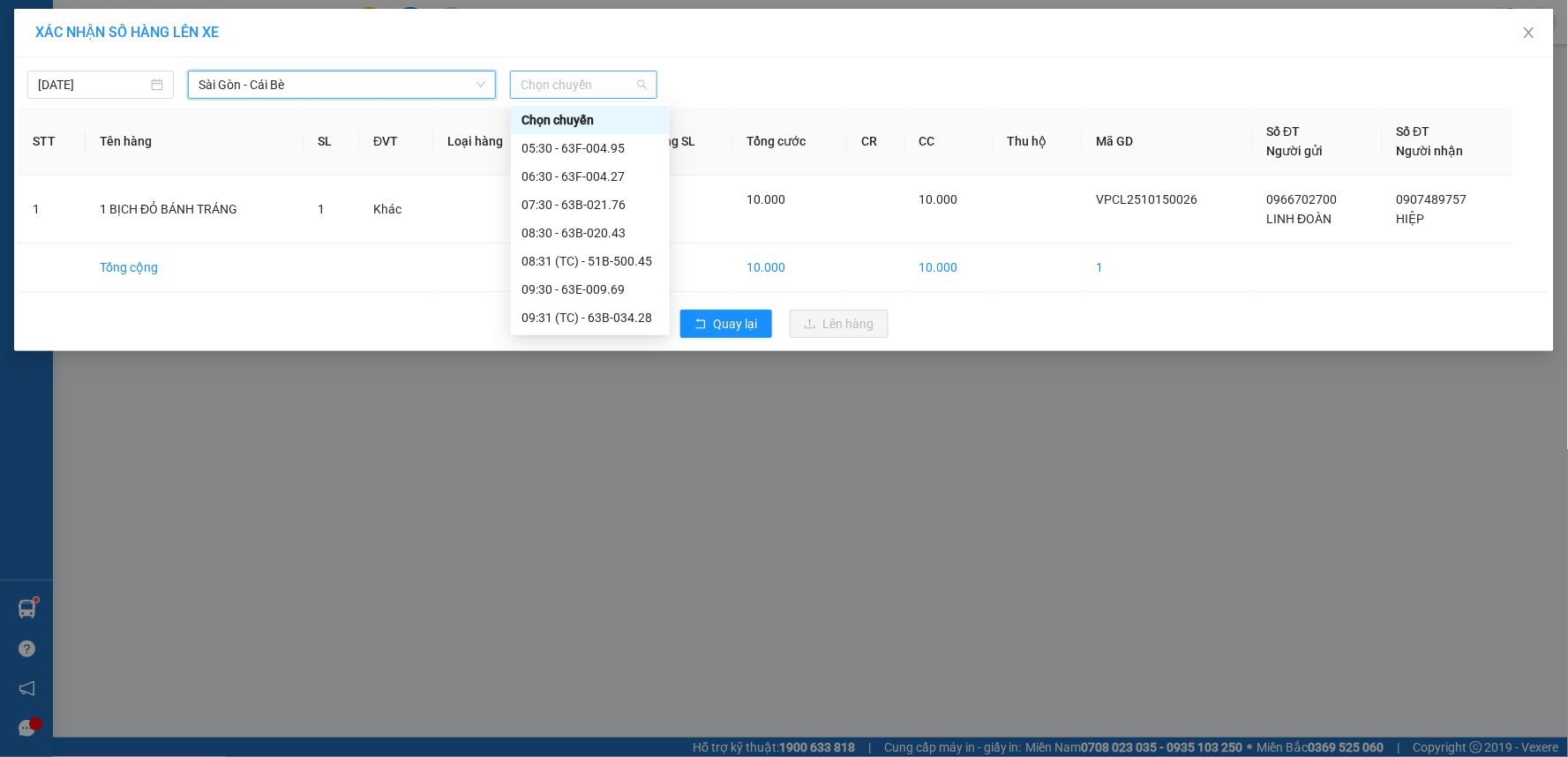
click at [624, 86] on span "Chọn chuyến" at bounding box center [584, 84] width 126 height 26
click at [633, 322] on div "09:31 (TC) - 63B-034.28" at bounding box center [589, 317] width 138 height 19
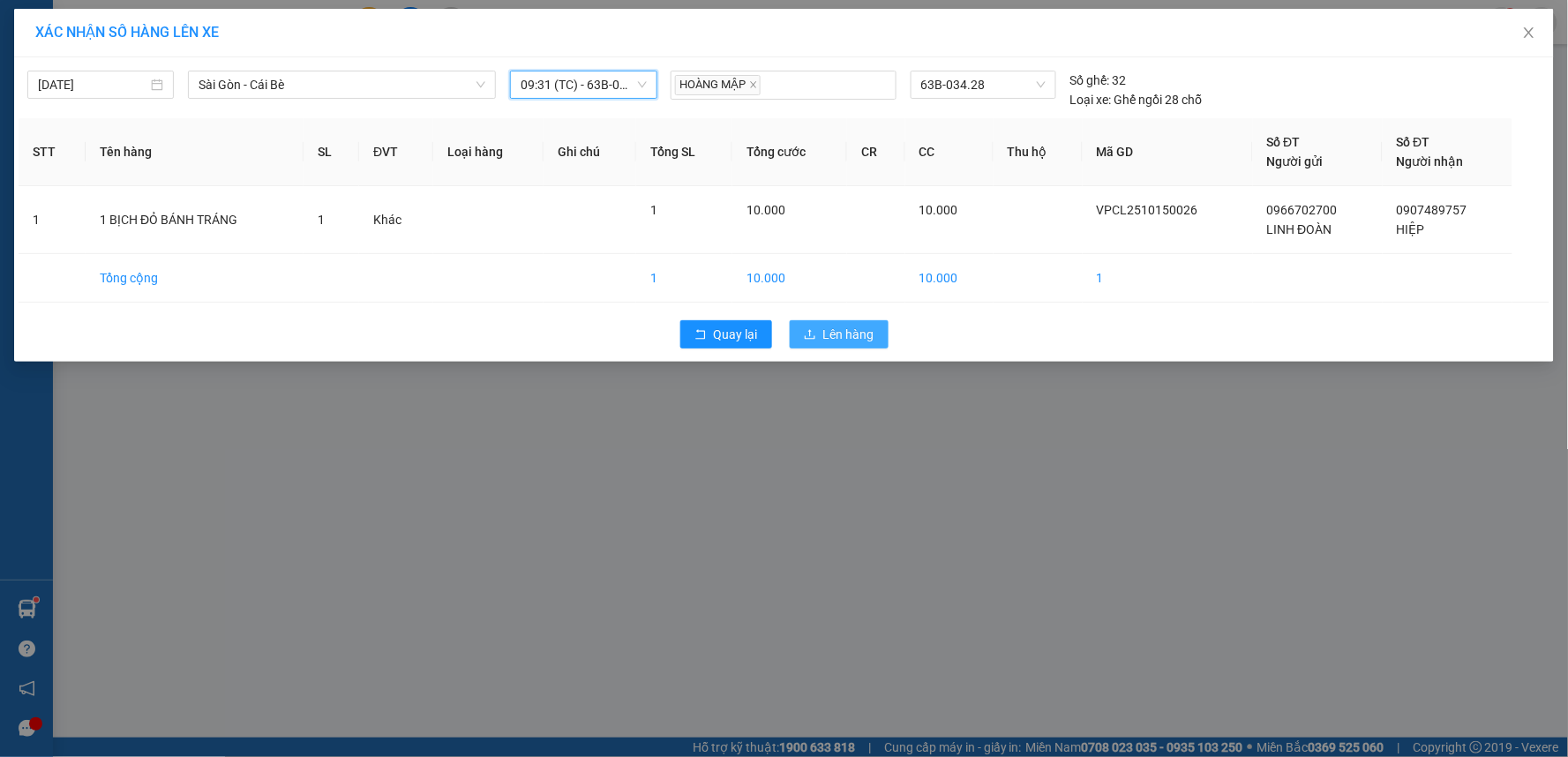
click at [841, 332] on span "Lên hàng" at bounding box center [849, 333] width 51 height 19
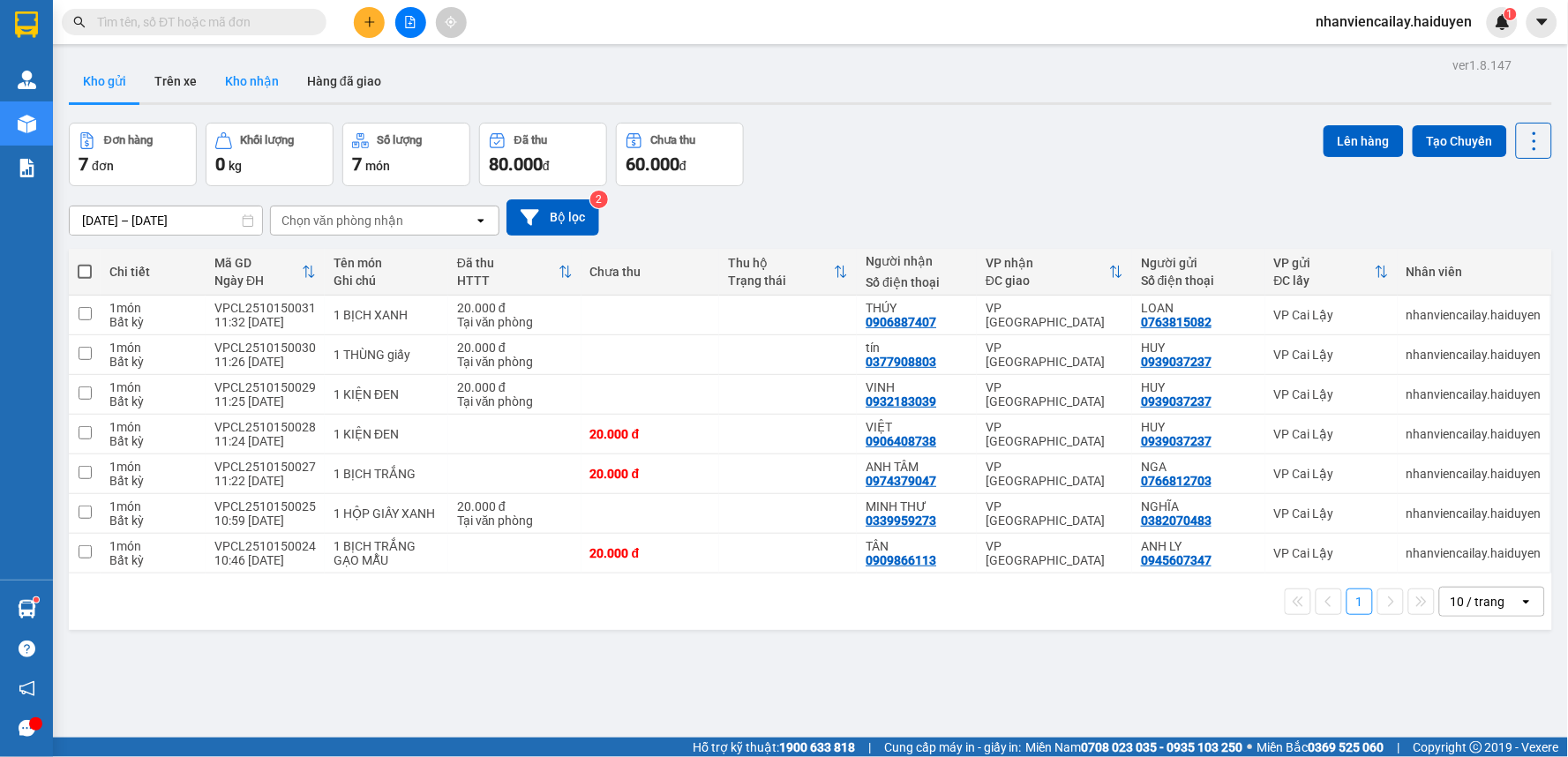
click at [261, 74] on button "Kho nhận" at bounding box center [252, 81] width 82 height 42
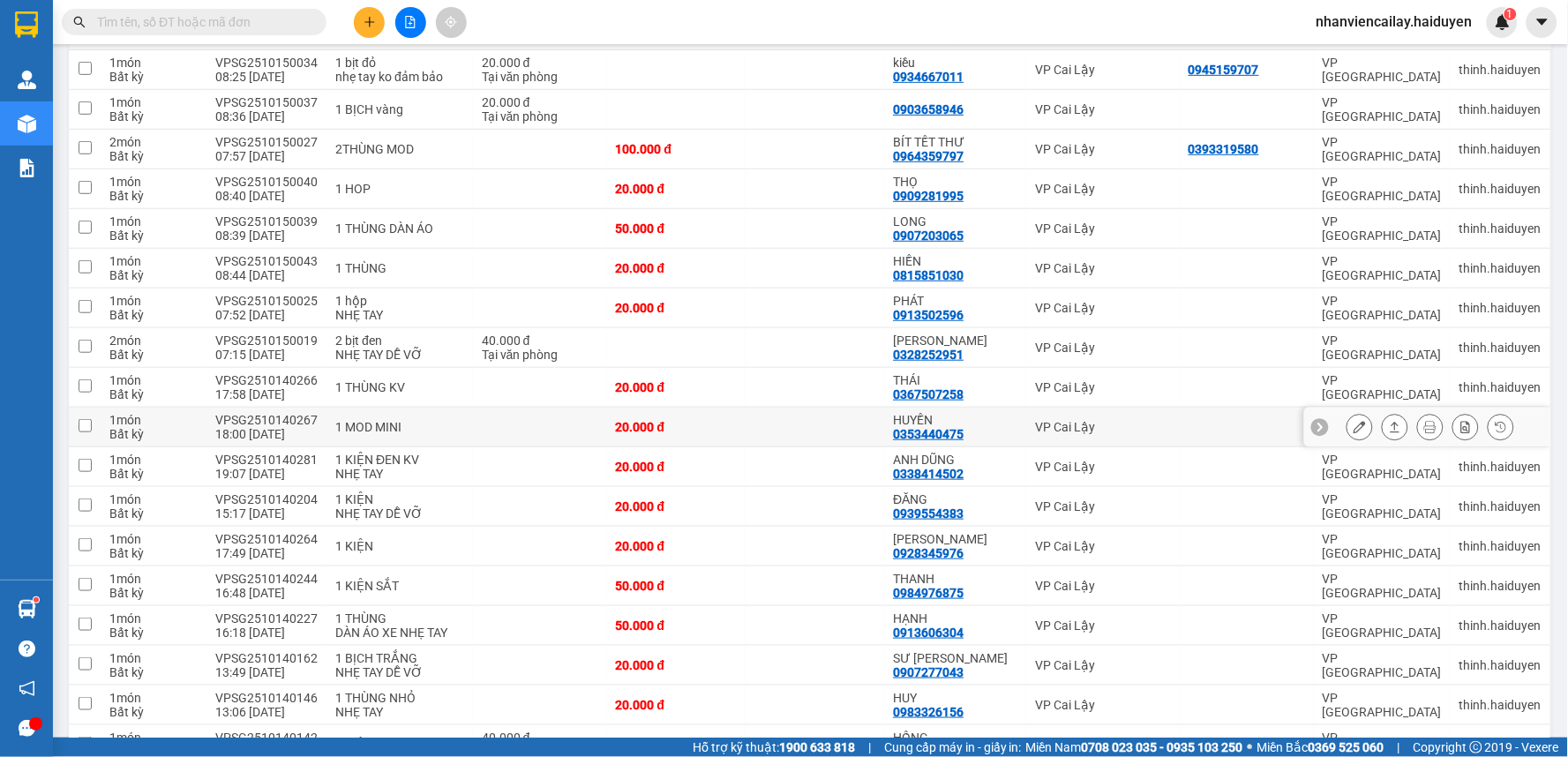
scroll to position [294, 0]
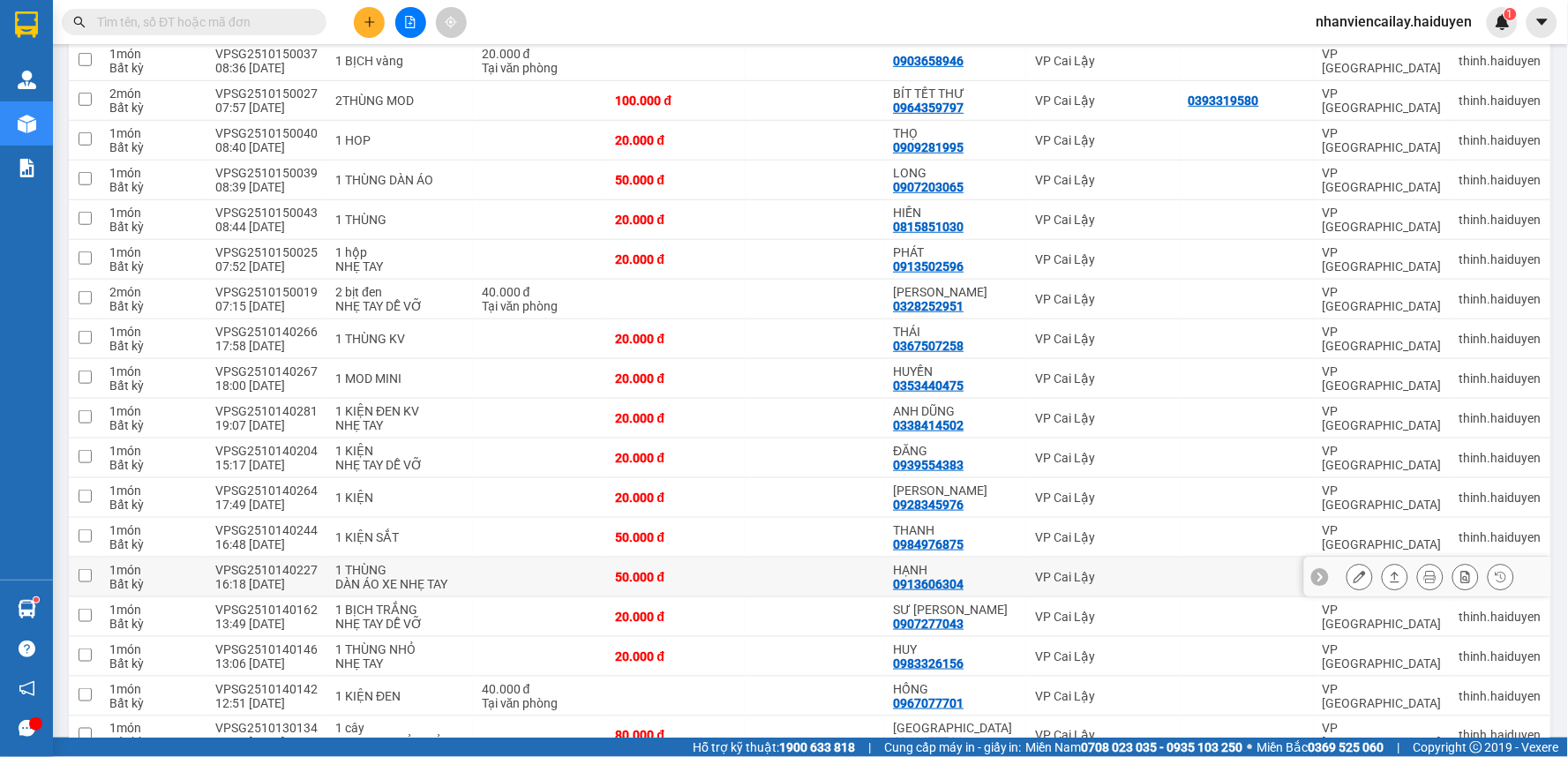
drag, startPoint x: 1110, startPoint y: 574, endPoint x: 1219, endPoint y: 576, distance: 109.0
click at [1172, 574] on tr "1 món Bất kỳ VPSG2510140227 16:18 [DATE] 1 THÙNG DÀN ÁO XE NHẸ TAY 50.000 đ HẠN…" at bounding box center [811, 578] width 1483 height 40
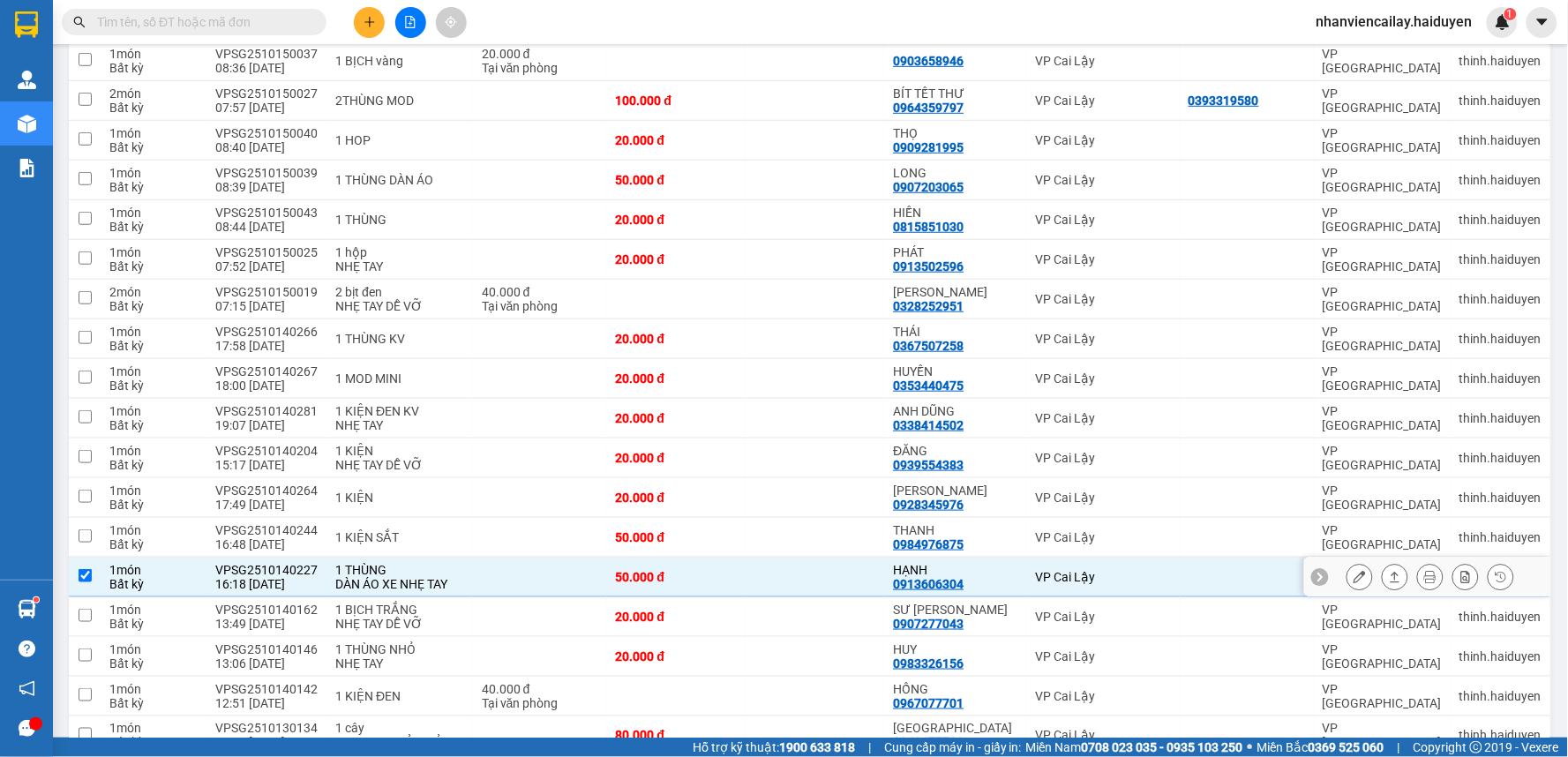
click at [1189, 578] on div at bounding box center [1247, 577] width 117 height 14
checkbox input "false"
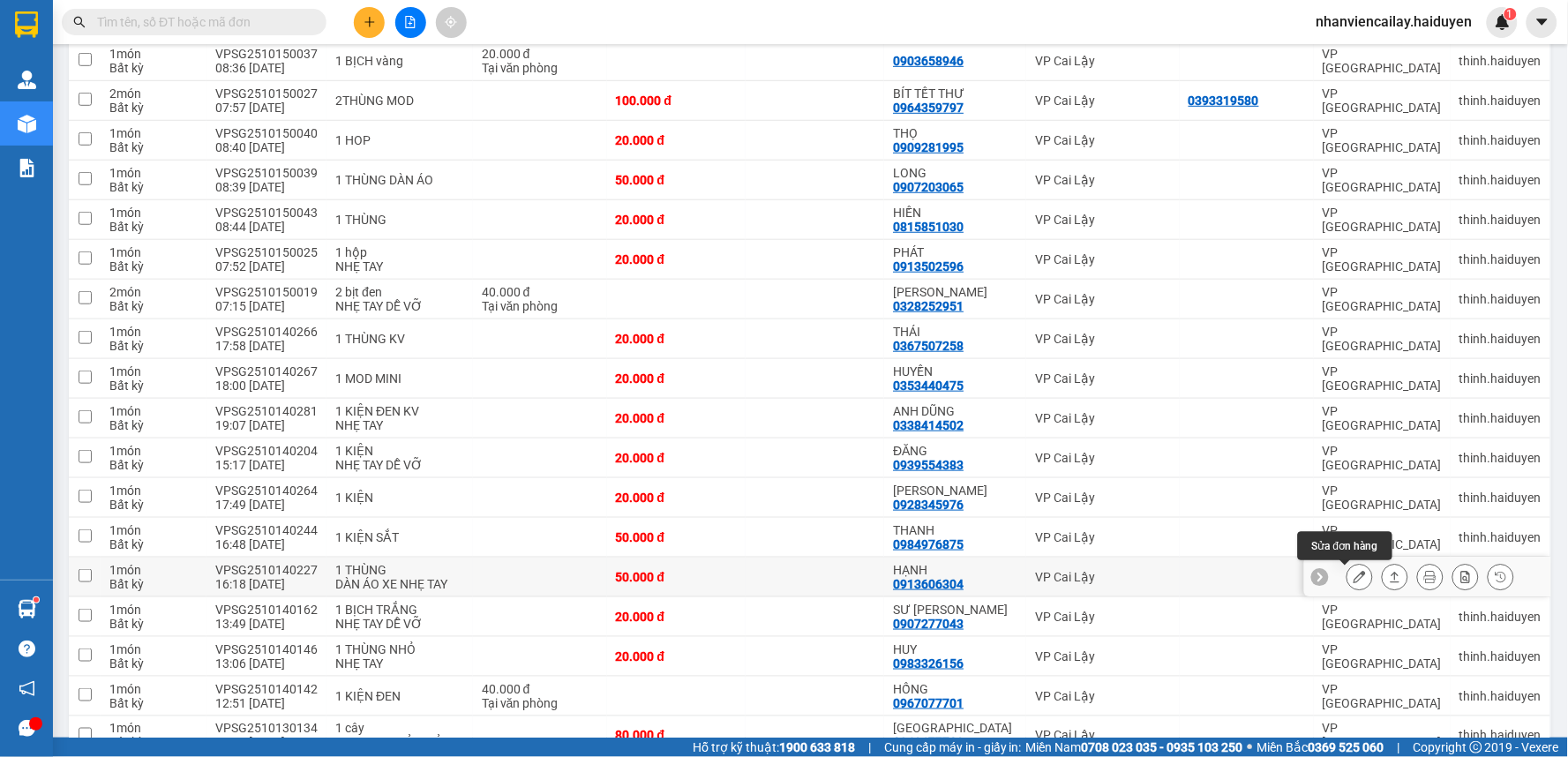
click at [1354, 575] on icon at bounding box center [1360, 578] width 13 height 13
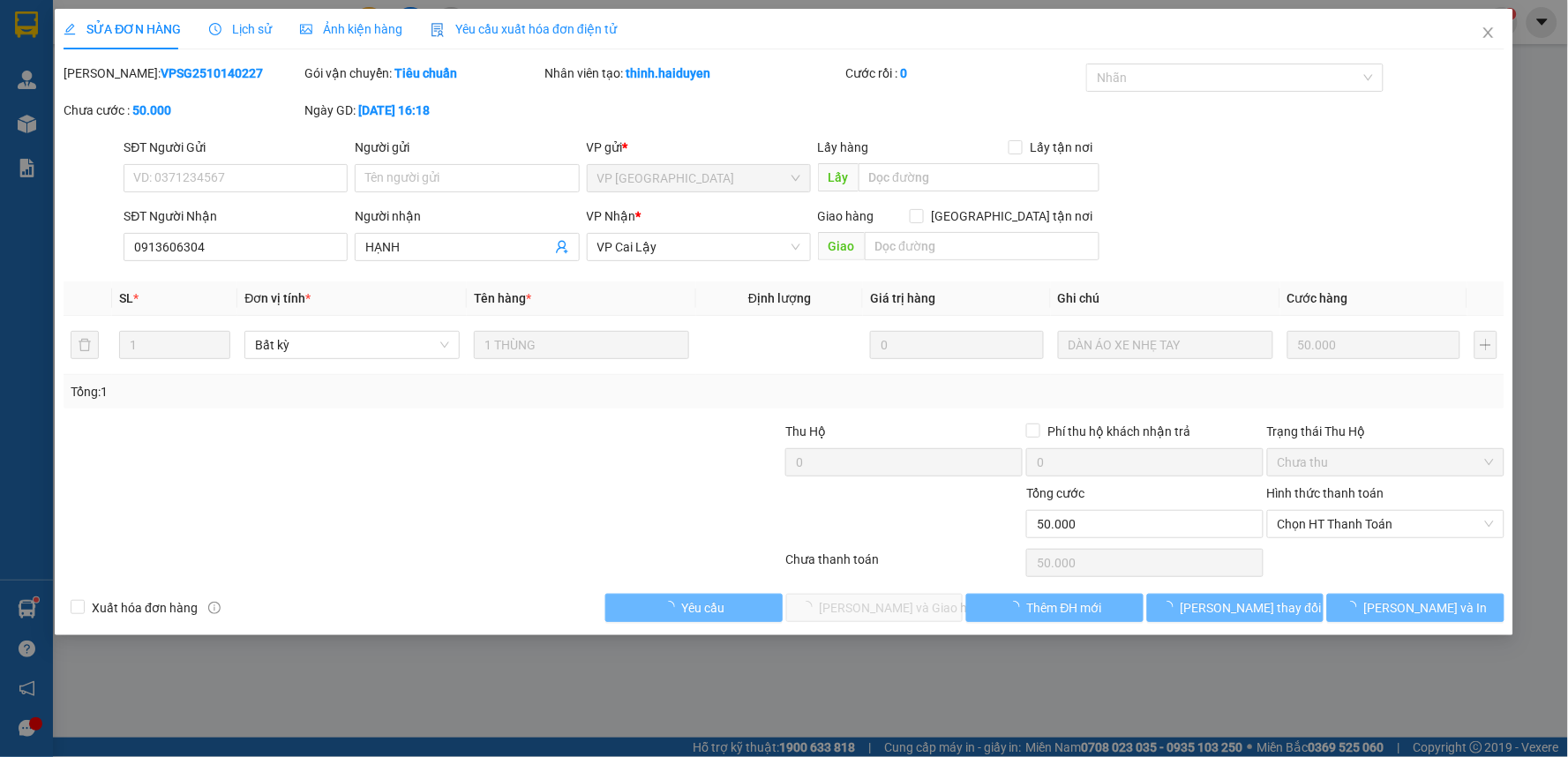
type input "0913606304"
type input "HẠNH"
type input "0"
type input "50.000"
click at [1421, 521] on span "Chọn HT Thanh Toán" at bounding box center [1386, 524] width 216 height 26
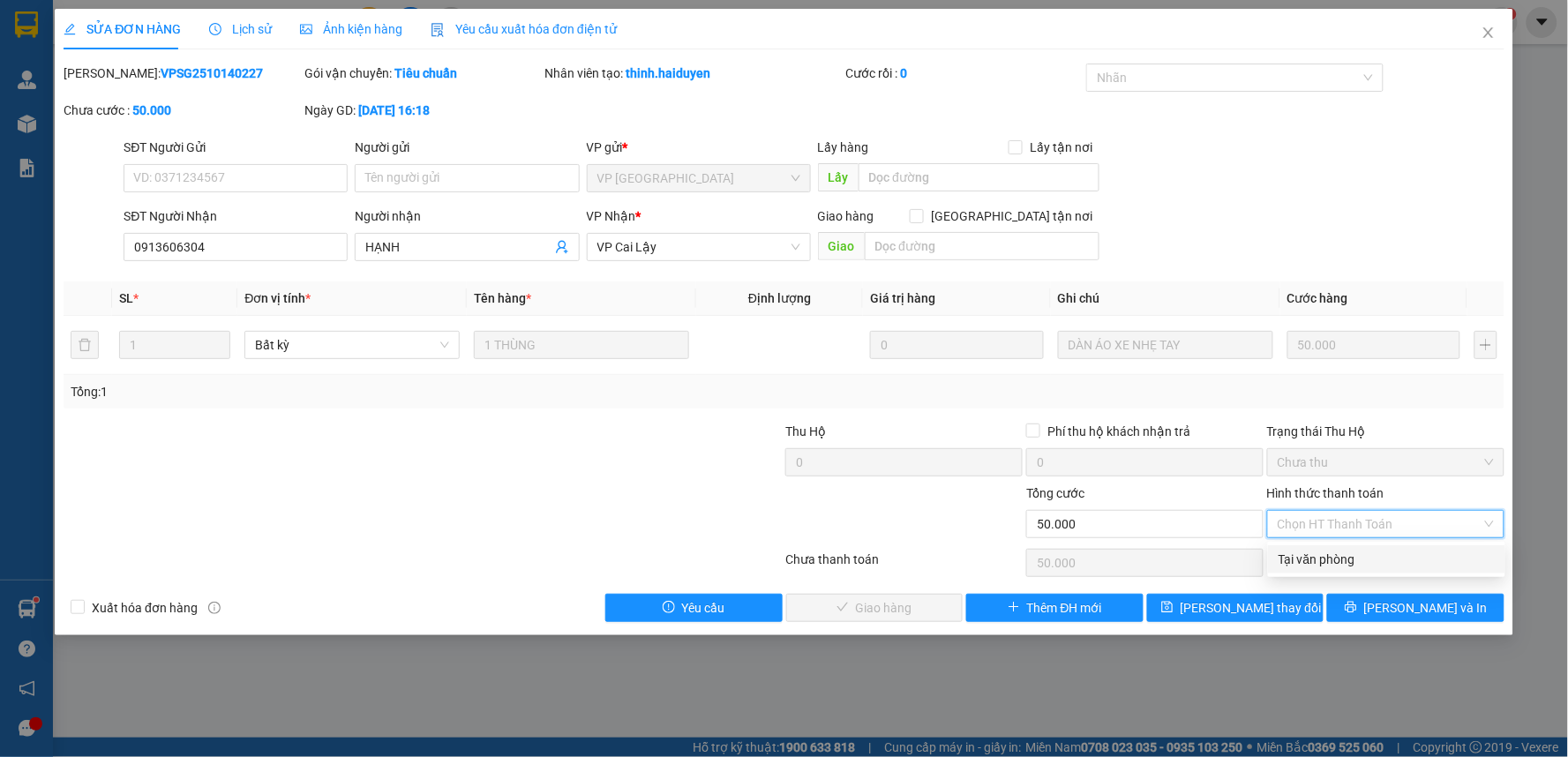
click at [1382, 558] on div "Tại văn phòng" at bounding box center [1387, 558] width 216 height 19
type input "0"
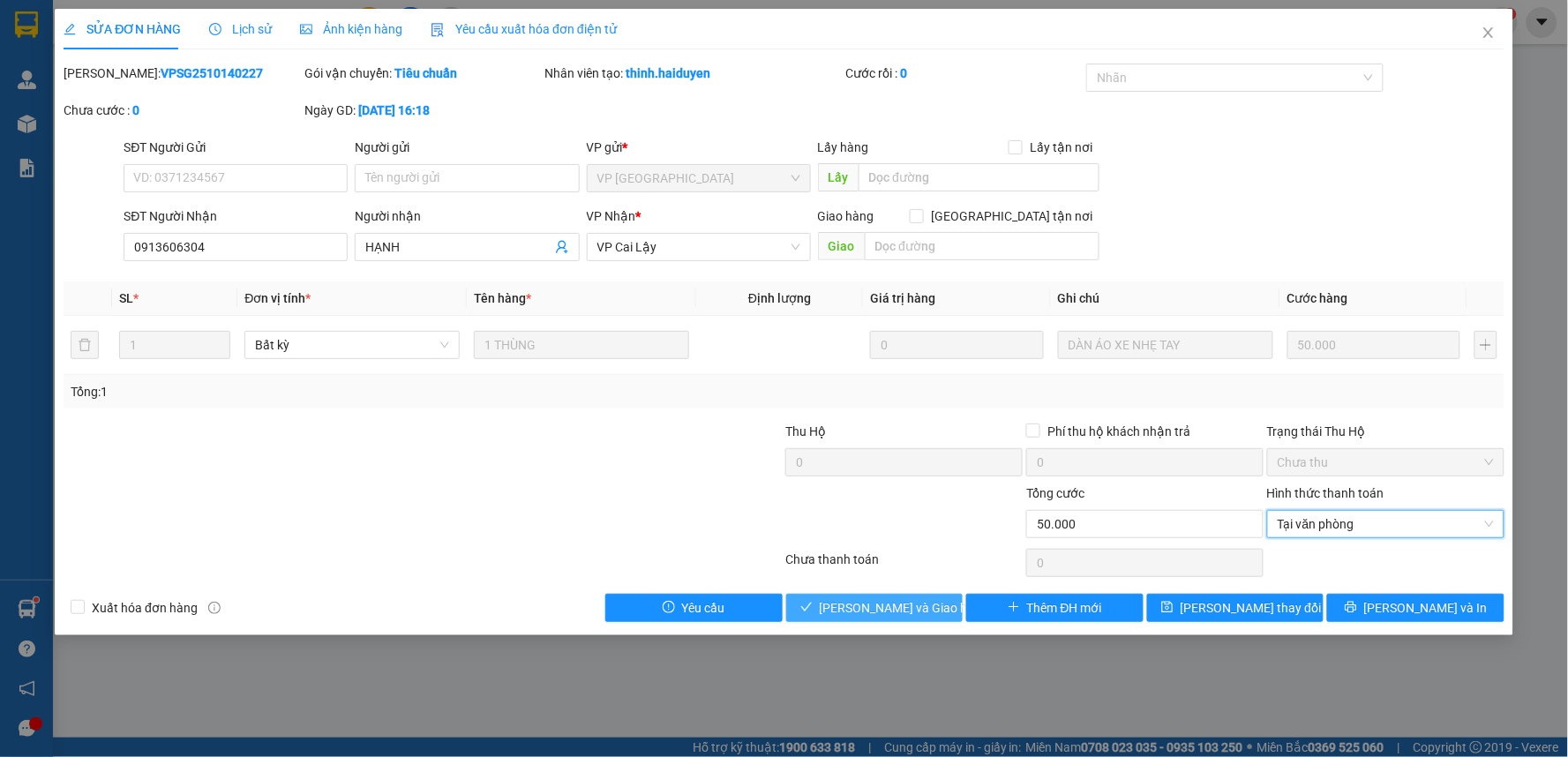
click at [885, 610] on span "[PERSON_NAME] và Giao hàng" at bounding box center [905, 608] width 169 height 19
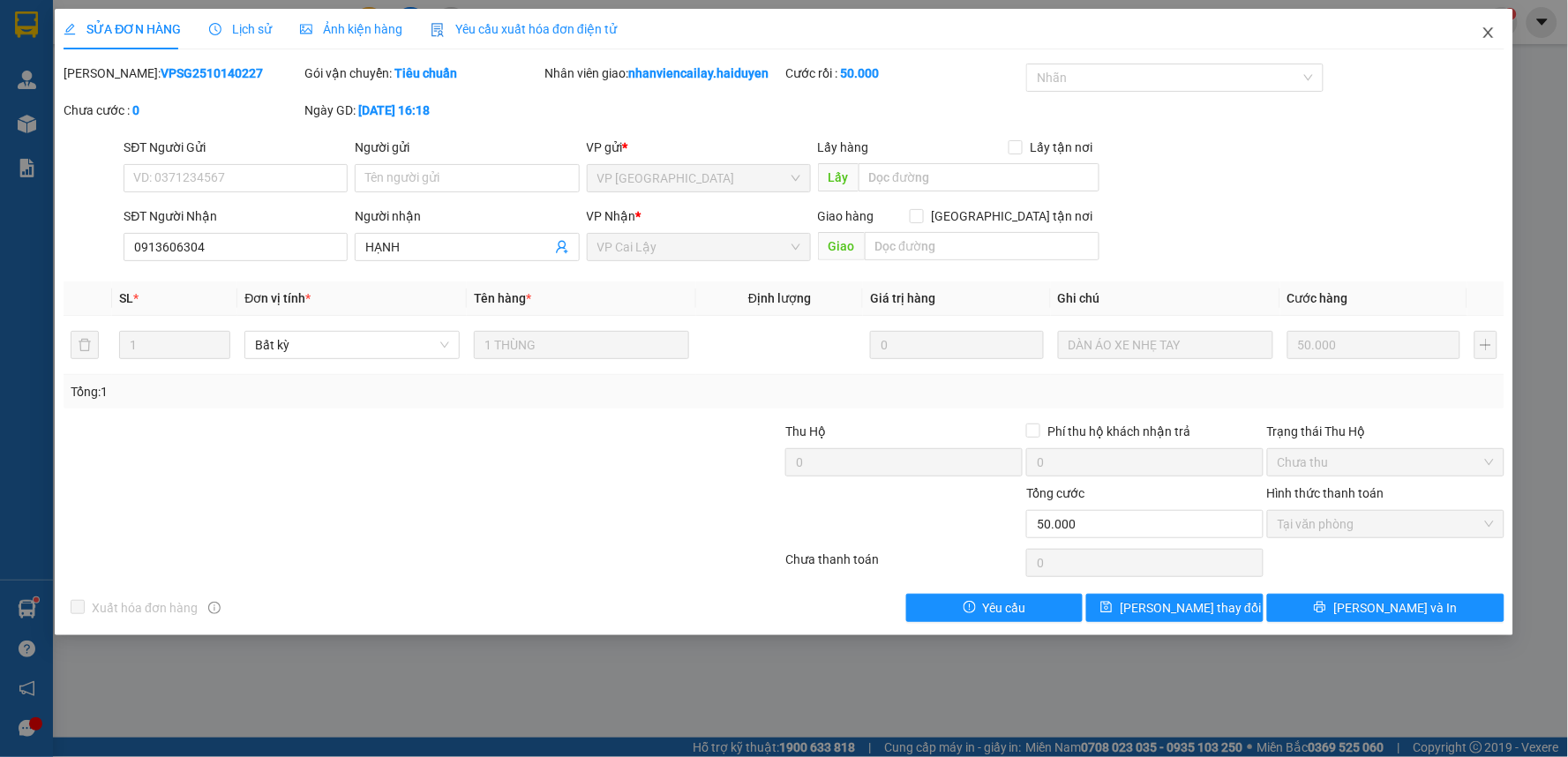
click at [1490, 29] on icon "close" at bounding box center [1488, 32] width 14 height 14
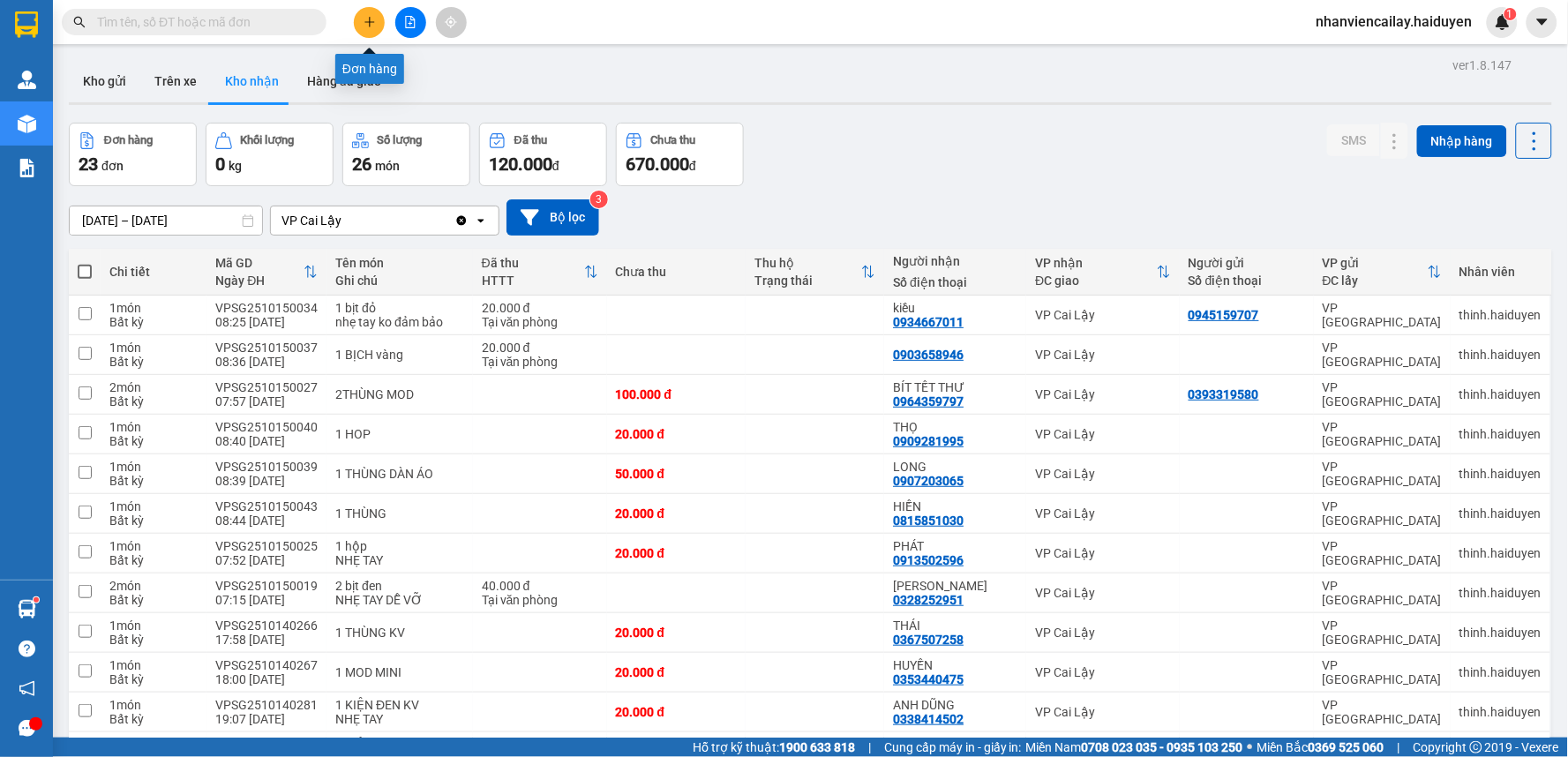
click at [366, 22] on icon "plus" at bounding box center [369, 21] width 10 height 1
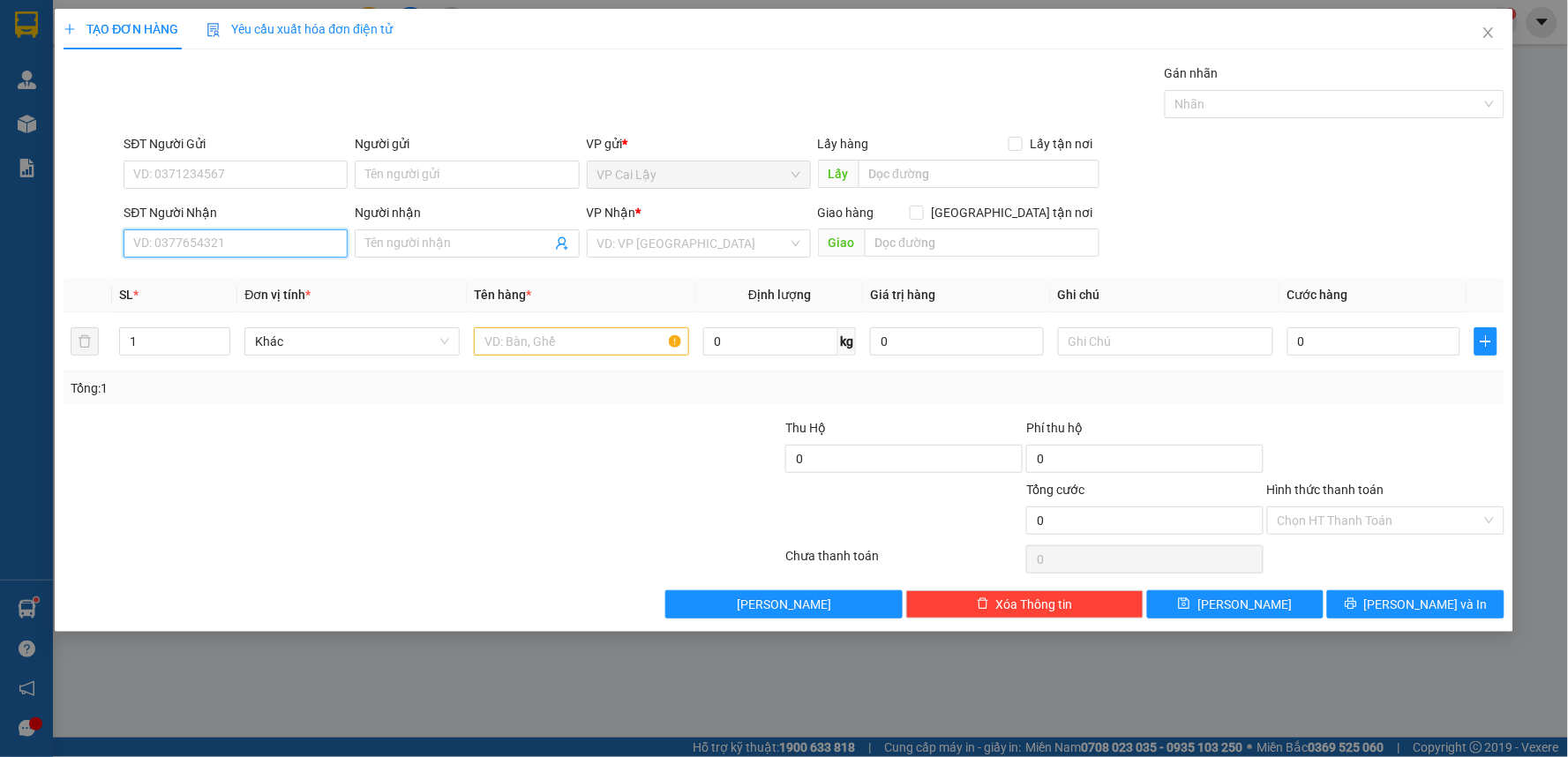
click at [295, 242] on input "SĐT Người Nhận" at bounding box center [236, 243] width 224 height 28
click at [296, 277] on div "0916009439 - HẢO" at bounding box center [235, 278] width 203 height 19
type input "0916009439"
type input "HẢO"
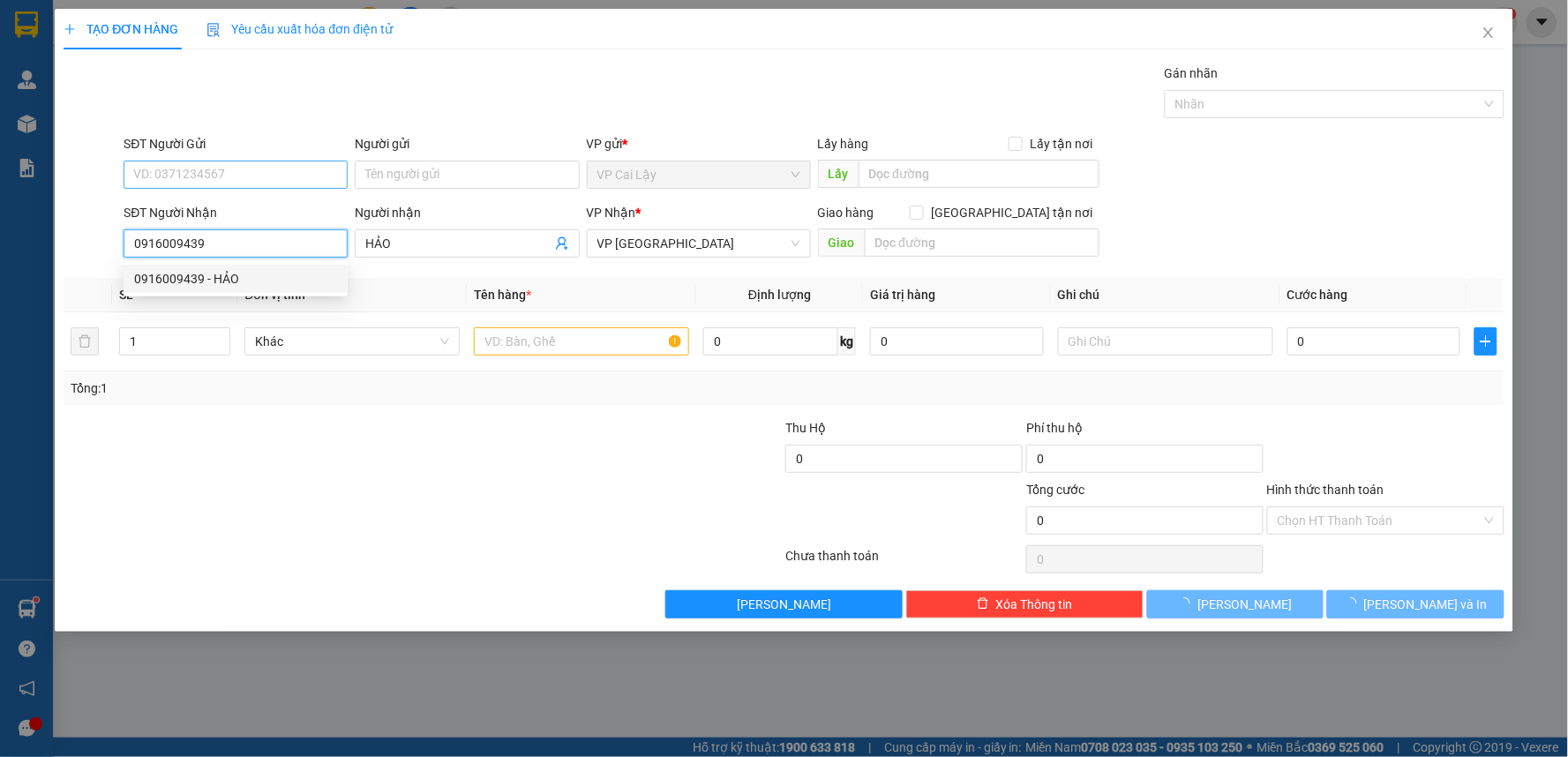
type input "20.000"
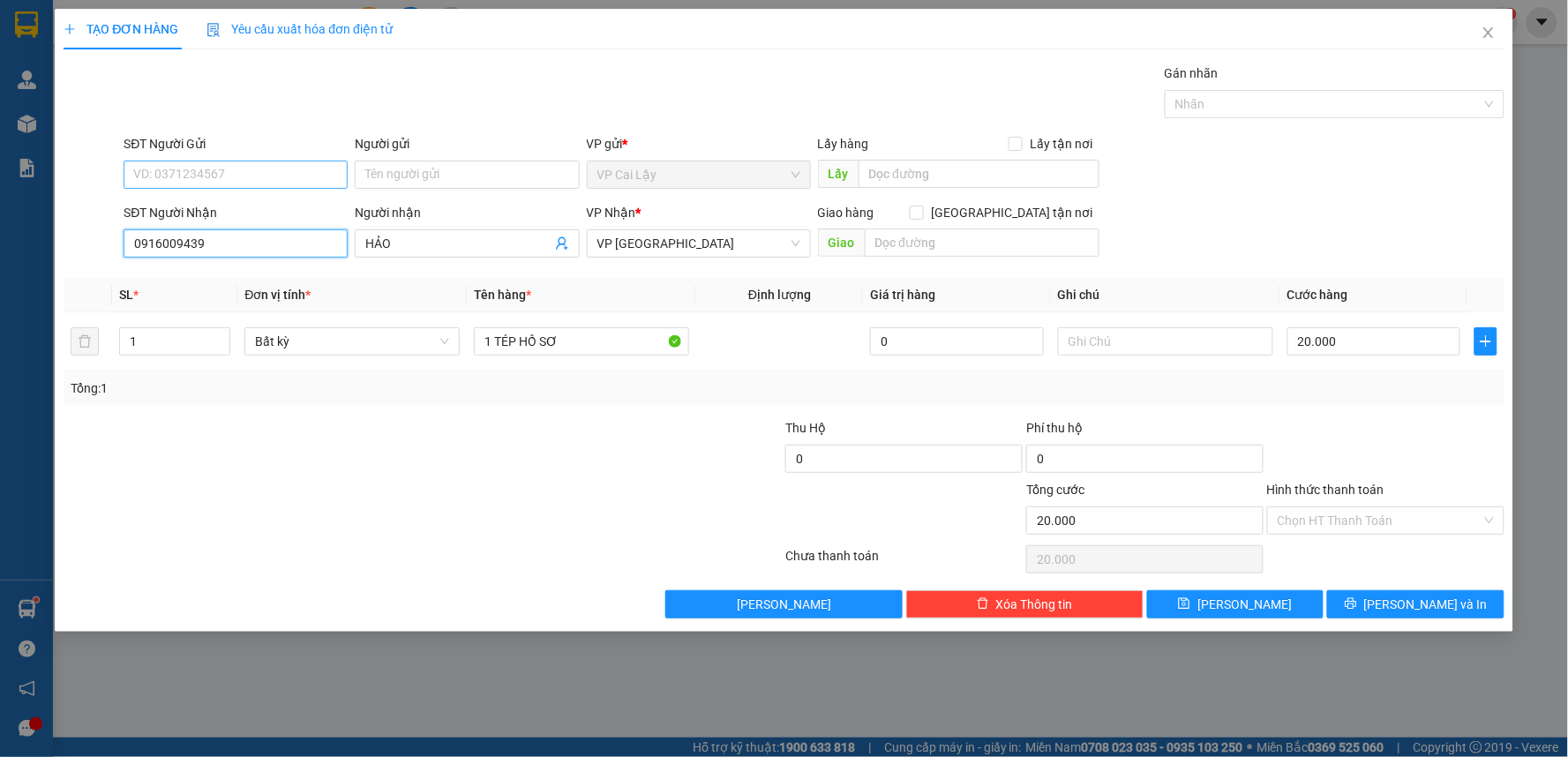
type input "0916009439"
click at [304, 169] on input "SĐT Người Gửi" at bounding box center [236, 174] width 224 height 28
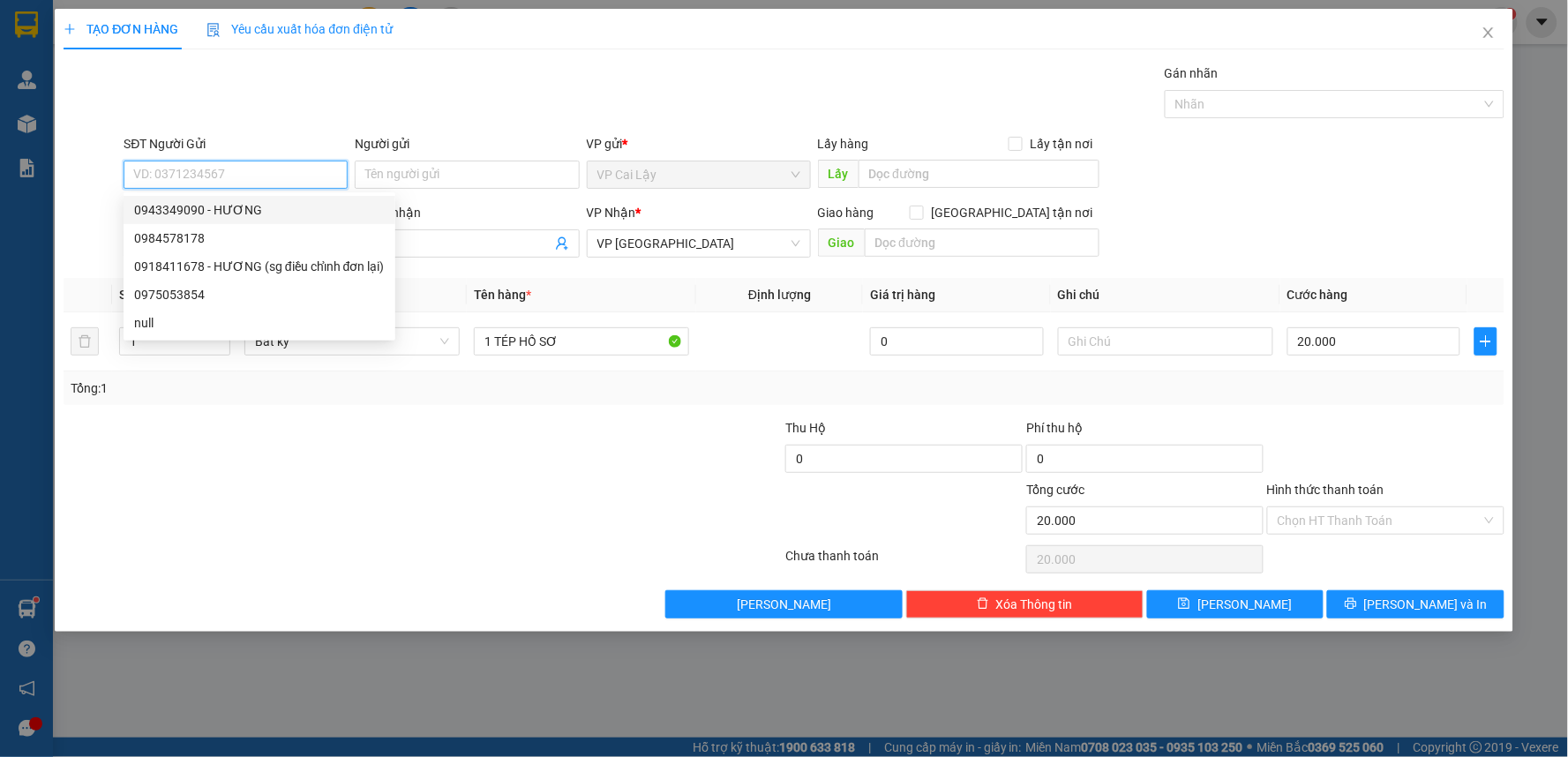
click at [307, 203] on div "0943349090 - HƯƠNG" at bounding box center [259, 210] width 251 height 19
type input "0943349090"
type input "HƯƠNG"
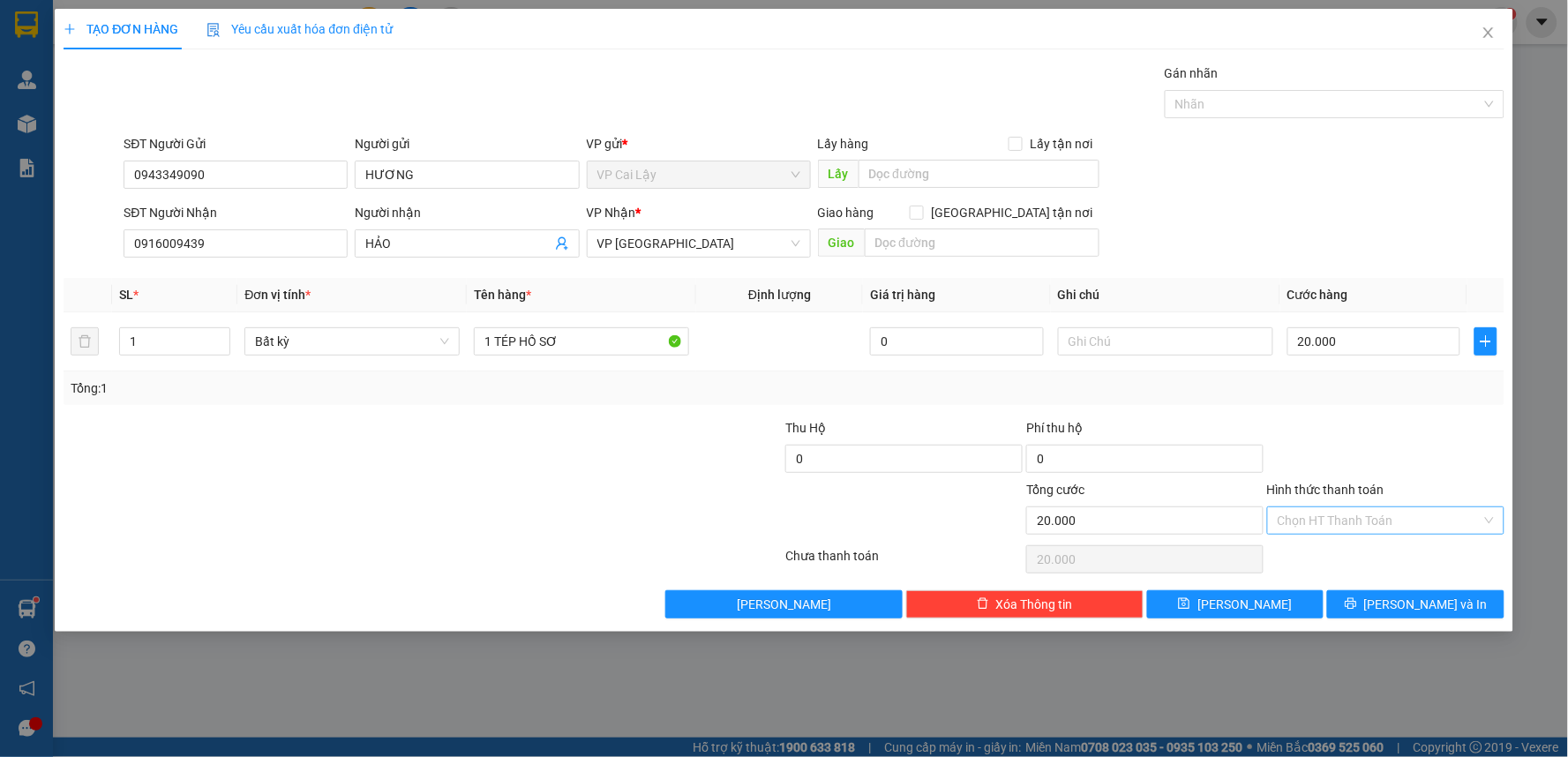
click at [1401, 523] on input "Hình thức thanh toán" at bounding box center [1380, 520] width 204 height 26
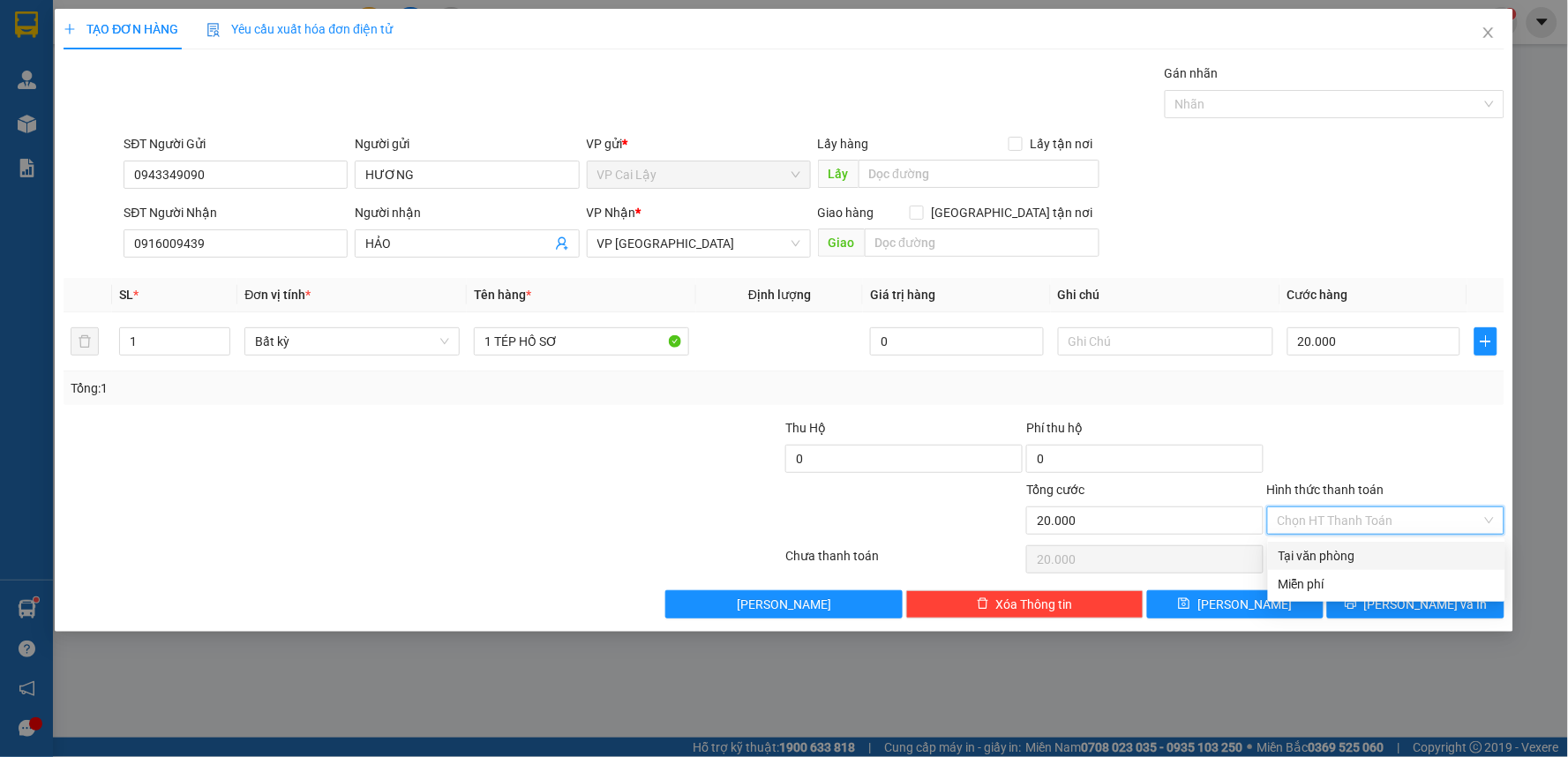
click at [1399, 549] on div "Tại văn phòng" at bounding box center [1387, 556] width 216 height 19
type input "0"
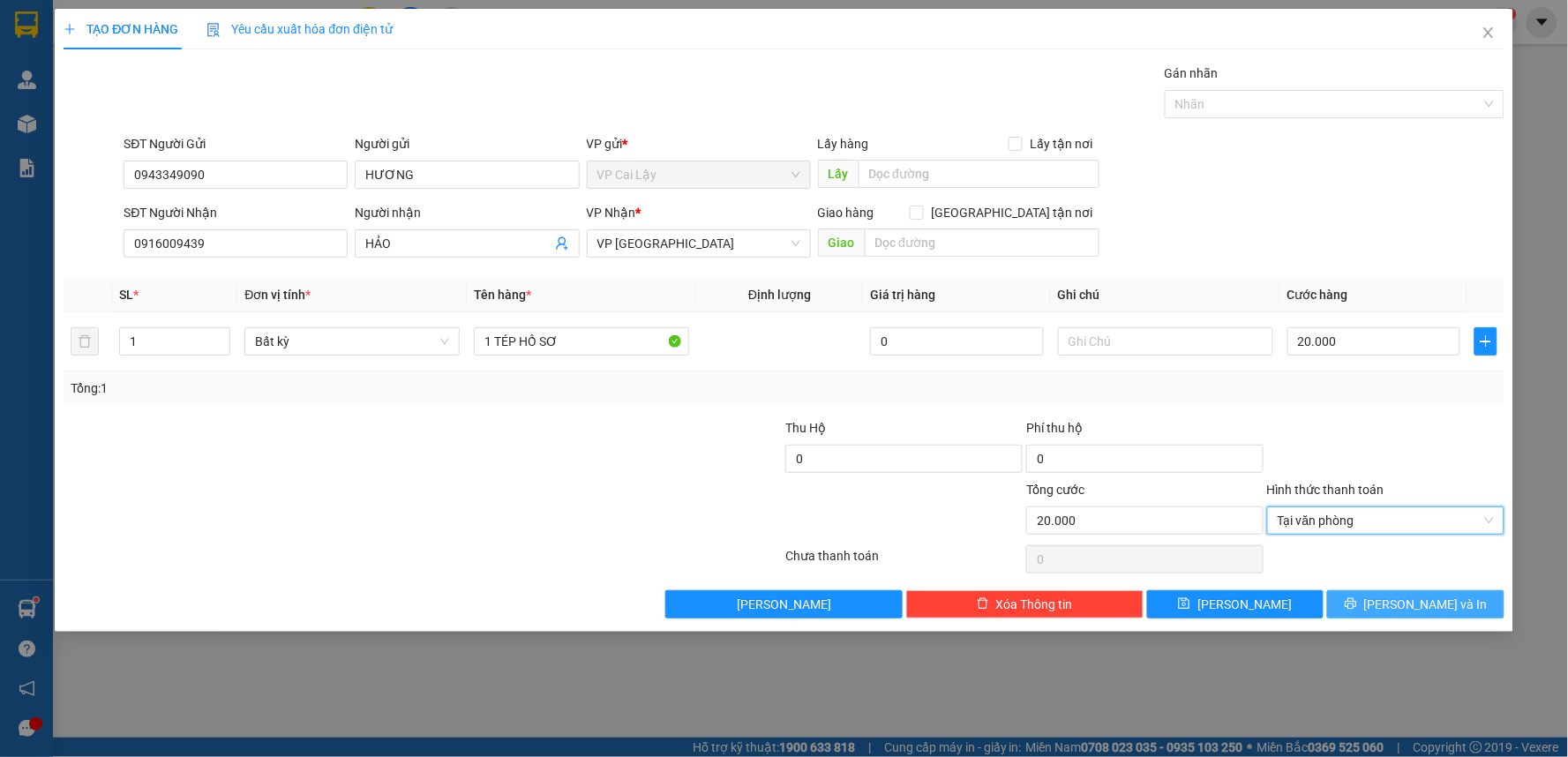
click at [1430, 602] on span "[PERSON_NAME] và In" at bounding box center [1427, 604] width 124 height 19
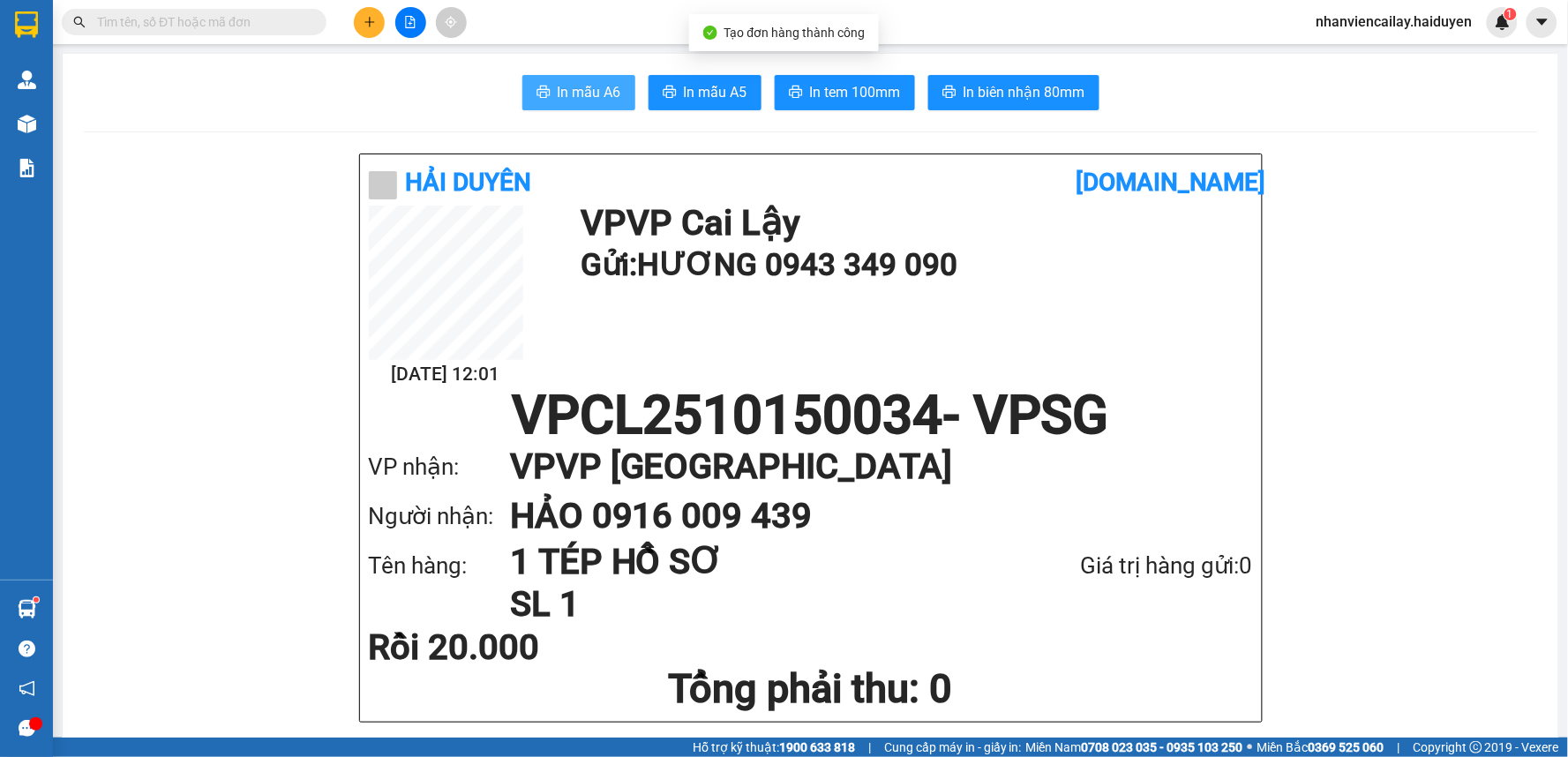
click at [574, 88] on span "In mẫu A6" at bounding box center [589, 92] width 64 height 22
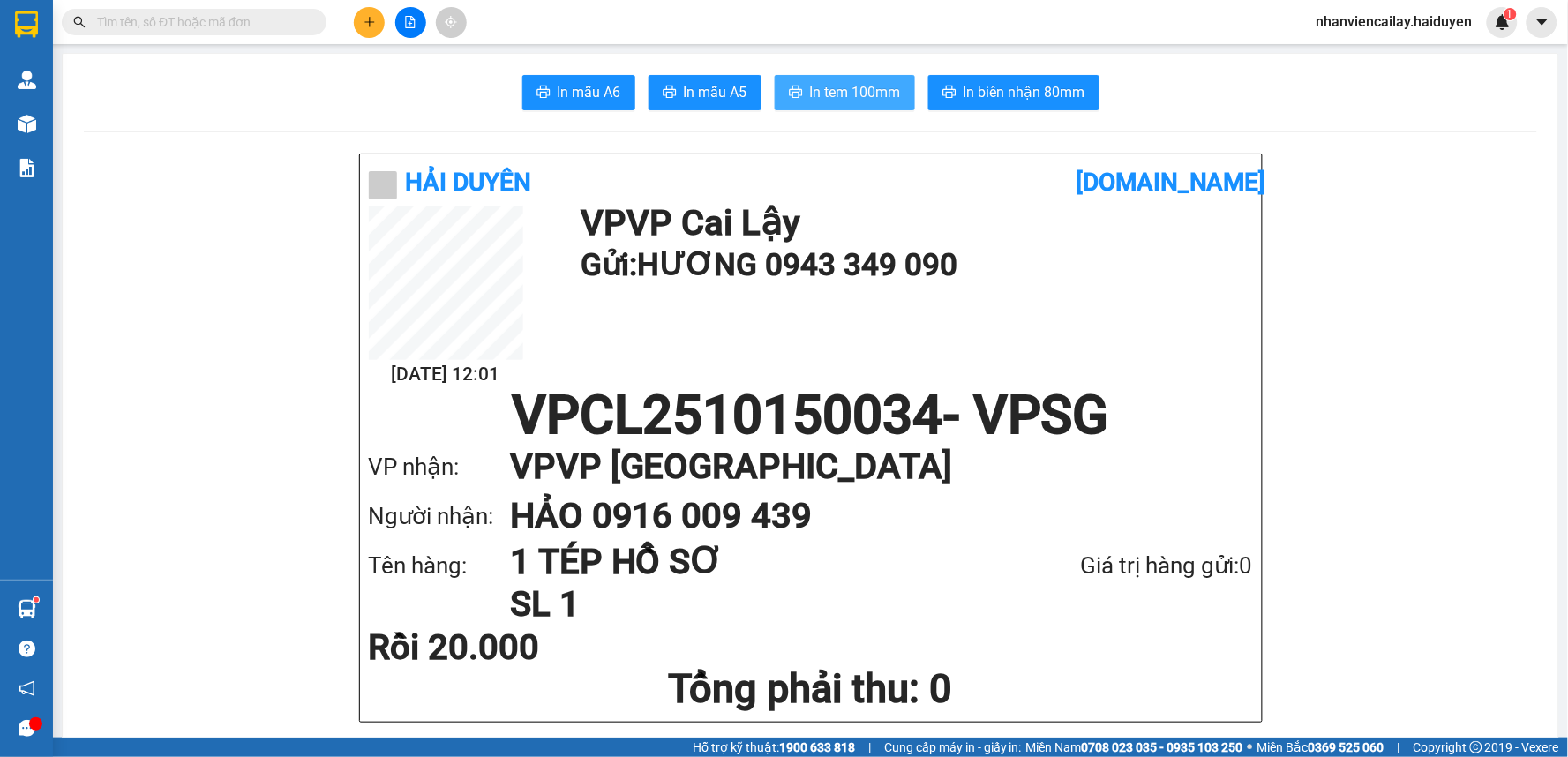
click at [849, 94] on span "In tem 100mm" at bounding box center [856, 92] width 91 height 22
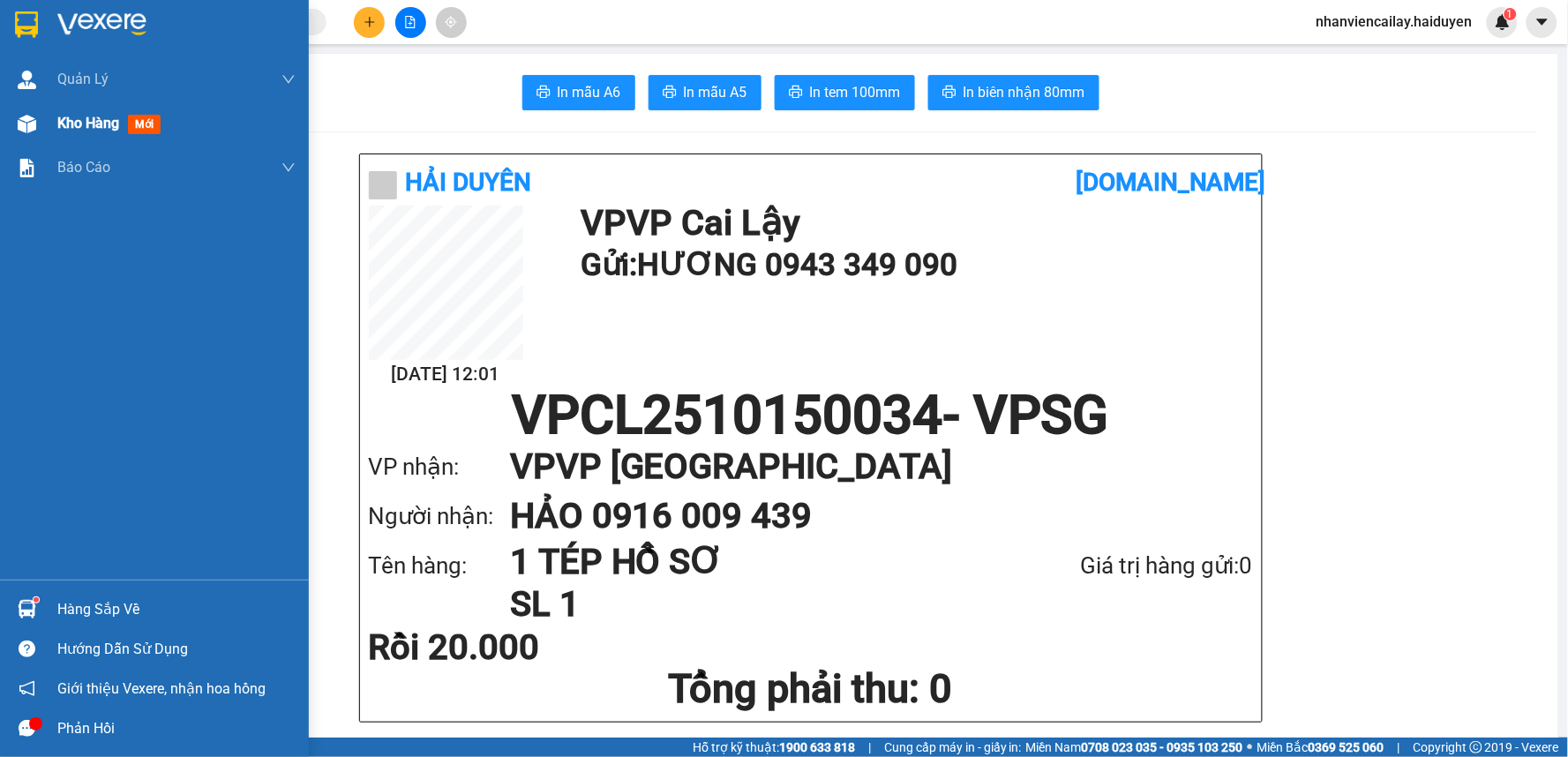
click at [92, 131] on span "Kho hàng" at bounding box center [88, 123] width 62 height 16
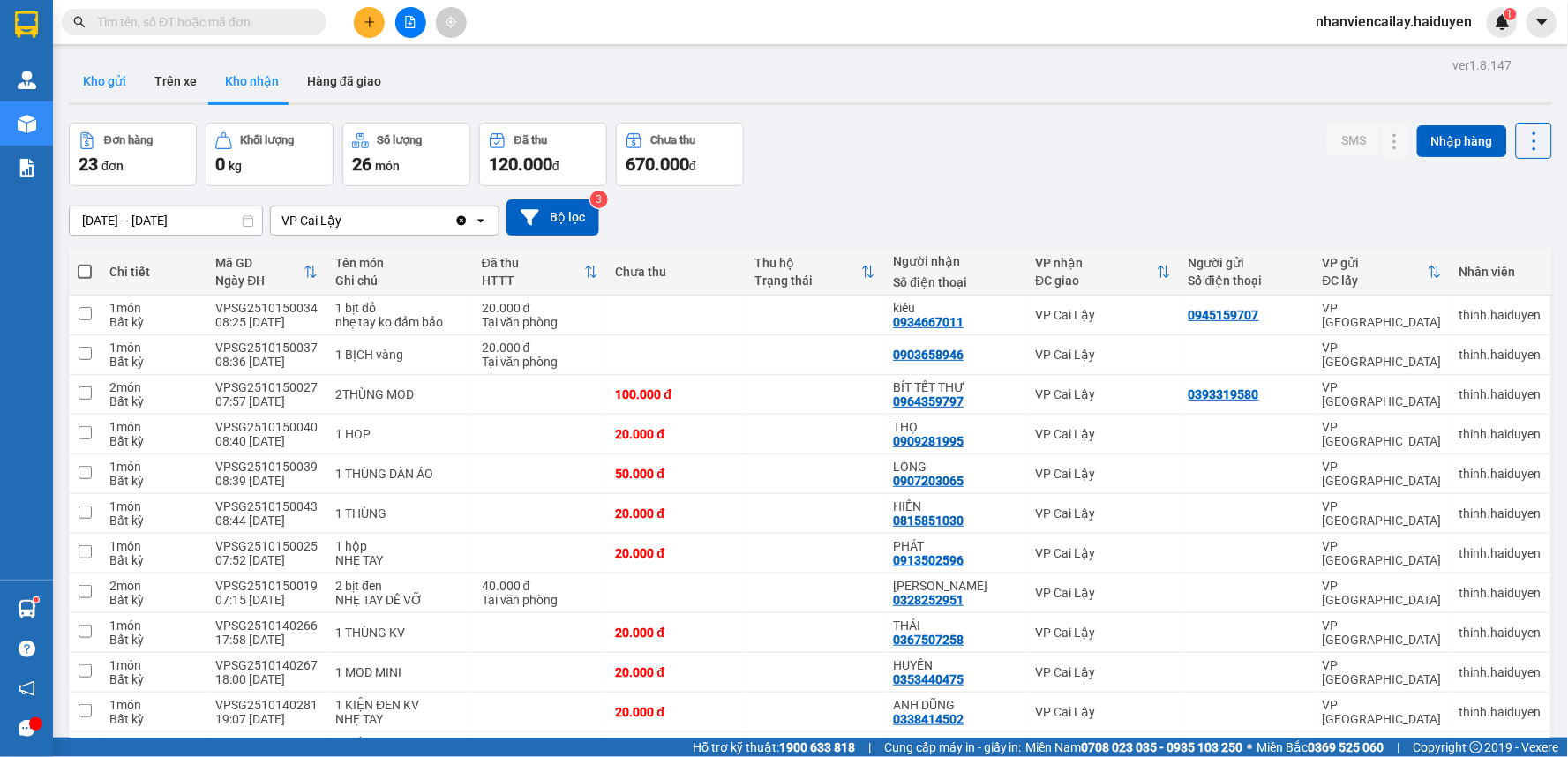
click at [98, 73] on button "Kho gửi" at bounding box center [105, 81] width 71 height 42
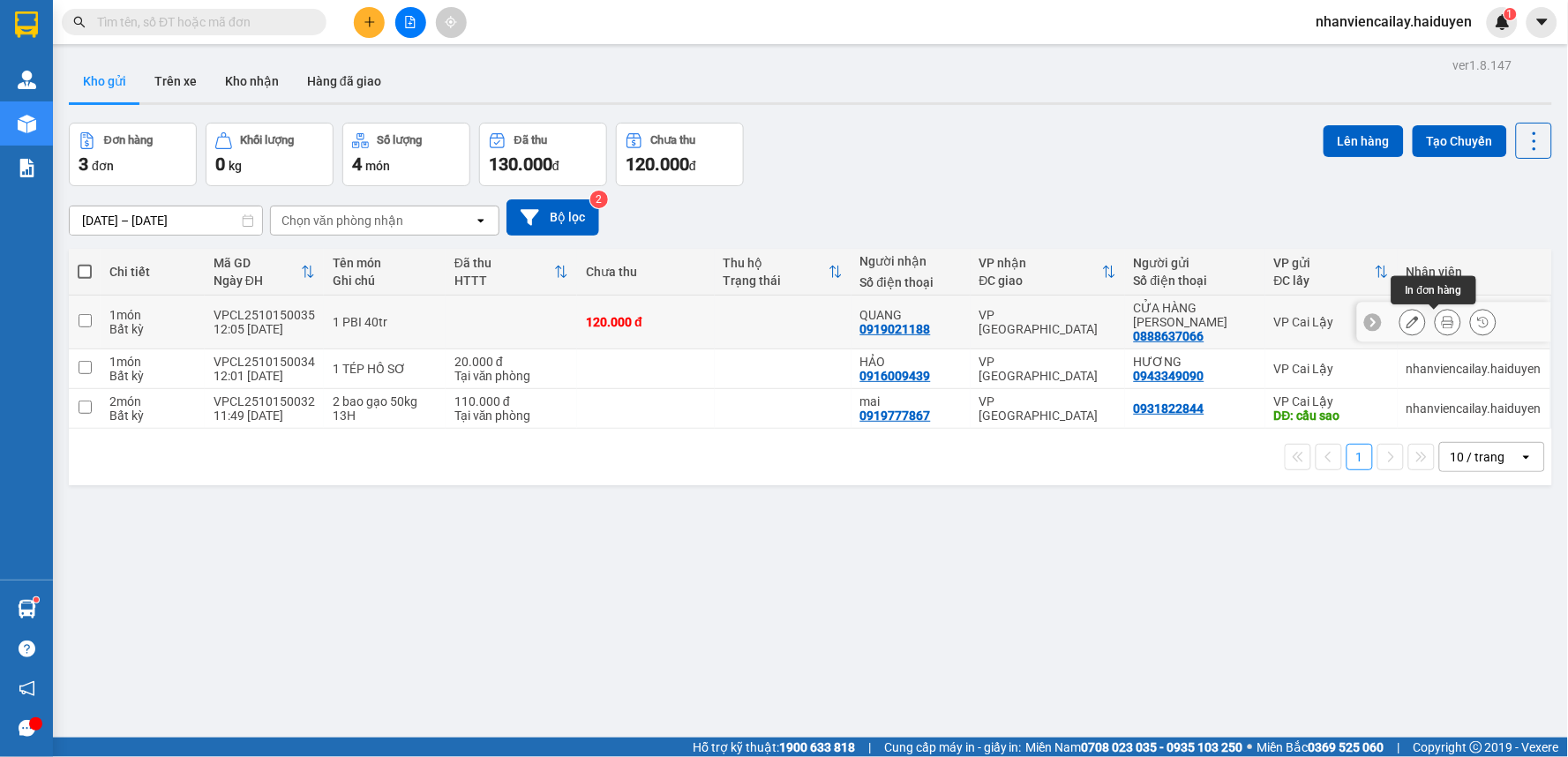
click at [1442, 320] on icon at bounding box center [1449, 322] width 13 height 13
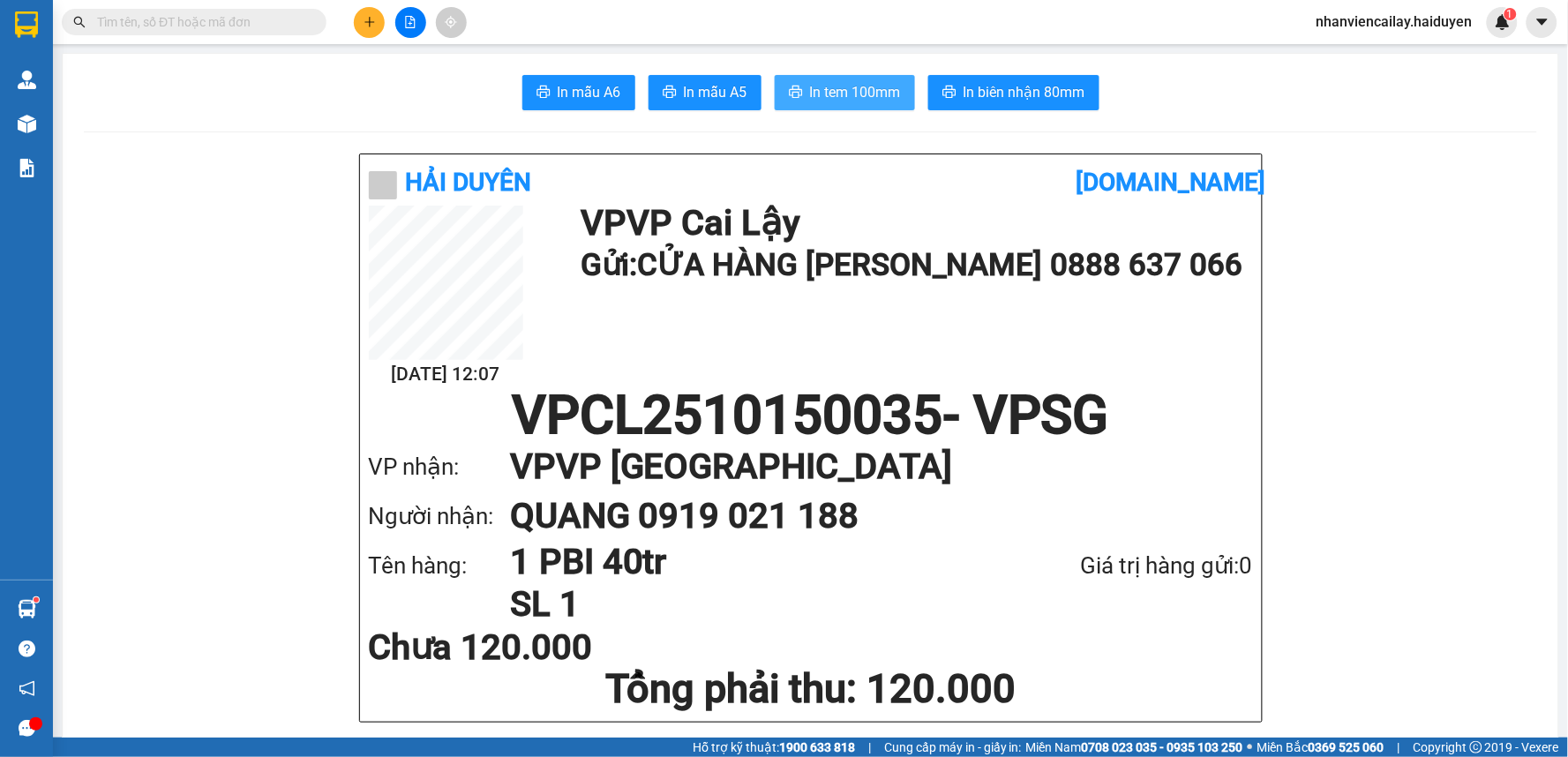
click at [858, 97] on span "In tem 100mm" at bounding box center [856, 92] width 91 height 22
